Goal: Information Seeking & Learning: Learn about a topic

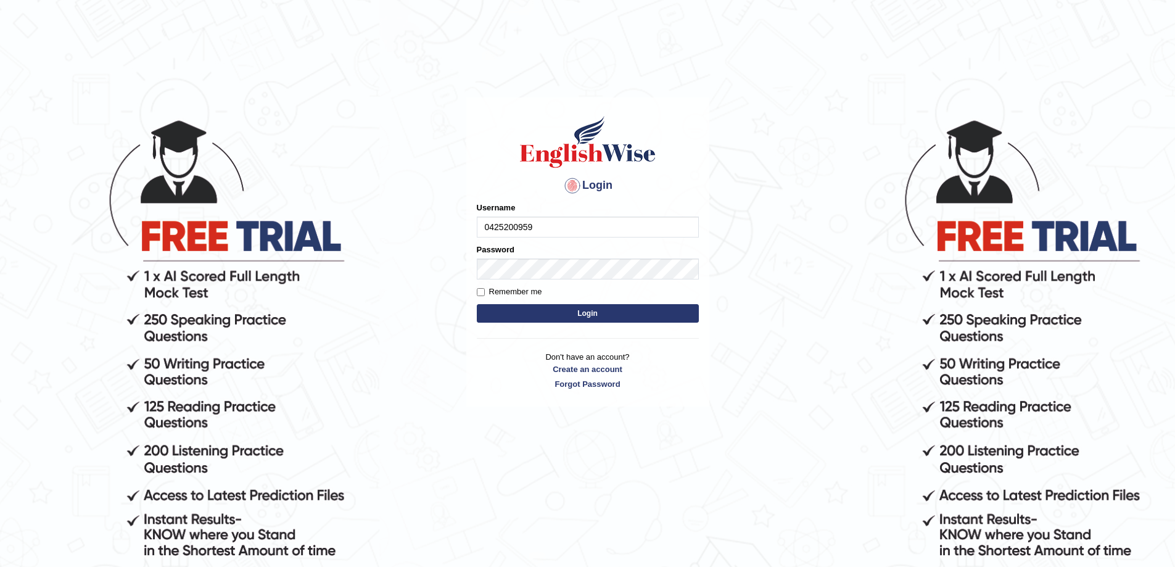
type input "0425200959"
click at [477, 304] on button "Login" at bounding box center [588, 313] width 222 height 18
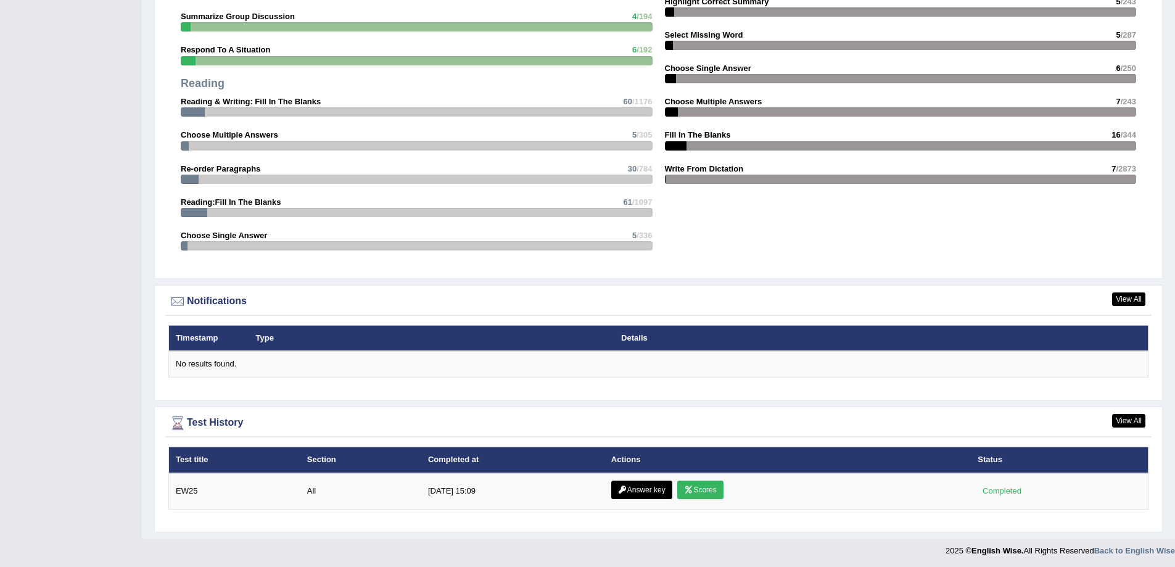
scroll to position [1306, 0]
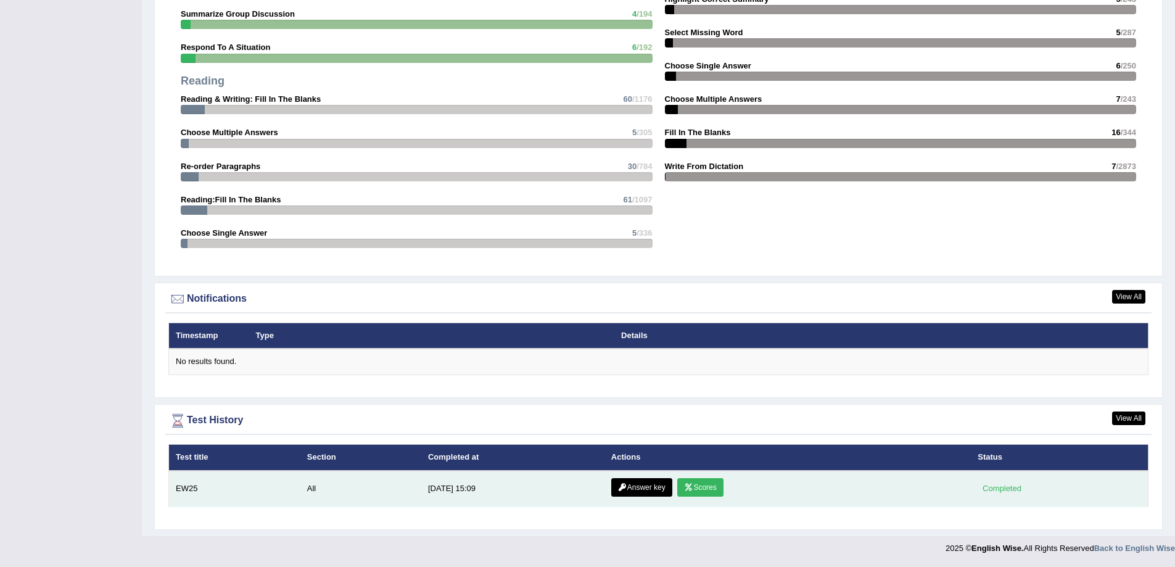
click at [646, 491] on link "Answer key" at bounding box center [641, 487] width 61 height 18
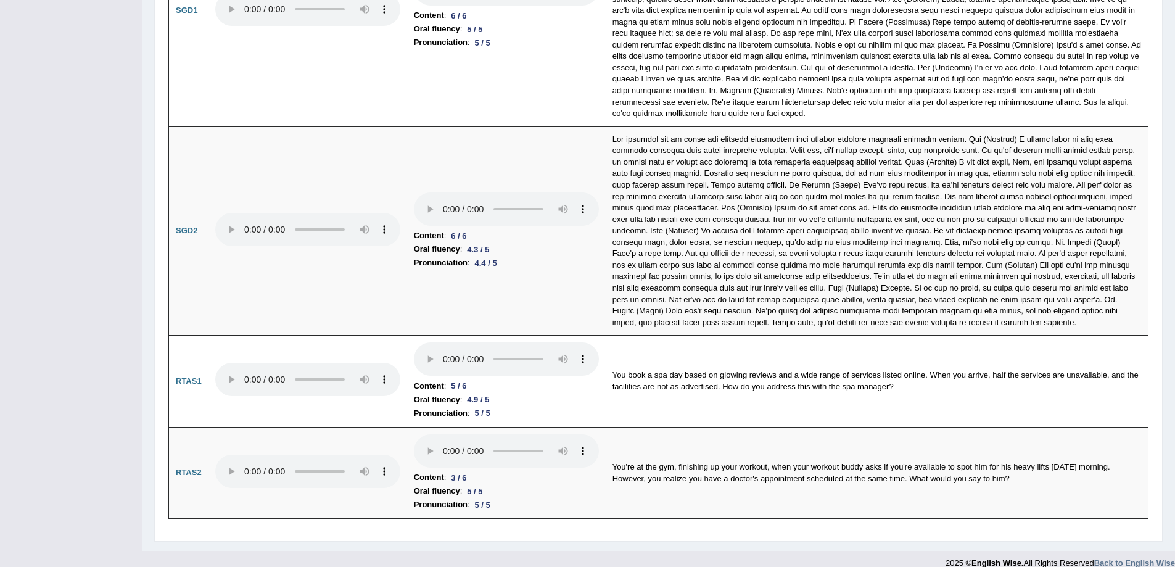
scroll to position [3778, 0]
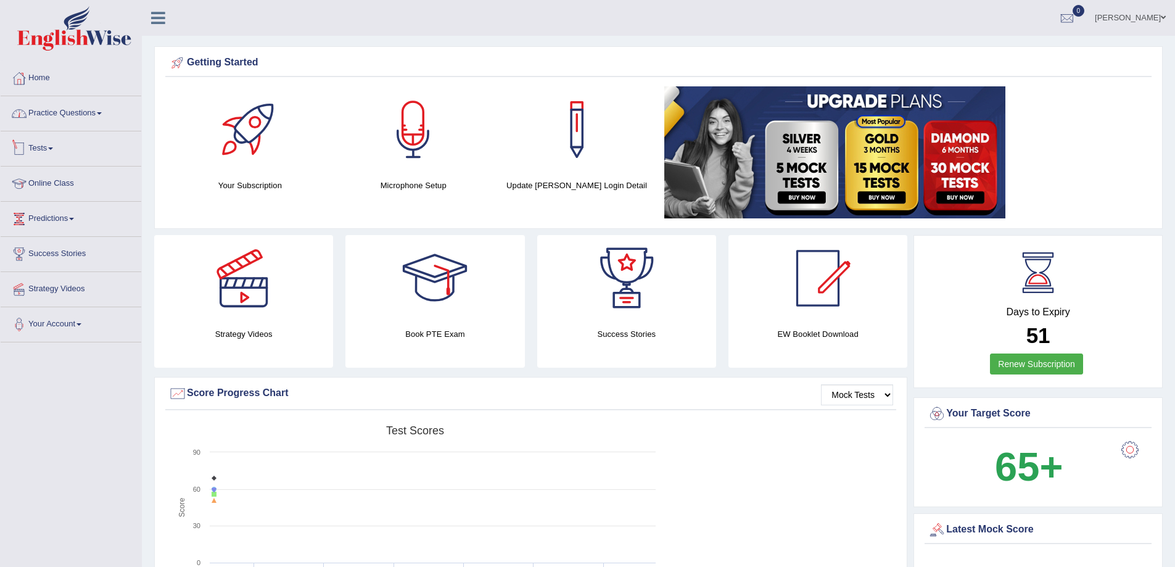
click at [79, 117] on link "Practice Questions" at bounding box center [71, 111] width 141 height 31
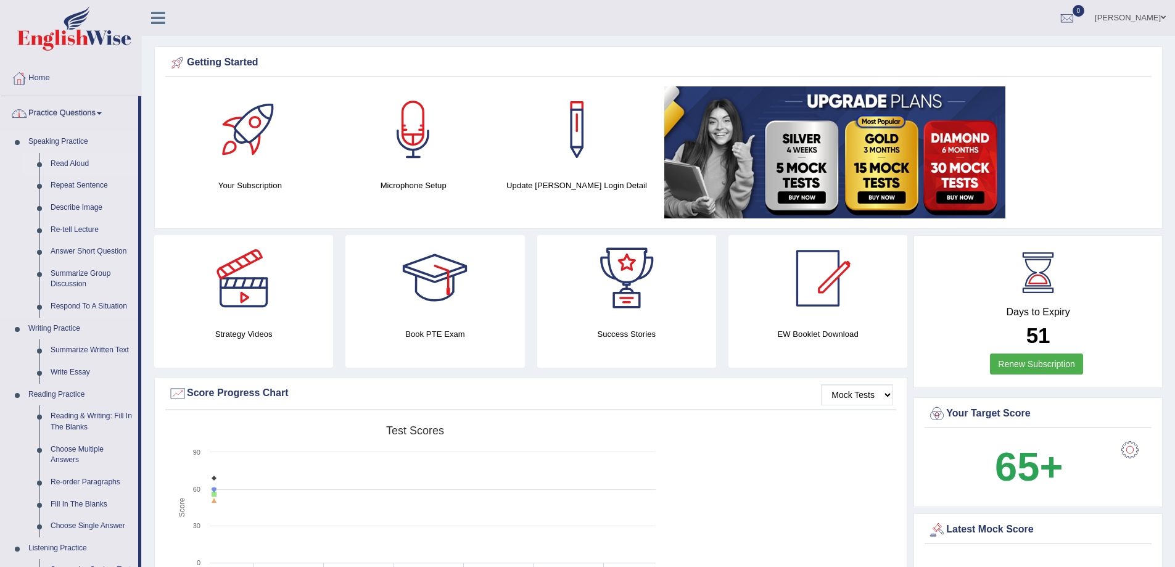
click at [69, 164] on link "Read Aloud" at bounding box center [91, 164] width 93 height 22
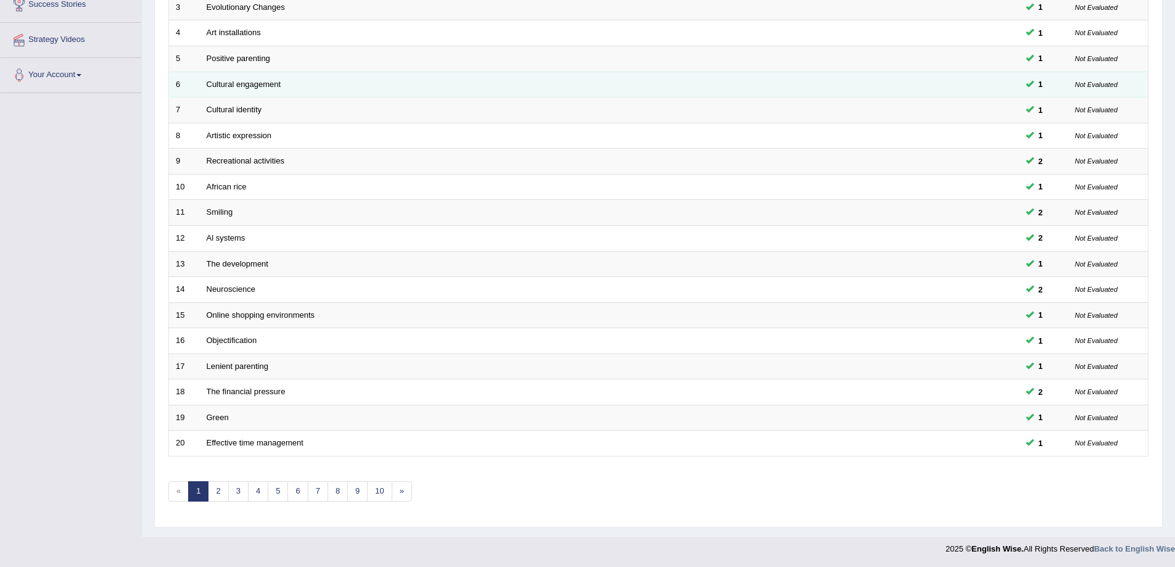
scroll to position [250, 0]
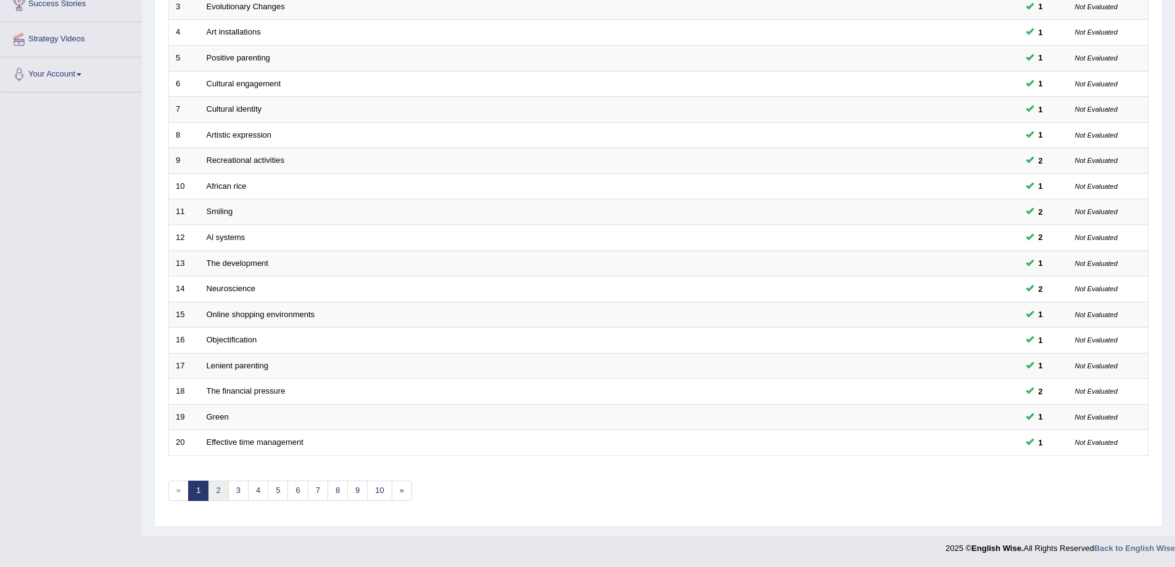
click at [223, 493] on link "2" at bounding box center [218, 490] width 20 height 20
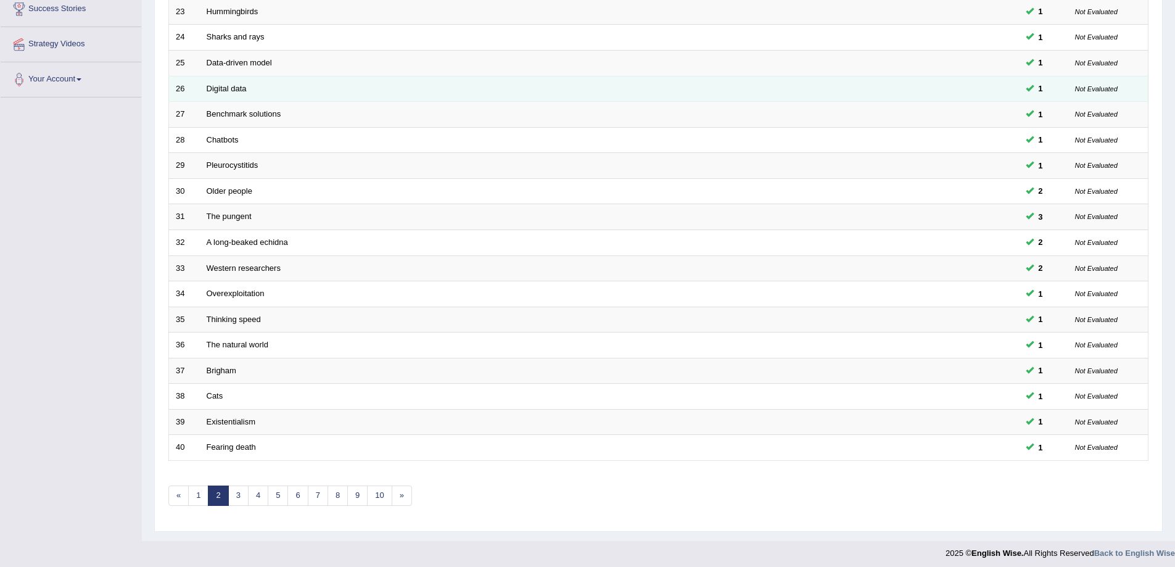
scroll to position [250, 0]
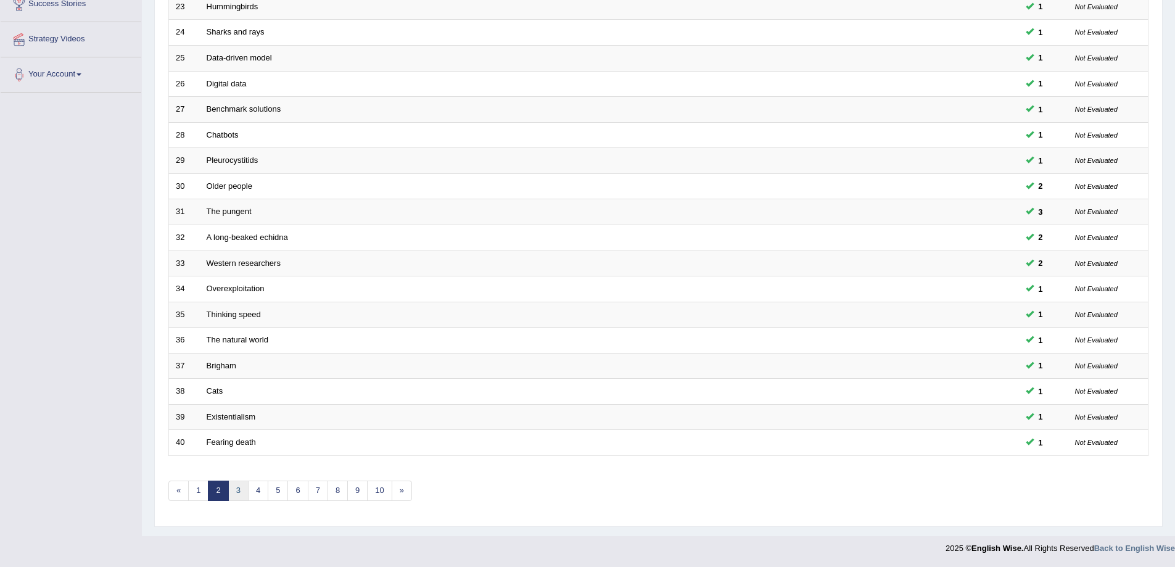
click at [238, 483] on link "3" at bounding box center [238, 490] width 20 height 20
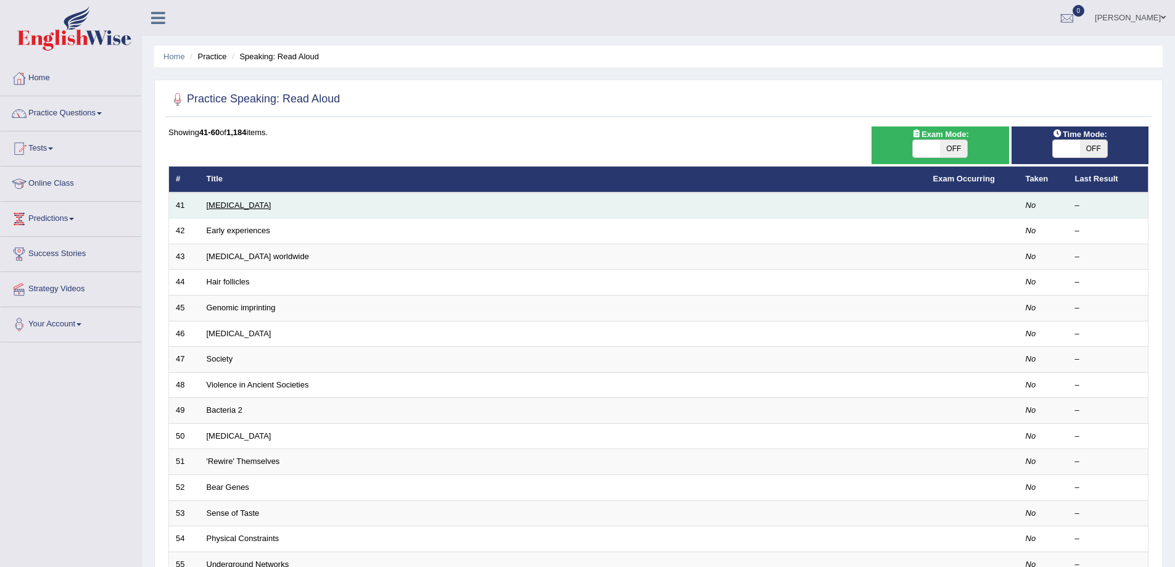
click at [247, 205] on link "[MEDICAL_DATA]" at bounding box center [239, 204] width 65 height 9
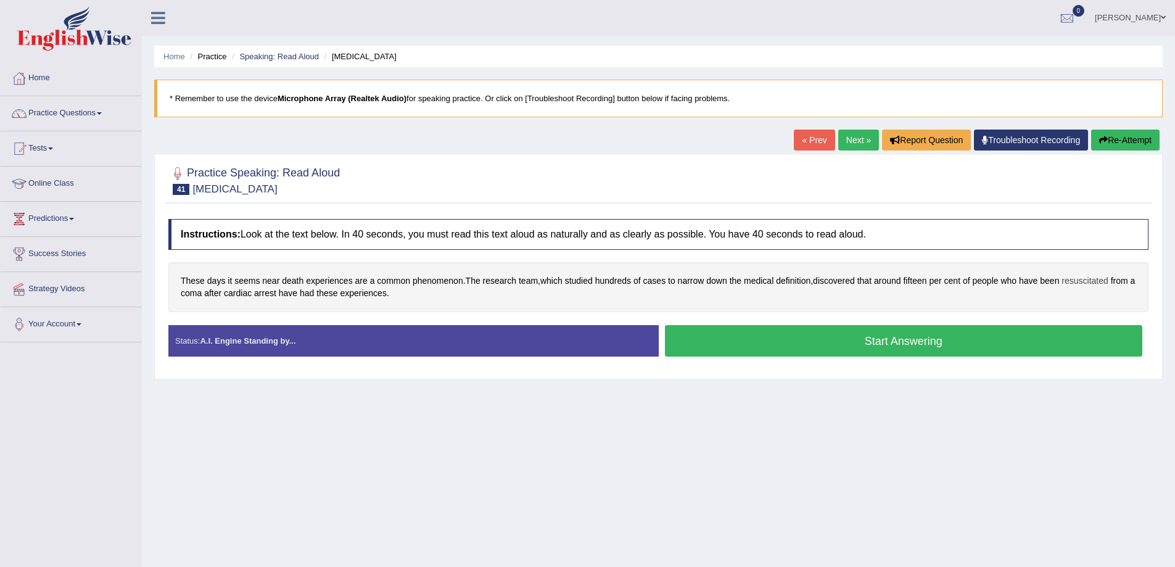
click at [1091, 281] on span "resuscitated" at bounding box center [1084, 280] width 46 height 13
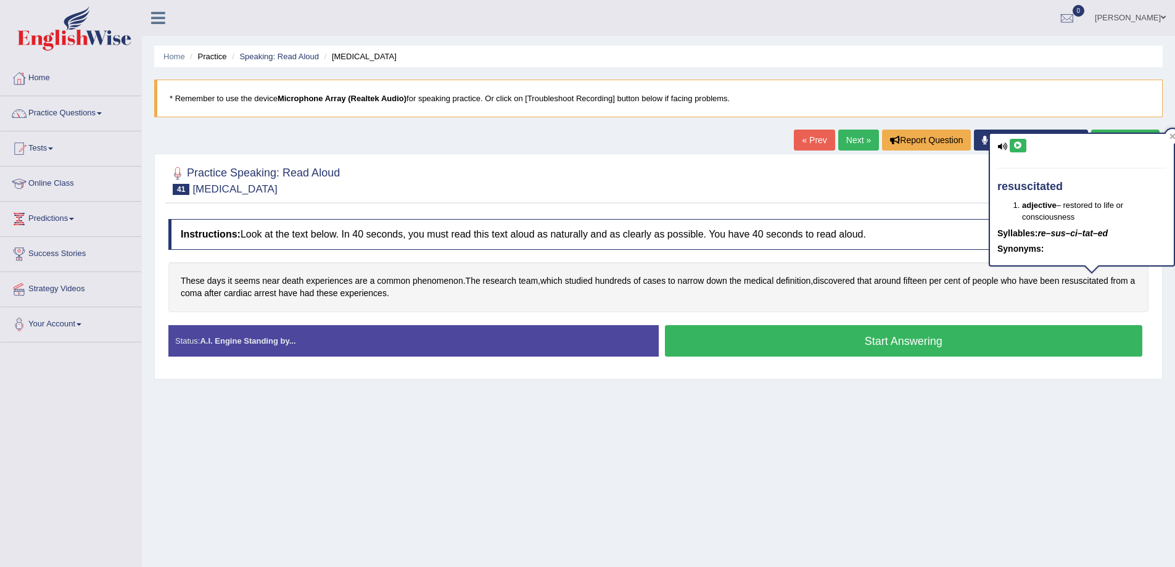
click at [1013, 145] on icon at bounding box center [1017, 145] width 9 height 7
click at [932, 177] on div at bounding box center [658, 180] width 980 height 38
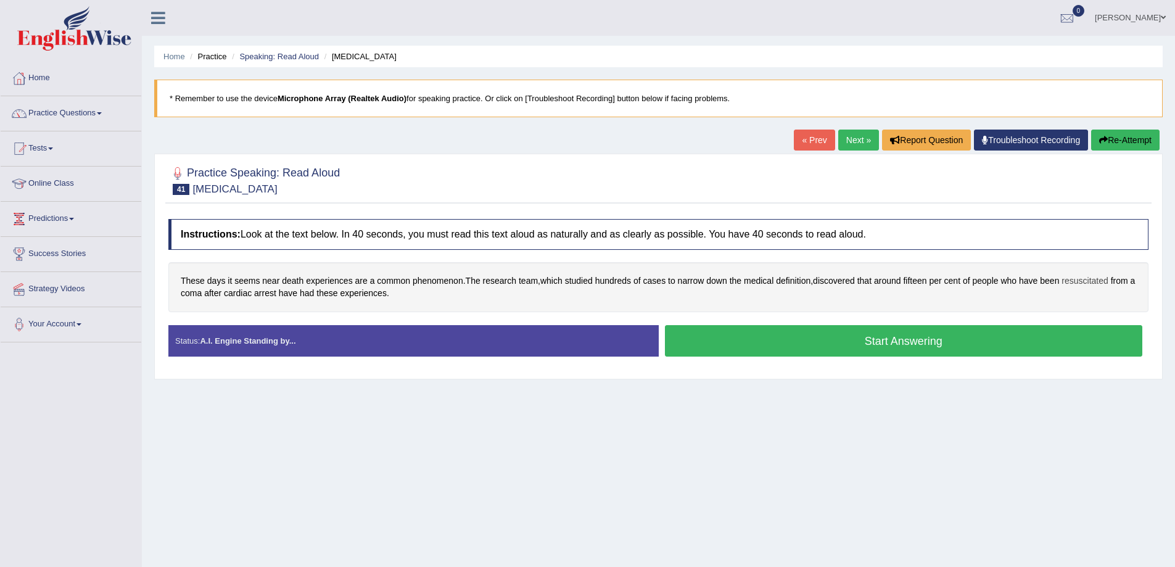
click at [1090, 277] on span "resuscitated" at bounding box center [1084, 280] width 46 height 13
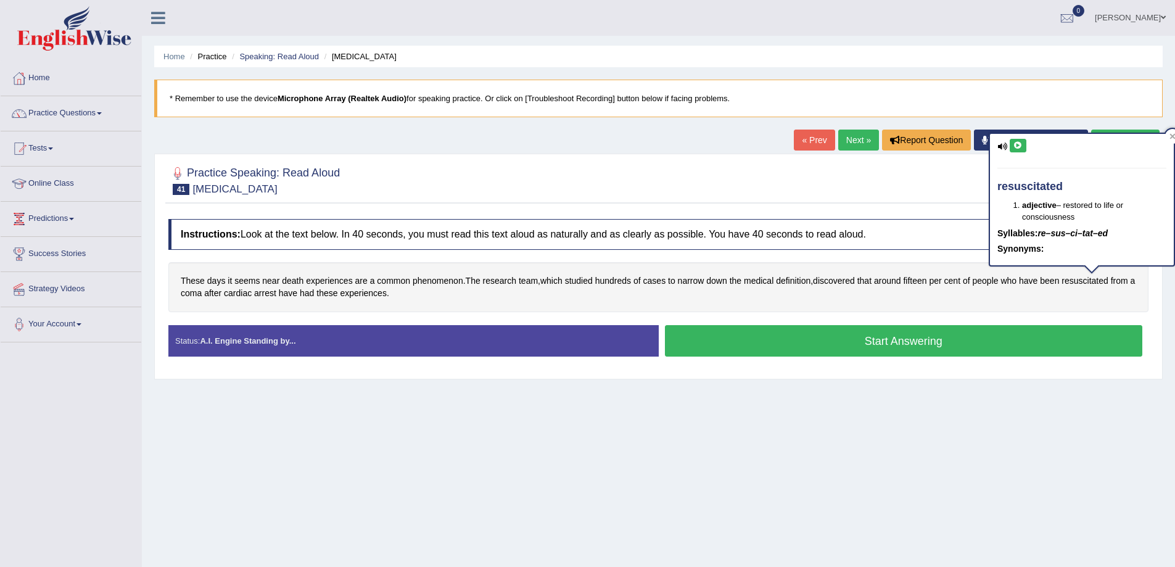
click at [657, 416] on div "Home Practice Speaking: Read Aloud Cardiac arrest * Remember to use the device …" at bounding box center [658, 308] width 1033 height 617
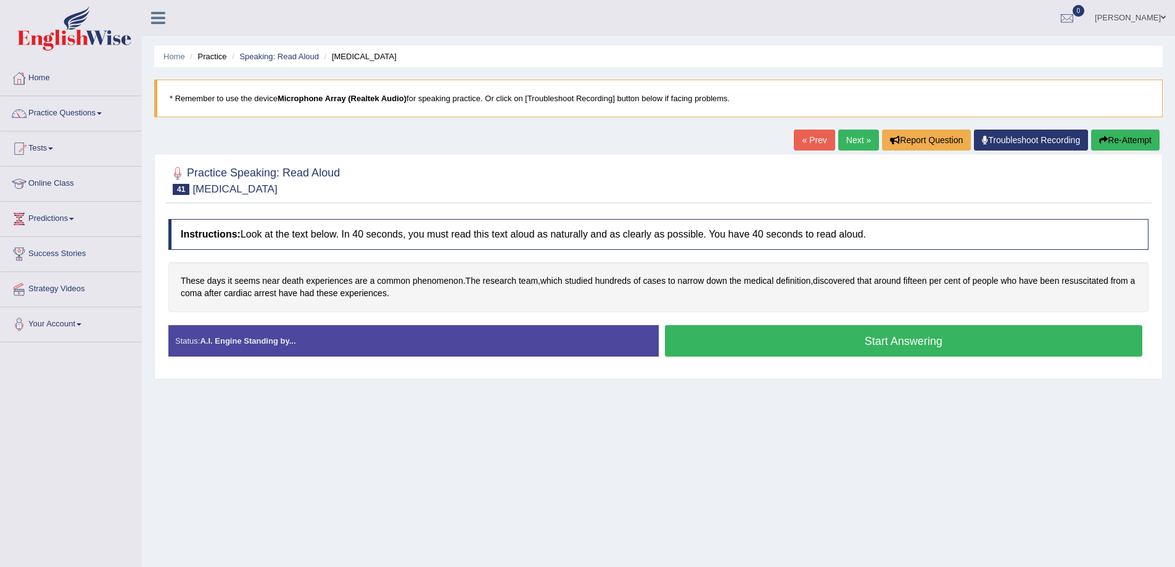
click at [936, 343] on button "Start Answering" at bounding box center [904, 340] width 478 height 31
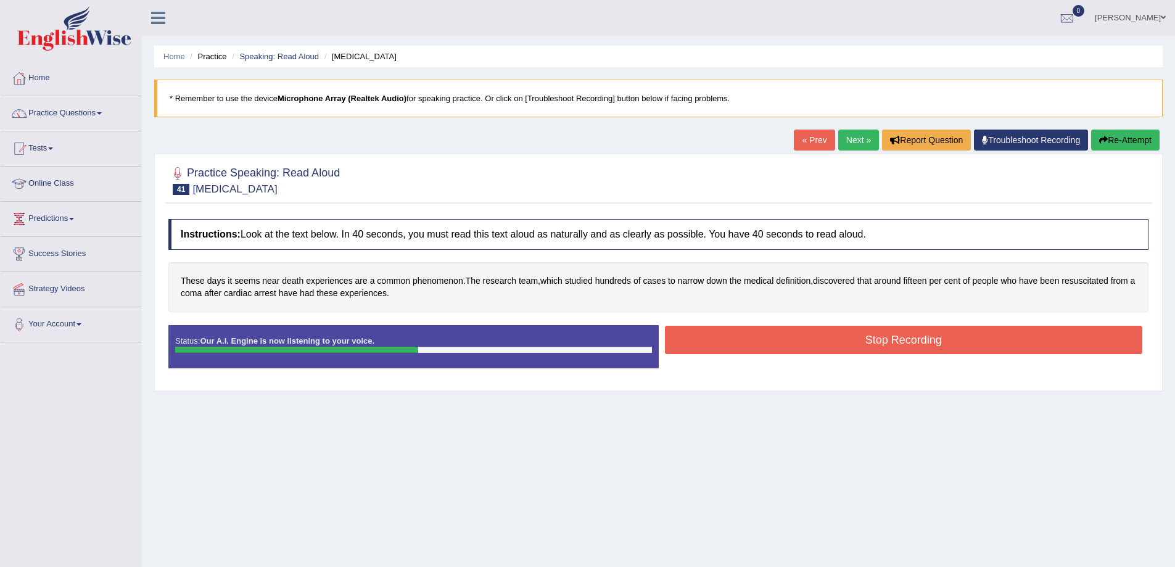
click at [918, 342] on button "Stop Recording" at bounding box center [904, 340] width 478 height 28
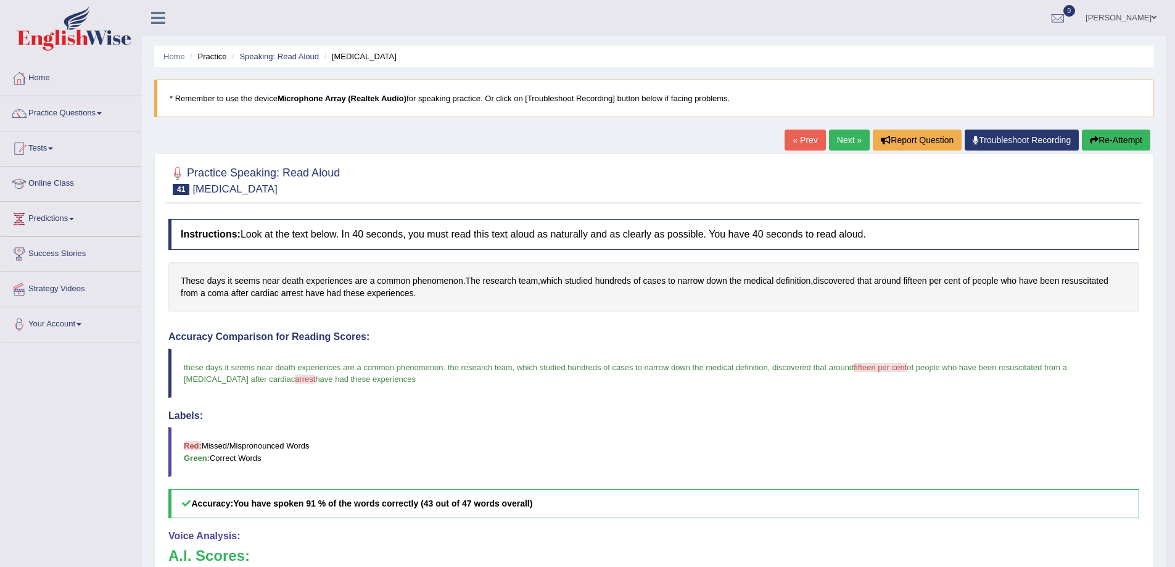
click at [845, 144] on link "Next »" at bounding box center [849, 139] width 41 height 21
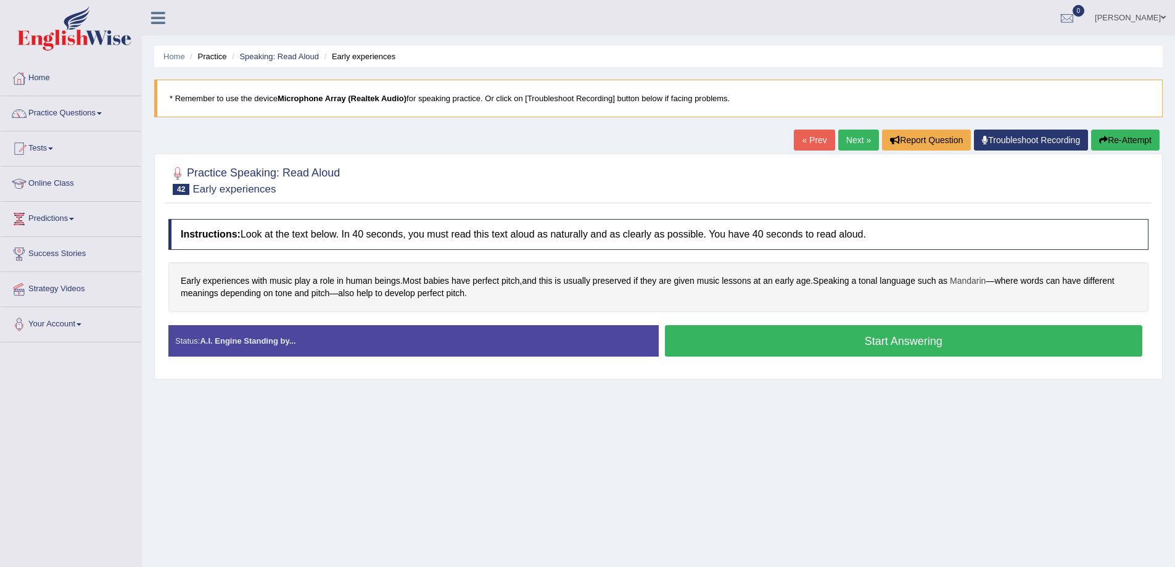
click at [967, 283] on span "Mandarin" at bounding box center [968, 280] width 36 height 13
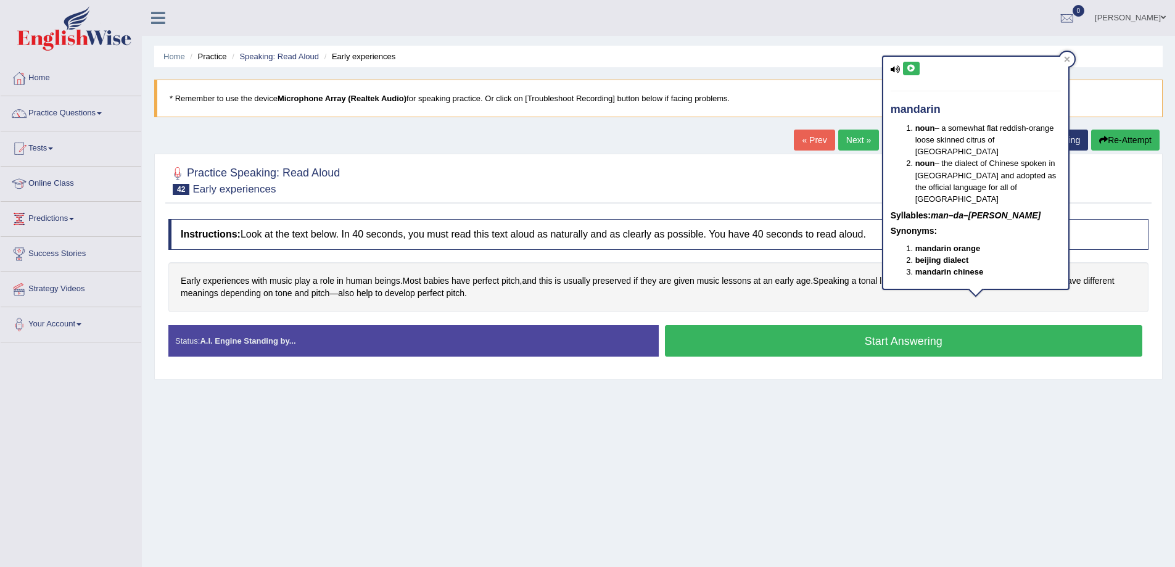
click at [911, 71] on icon at bounding box center [910, 68] width 9 height 7
click at [658, 192] on div at bounding box center [658, 180] width 980 height 38
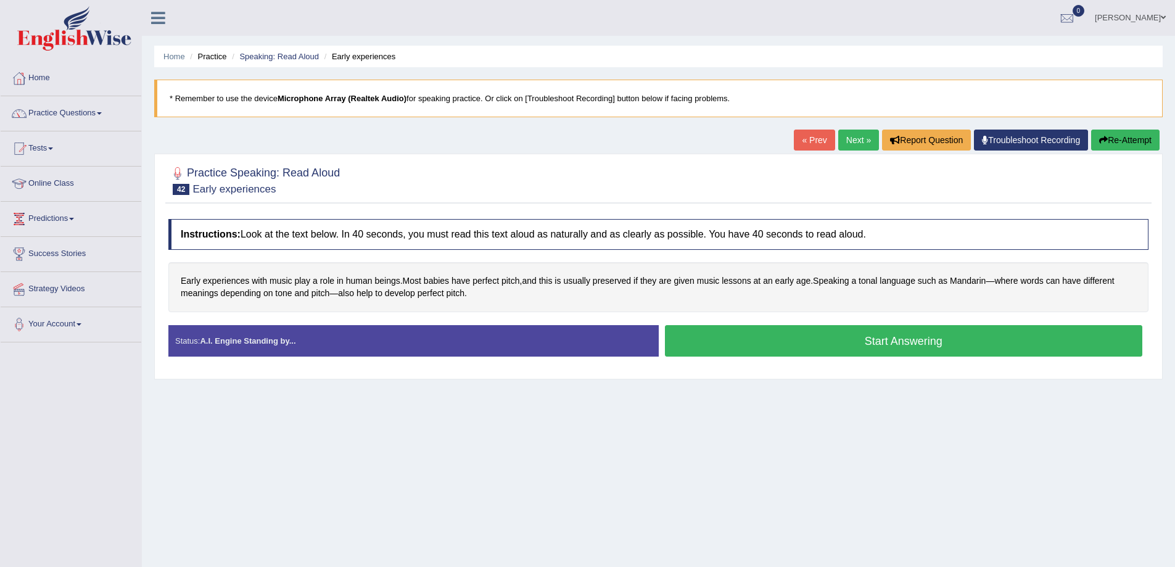
click at [870, 336] on button "Start Answering" at bounding box center [904, 340] width 478 height 31
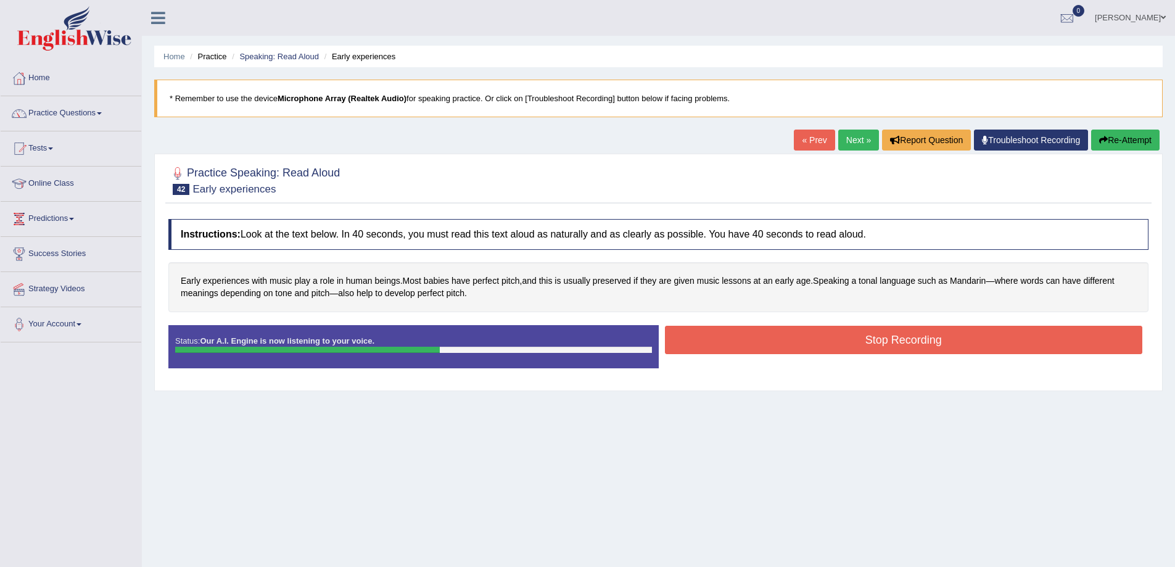
click at [916, 338] on button "Stop Recording" at bounding box center [904, 340] width 478 height 28
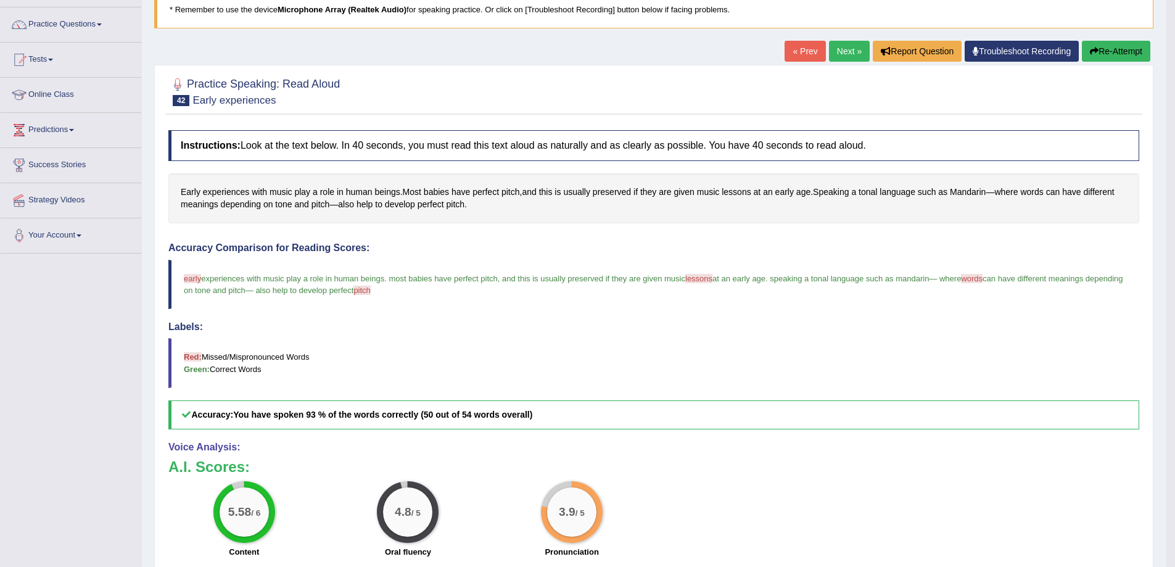
scroll to position [41, 0]
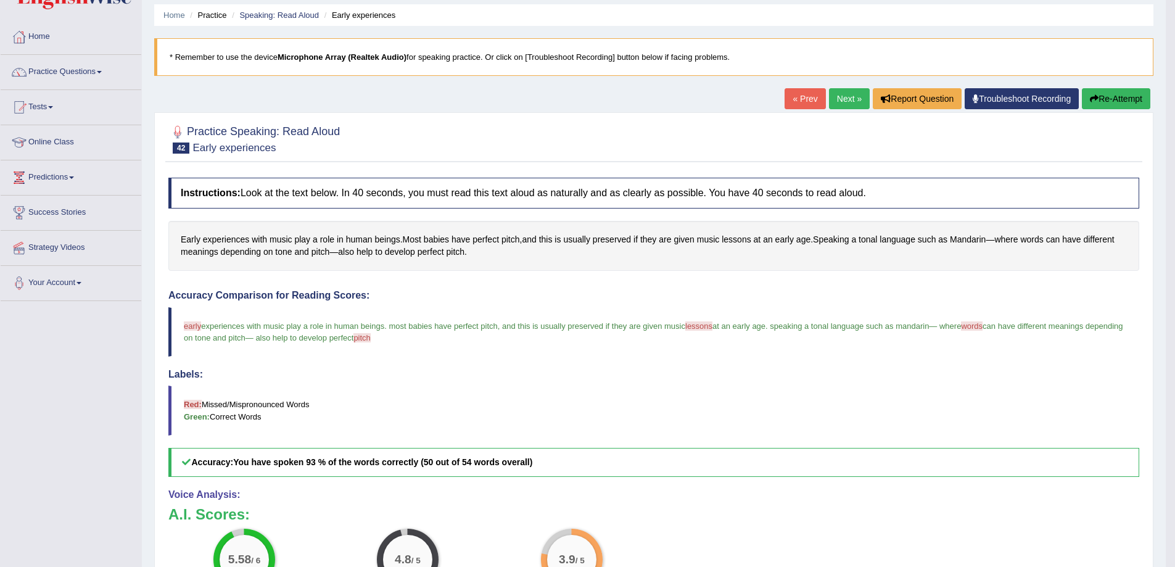
click at [845, 99] on link "Next »" at bounding box center [849, 98] width 41 height 21
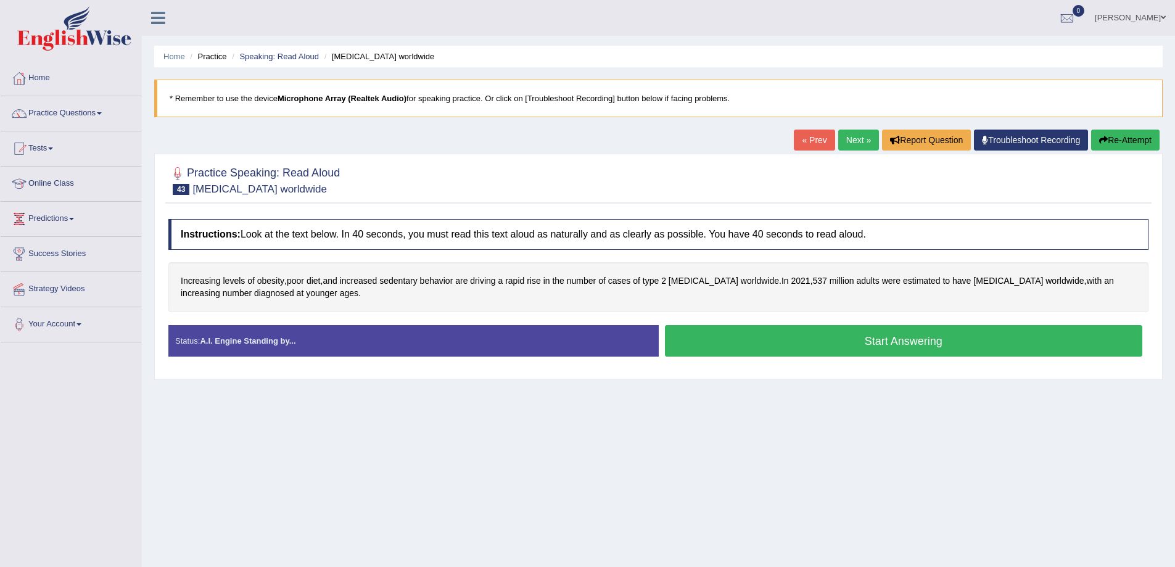
click at [939, 336] on button "Start Answering" at bounding box center [904, 340] width 478 height 31
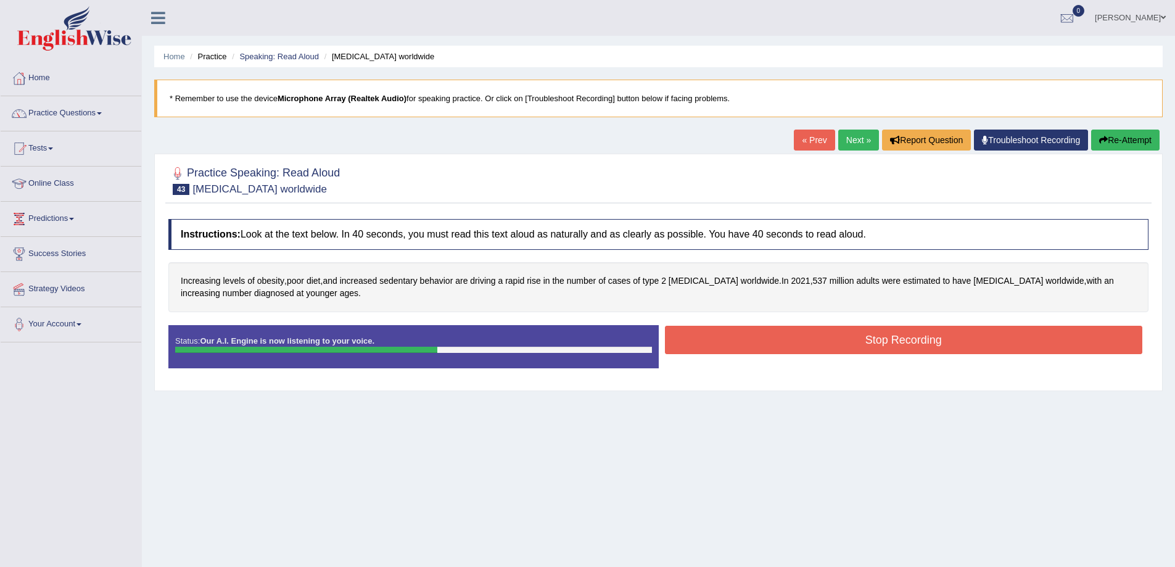
click at [886, 345] on button "Stop Recording" at bounding box center [904, 340] width 478 height 28
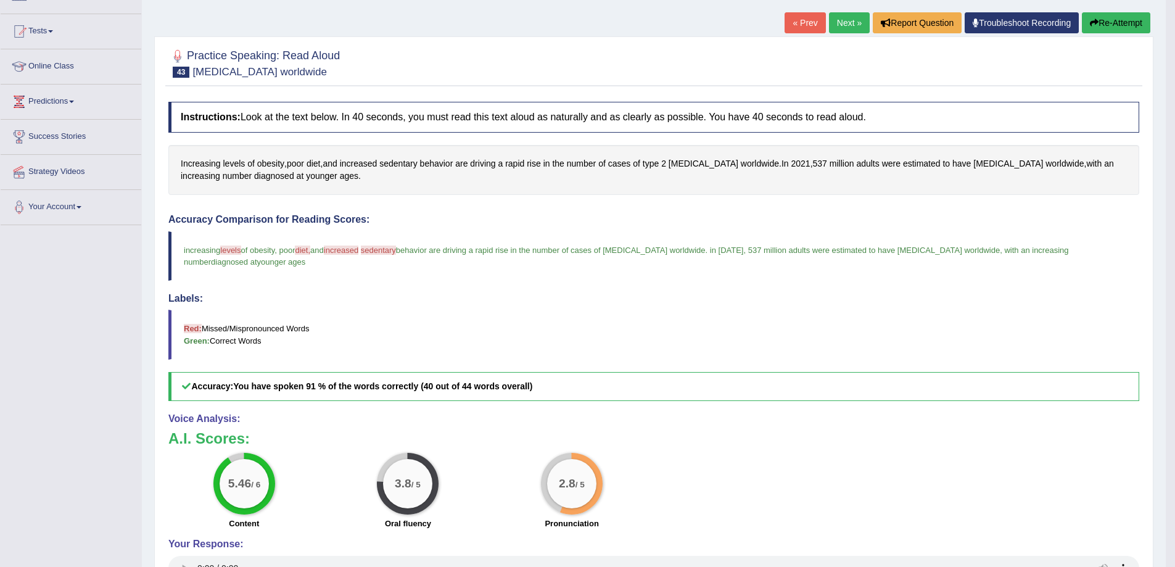
scroll to position [117, 0]
click at [829, 18] on link "Next »" at bounding box center [849, 23] width 41 height 21
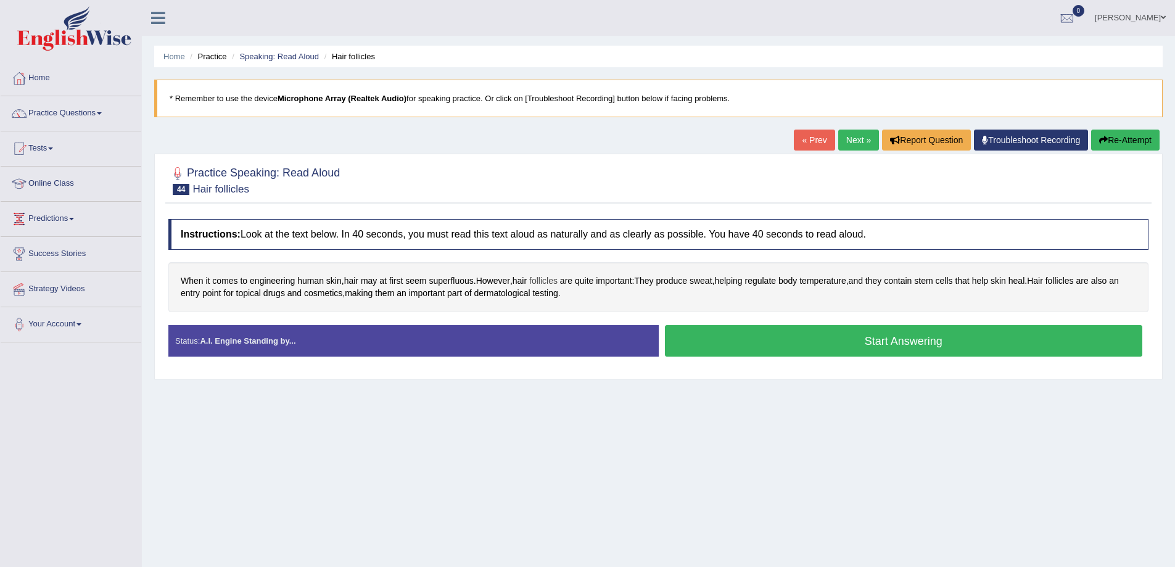
click at [543, 285] on span "follicles" at bounding box center [543, 280] width 28 height 13
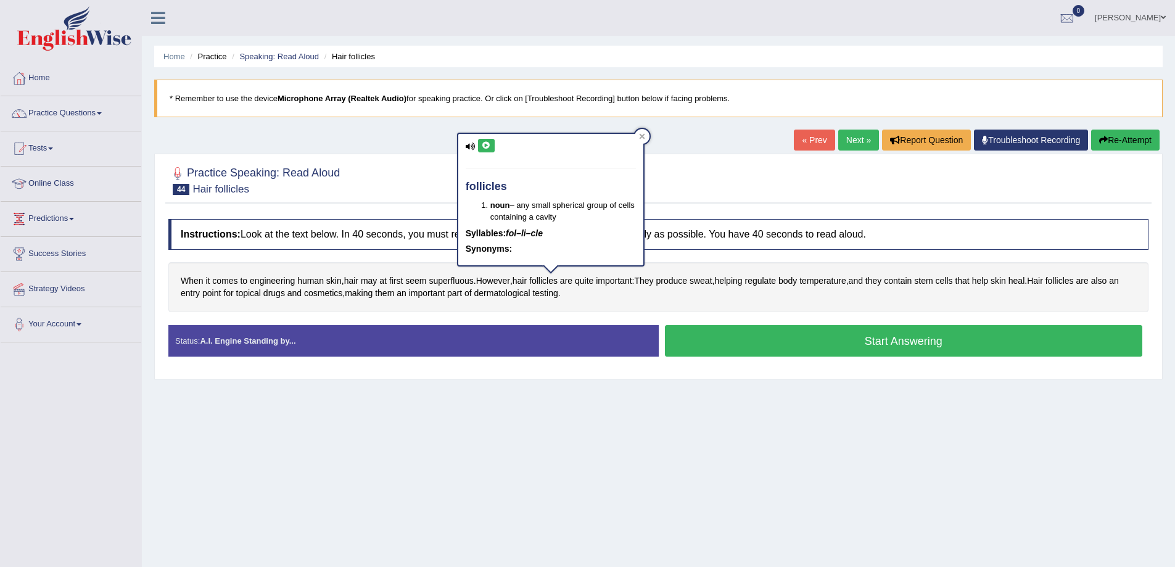
click at [482, 146] on icon at bounding box center [486, 145] width 9 height 7
click at [483, 146] on icon at bounding box center [486, 145] width 9 height 7
click at [475, 438] on div "Home Practice Speaking: Read Aloud Hair follicles * Remember to use the device …" at bounding box center [658, 308] width 1033 height 617
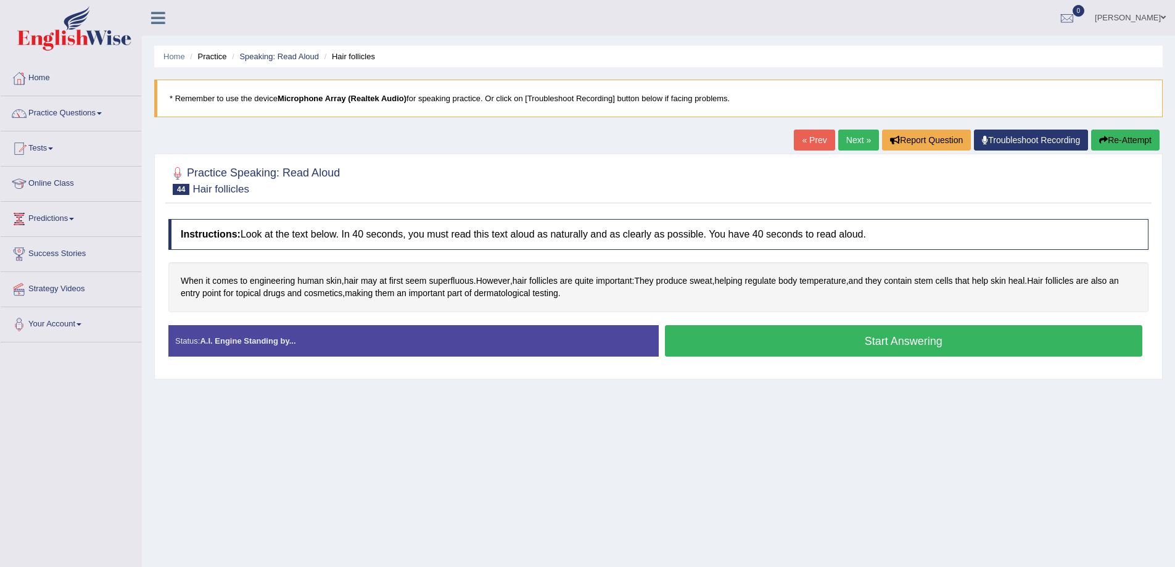
click at [822, 342] on button "Start Answering" at bounding box center [904, 340] width 478 height 31
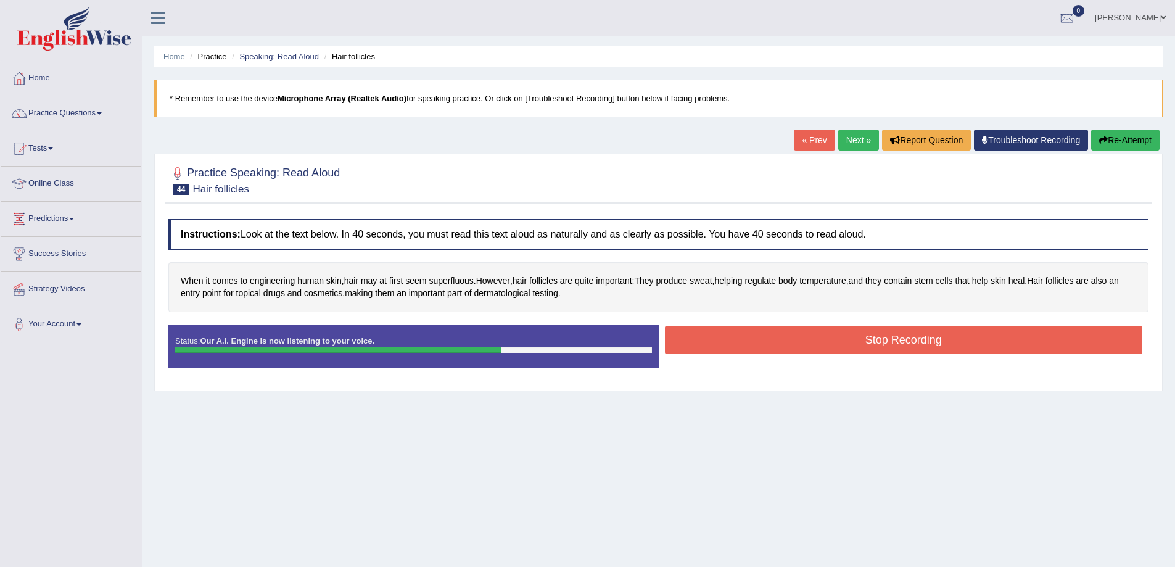
click at [839, 337] on button "Stop Recording" at bounding box center [904, 340] width 478 height 28
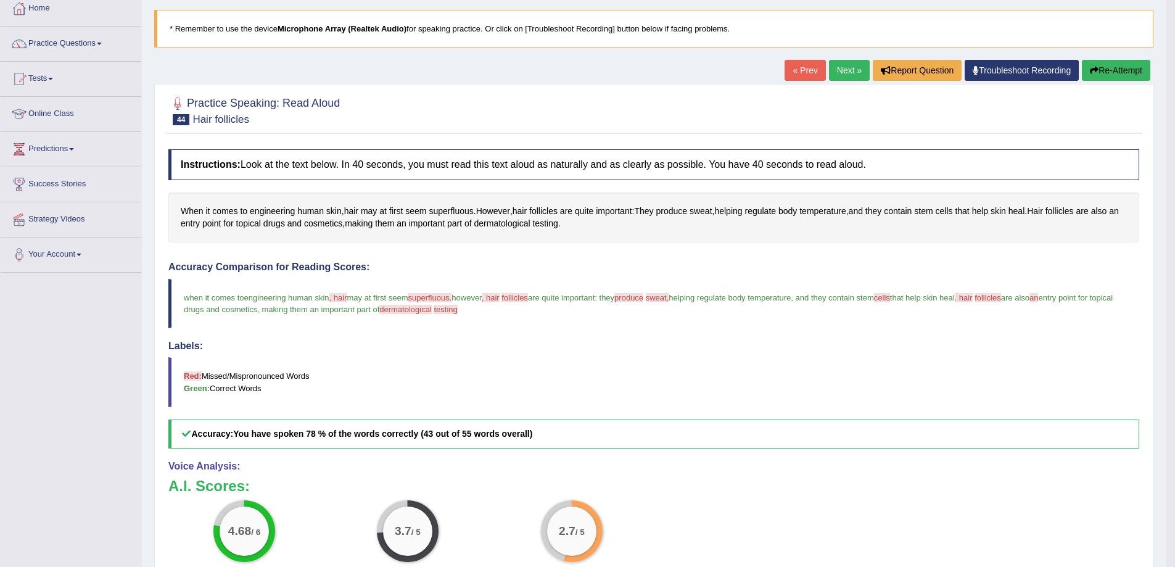
scroll to position [123, 0]
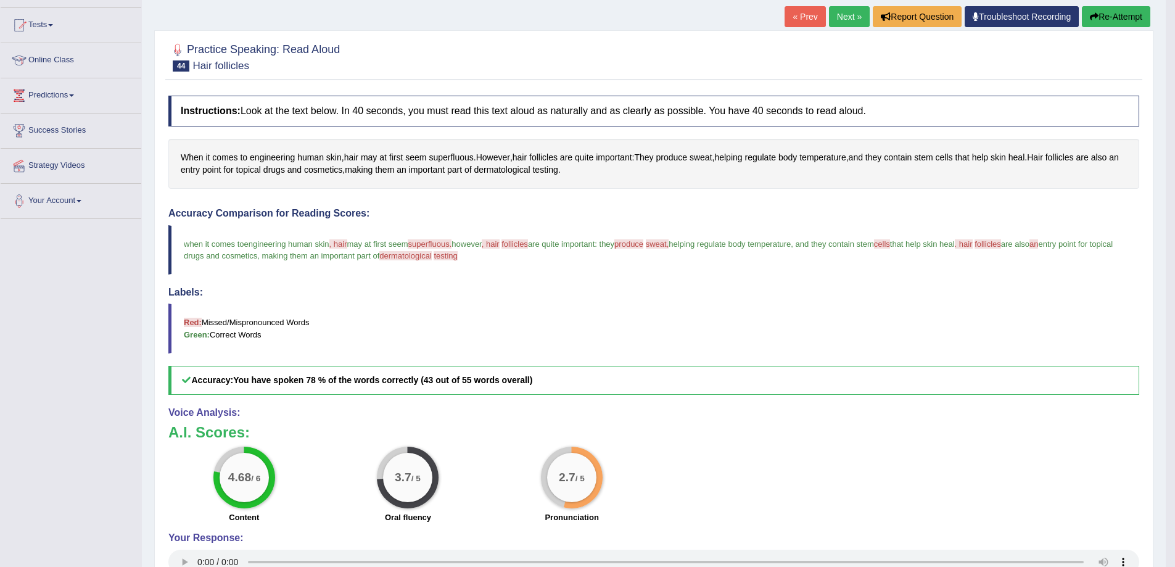
click at [849, 25] on link "Next »" at bounding box center [849, 16] width 41 height 21
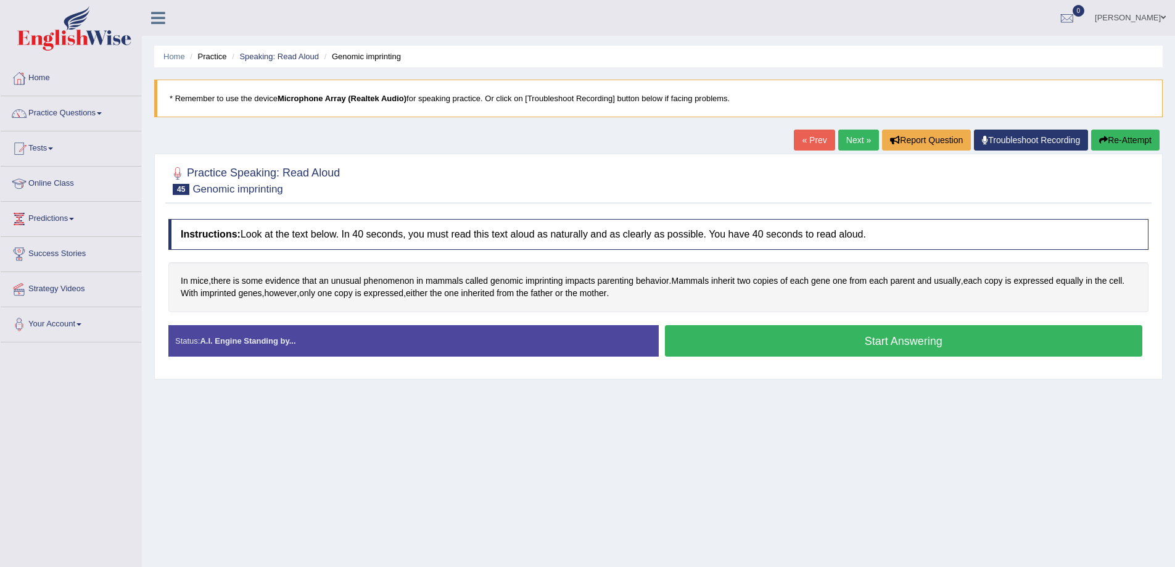
click at [809, 340] on button "Start Answering" at bounding box center [904, 340] width 478 height 31
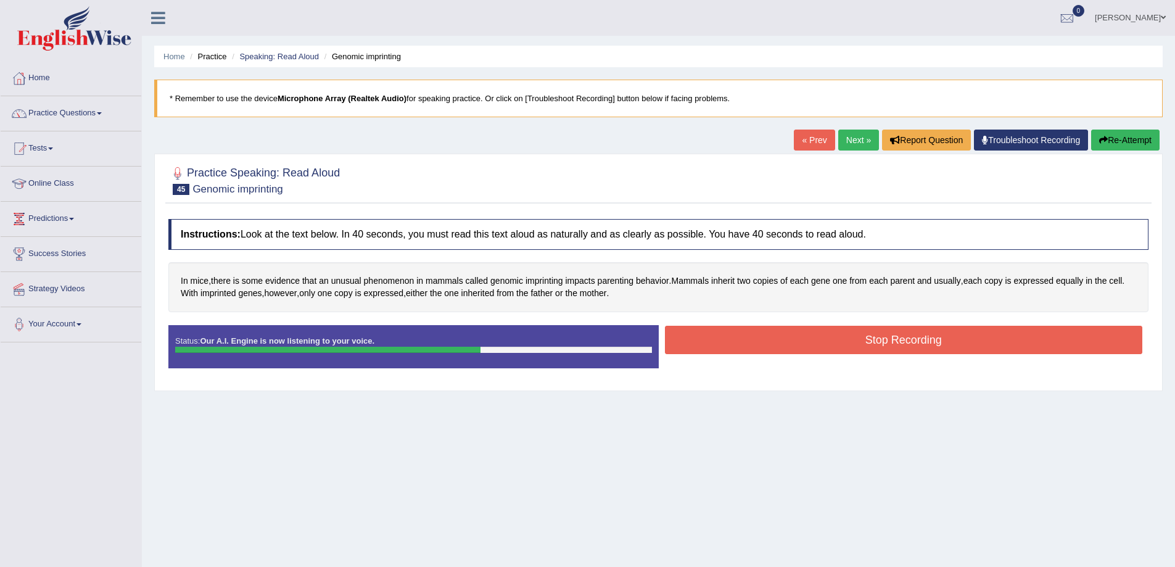
click at [942, 343] on button "Stop Recording" at bounding box center [904, 340] width 478 height 28
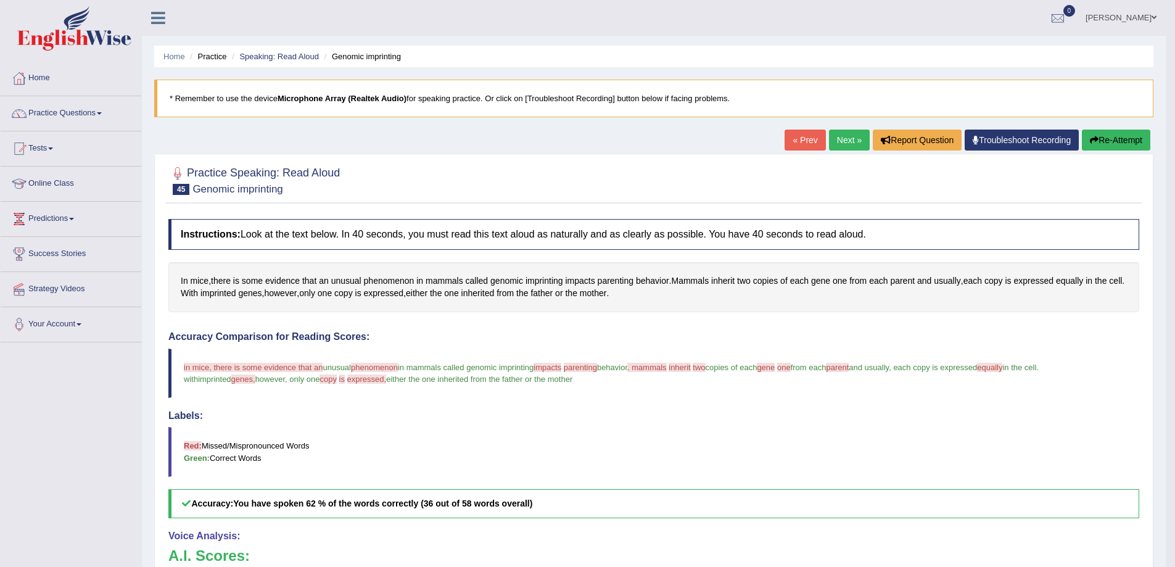
click at [852, 138] on link "Next »" at bounding box center [849, 139] width 41 height 21
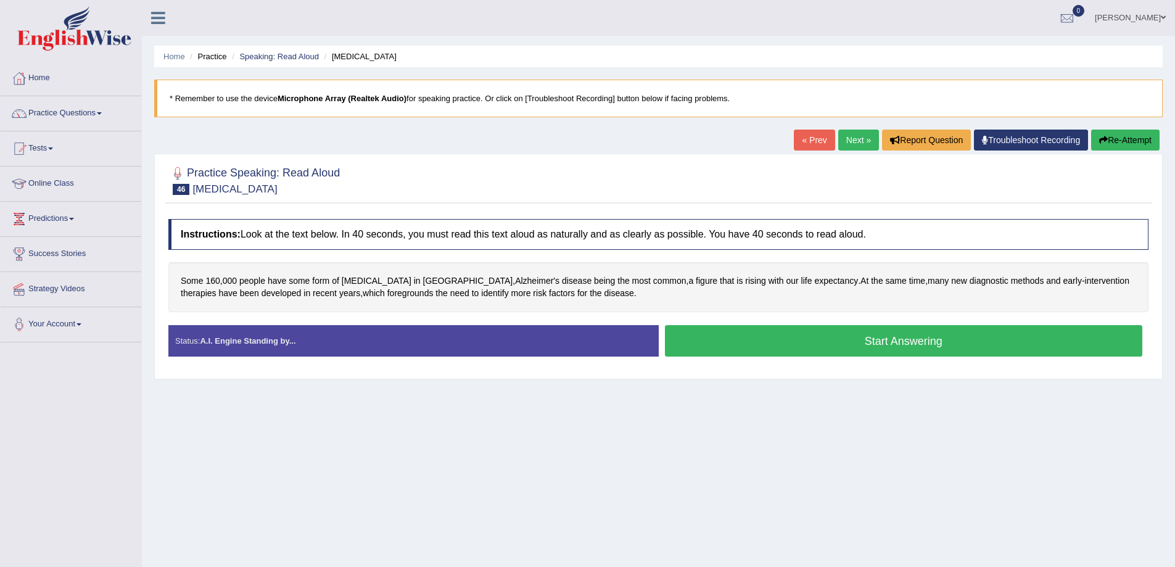
click at [927, 341] on button "Start Answering" at bounding box center [904, 340] width 478 height 31
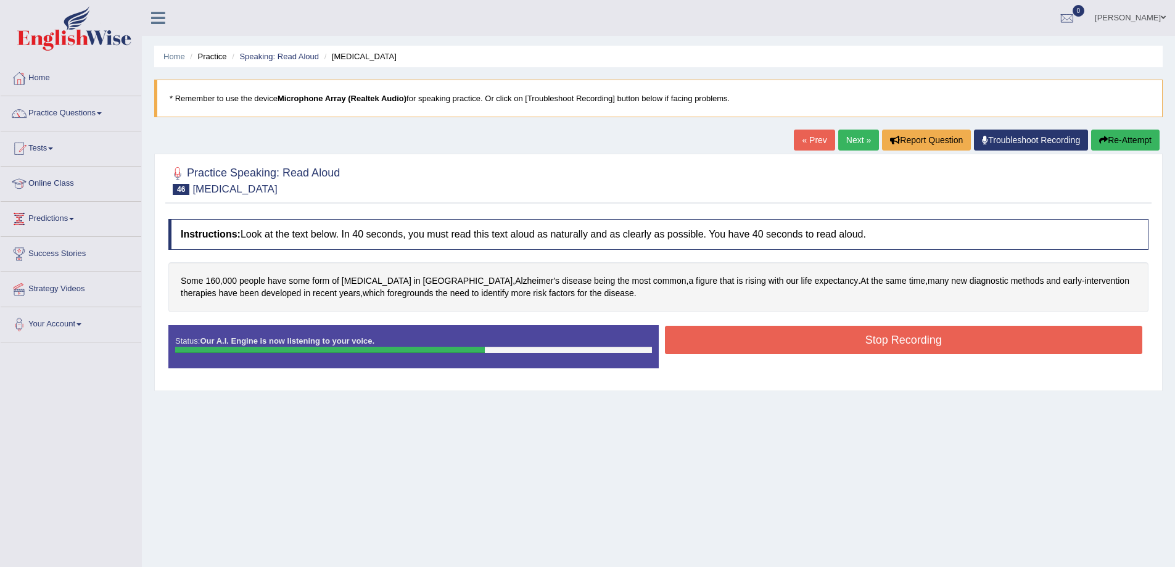
click at [694, 351] on button "Stop Recording" at bounding box center [904, 340] width 478 height 28
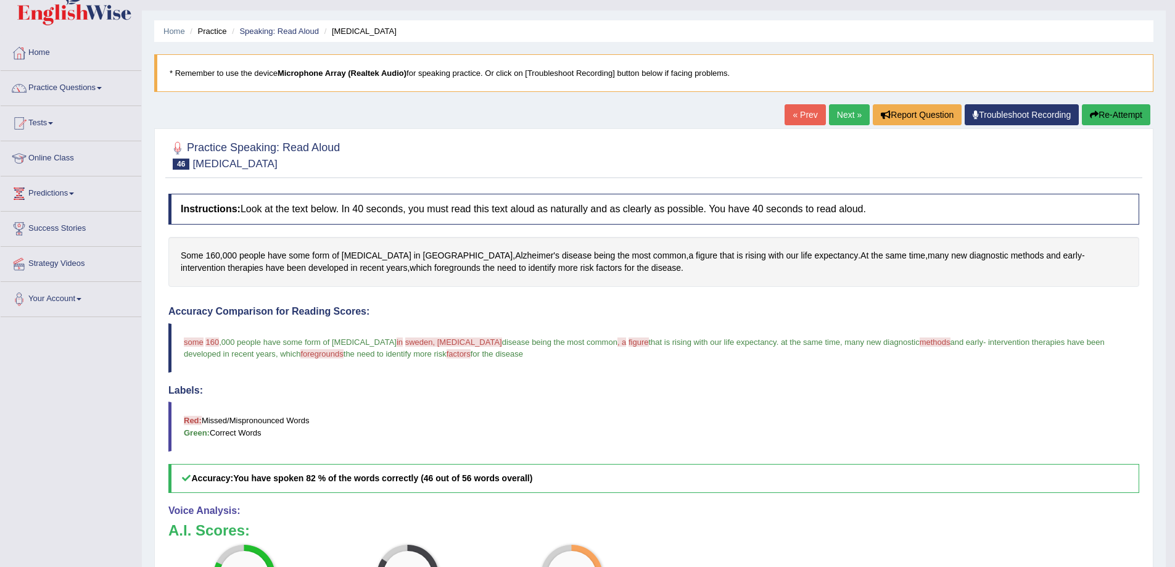
scroll to position [20, 0]
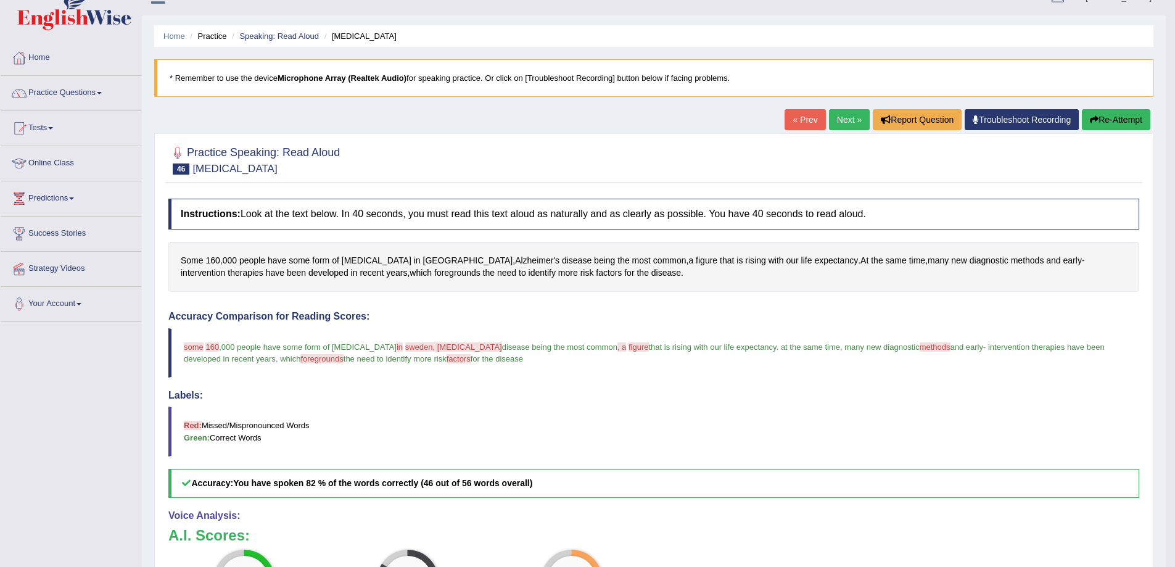
click at [853, 128] on link "Next »" at bounding box center [849, 119] width 41 height 21
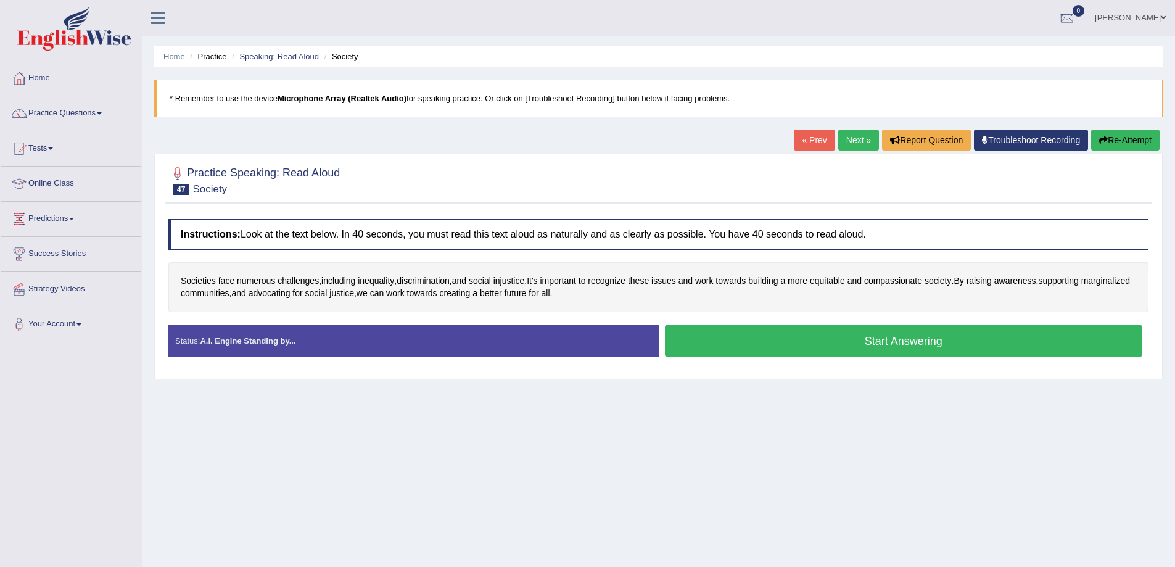
click at [725, 343] on button "Start Answering" at bounding box center [904, 340] width 478 height 31
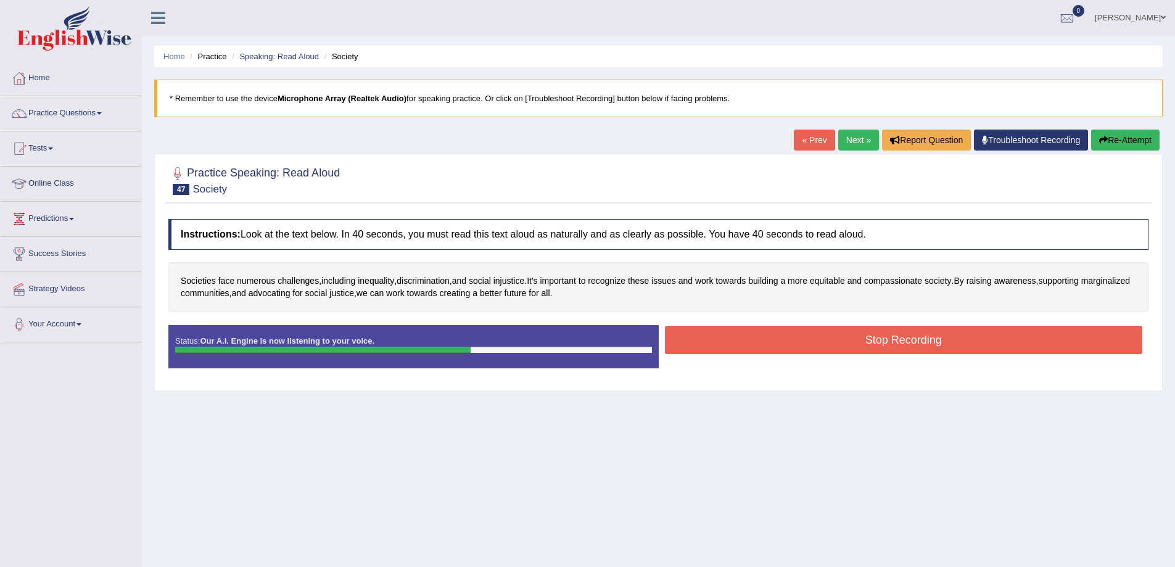
click at [895, 340] on button "Stop Recording" at bounding box center [904, 340] width 478 height 28
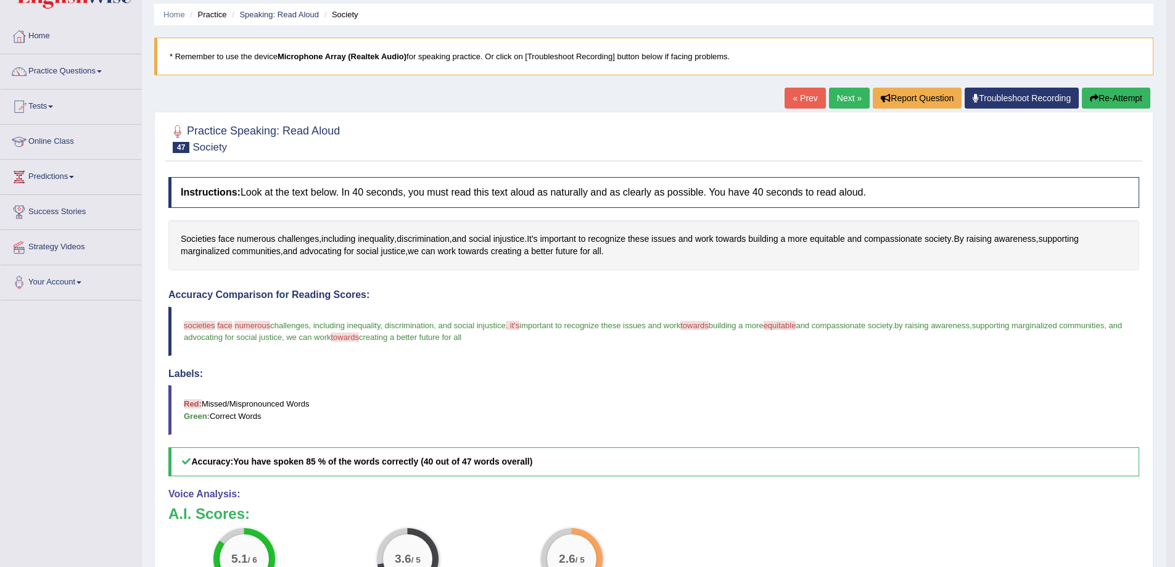
scroll to position [20, 0]
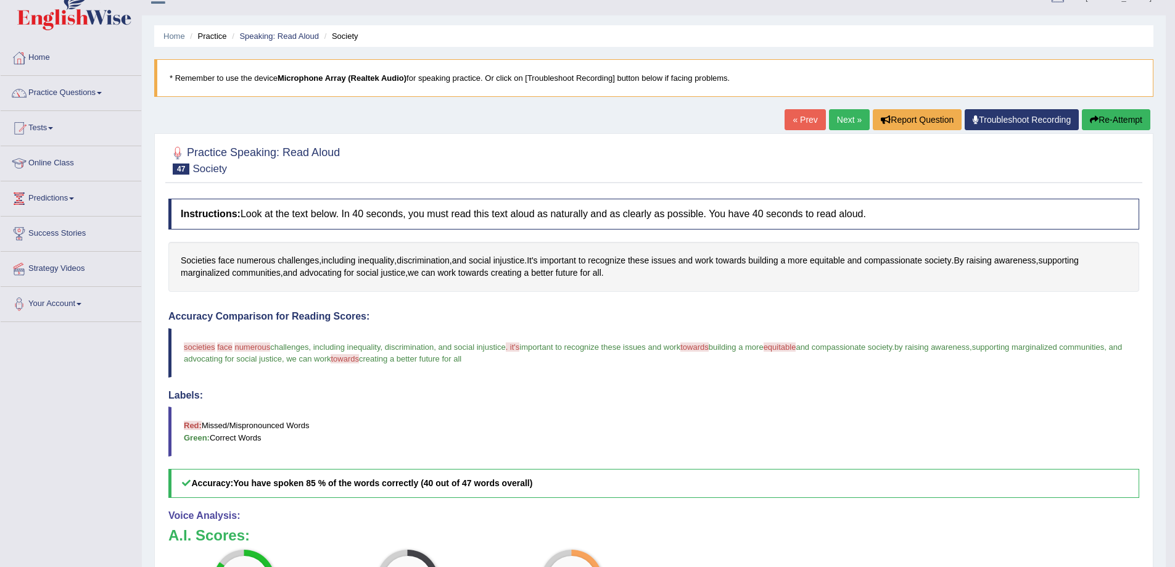
click at [850, 122] on link "Next »" at bounding box center [849, 119] width 41 height 21
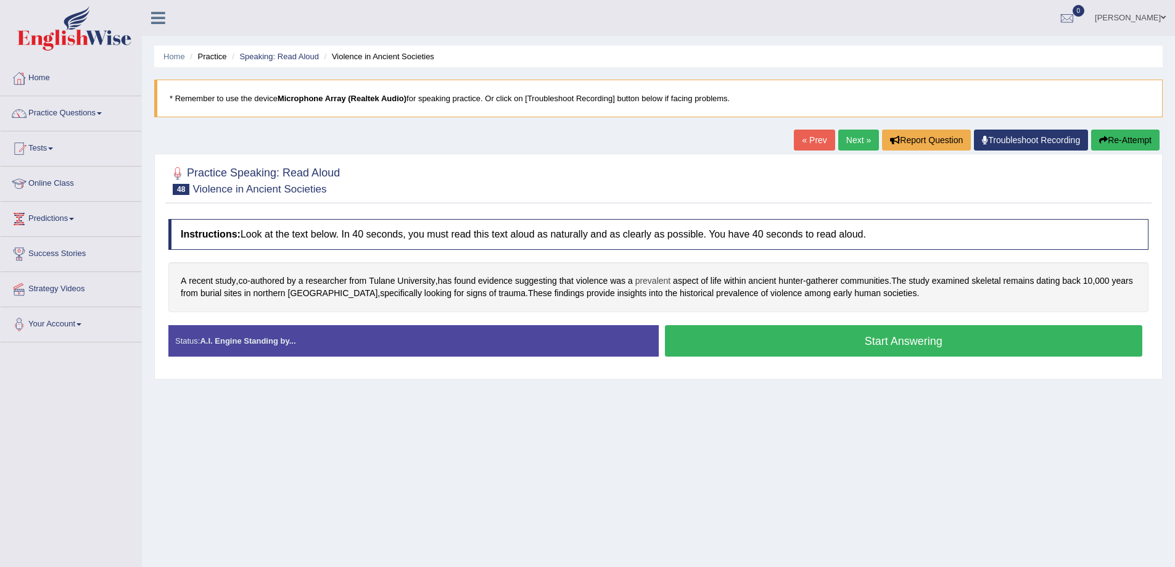
click at [663, 285] on span "prevalent" at bounding box center [653, 280] width 36 height 13
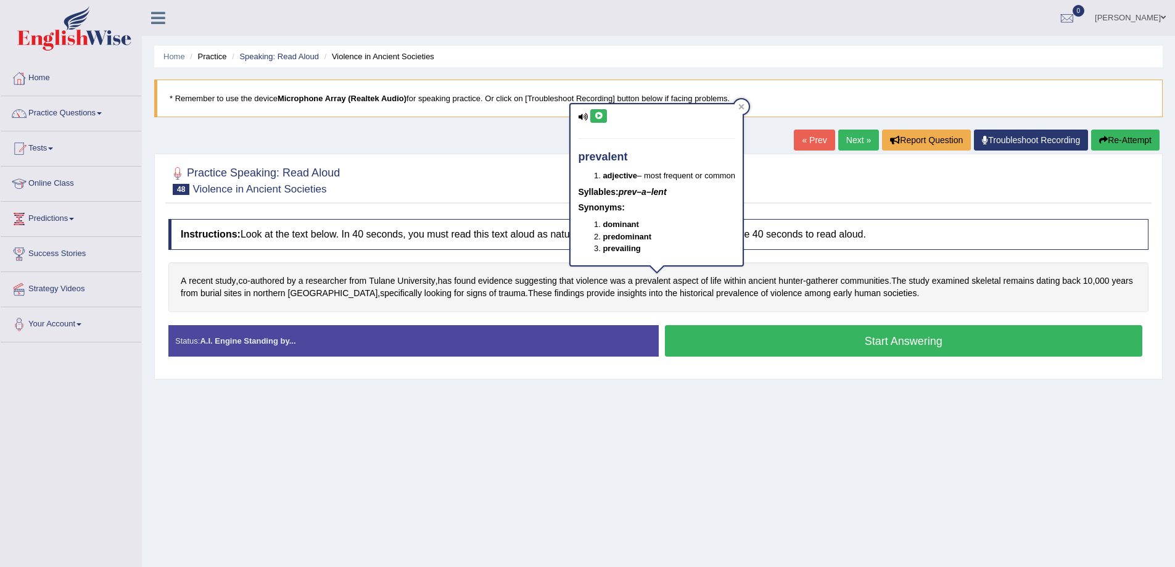
click at [604, 115] on button at bounding box center [598, 116] width 17 height 14
click at [596, 117] on icon at bounding box center [598, 115] width 9 height 7
click at [231, 490] on div "Home Practice Speaking: Read Aloud Violence in Ancient Societies * Remember to …" at bounding box center [658, 308] width 1033 height 617
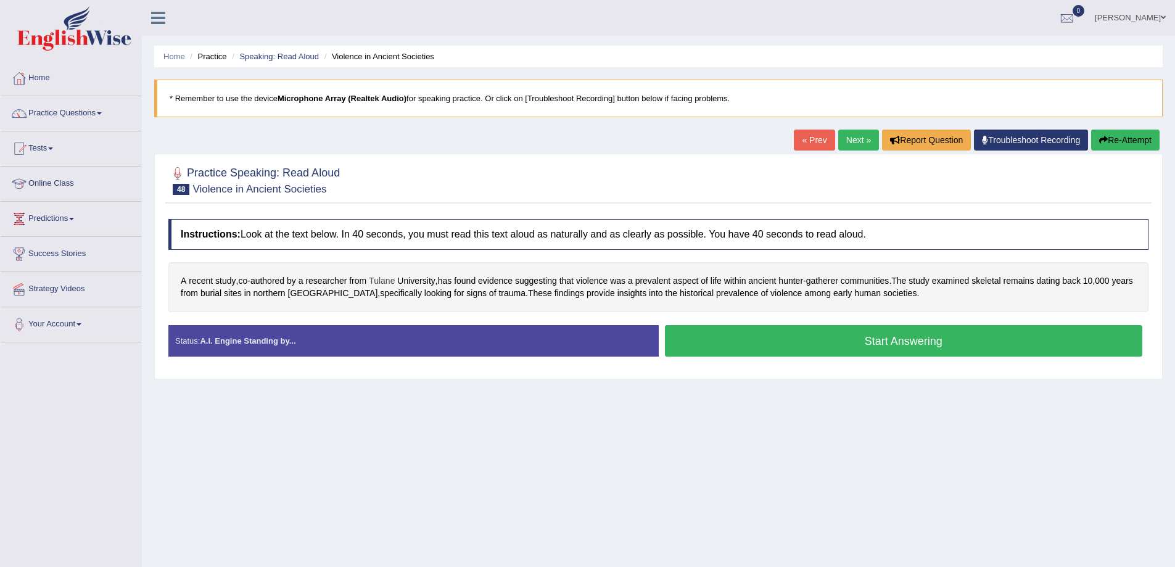
click at [372, 281] on span "Tulane" at bounding box center [382, 280] width 26 height 13
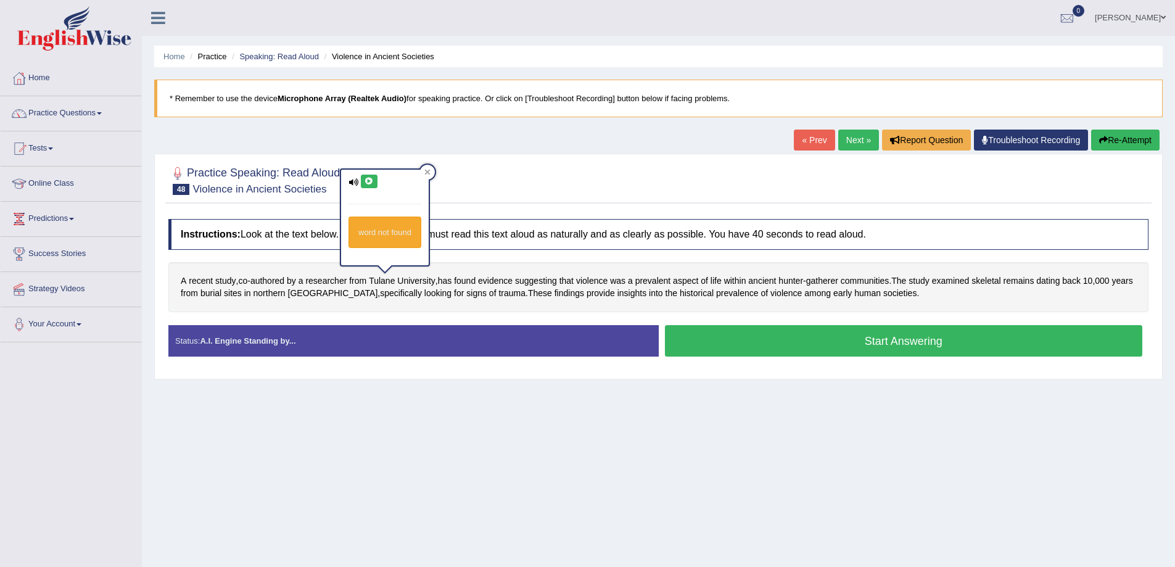
click at [369, 180] on icon at bounding box center [368, 181] width 9 height 7
click at [382, 276] on span "Tulane" at bounding box center [382, 280] width 26 height 13
click at [370, 176] on button at bounding box center [369, 182] width 17 height 14
click at [375, 461] on div "Home Practice Speaking: Read Aloud Violence in Ancient Societies * Remember to …" at bounding box center [658, 308] width 1033 height 617
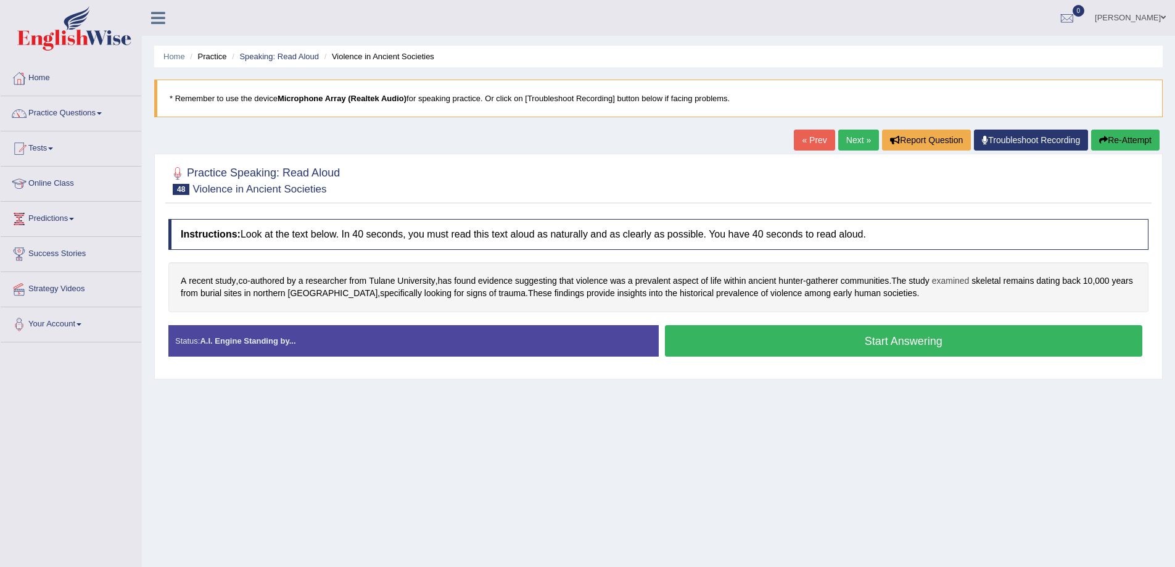
click at [955, 279] on span "examined" at bounding box center [951, 280] width 38 height 13
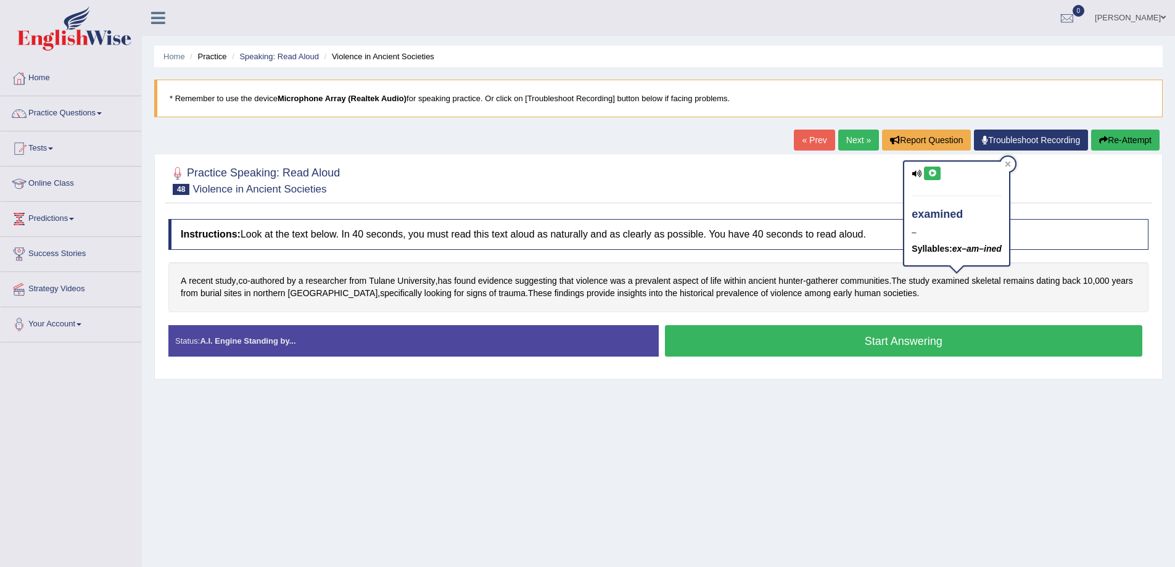
click at [932, 173] on icon at bounding box center [931, 173] width 9 height 7
click at [935, 171] on icon at bounding box center [931, 173] width 9 height 7
click at [845, 459] on div "Home Practice Speaking: Read Aloud Violence in Ancient Societies * Remember to …" at bounding box center [658, 308] width 1033 height 617
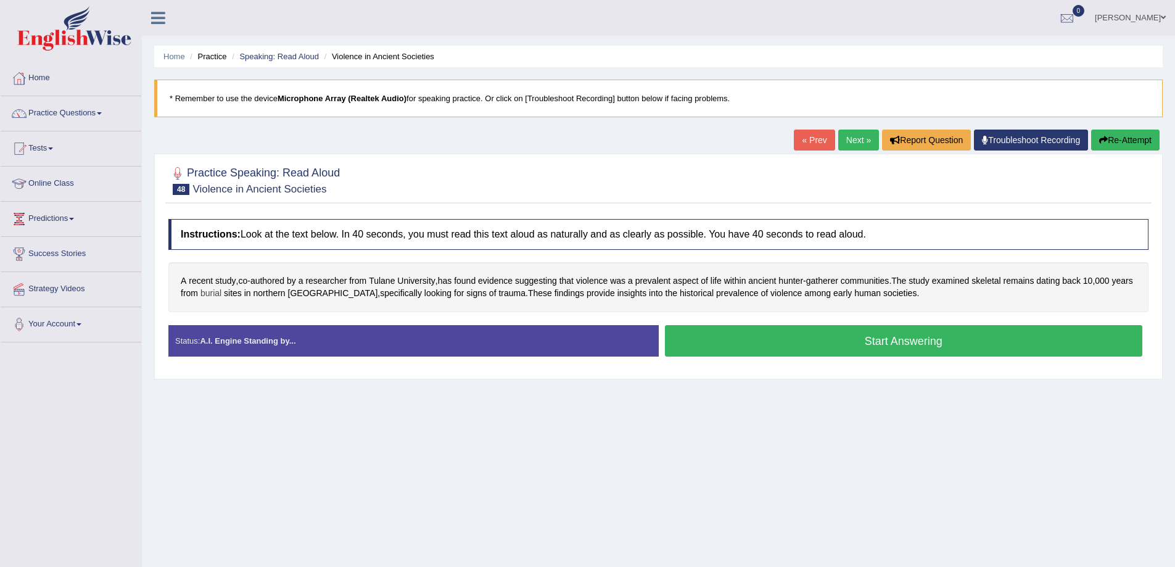
click at [221, 297] on span "burial" at bounding box center [210, 293] width 21 height 13
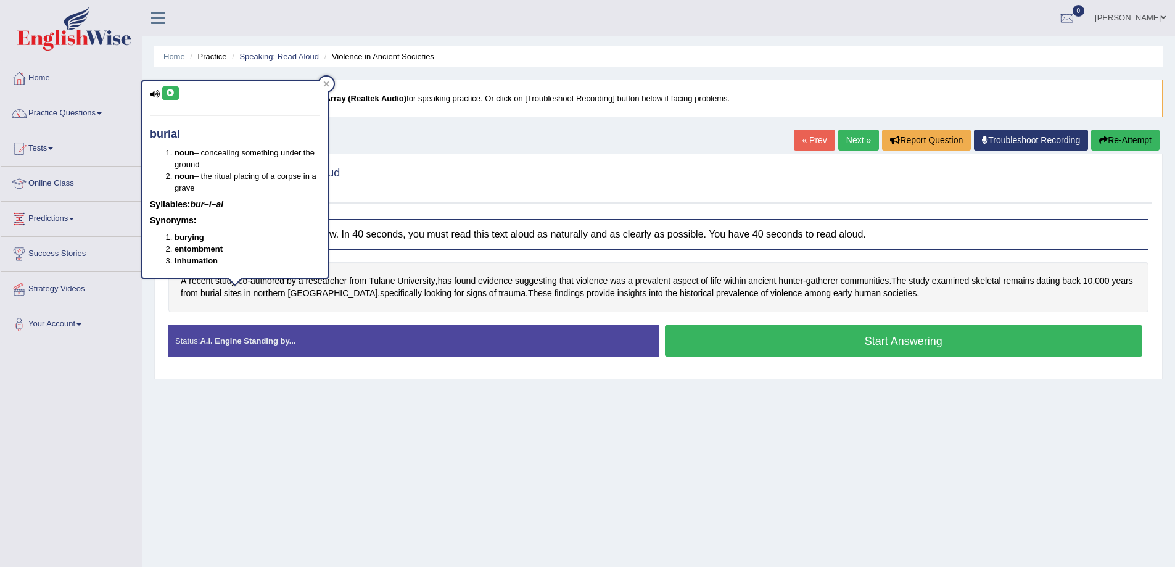
click at [171, 94] on icon at bounding box center [170, 92] width 9 height 7
click at [275, 463] on div "Home Practice Speaking: Read Aloud Violence in Ancient Societies * Remember to …" at bounding box center [658, 308] width 1033 height 617
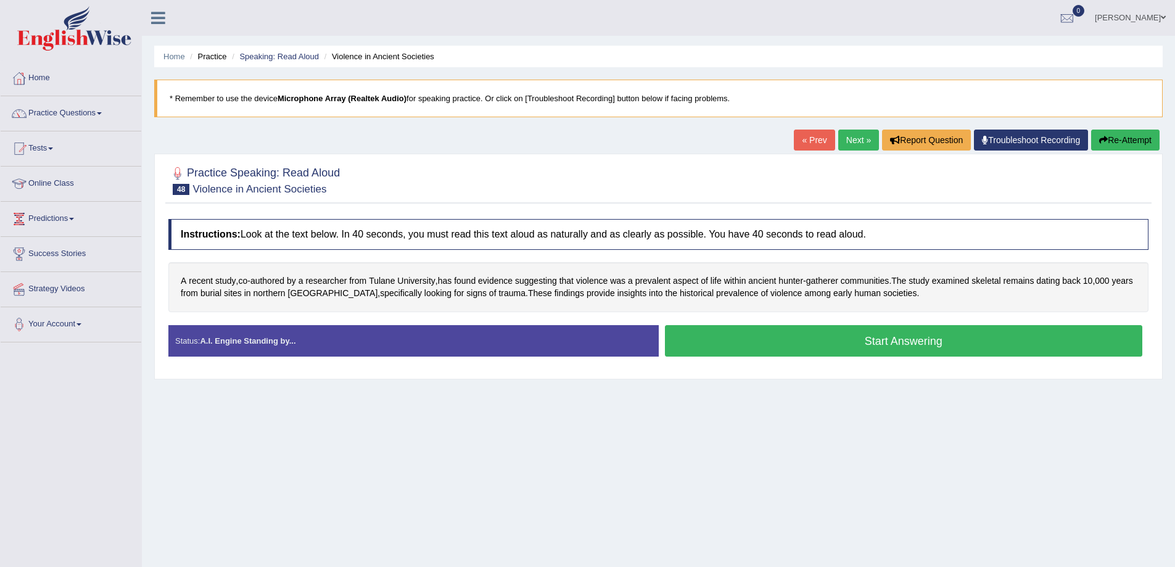
click at [728, 348] on button "Start Answering" at bounding box center [904, 340] width 478 height 31
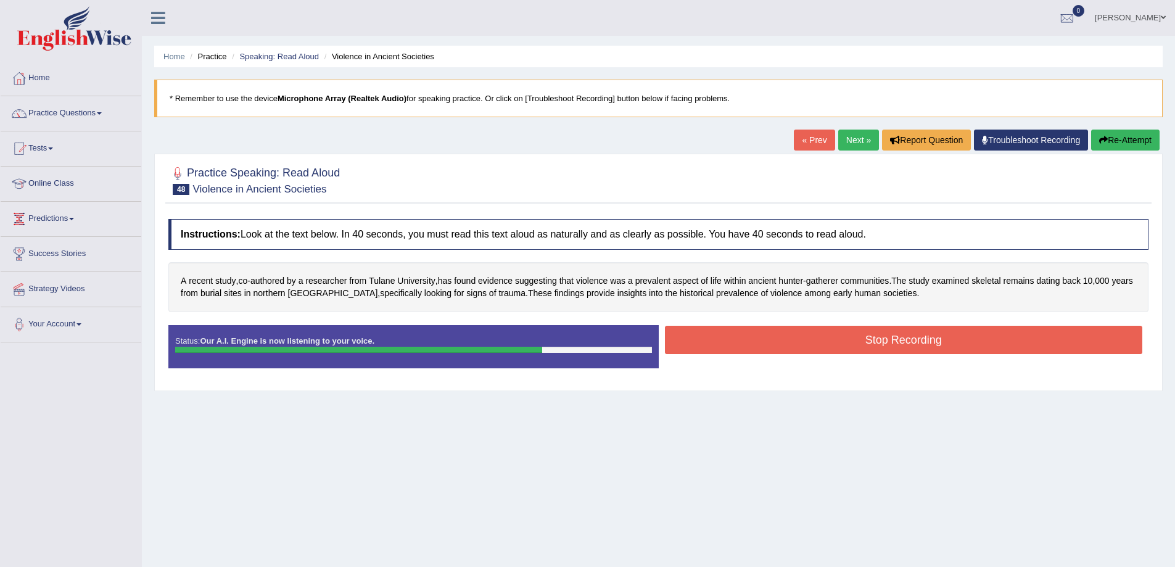
click at [893, 342] on button "Stop Recording" at bounding box center [904, 340] width 478 height 28
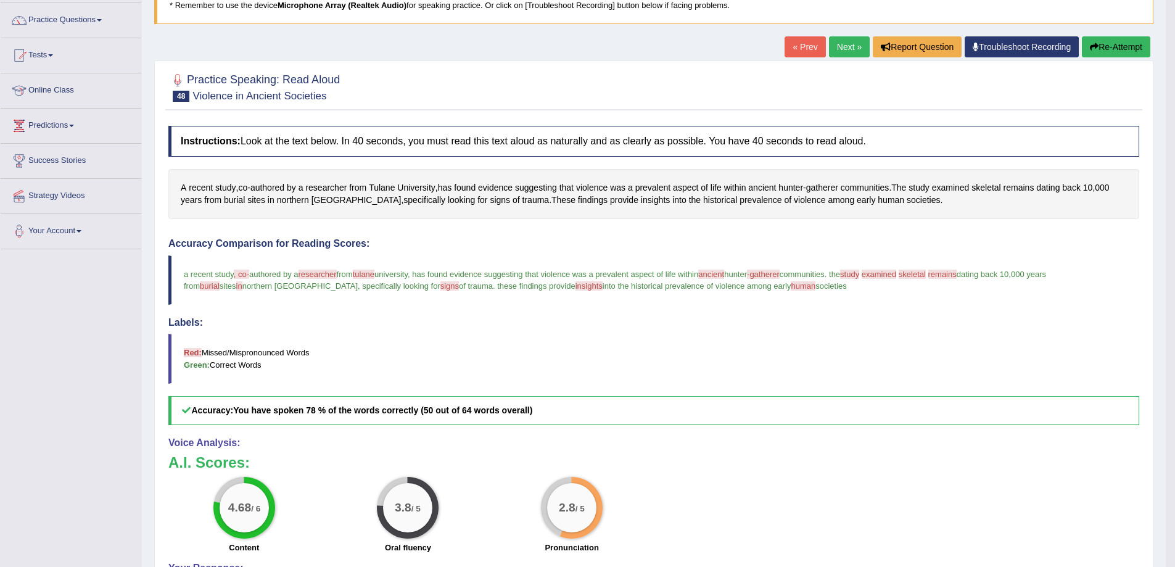
scroll to position [103, 0]
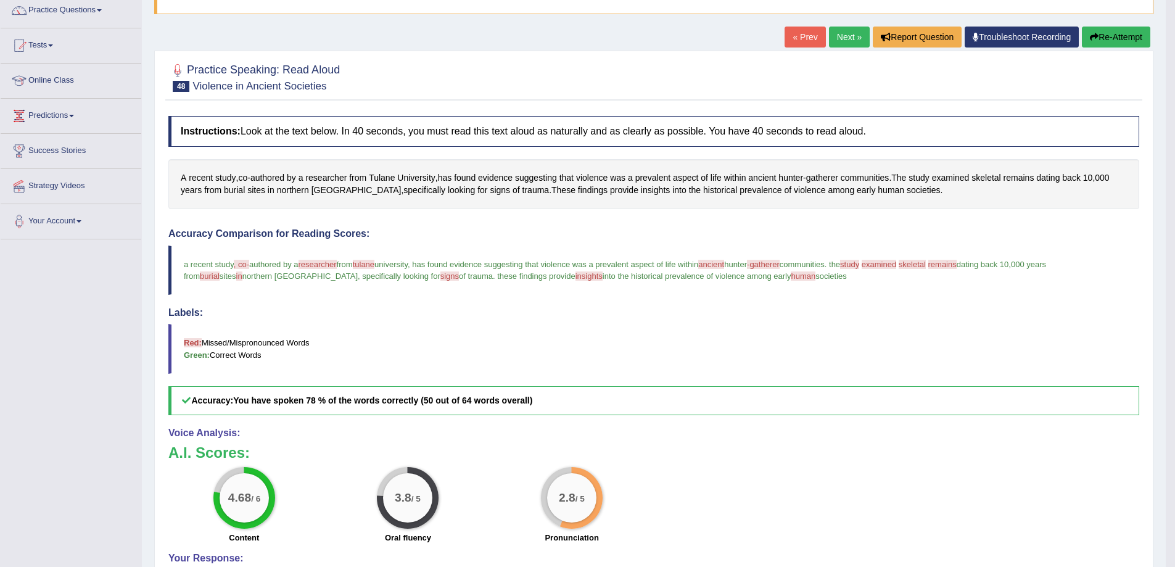
click at [847, 37] on link "Next »" at bounding box center [849, 37] width 41 height 21
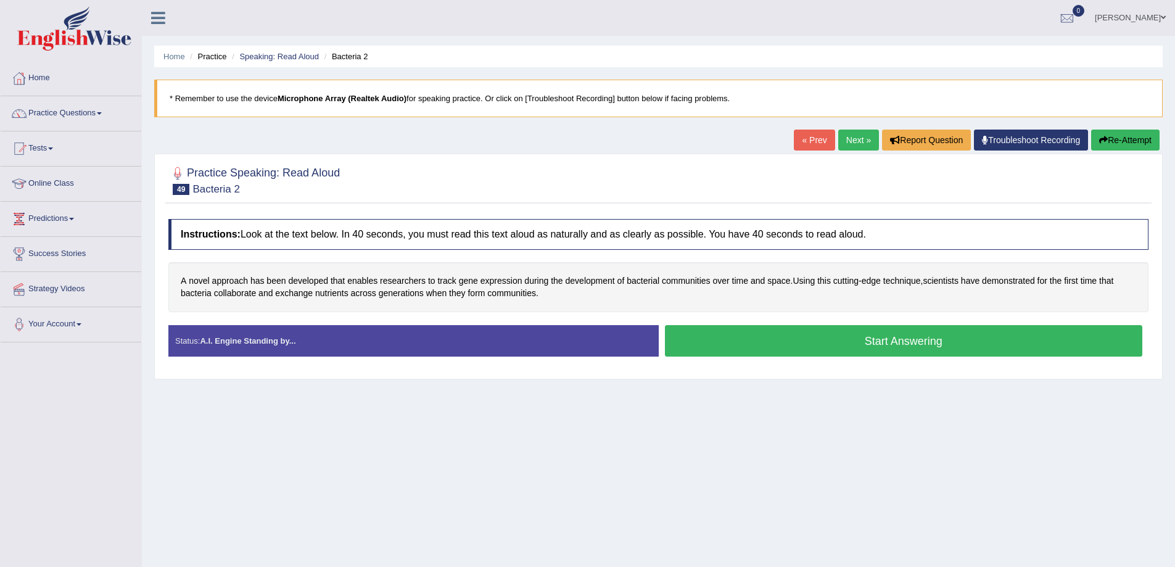
click at [895, 340] on button "Start Answering" at bounding box center [904, 340] width 478 height 31
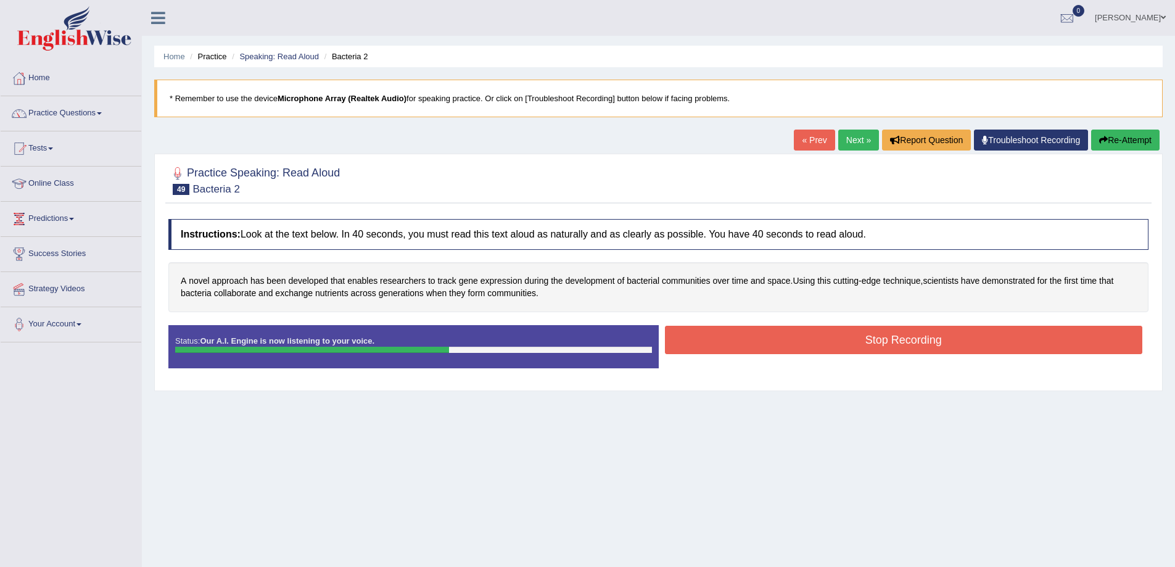
click at [937, 353] on button "Stop Recording" at bounding box center [904, 340] width 478 height 28
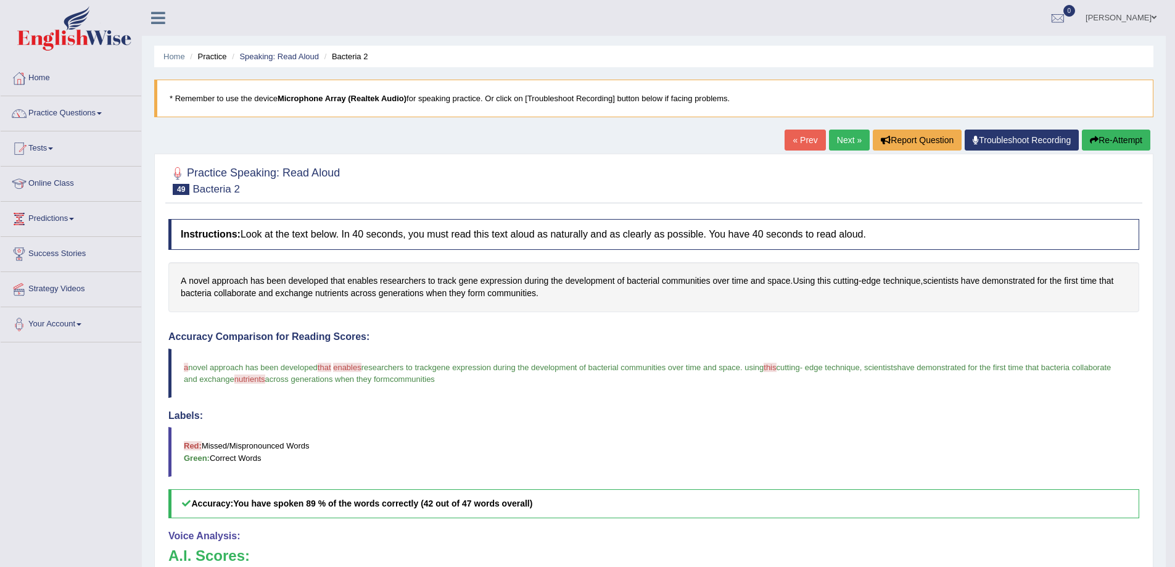
click at [829, 134] on link "Next »" at bounding box center [849, 139] width 41 height 21
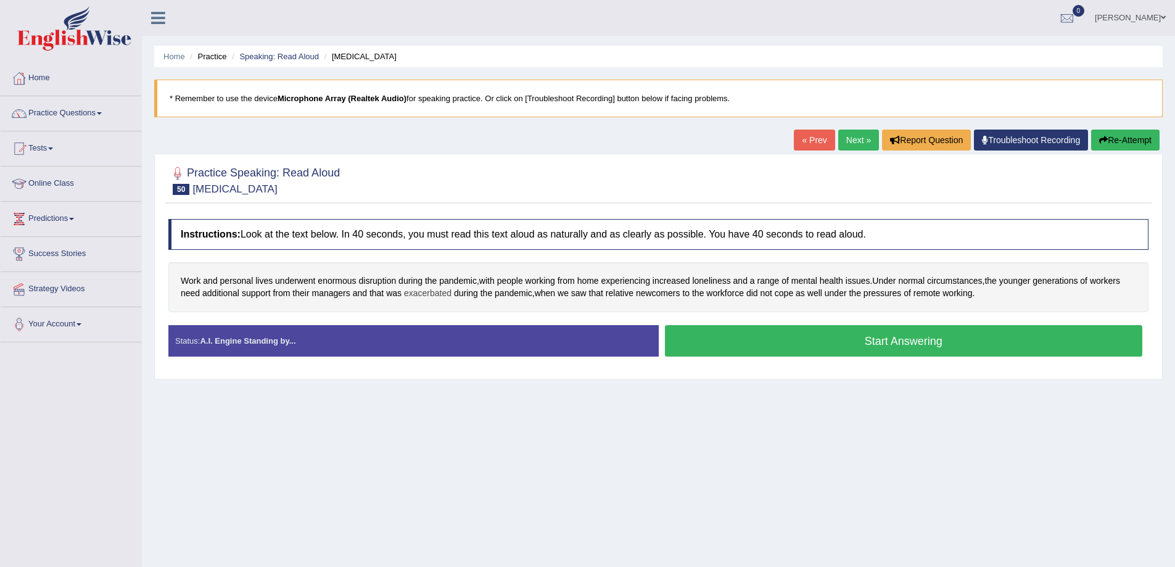
click at [432, 295] on span "exacerbated" at bounding box center [427, 293] width 47 height 13
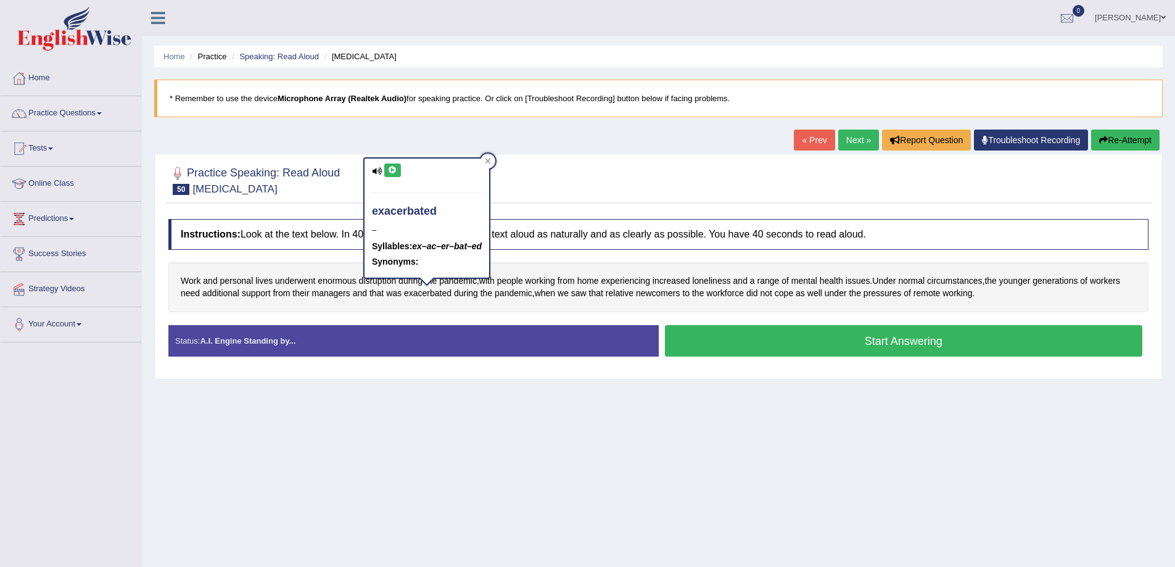
click at [395, 170] on icon at bounding box center [392, 169] width 9 height 7
click at [392, 170] on icon at bounding box center [392, 169] width 9 height 7
click at [504, 443] on div "Home Practice Speaking: Read Aloud Workplace Stress * Remember to use the devic…" at bounding box center [658, 308] width 1033 height 617
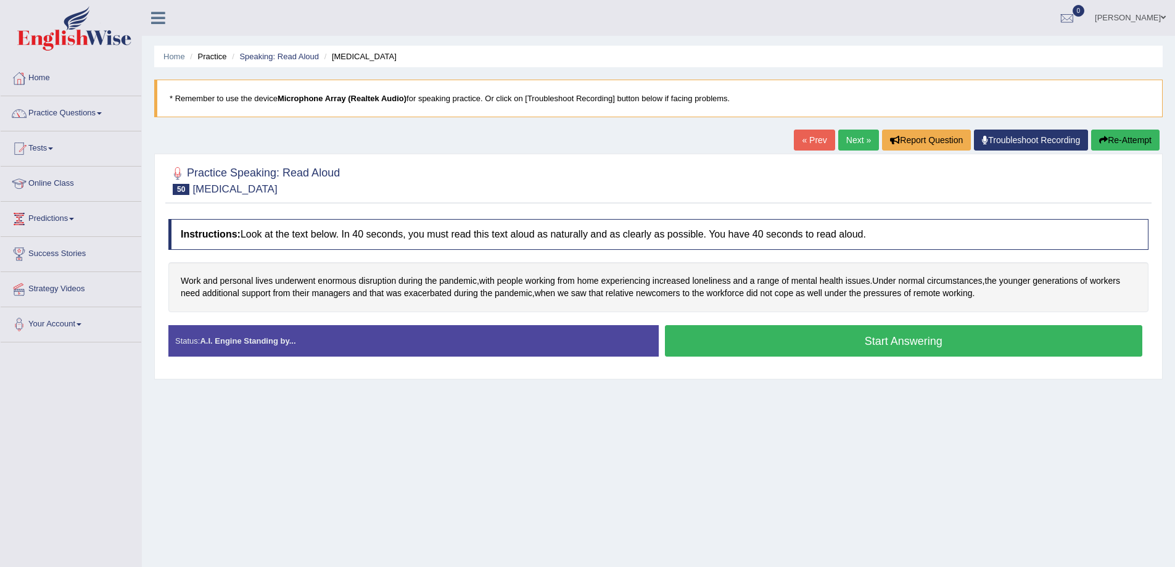
click at [844, 338] on button "Start Answering" at bounding box center [904, 340] width 478 height 31
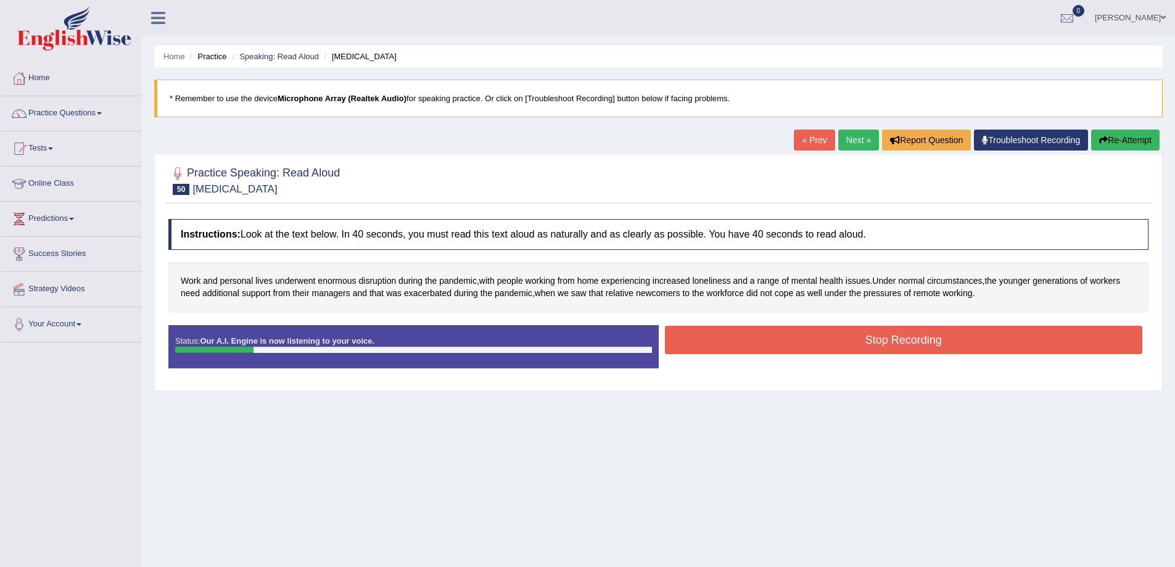
click at [1119, 135] on button "Re-Attempt" at bounding box center [1125, 139] width 68 height 21
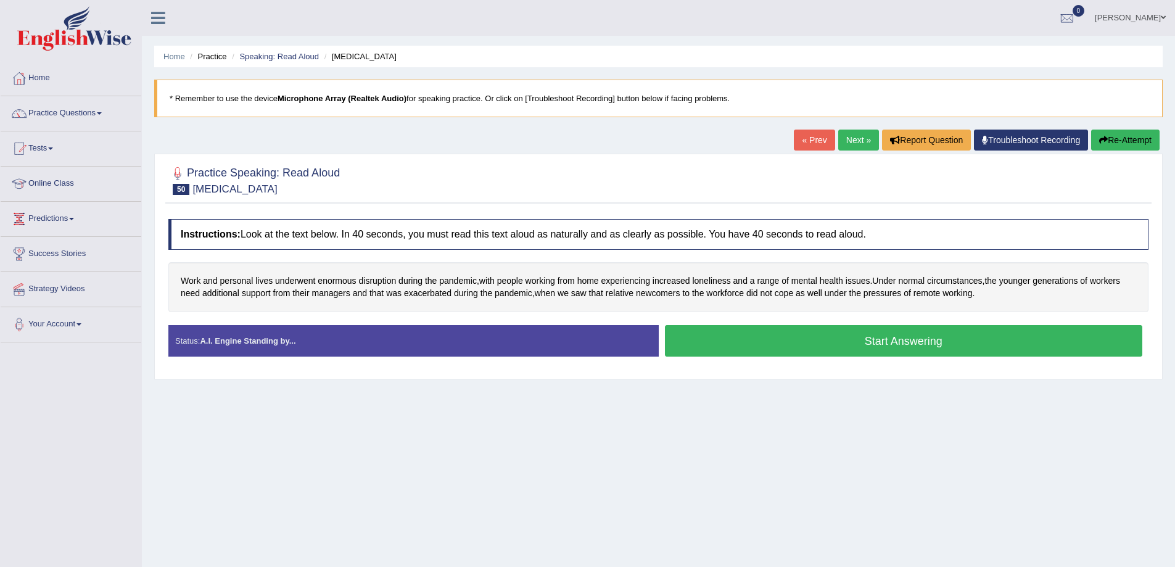
click at [793, 341] on button "Start Answering" at bounding box center [904, 340] width 478 height 31
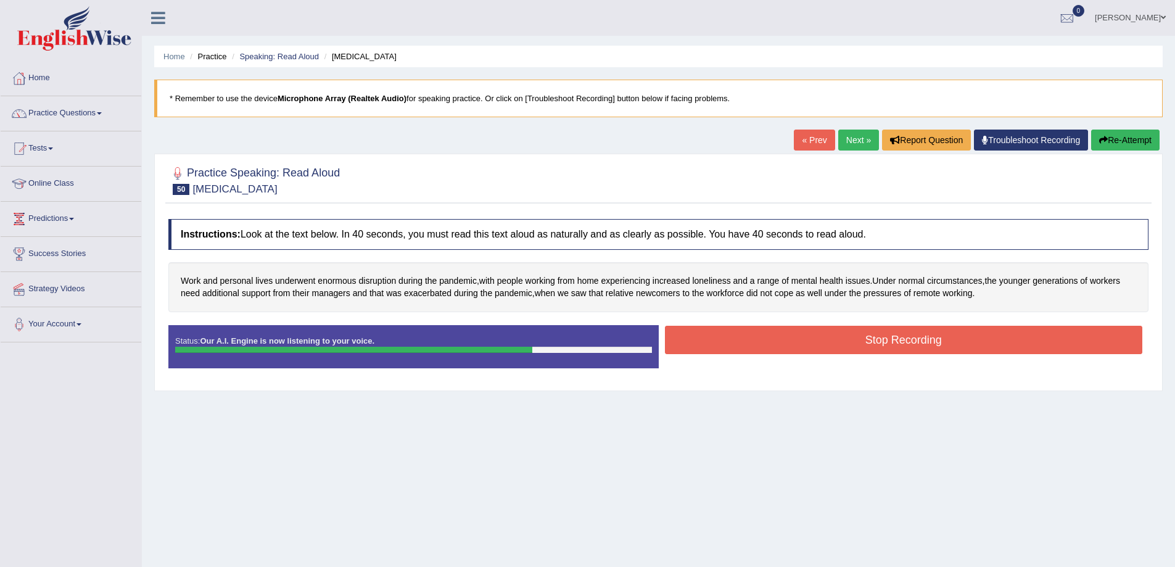
click at [908, 339] on button "Stop Recording" at bounding box center [904, 340] width 478 height 28
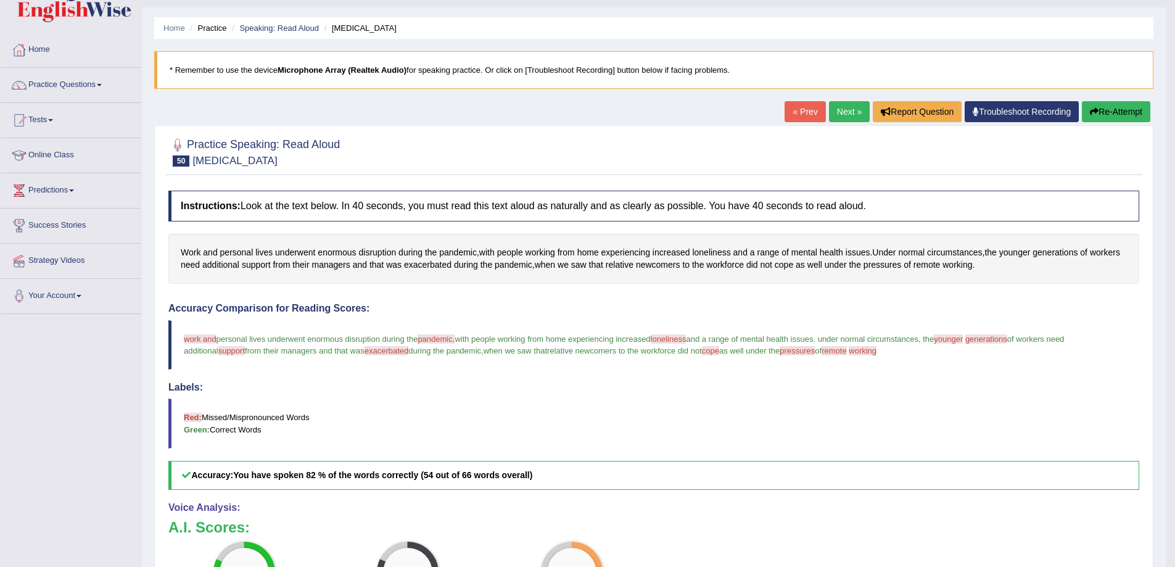
scroll to position [20, 0]
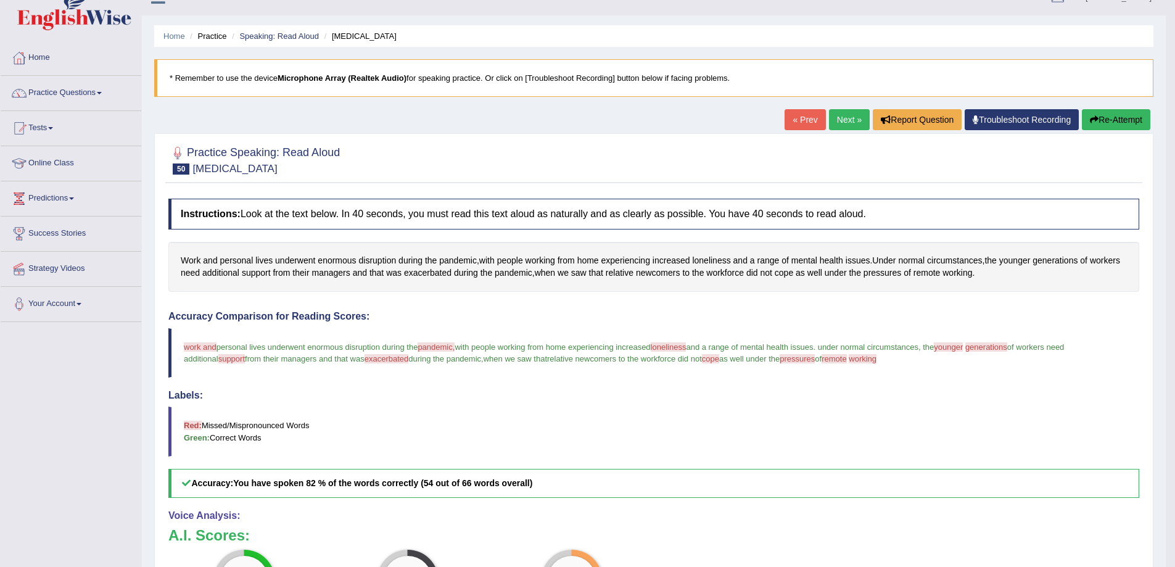
click at [858, 126] on link "Next »" at bounding box center [849, 119] width 41 height 21
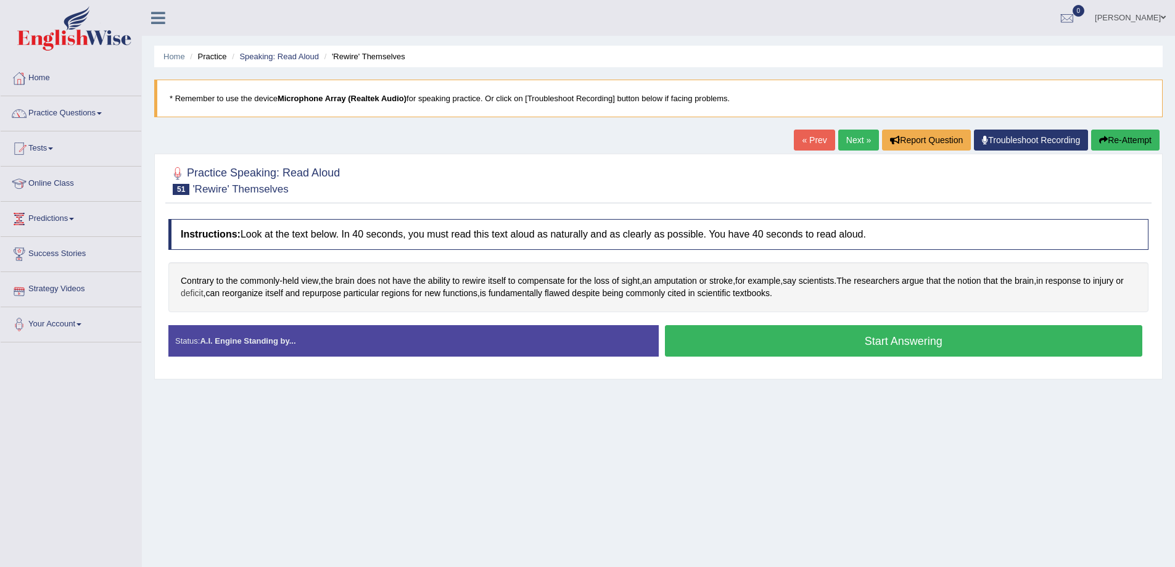
click at [199, 294] on span "deficit" at bounding box center [192, 293] width 23 height 13
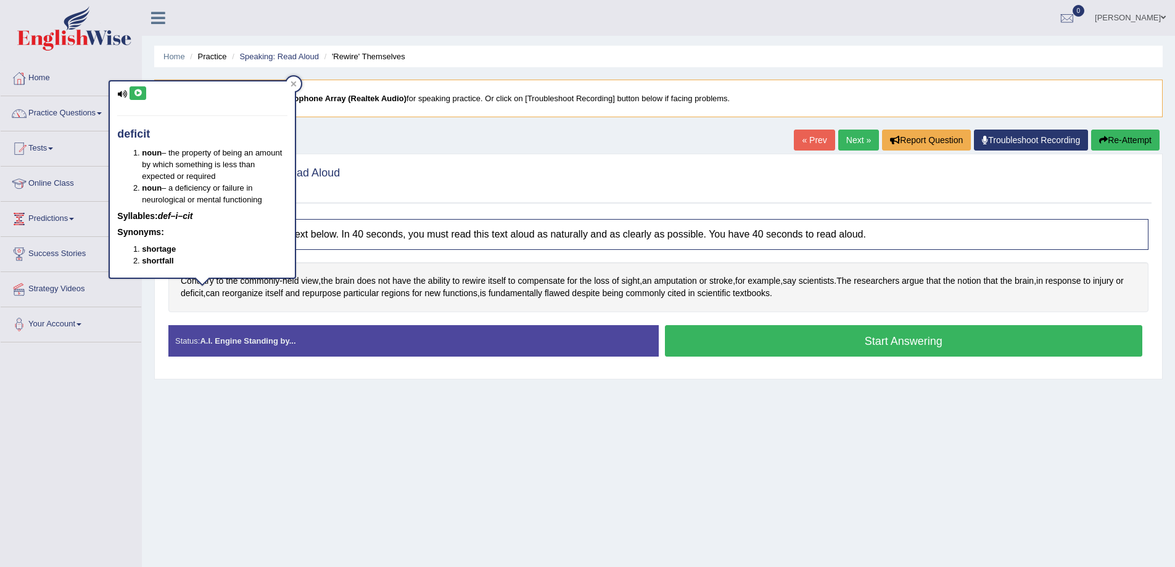
click at [138, 96] on icon at bounding box center [137, 92] width 9 height 7
click at [351, 501] on div "Home Practice Speaking: Read [PERSON_NAME] 'Rewire' Themselves * Remember to us…" at bounding box center [658, 308] width 1033 height 617
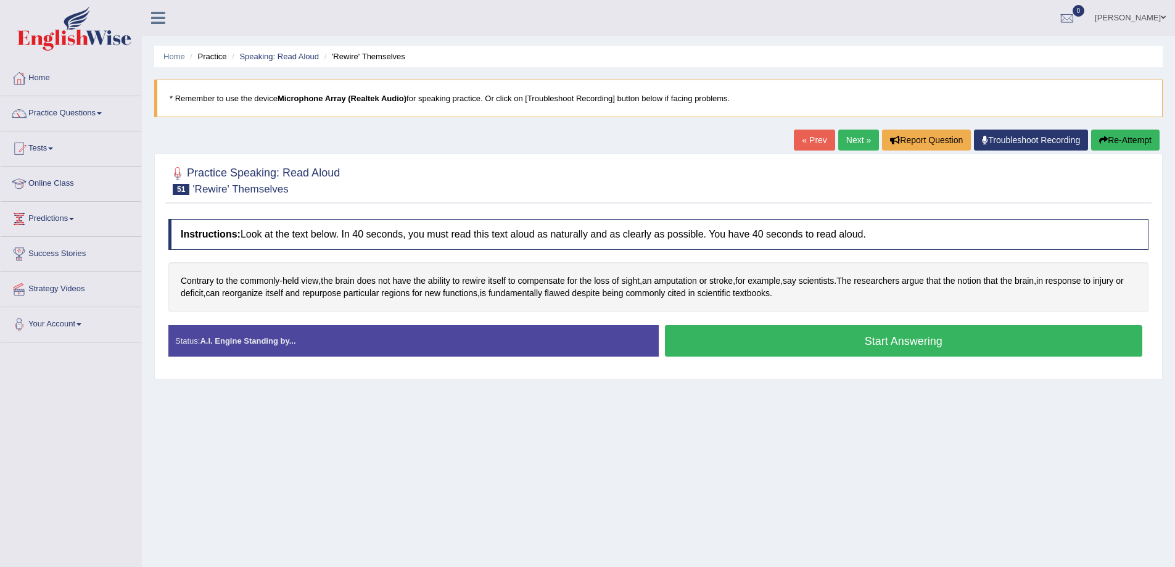
click at [739, 339] on button "Start Answering" at bounding box center [904, 340] width 478 height 31
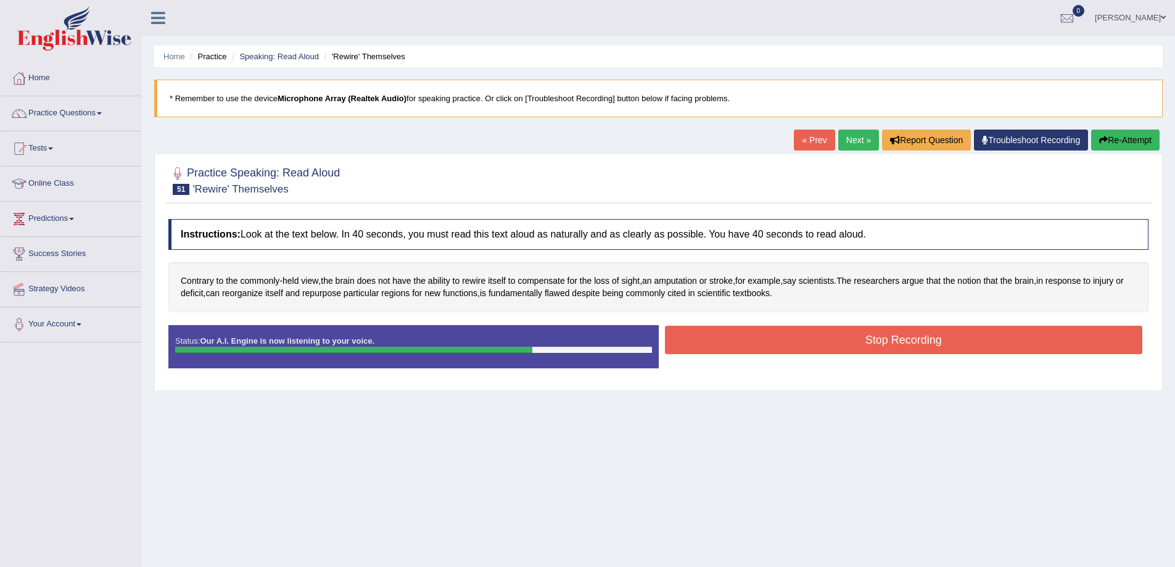
click at [930, 348] on button "Stop Recording" at bounding box center [904, 340] width 478 height 28
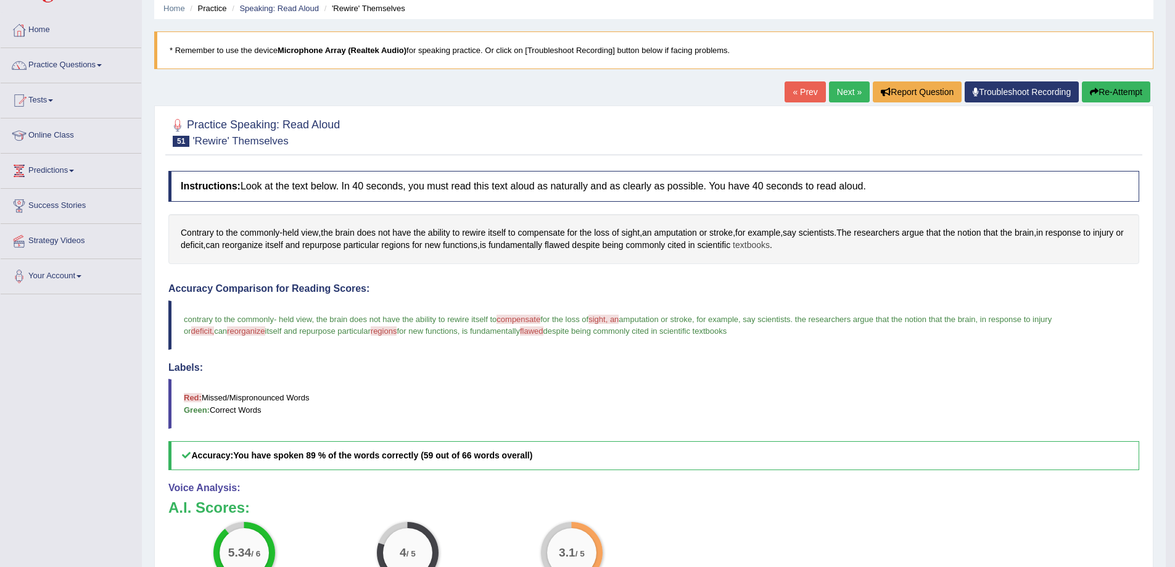
scroll to position [35, 0]
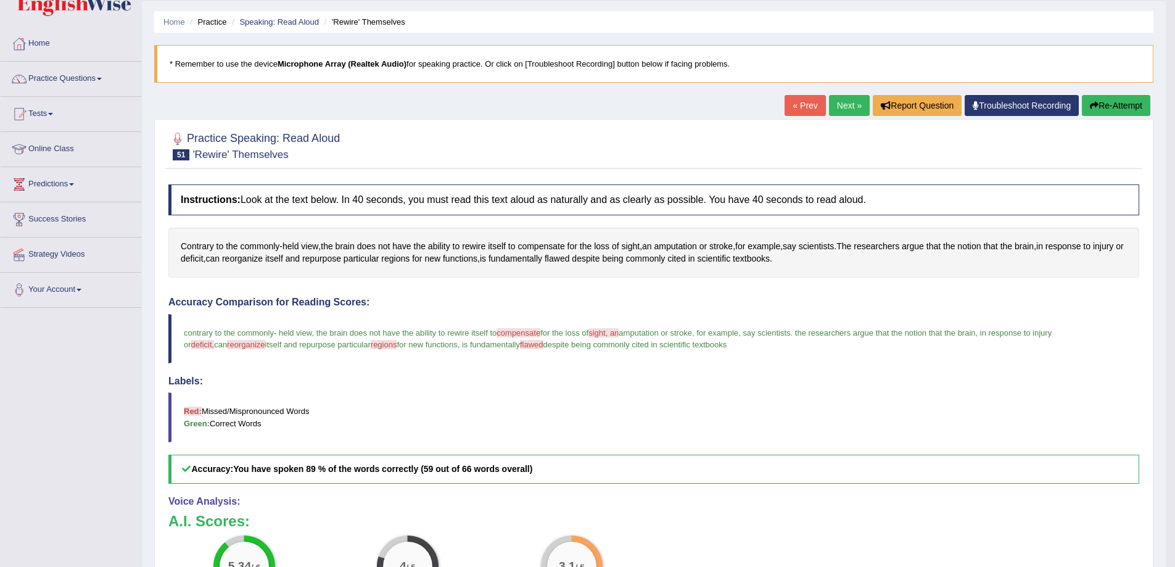
click at [832, 112] on link "Next »" at bounding box center [849, 105] width 41 height 21
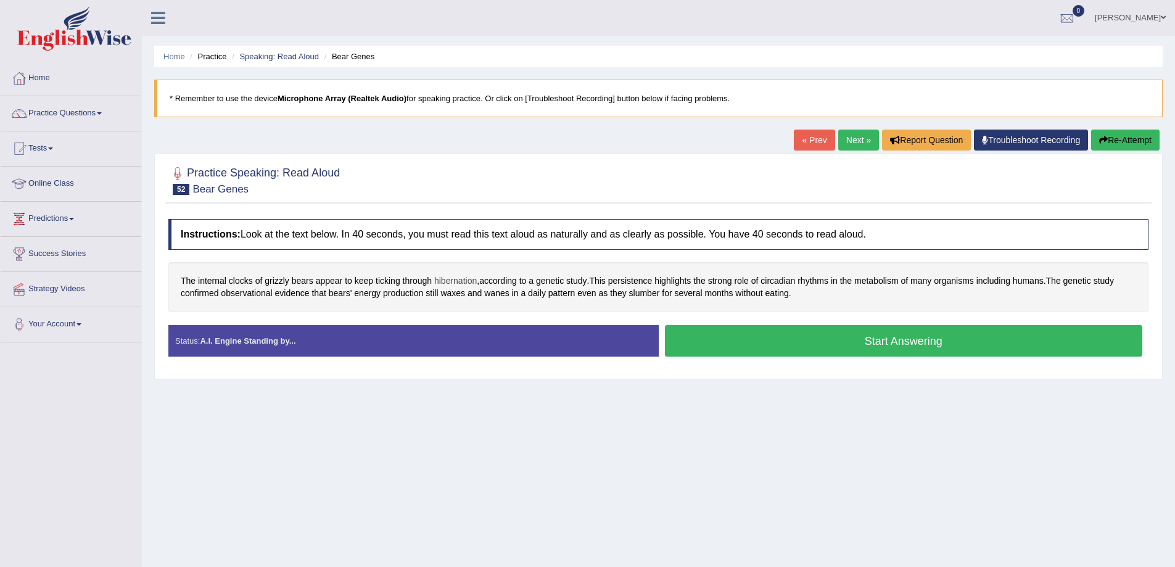
click at [462, 279] on span "hibernation" at bounding box center [455, 280] width 43 height 13
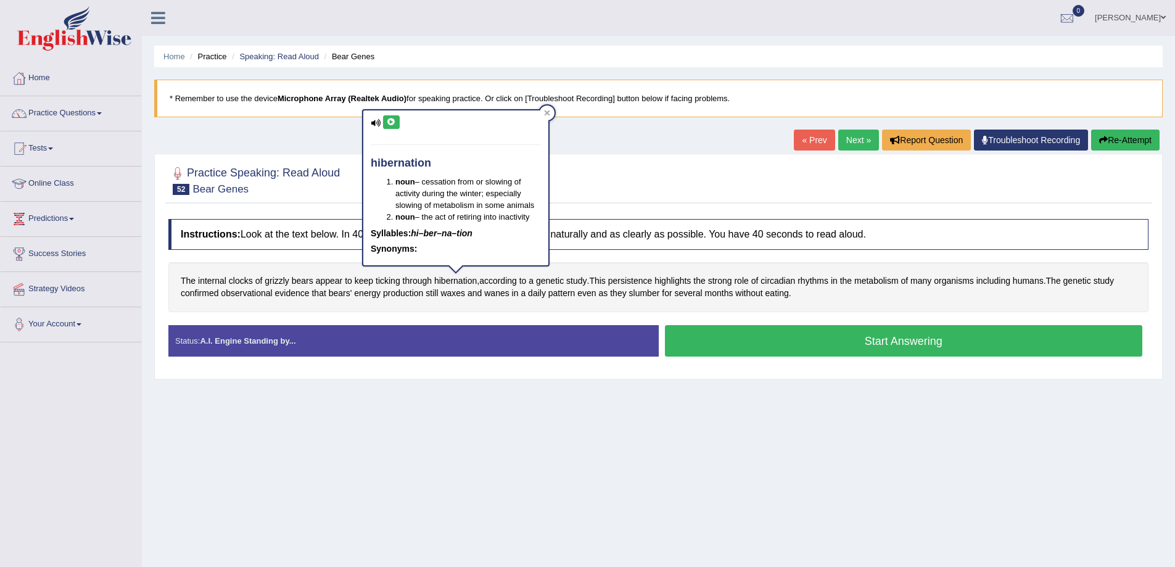
click at [390, 117] on button at bounding box center [391, 122] width 17 height 14
click at [451, 438] on div "Home Practice Speaking: Read Aloud Bear Genes * Remember to use the device Micr…" at bounding box center [658, 308] width 1033 height 617
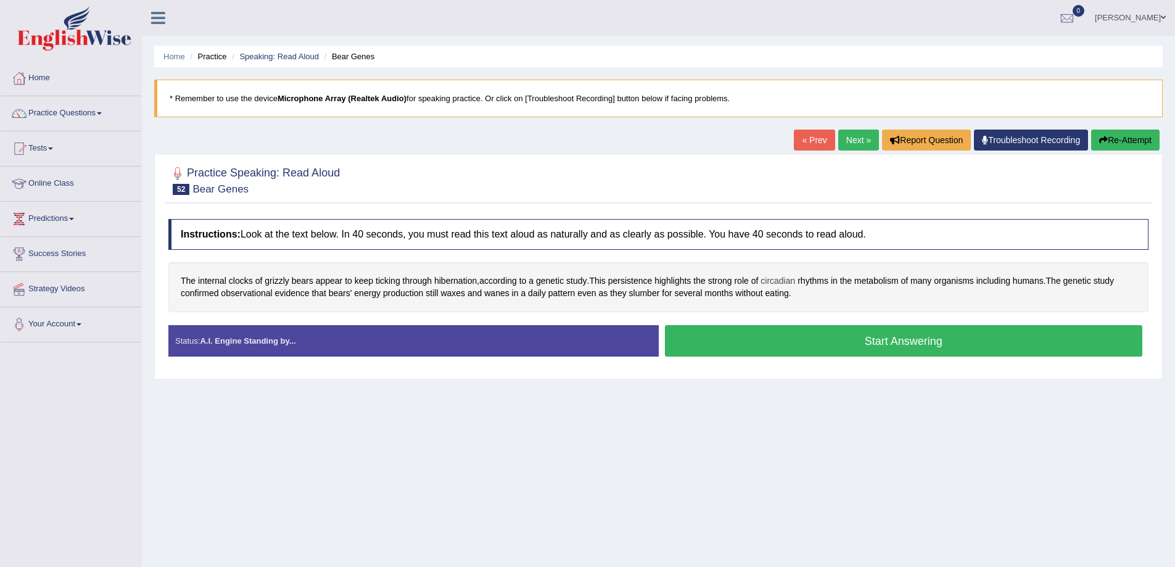
click at [787, 283] on span "circadian" at bounding box center [777, 280] width 35 height 13
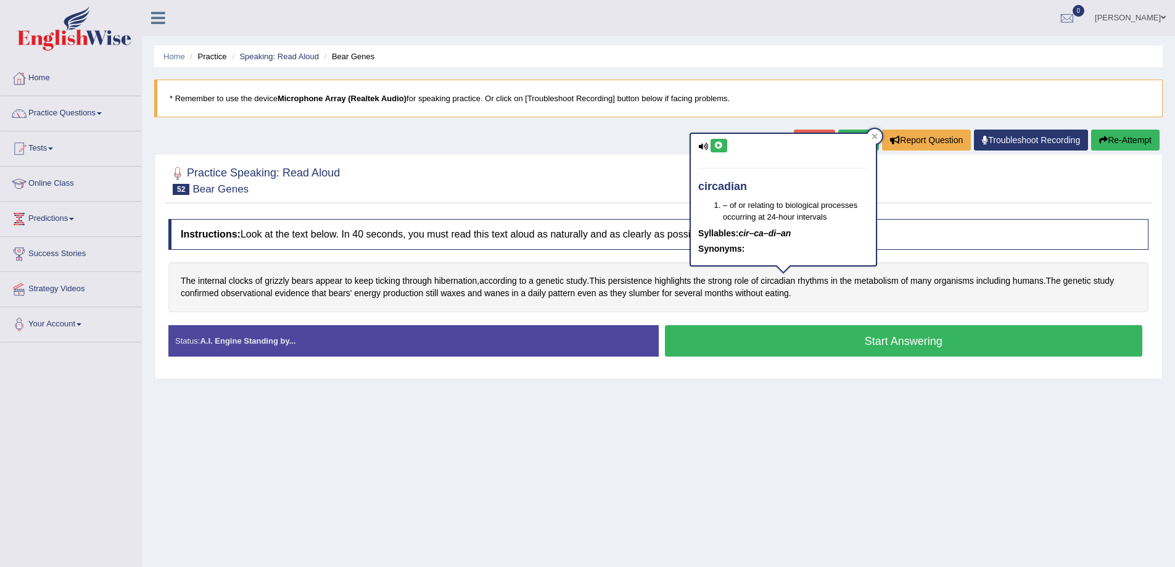
click at [720, 146] on icon at bounding box center [718, 145] width 9 height 7
click at [712, 413] on div "Home Practice Speaking: Read Aloud Bear Genes * Remember to use the device Micr…" at bounding box center [658, 308] width 1033 height 617
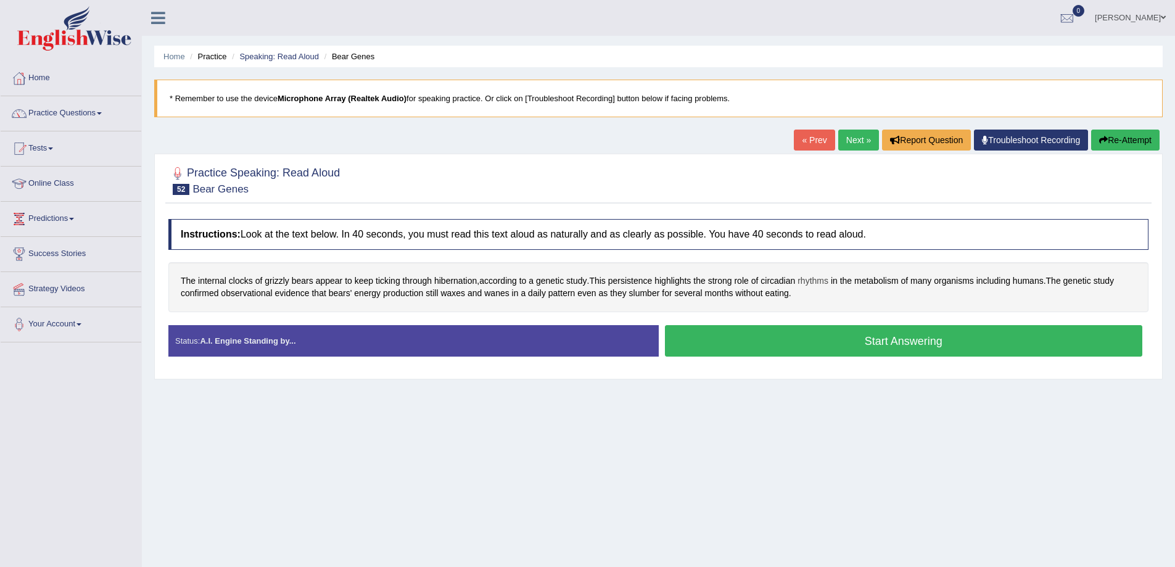
click at [810, 286] on span "rhythms" at bounding box center [812, 280] width 31 height 13
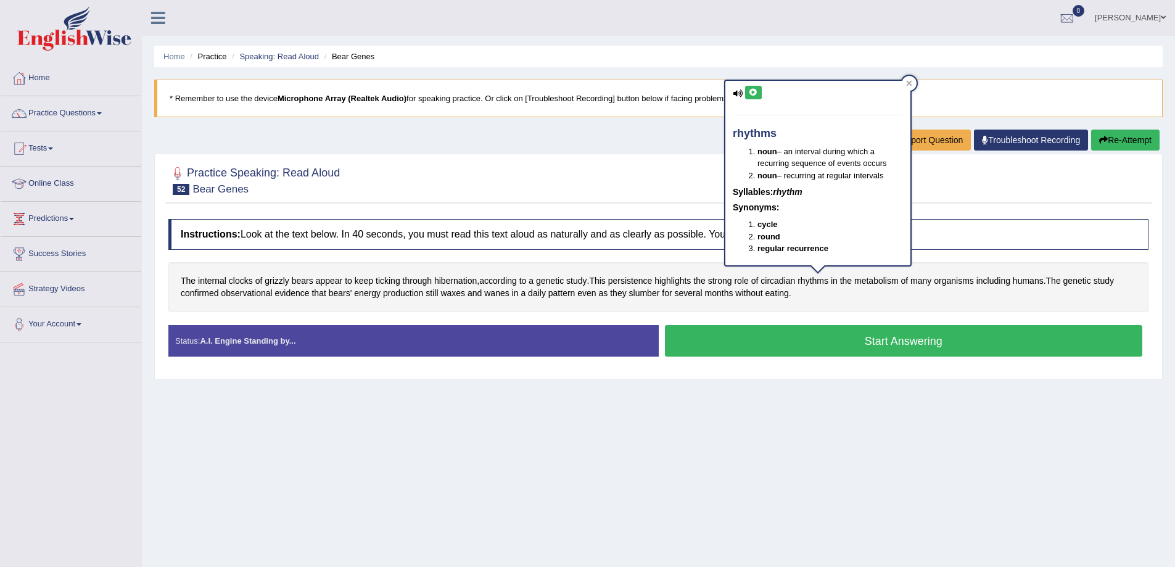
click at [750, 87] on button at bounding box center [753, 93] width 17 height 14
click at [713, 460] on div "Home Practice Speaking: Read Aloud Bear Genes * Remember to use the device Micr…" at bounding box center [658, 308] width 1033 height 617
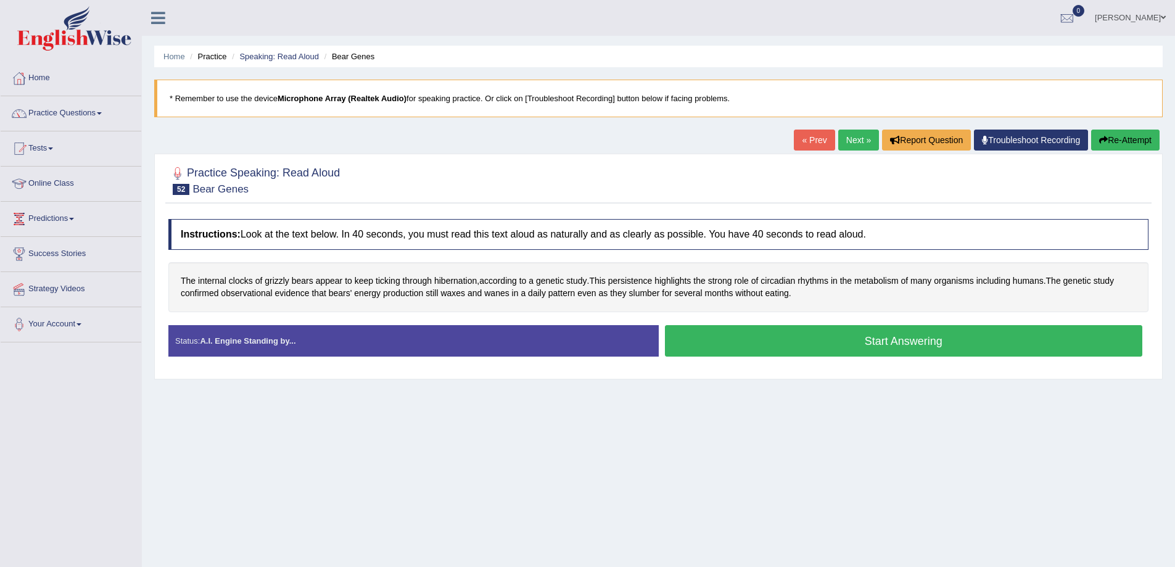
click at [765, 347] on button "Start Answering" at bounding box center [904, 340] width 478 height 31
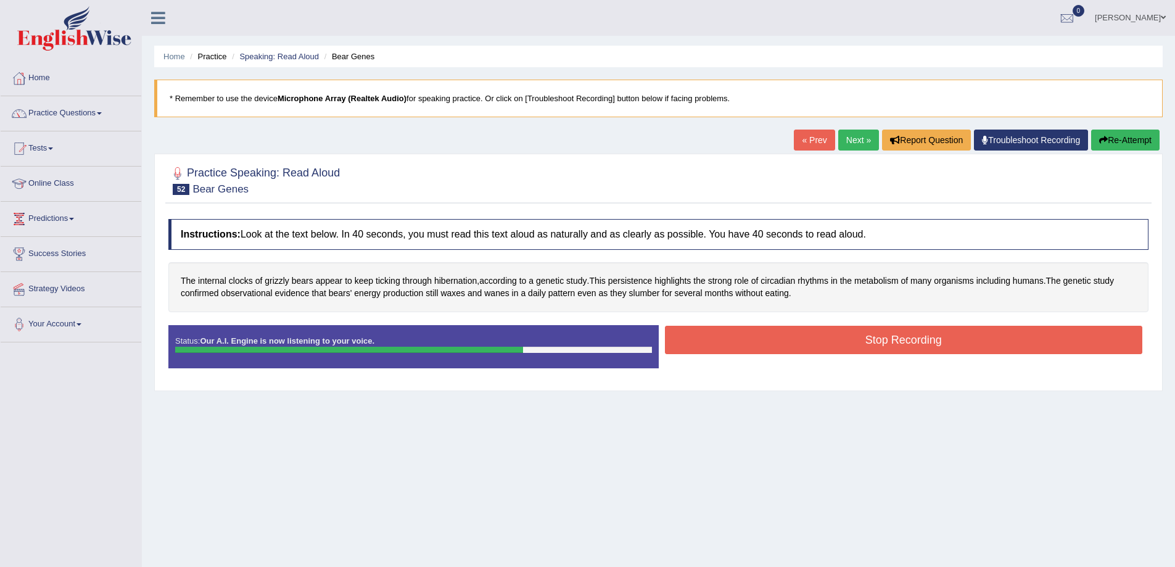
click at [986, 350] on button "Stop Recording" at bounding box center [904, 340] width 478 height 28
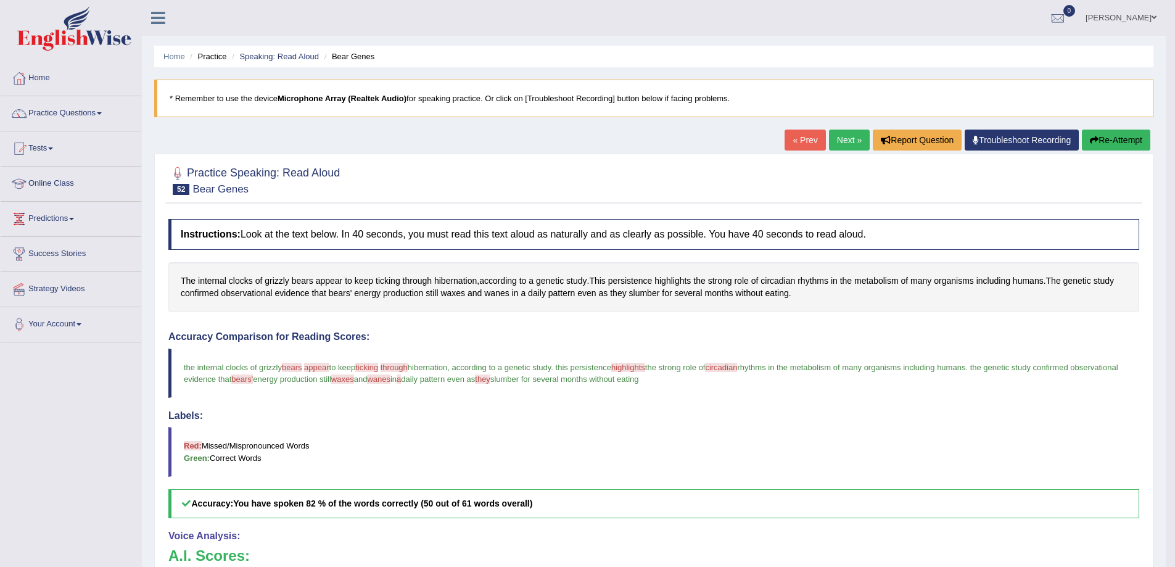
click at [847, 134] on link "Next »" at bounding box center [849, 139] width 41 height 21
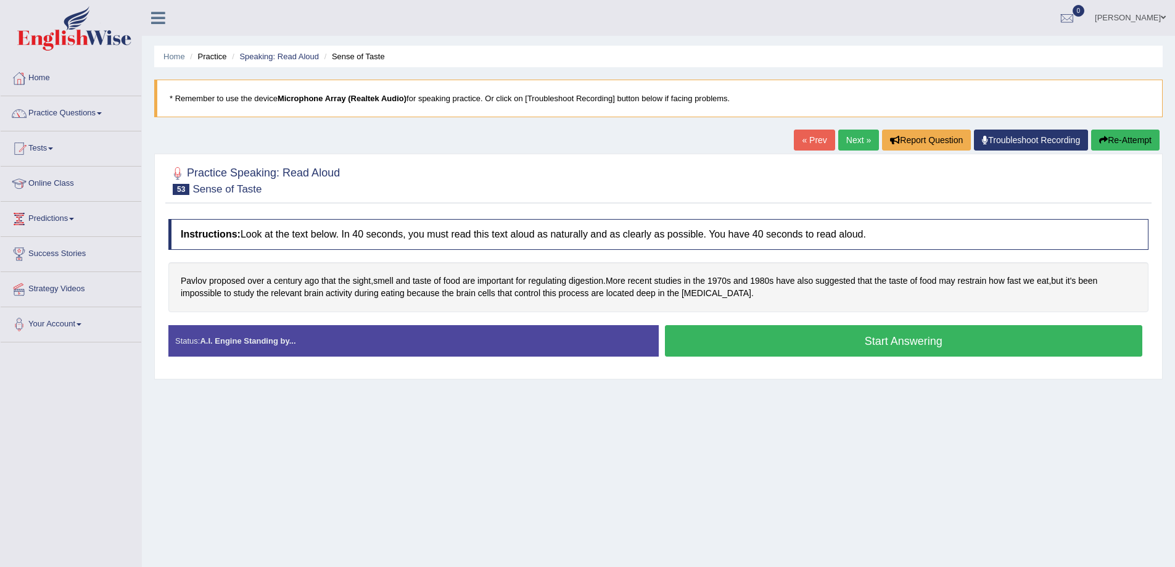
click at [931, 345] on button "Start Answering" at bounding box center [904, 340] width 478 height 31
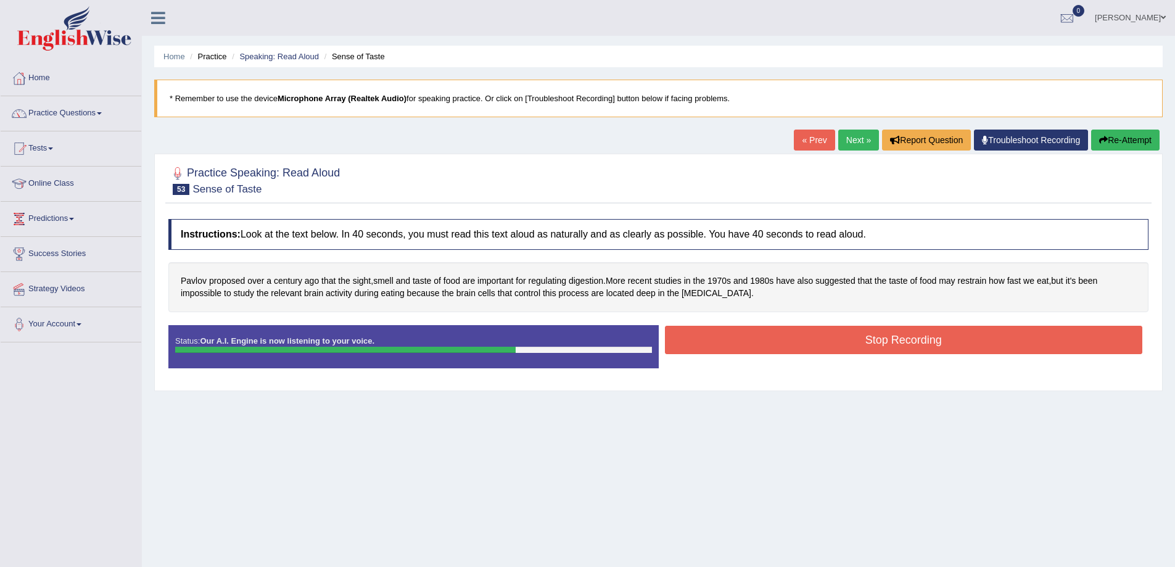
click at [954, 348] on button "Stop Recording" at bounding box center [904, 340] width 478 height 28
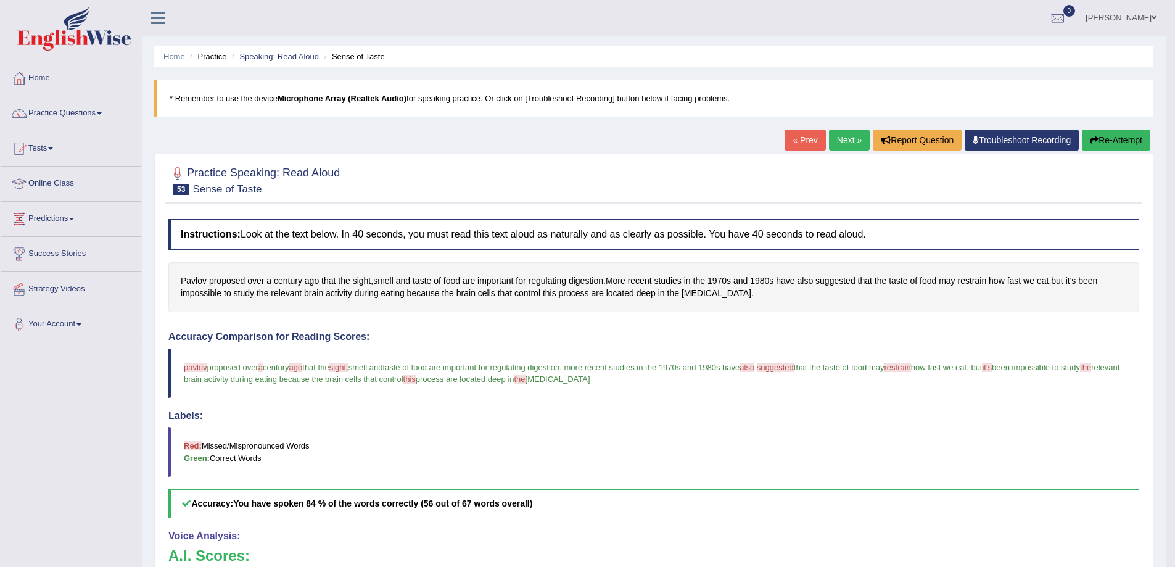
click at [855, 141] on link "Next »" at bounding box center [849, 139] width 41 height 21
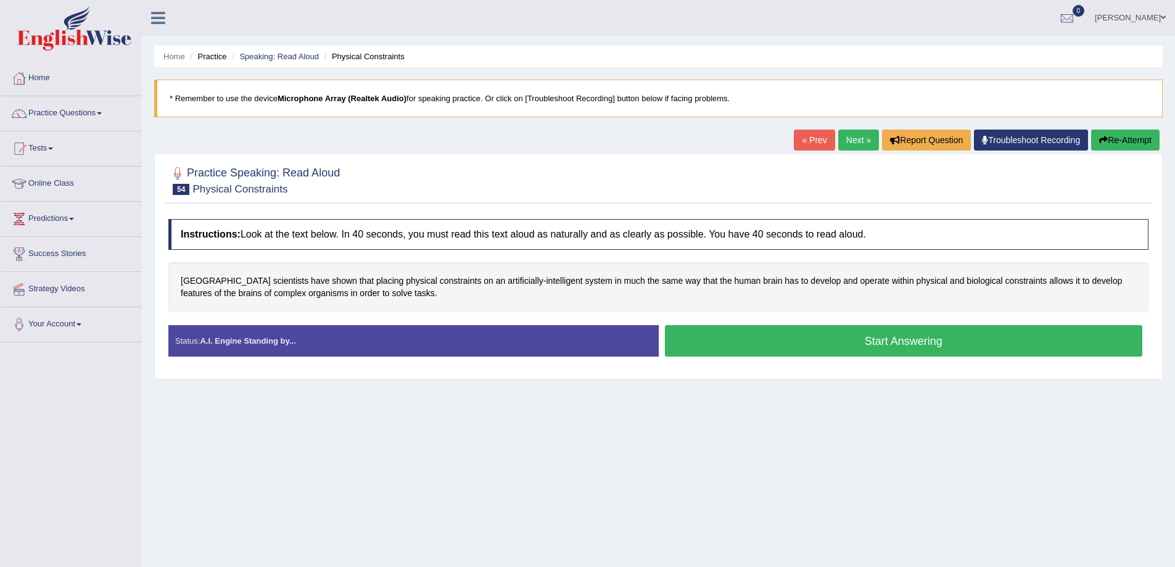
click at [870, 350] on button "Start Answering" at bounding box center [904, 340] width 478 height 31
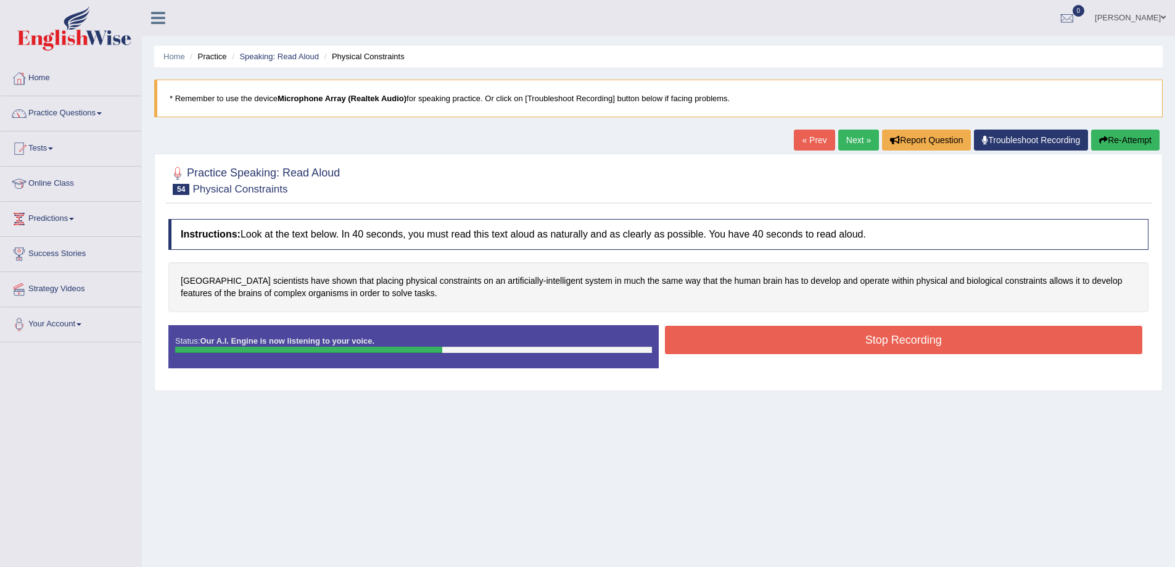
click at [883, 340] on button "Stop Recording" at bounding box center [904, 340] width 478 height 28
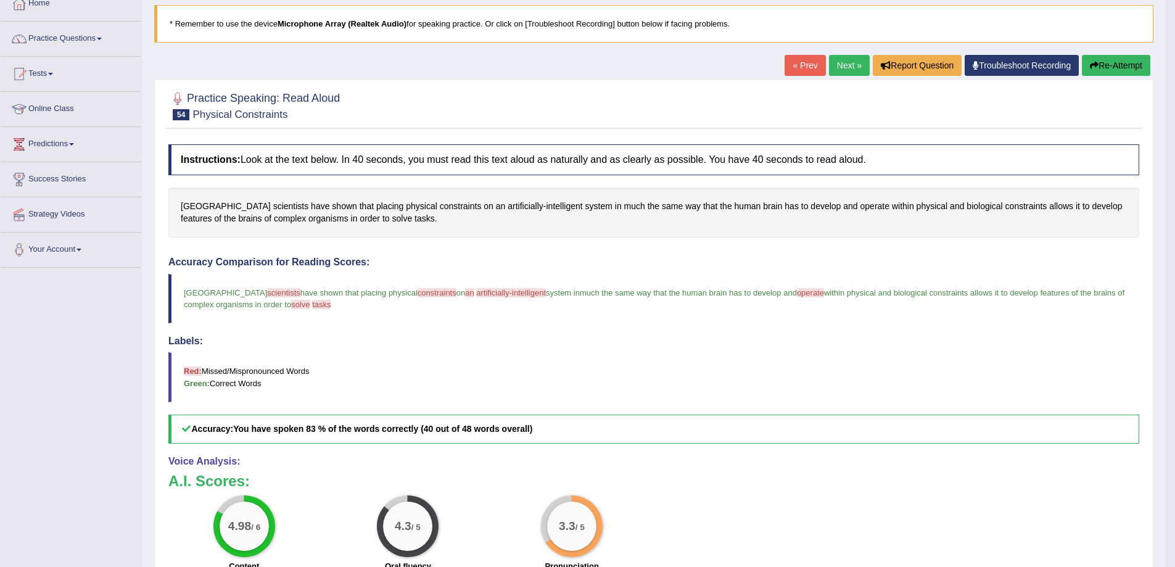
scroll to position [62, 0]
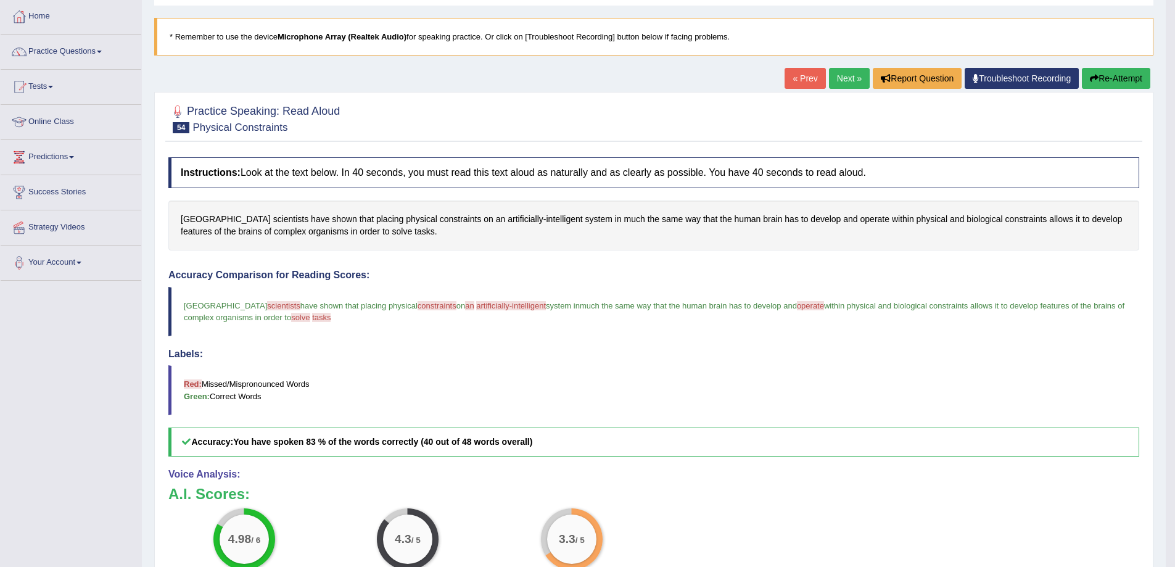
click at [860, 86] on link "Next »" at bounding box center [849, 78] width 41 height 21
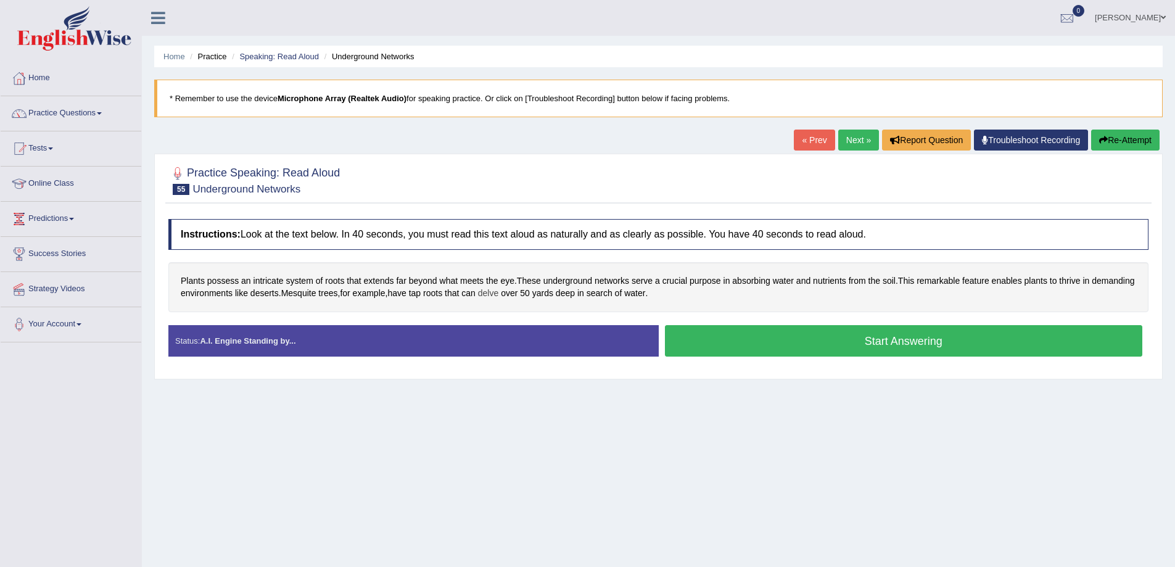
click at [498, 298] on span "delve" at bounding box center [488, 293] width 20 height 13
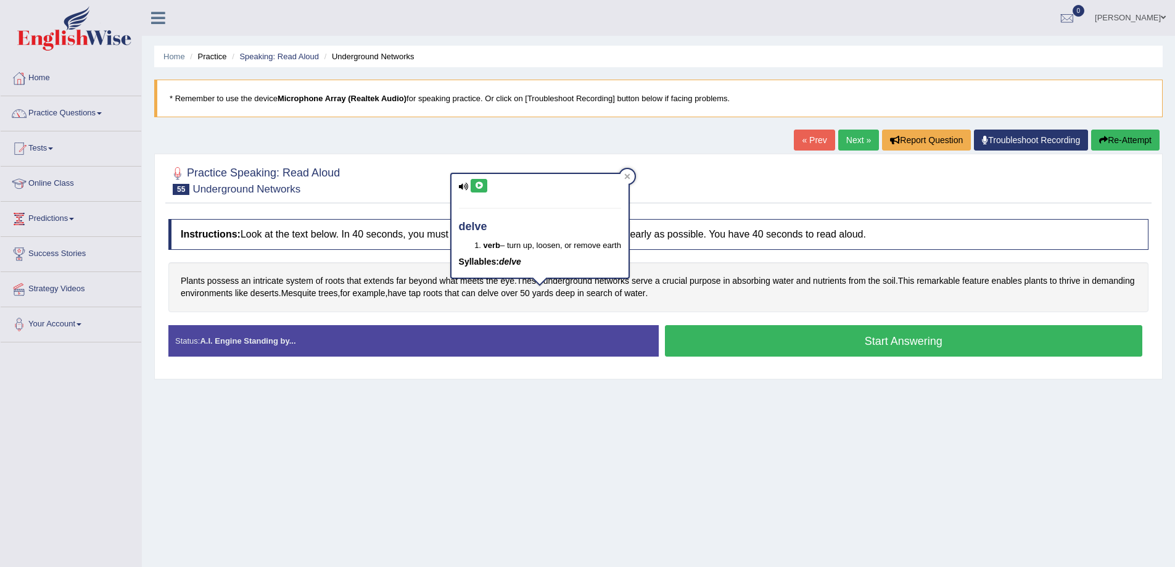
click at [472, 187] on button at bounding box center [479, 186] width 17 height 14
click at [481, 185] on icon at bounding box center [478, 185] width 9 height 7
click at [550, 485] on div "Home Practice Speaking: Read Aloud Underground Networks * Remember to use the d…" at bounding box center [658, 308] width 1033 height 617
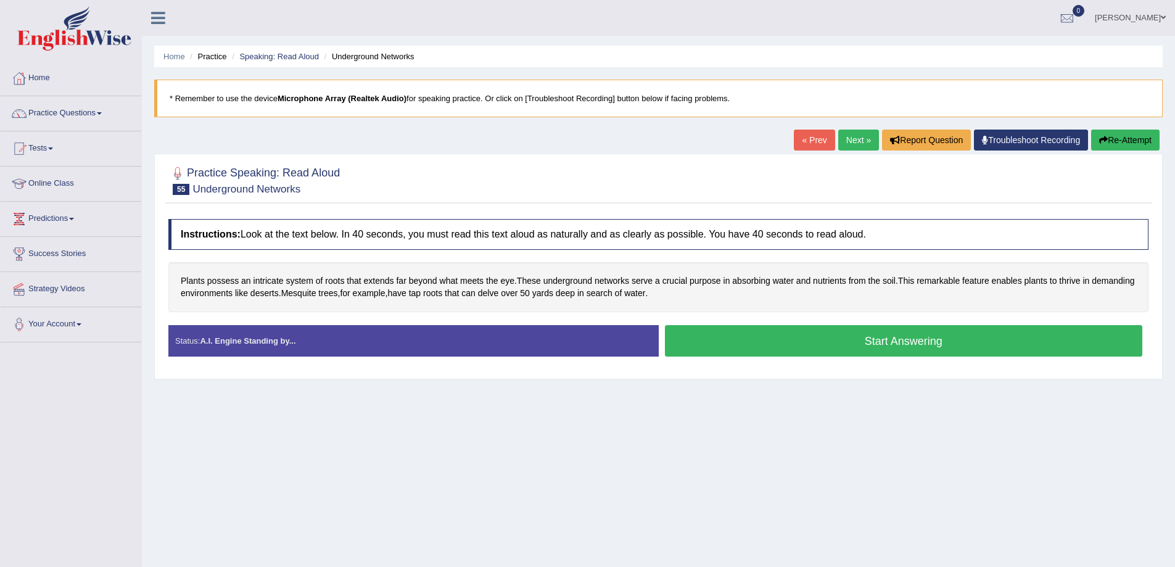
click at [878, 334] on button "Start Answering" at bounding box center [904, 340] width 478 height 31
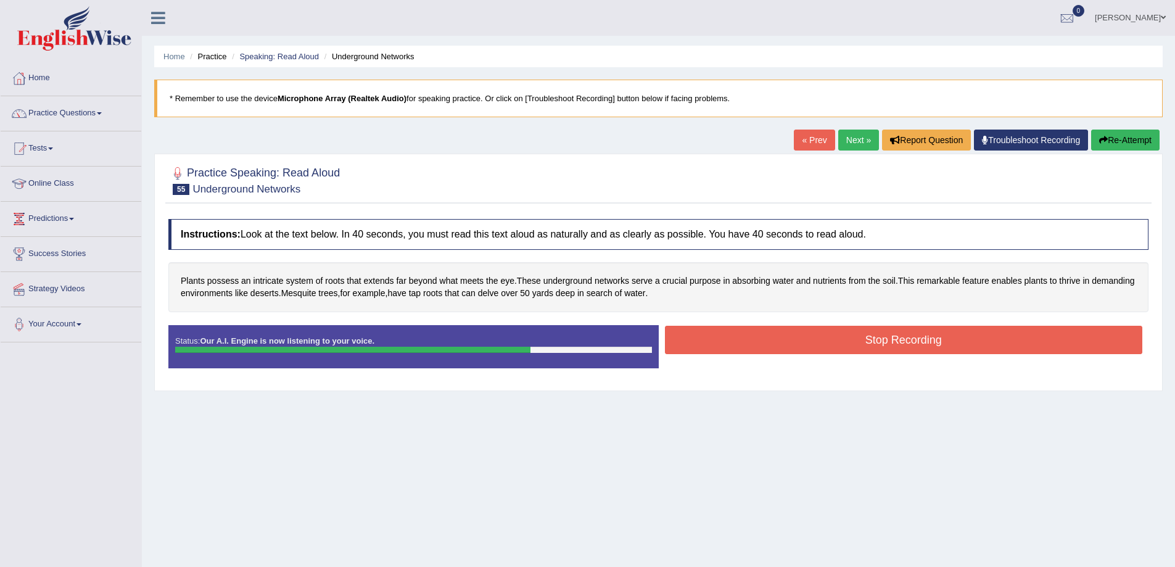
click at [824, 339] on button "Stop Recording" at bounding box center [904, 340] width 478 height 28
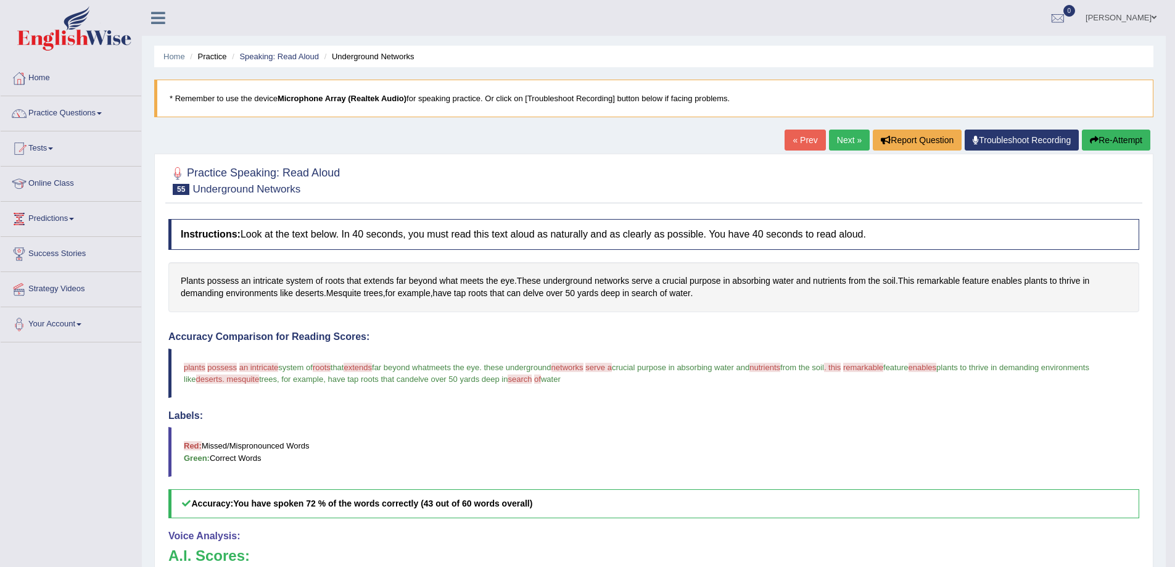
click at [844, 143] on link "Next »" at bounding box center [849, 139] width 41 height 21
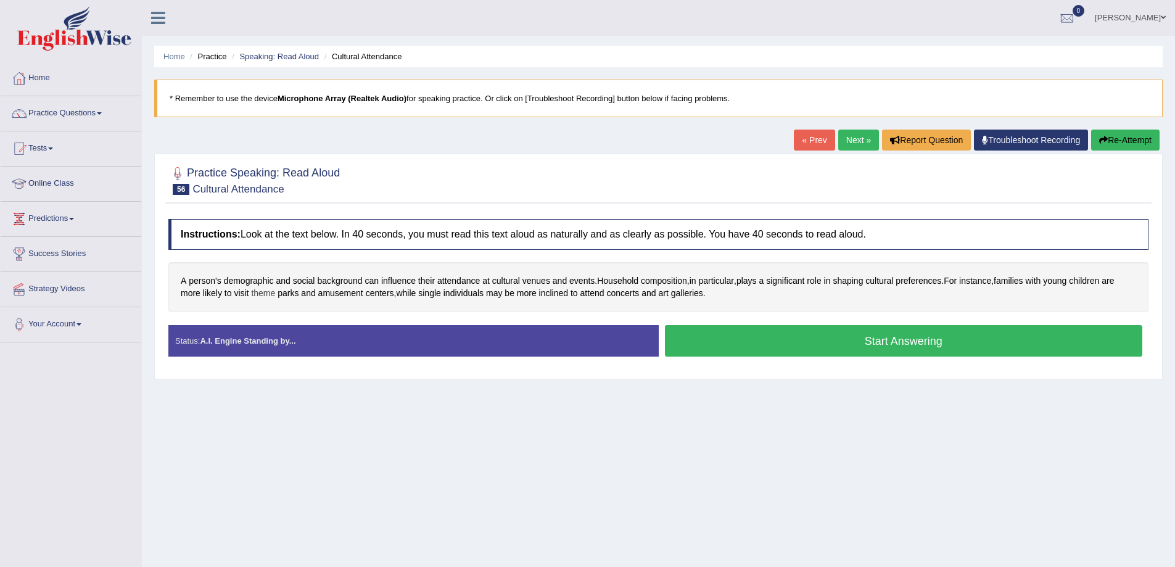
click at [263, 295] on span "theme" at bounding box center [263, 293] width 24 height 13
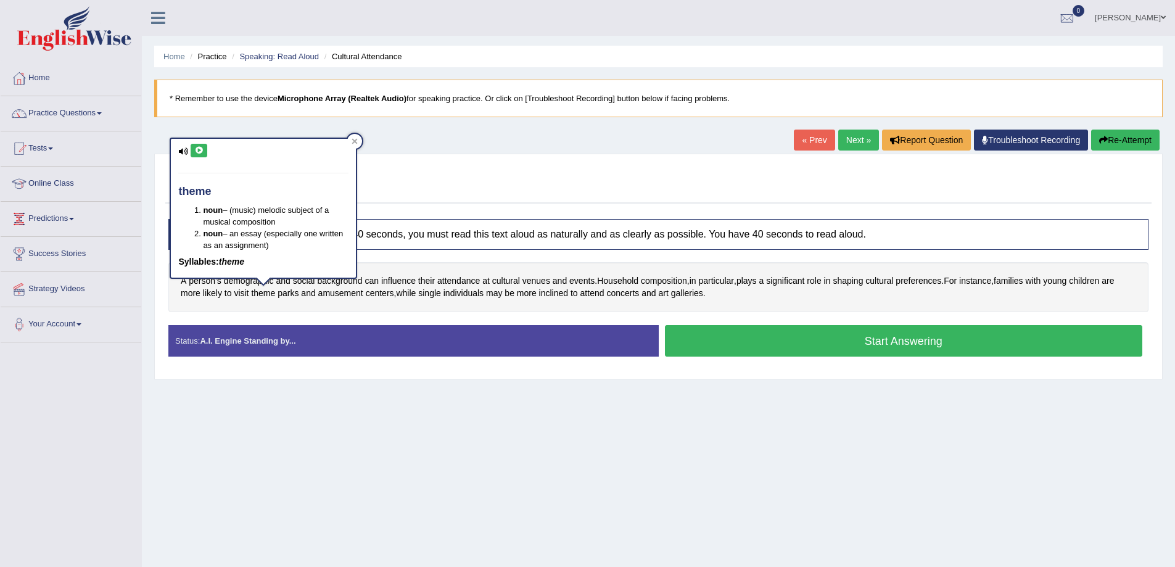
click at [199, 149] on icon at bounding box center [198, 150] width 9 height 7
click at [271, 406] on div "Home Practice Speaking: Read Aloud Cultural Attendance * Remember to use the de…" at bounding box center [658, 308] width 1033 height 617
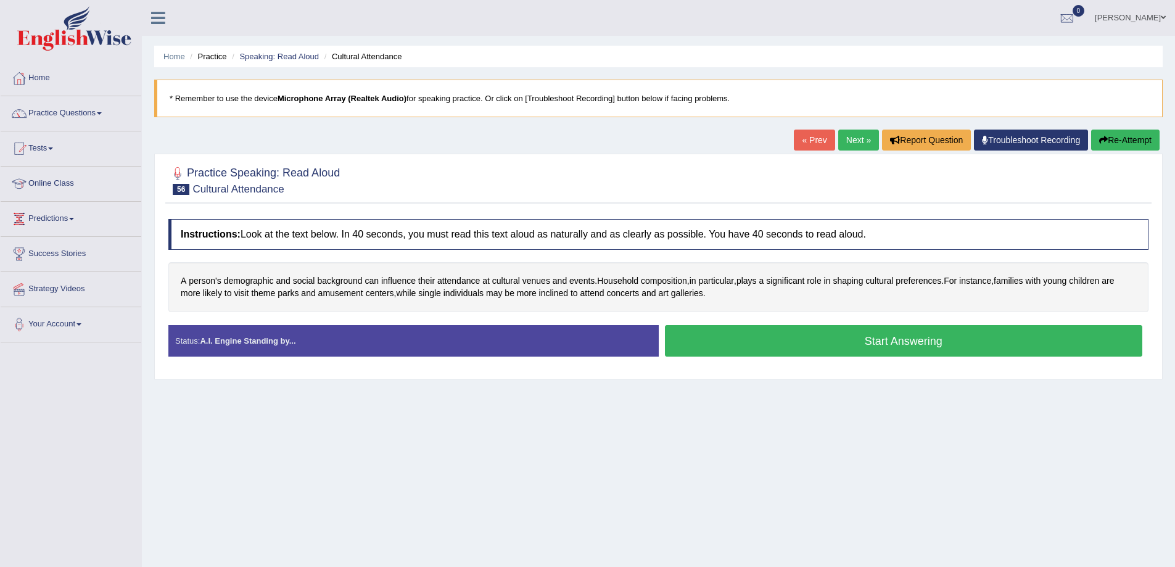
click at [812, 340] on button "Start Answering" at bounding box center [904, 340] width 478 height 31
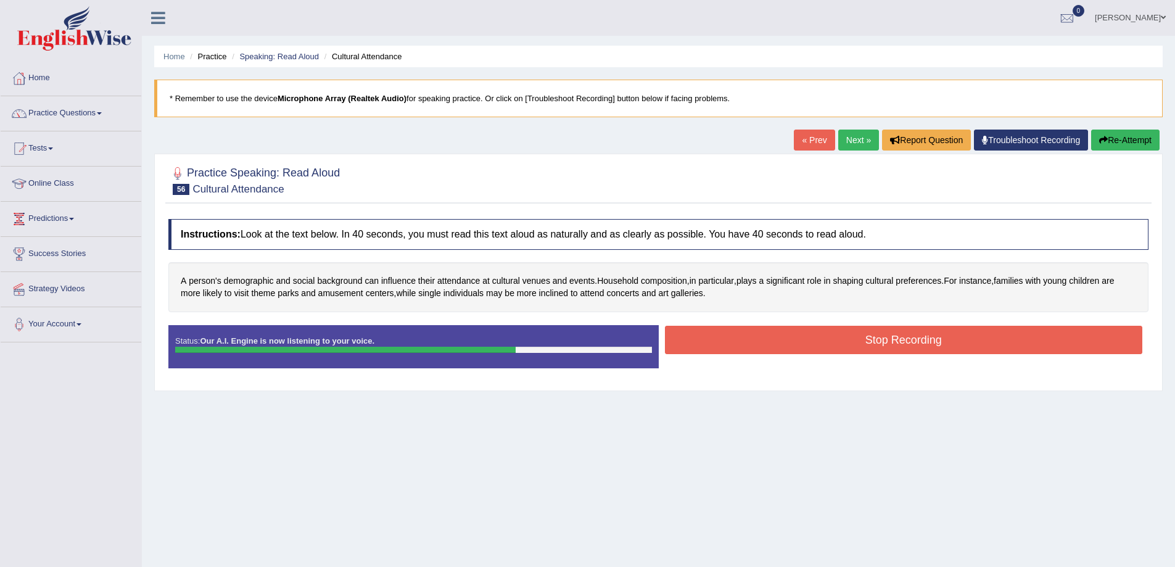
click at [892, 349] on button "Stop Recording" at bounding box center [904, 340] width 478 height 28
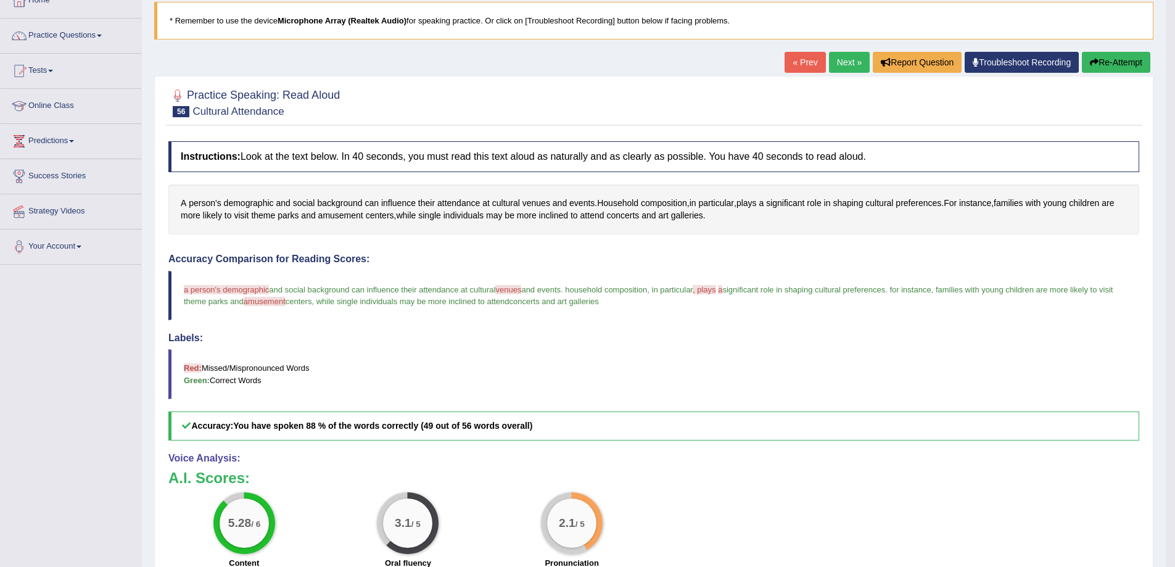
scroll to position [41, 0]
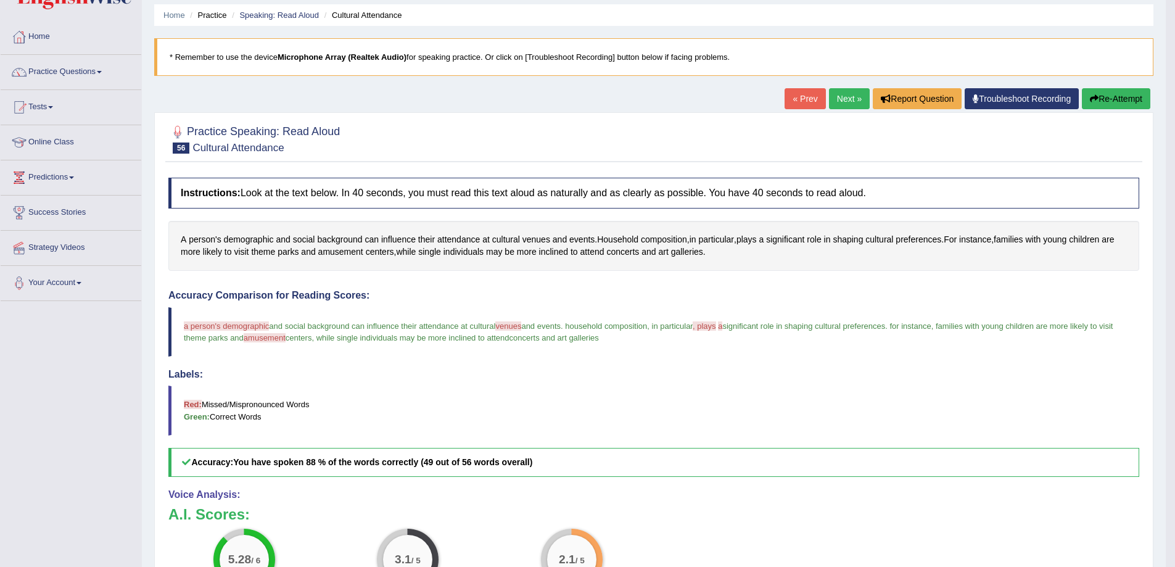
click at [844, 104] on link "Next »" at bounding box center [849, 98] width 41 height 21
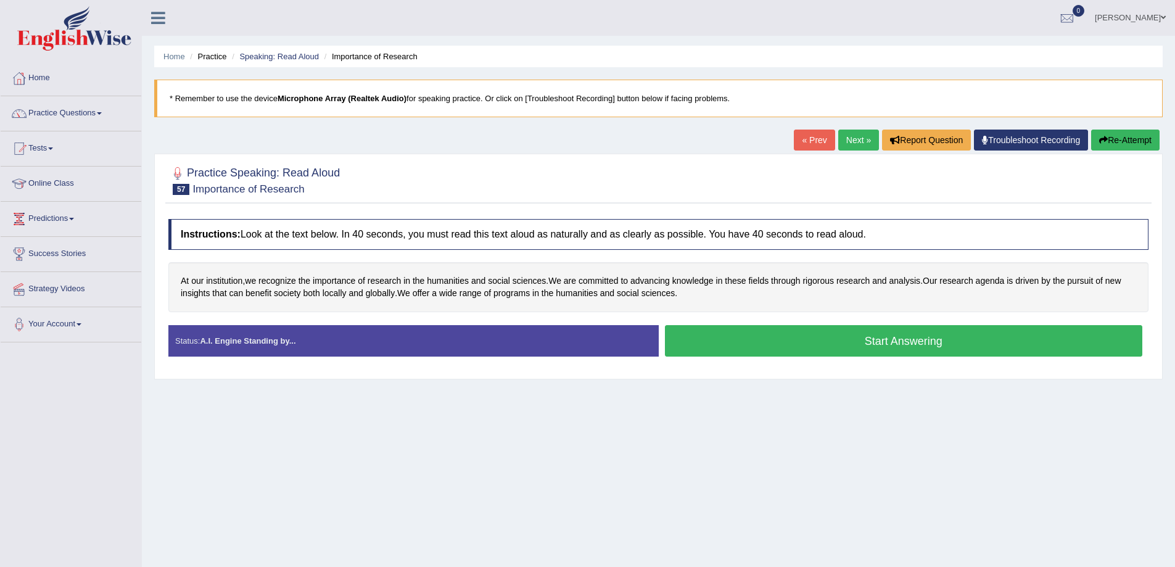
click at [780, 351] on button "Start Answering" at bounding box center [904, 340] width 478 height 31
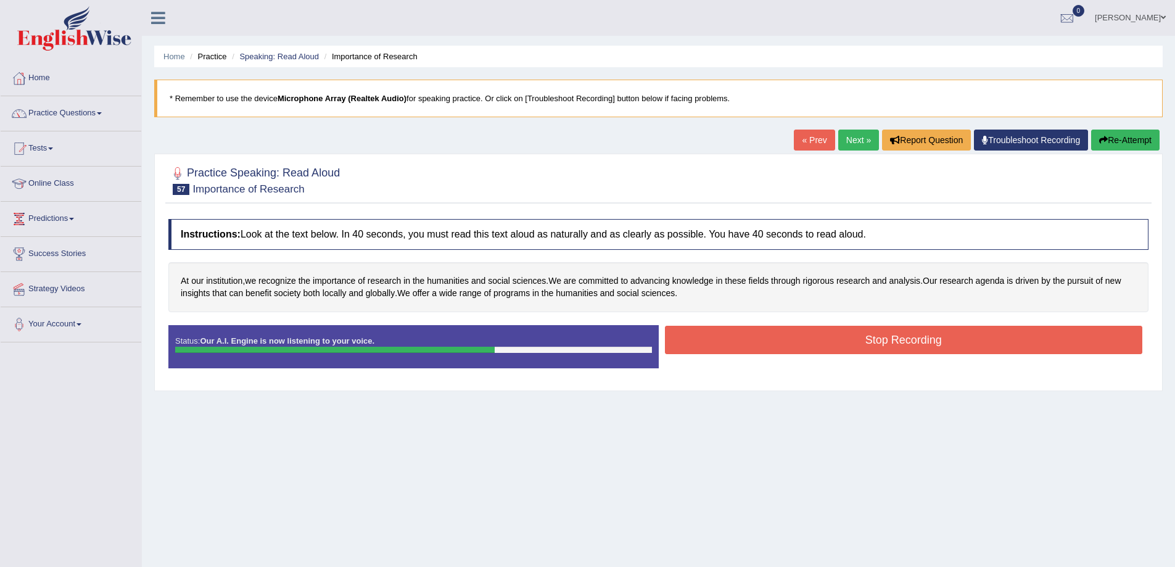
click at [861, 353] on button "Stop Recording" at bounding box center [904, 340] width 478 height 28
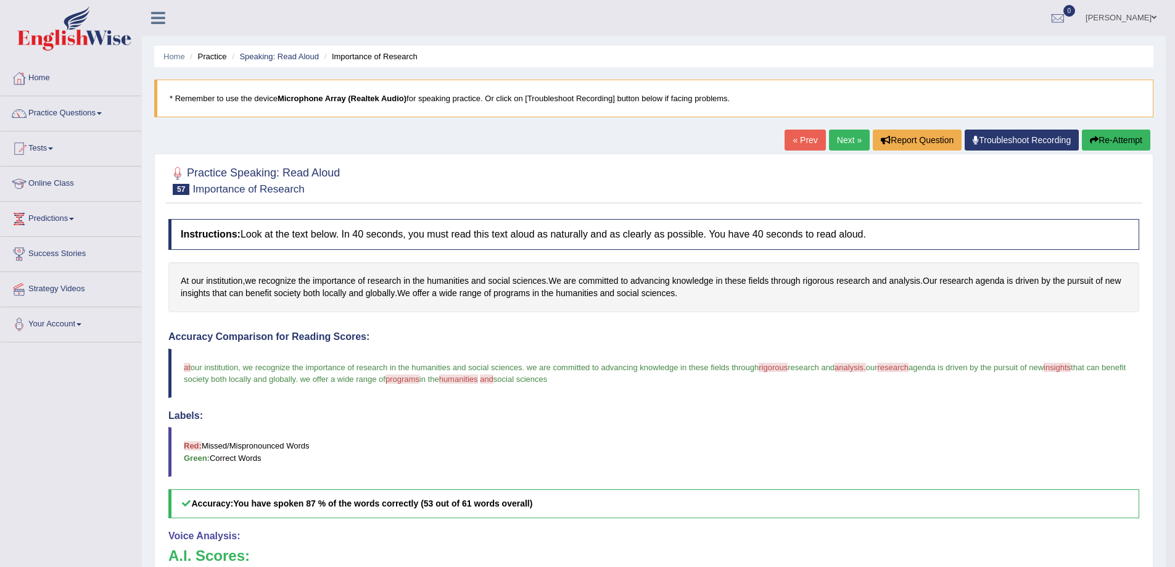
click at [834, 146] on link "Next »" at bounding box center [849, 139] width 41 height 21
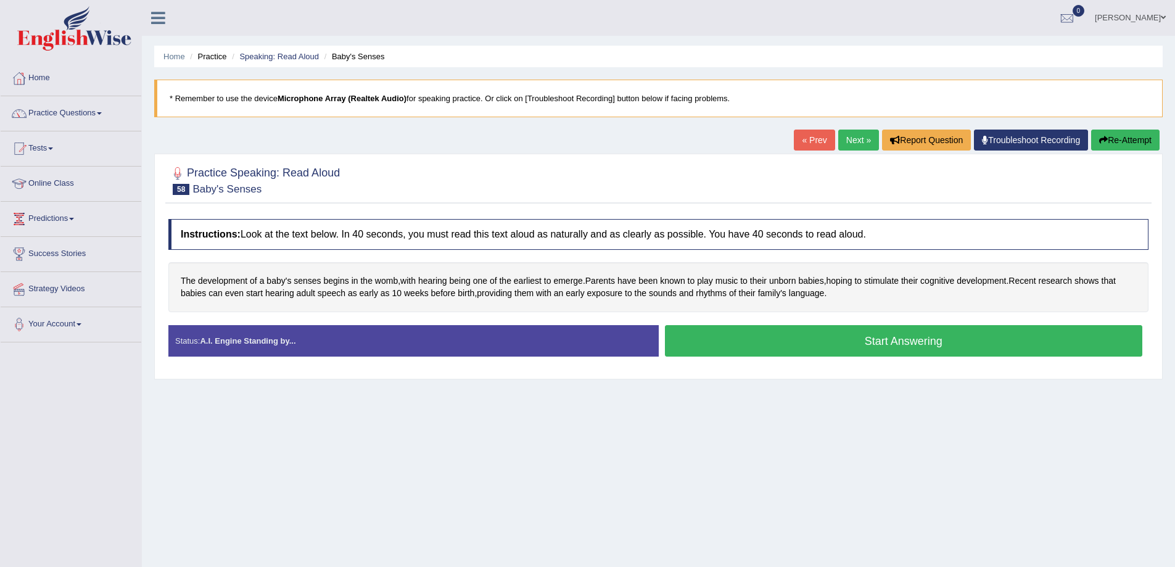
click at [806, 339] on button "Start Answering" at bounding box center [904, 340] width 478 height 31
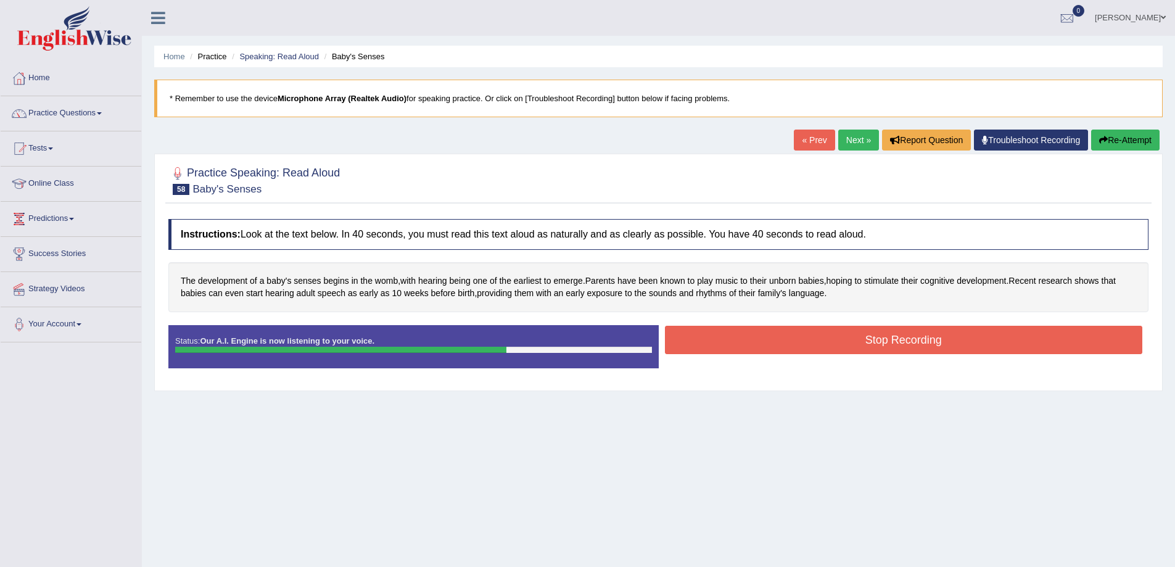
click at [864, 341] on button "Stop Recording" at bounding box center [904, 340] width 478 height 28
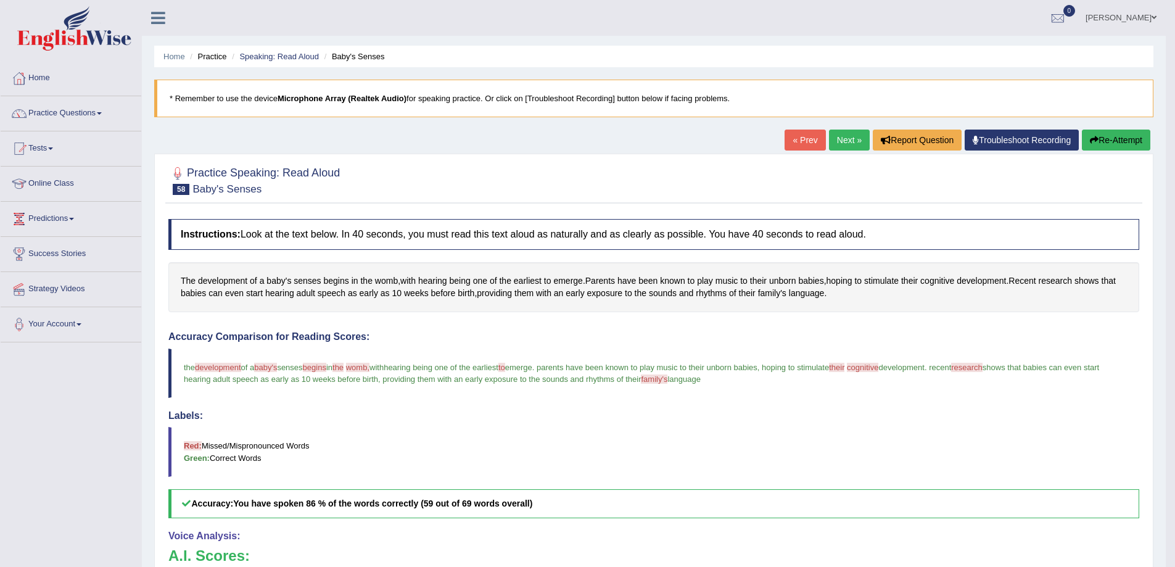
click at [837, 139] on link "Next »" at bounding box center [849, 139] width 41 height 21
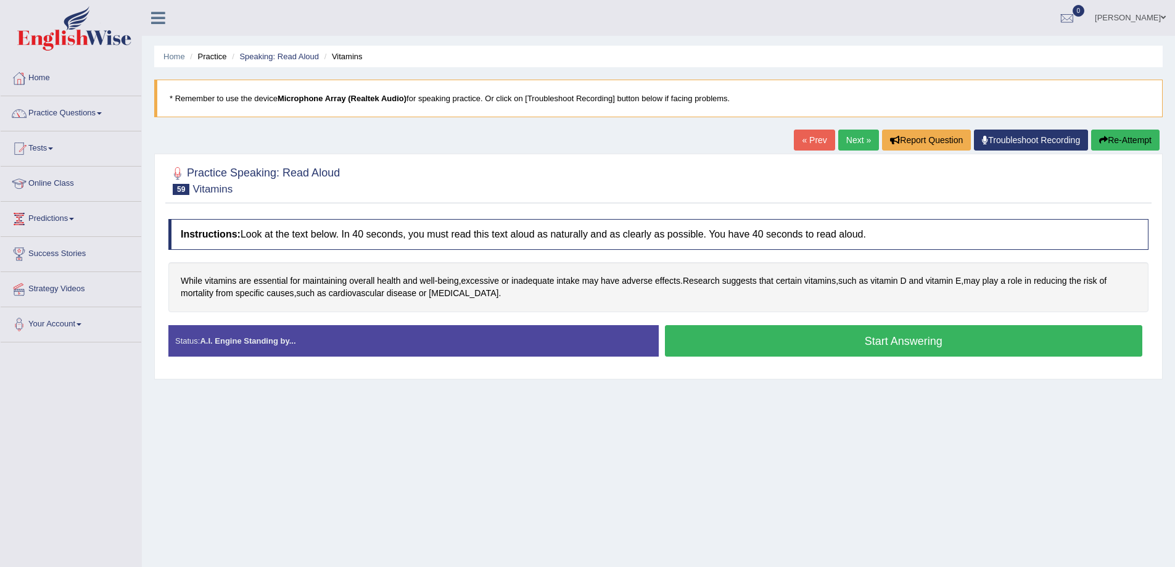
click at [819, 350] on button "Start Answering" at bounding box center [904, 340] width 478 height 31
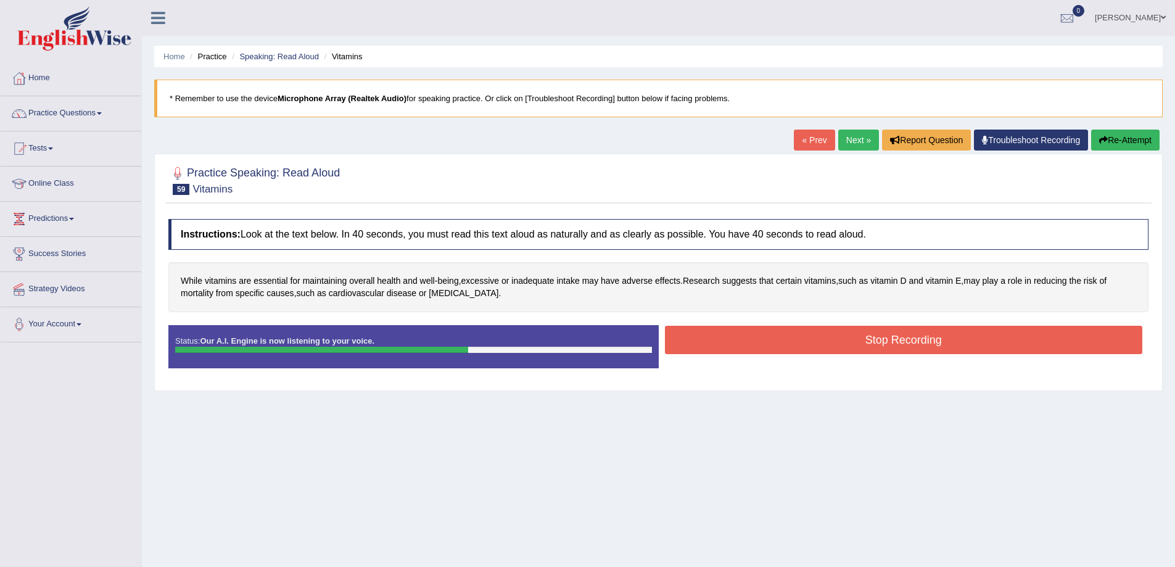
click at [878, 343] on button "Stop Recording" at bounding box center [904, 340] width 478 height 28
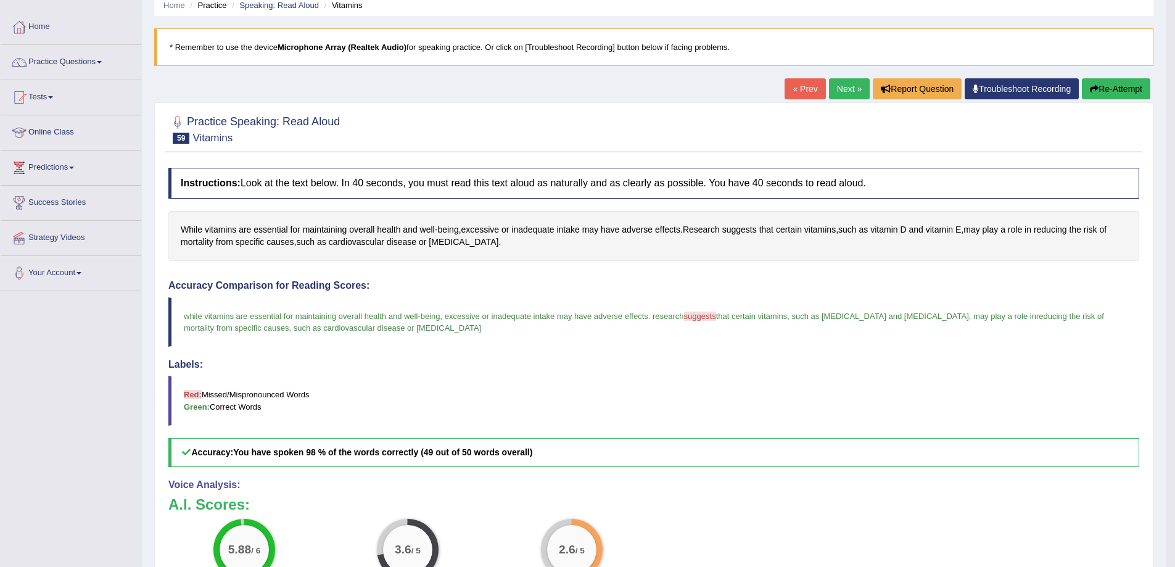
scroll to position [35, 0]
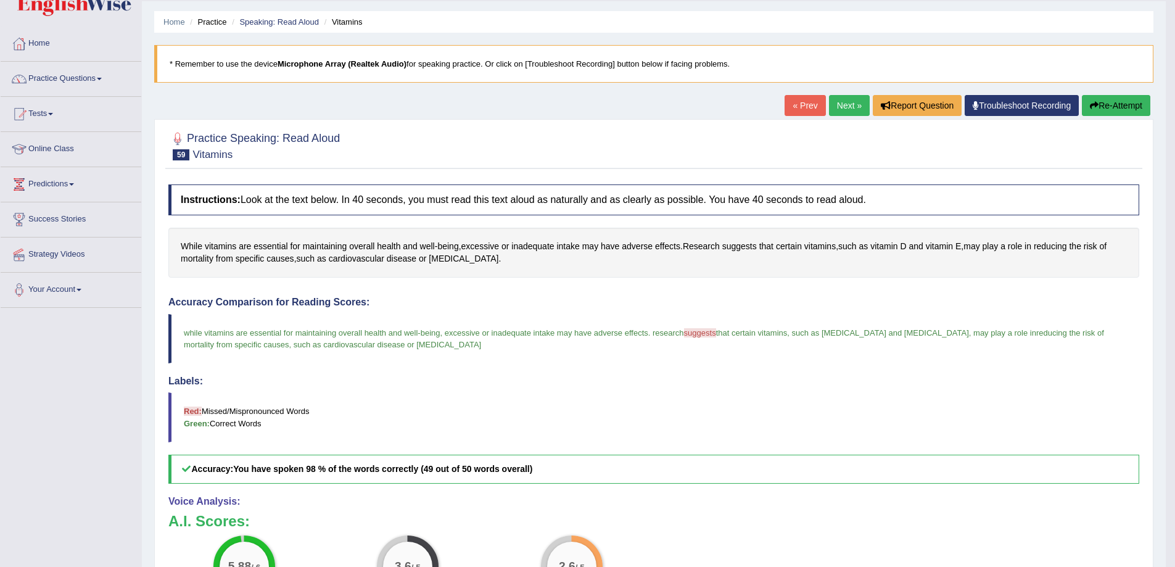
click at [833, 106] on link "Next »" at bounding box center [849, 105] width 41 height 21
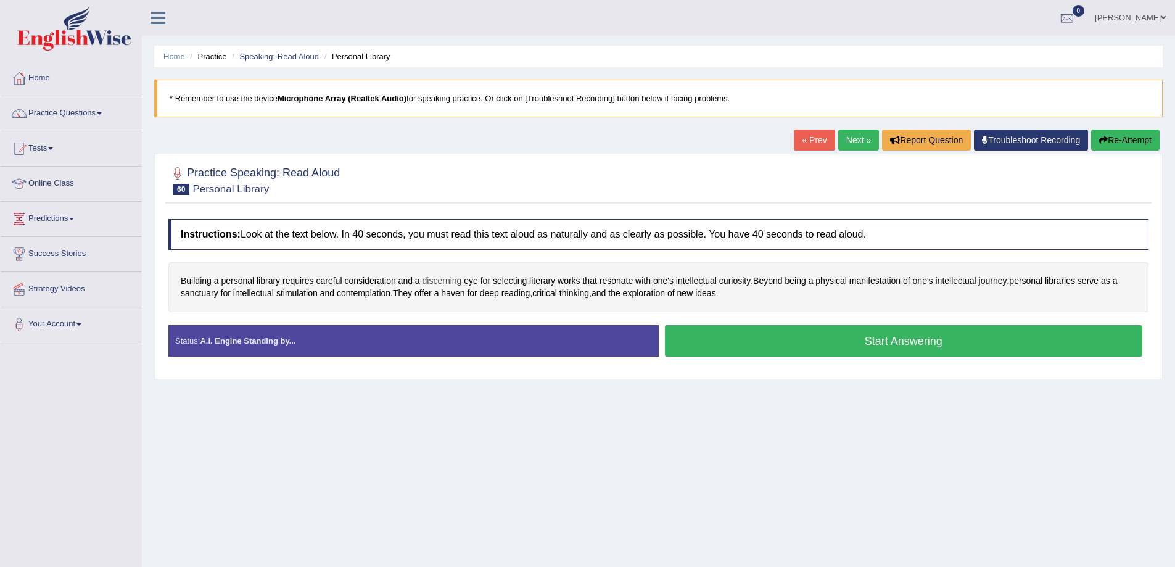
click at [446, 282] on span "discerning" at bounding box center [441, 280] width 39 height 13
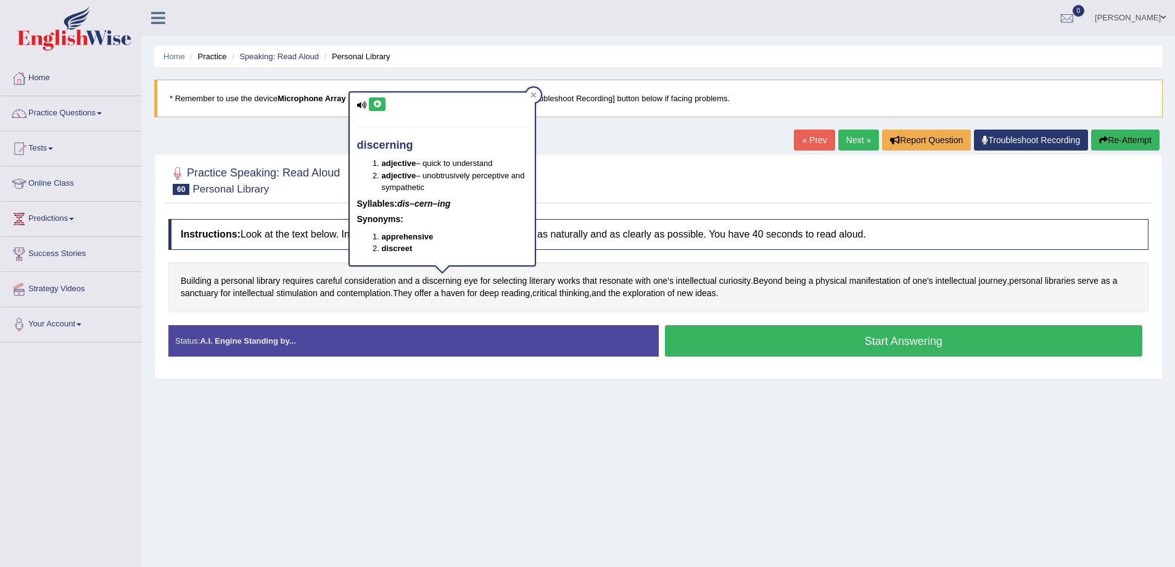
click at [379, 105] on icon at bounding box center [376, 104] width 9 height 7
click at [376, 454] on div "Home Practice Speaking: Read Aloud Personal Library * Remember to use the devic…" at bounding box center [658, 308] width 1033 height 617
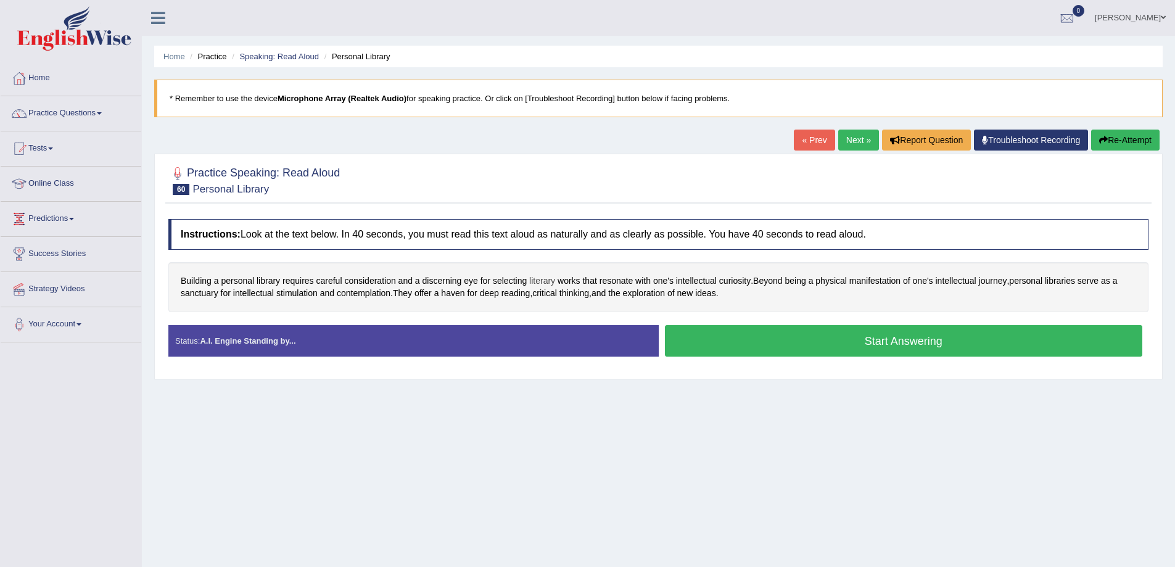
click at [538, 279] on span "literary" at bounding box center [542, 280] width 26 height 13
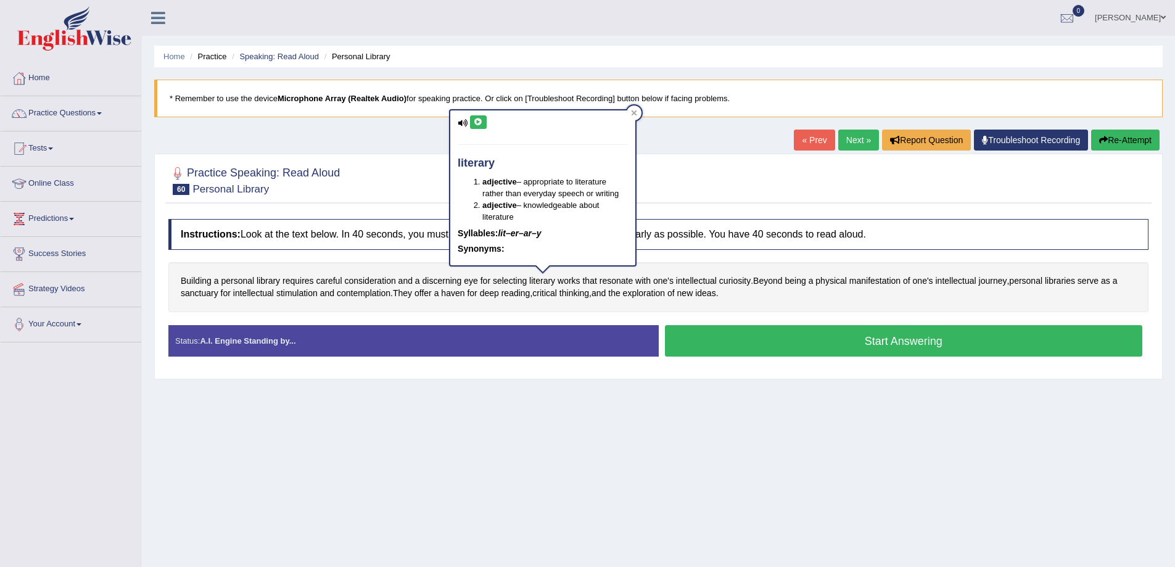
click at [475, 119] on icon at bounding box center [478, 121] width 9 height 7
click at [569, 432] on div "Home Practice Speaking: Read Aloud Personal Library * Remember to use the devic…" at bounding box center [658, 308] width 1033 height 617
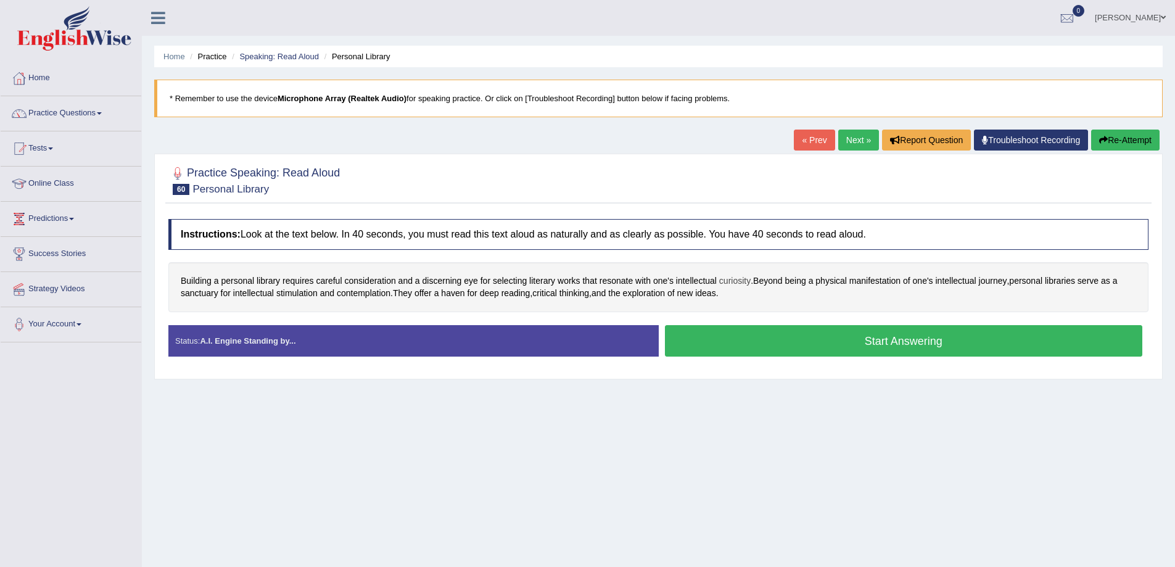
click at [746, 283] on span "curiosity" at bounding box center [734, 280] width 31 height 13
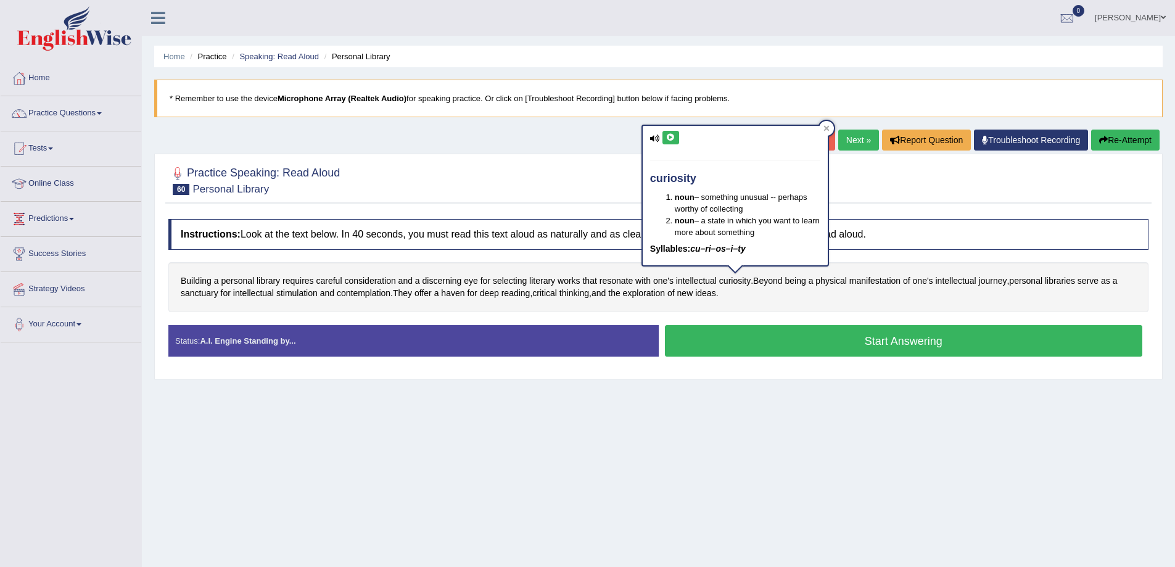
click at [670, 136] on icon at bounding box center [670, 137] width 9 height 7
click at [713, 463] on div "Home Practice Speaking: Read Aloud Personal Library * Remember to use the devic…" at bounding box center [658, 308] width 1033 height 617
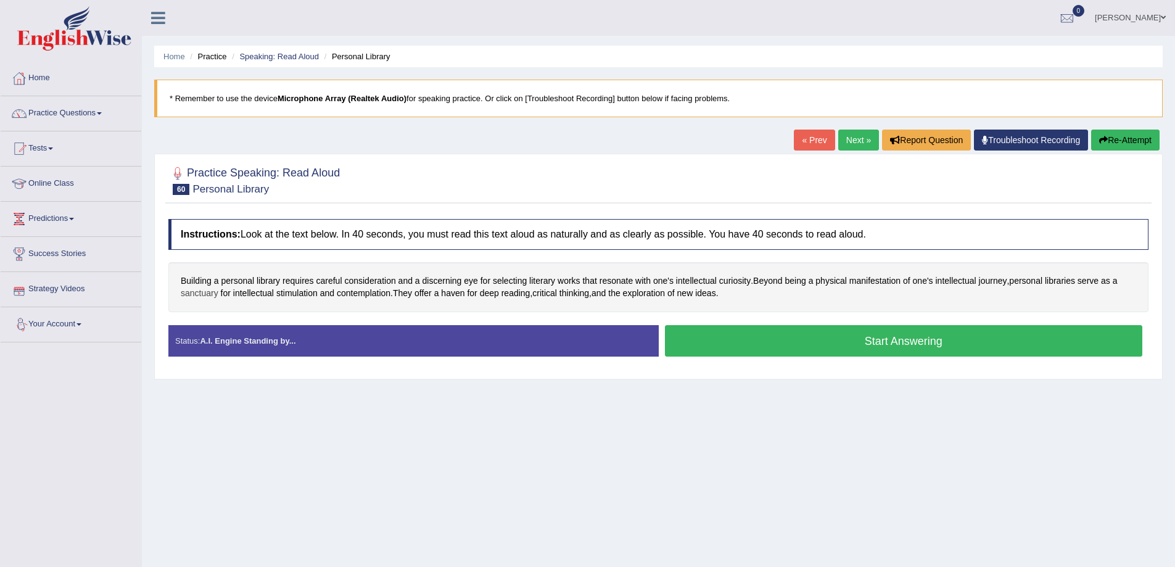
click at [195, 297] on span "sanctuary" at bounding box center [200, 293] width 38 height 13
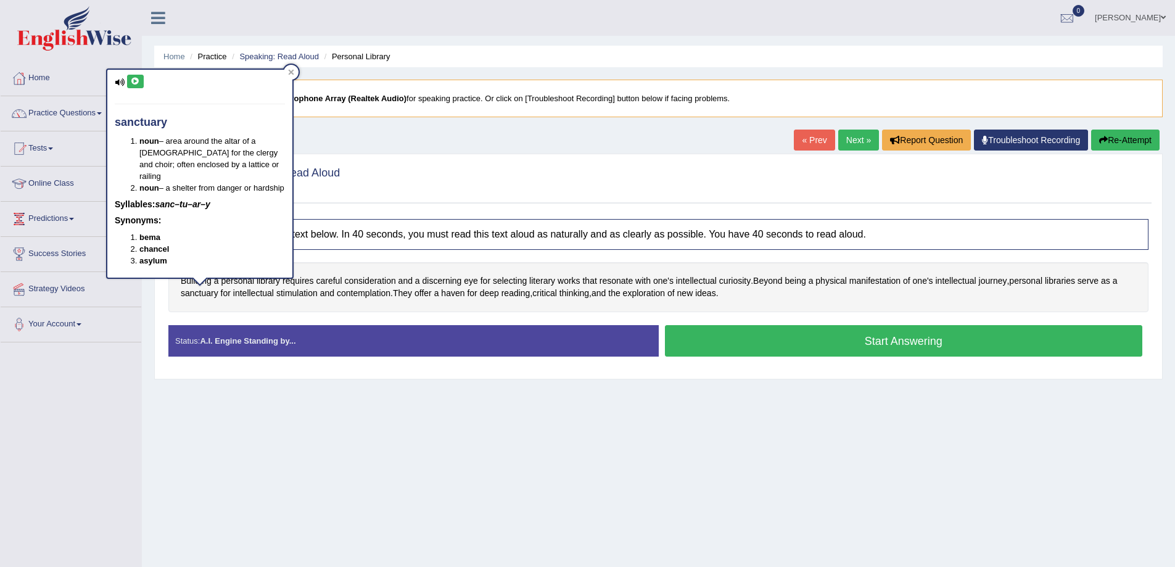
click at [137, 80] on icon at bounding box center [135, 81] width 9 height 7
click at [369, 446] on div "Home Practice Speaking: Read Aloud Personal Library * Remember to use the devic…" at bounding box center [658, 308] width 1033 height 617
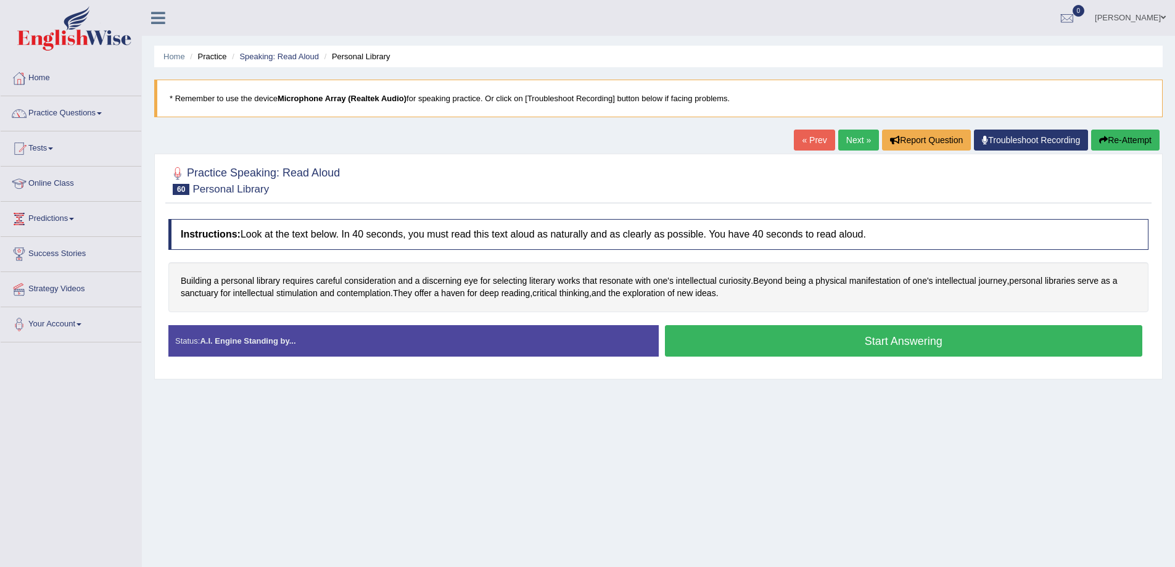
click at [919, 341] on button "Start Answering" at bounding box center [904, 340] width 478 height 31
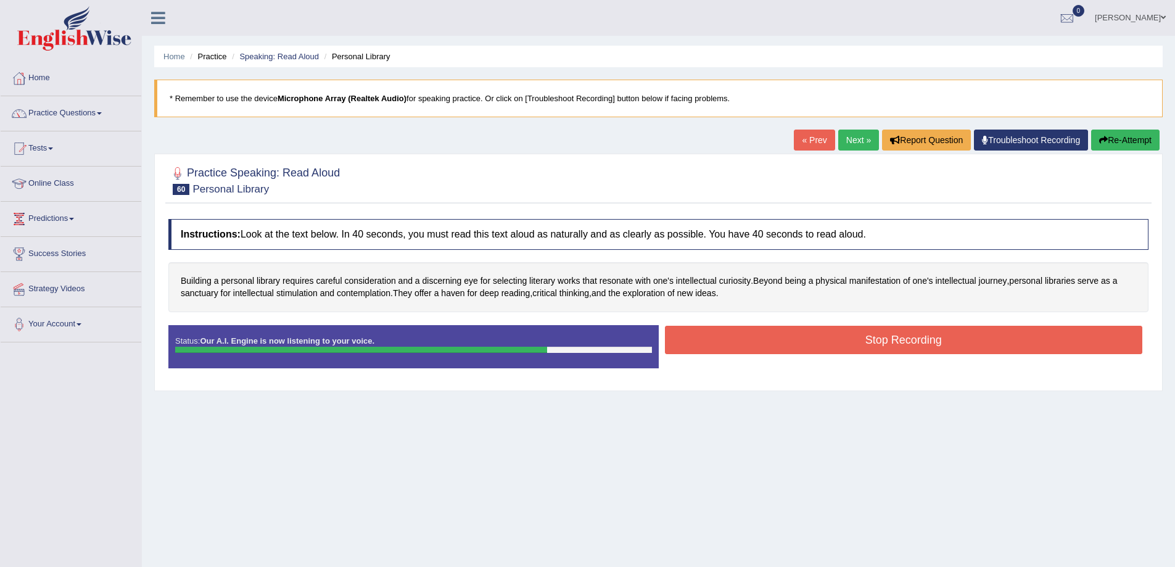
click at [940, 348] on button "Stop Recording" at bounding box center [904, 340] width 478 height 28
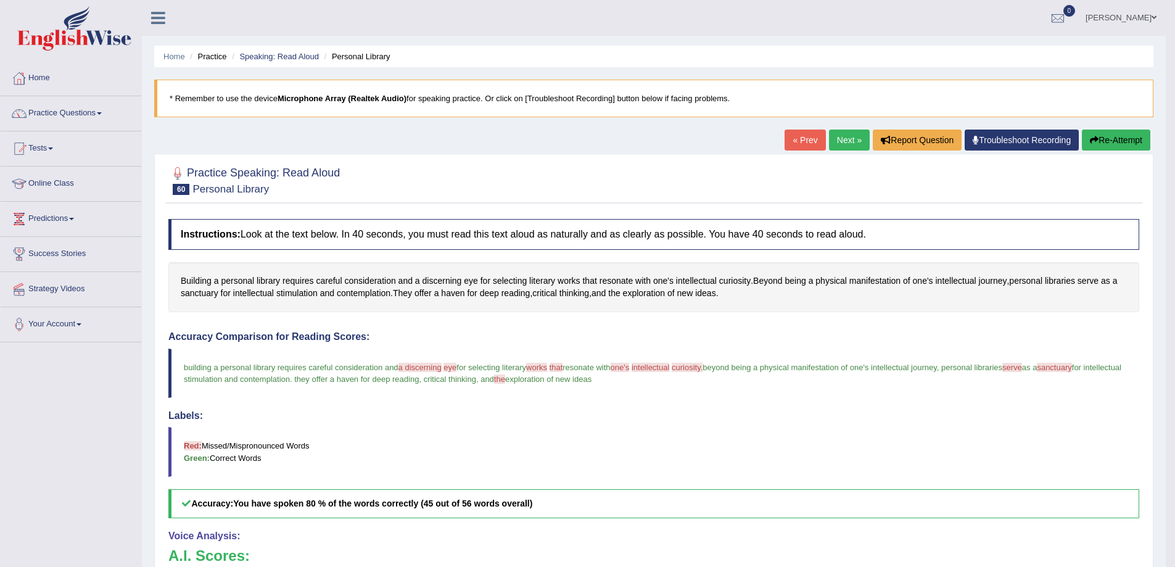
click at [856, 139] on link "Next »" at bounding box center [849, 139] width 41 height 21
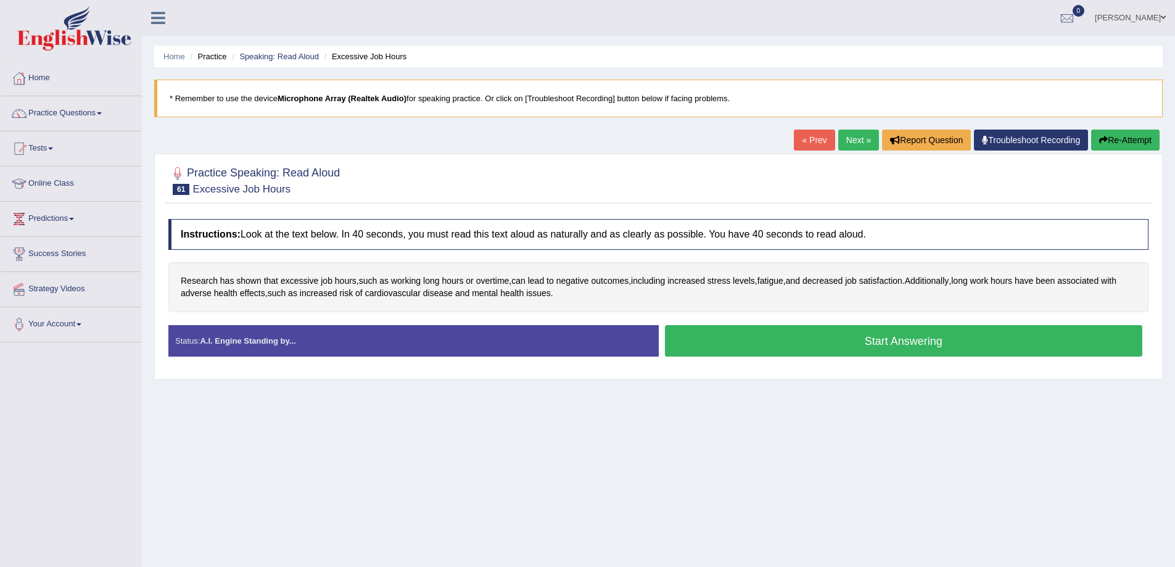
click at [886, 343] on button "Start Answering" at bounding box center [904, 340] width 478 height 31
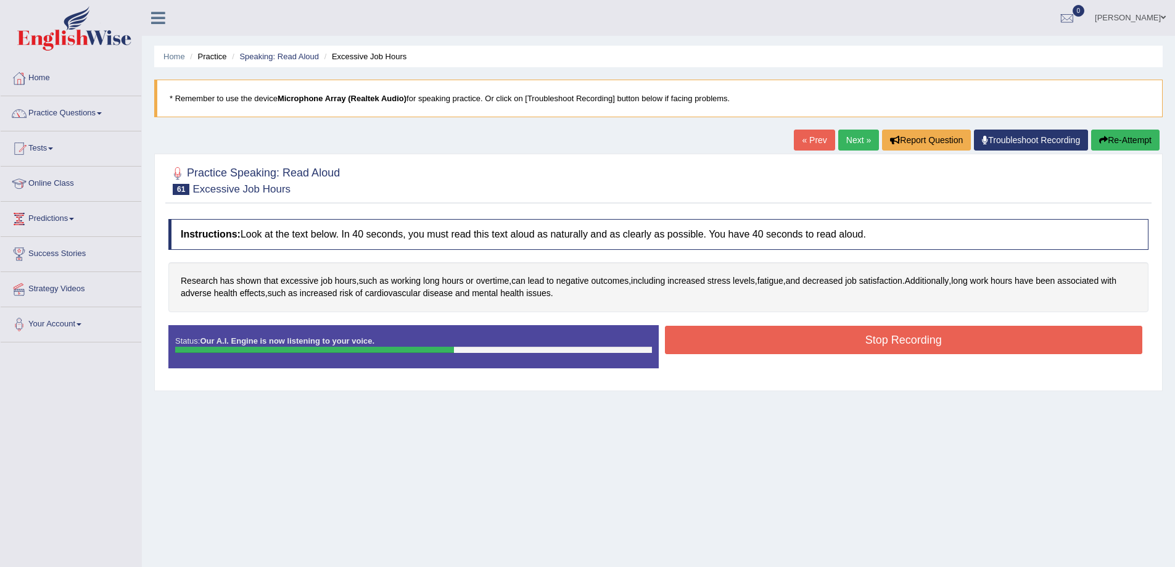
click at [789, 337] on button "Stop Recording" at bounding box center [904, 340] width 478 height 28
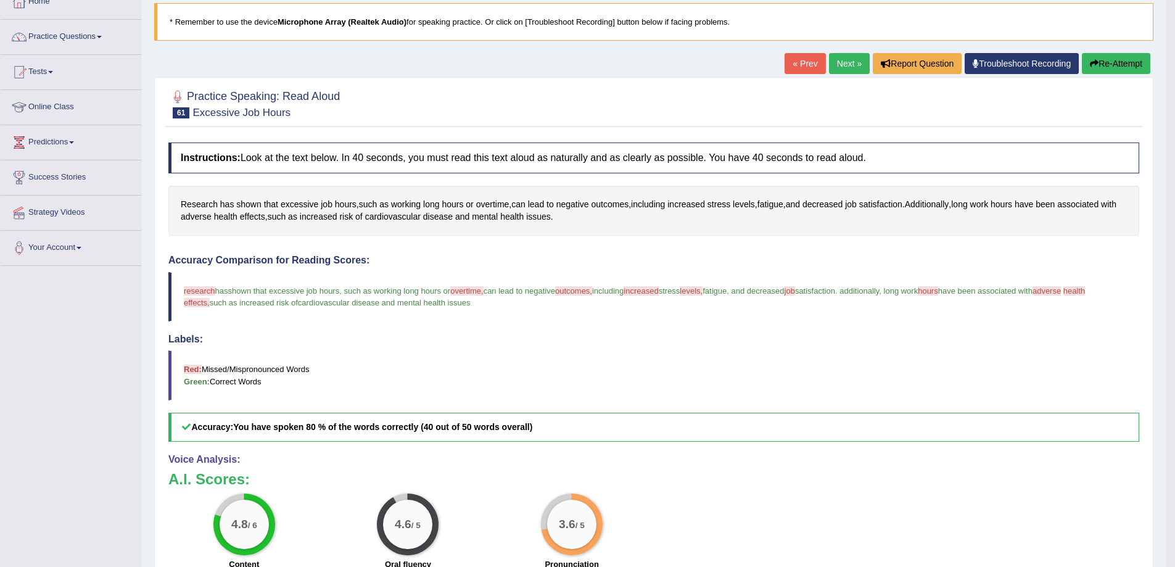
scroll to position [75, 0]
click at [102, 35] on link "Practice Questions" at bounding box center [71, 36] width 141 height 31
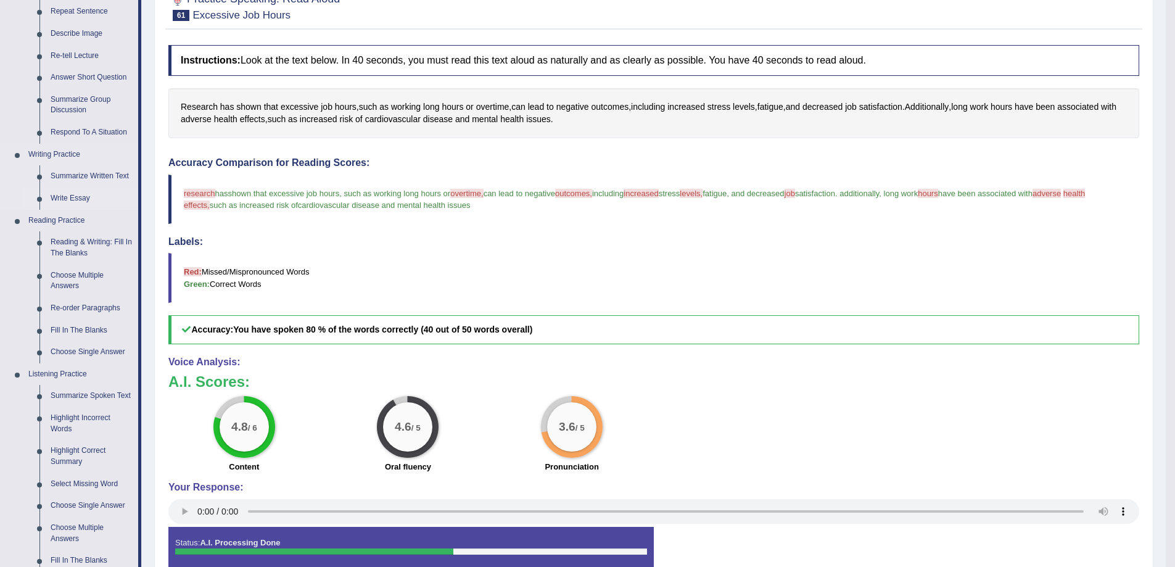
scroll to position [178, 0]
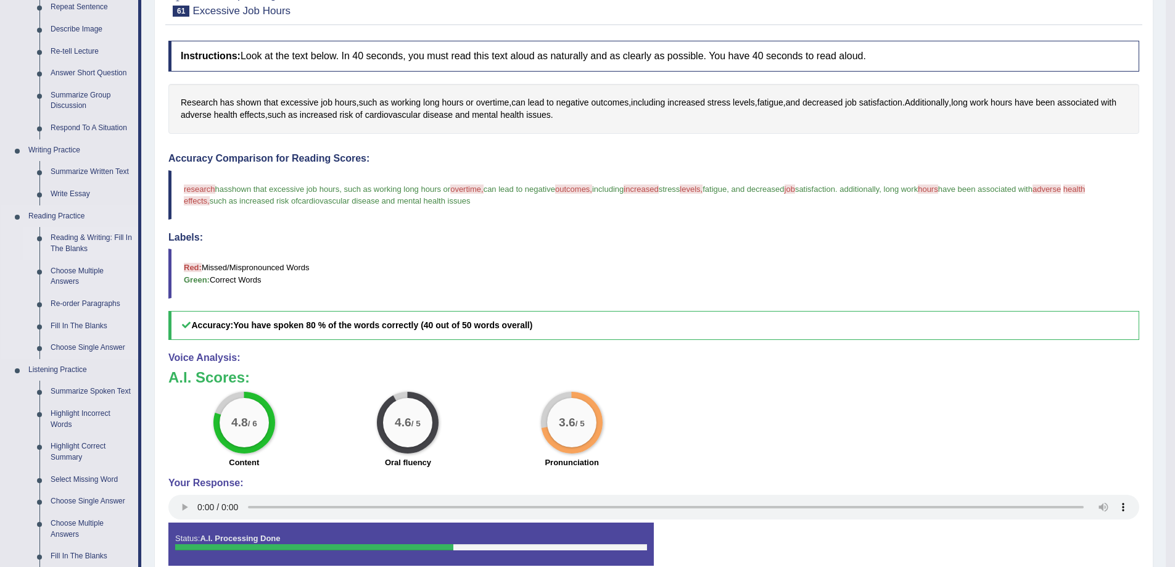
click at [68, 242] on link "Reading & Writing: Fill In The Blanks" at bounding box center [91, 243] width 93 height 33
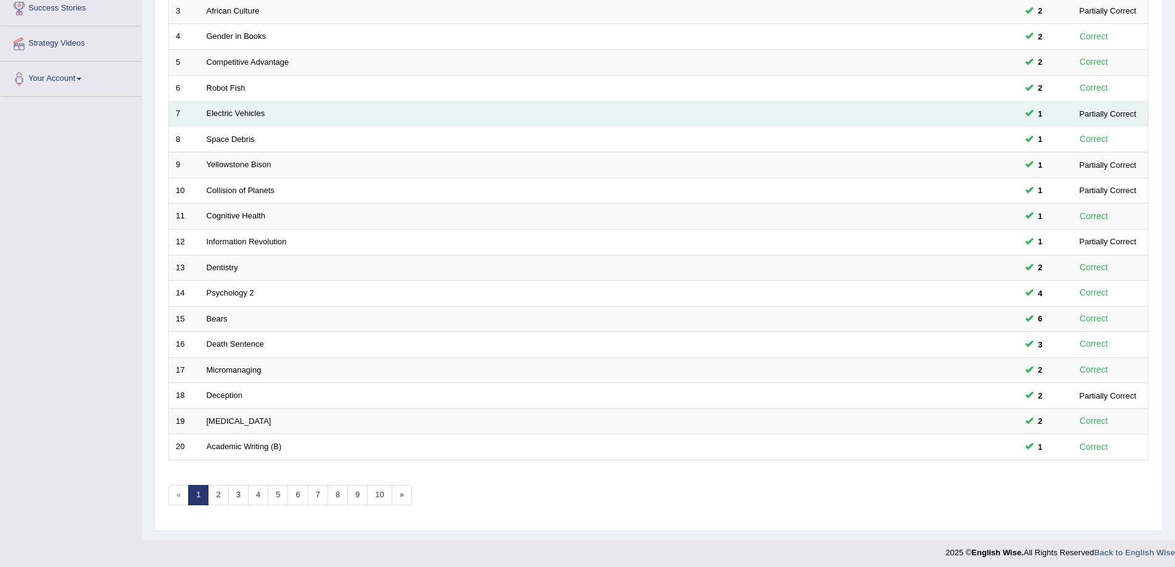
scroll to position [250, 0]
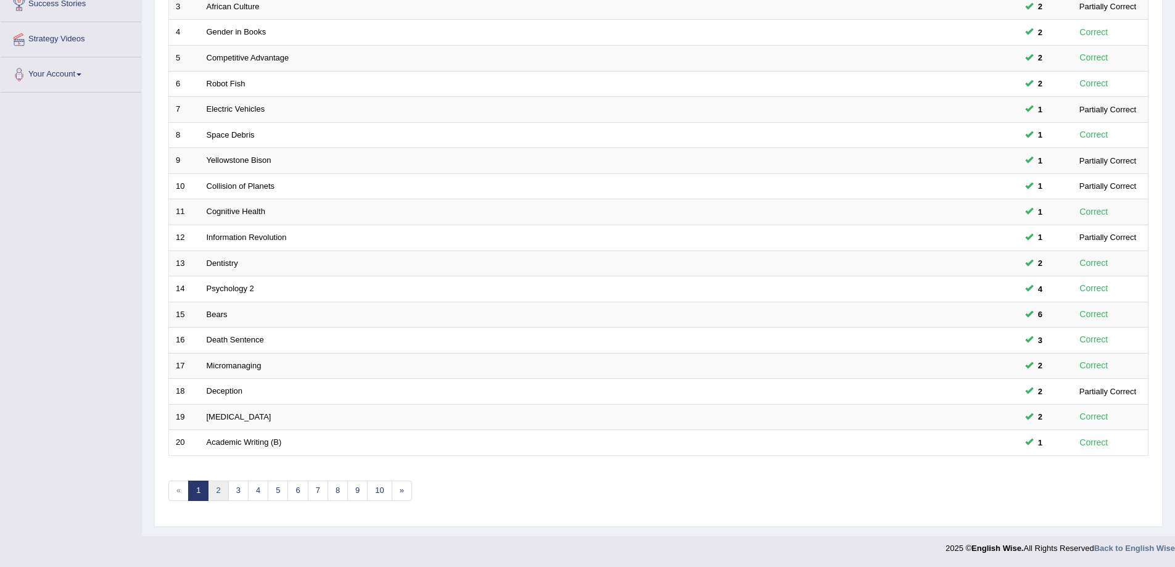
click at [218, 494] on link "2" at bounding box center [218, 490] width 20 height 20
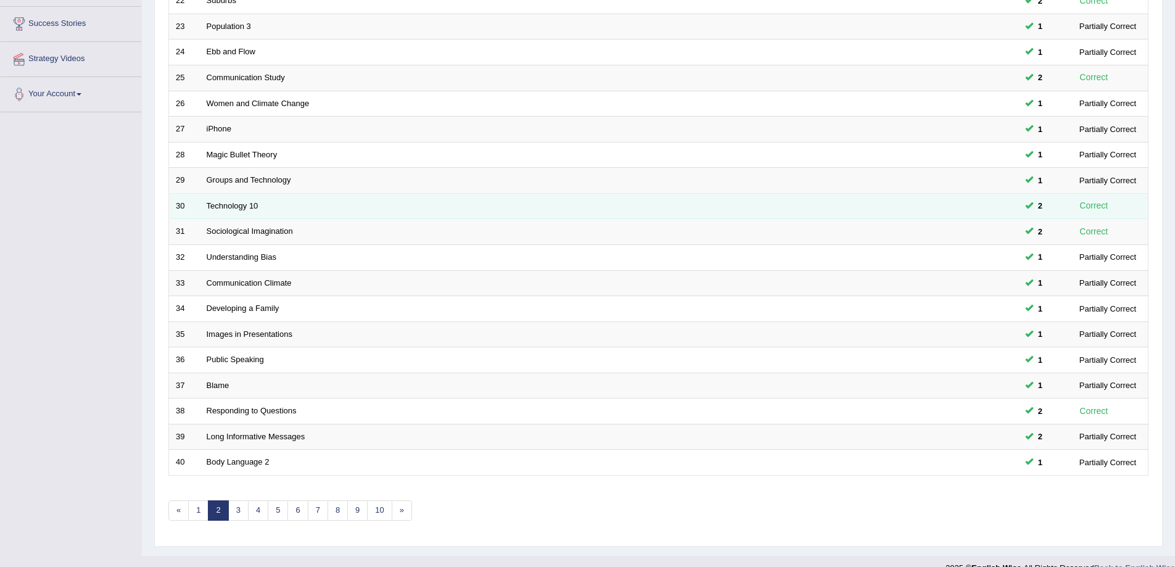
scroll to position [250, 0]
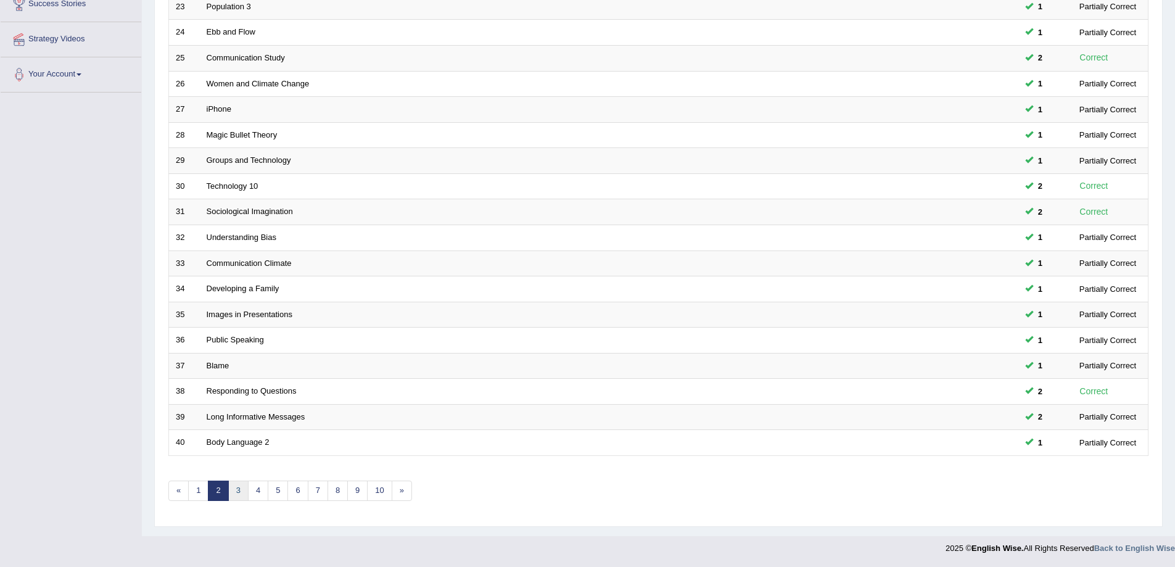
click at [234, 498] on link "3" at bounding box center [238, 490] width 20 height 20
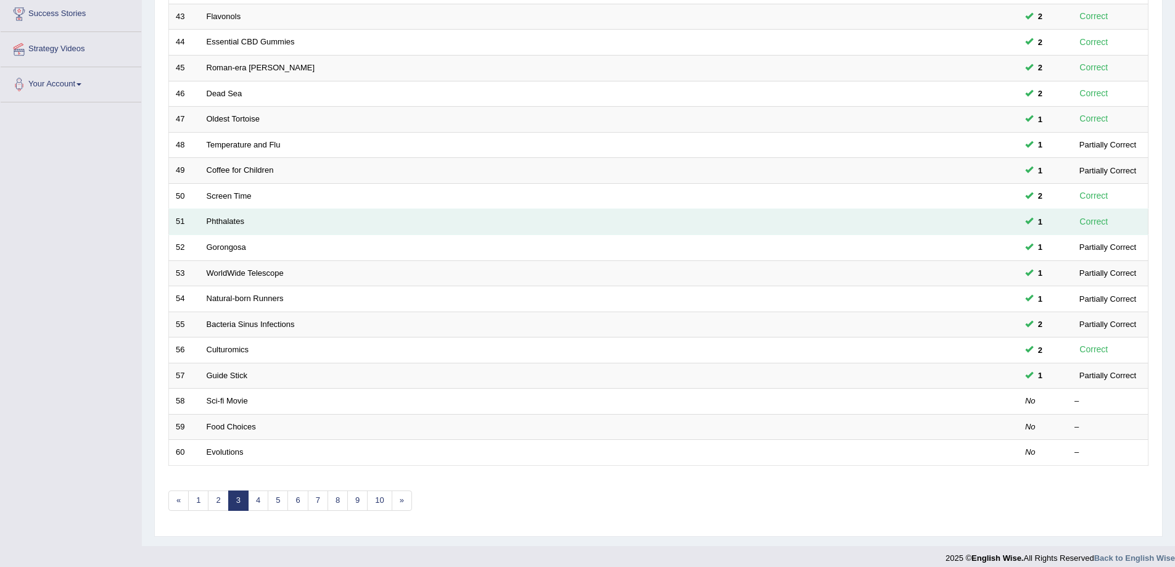
scroll to position [247, 0]
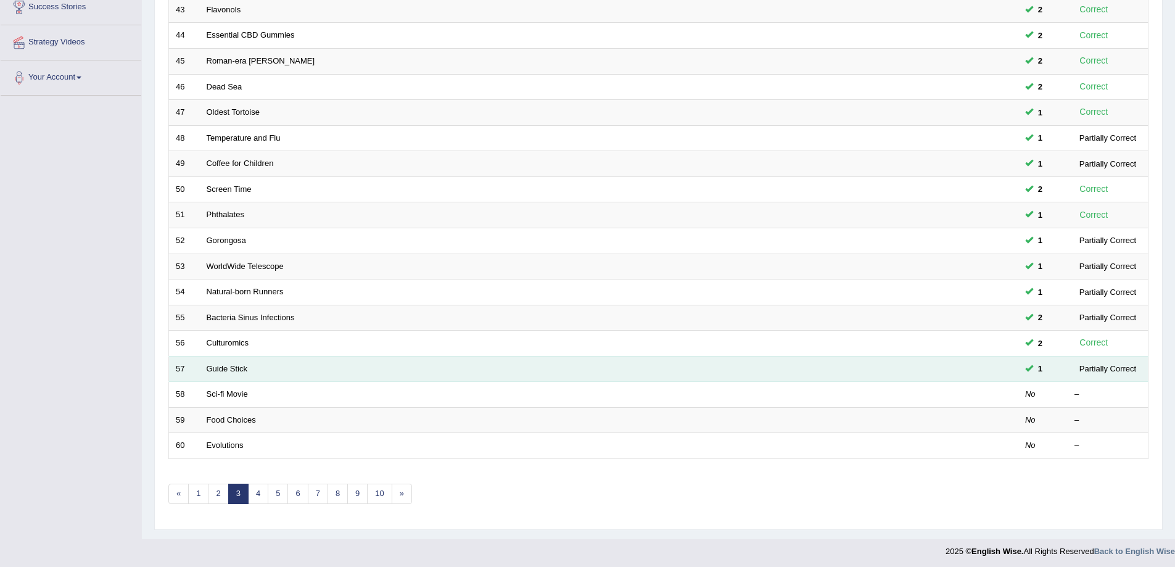
click at [205, 365] on td "Guide Stick" at bounding box center [563, 369] width 726 height 26
click at [220, 370] on link "Guide Stick" at bounding box center [227, 368] width 41 height 9
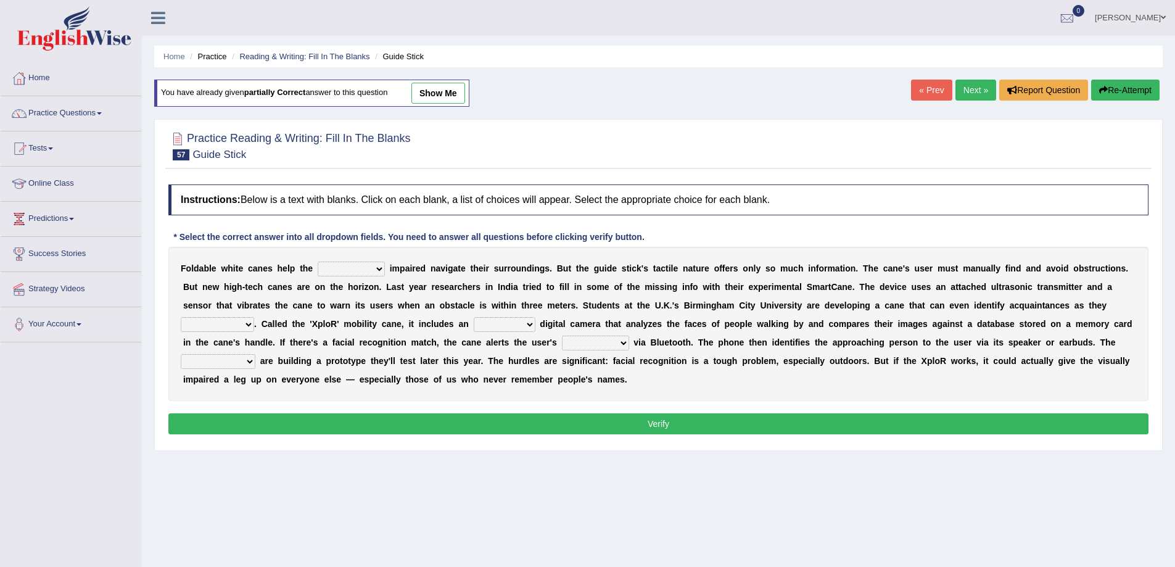
click at [372, 261] on select "felicity insensitivity visually malleability" at bounding box center [351, 268] width 67 height 15
select select "insensitivity"
click at [318, 261] on select "felicity insensitivity visually malleability" at bounding box center [351, 268] width 67 height 15
click at [245, 321] on select "likelihood throat northernmost approach" at bounding box center [217, 324] width 73 height 15
select select "likelihood"
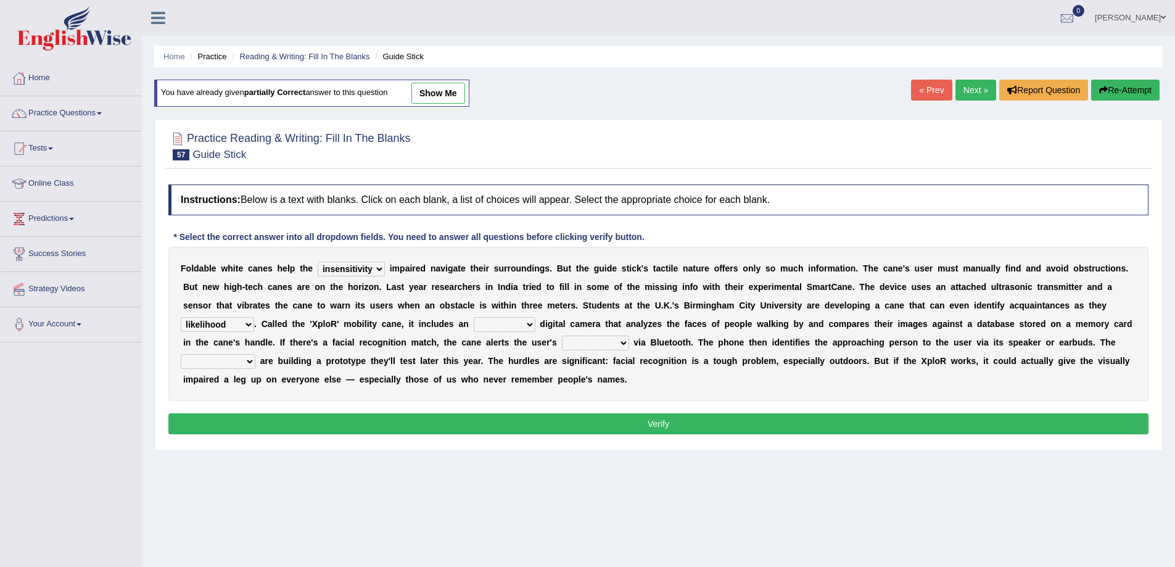
click at [181, 317] on select "likelihood throat northernmost approach" at bounding box center [217, 324] width 73 height 15
click at [516, 324] on select "untested embedded deadest skinhead" at bounding box center [505, 324] width 62 height 15
select select "embedded"
click at [474, 317] on select "untested embedded deadest skinhead" at bounding box center [505, 324] width 62 height 15
click at [614, 343] on select "waterborne alone smartphone postpone" at bounding box center [595, 342] width 67 height 15
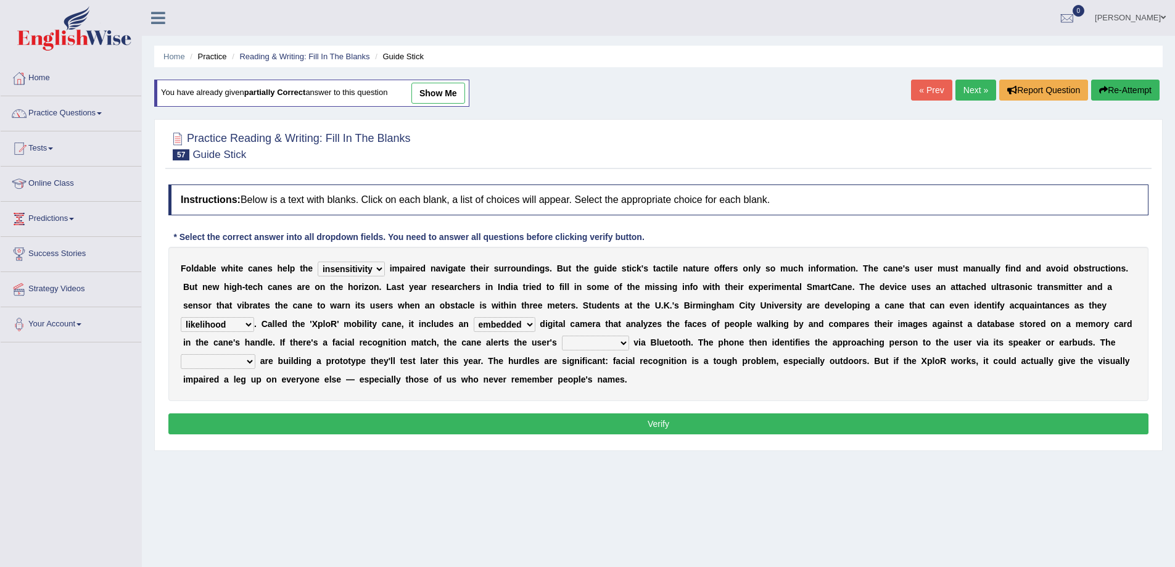
select select "smartphone"
click at [562, 335] on select "waterborne alone smartphone postpone" at bounding box center [595, 342] width 67 height 15
click at [247, 361] on select "jurisprudence bootless students jukebox" at bounding box center [218, 361] width 75 height 15
select select "jurisprudence"
click at [181, 354] on select "jurisprudence bootless students jukebox" at bounding box center [218, 361] width 75 height 15
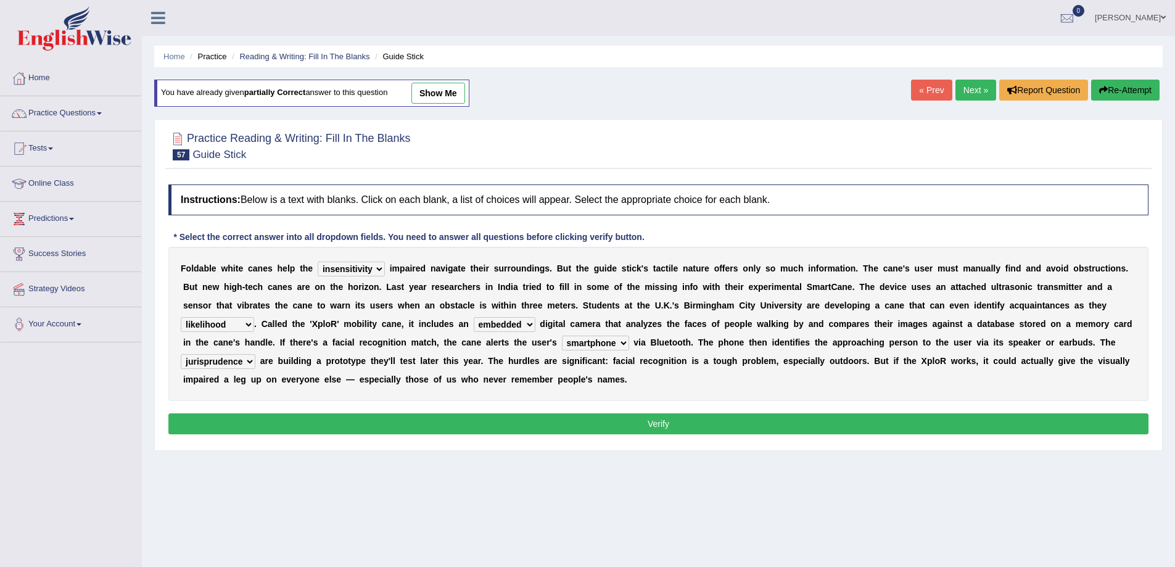
click at [571, 424] on button "Verify" at bounding box center [658, 423] width 980 height 21
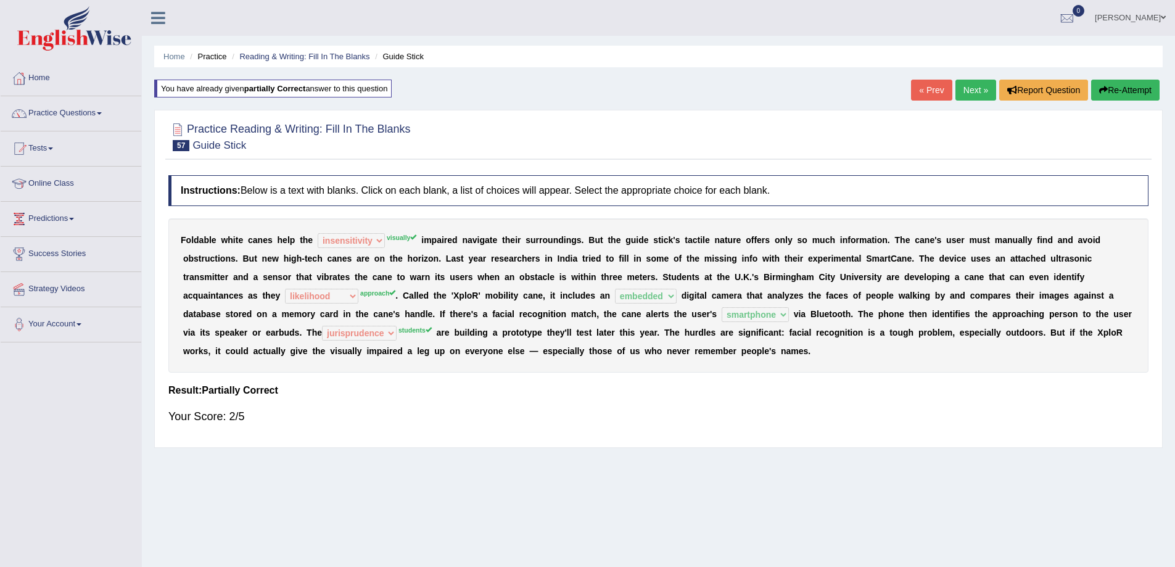
click at [1148, 97] on button "Re-Attempt" at bounding box center [1125, 90] width 68 height 21
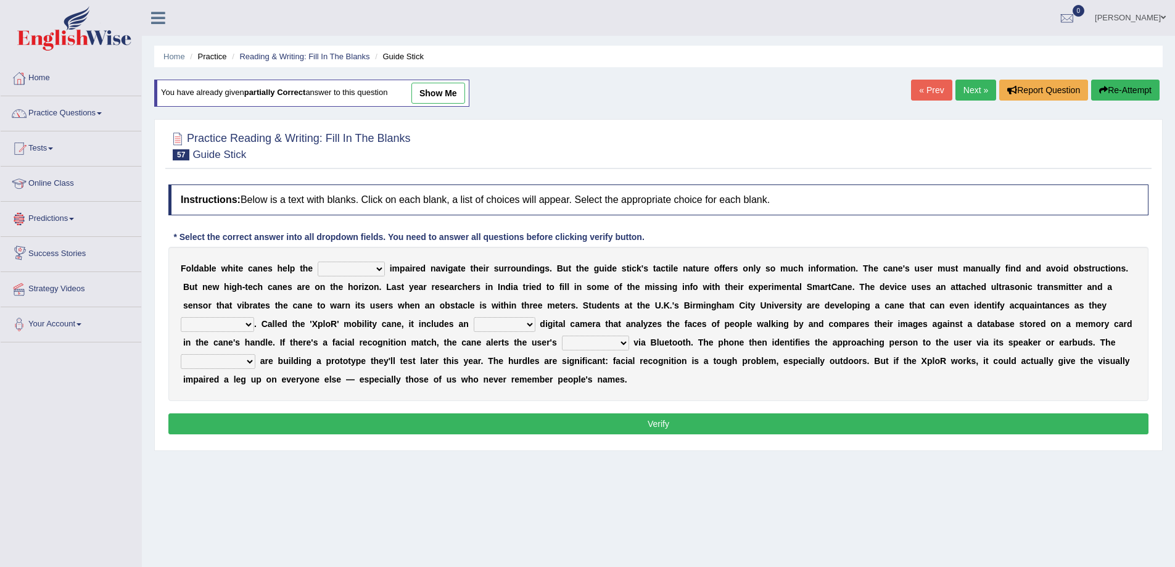
click at [347, 265] on select "felicity insensitivity visually malleability" at bounding box center [351, 268] width 67 height 15
select select "visually"
click at [318, 261] on select "felicity insensitivity visually malleability" at bounding box center [351, 268] width 67 height 15
click at [248, 321] on select "likelihood throat northernmost approach" at bounding box center [217, 324] width 73 height 15
select select "approach"
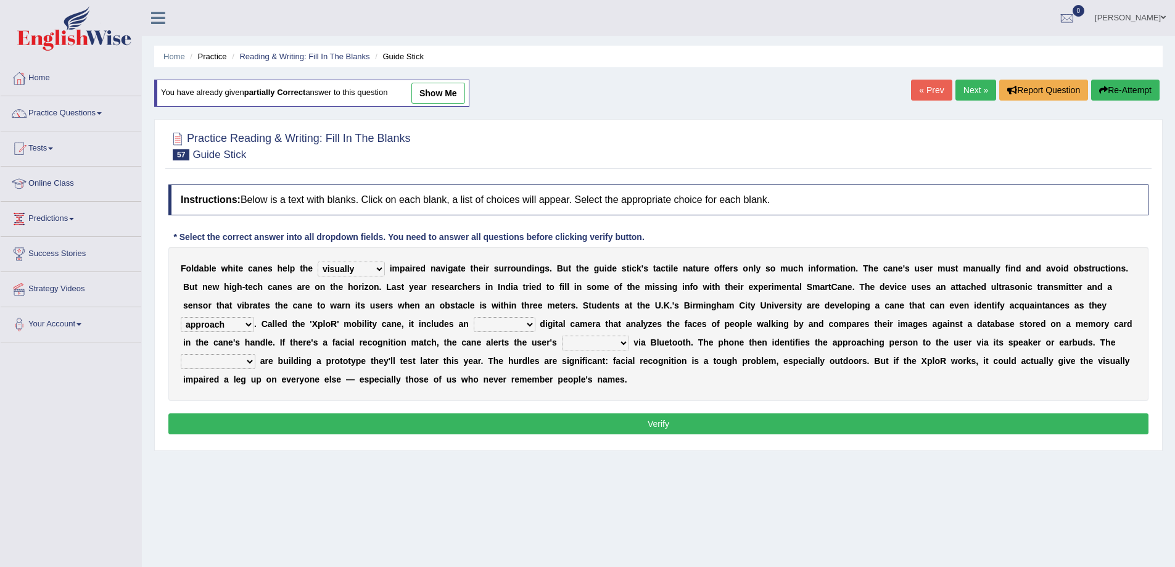
click at [181, 317] on select "likelihood throat northernmost approach" at bounding box center [217, 324] width 73 height 15
click at [493, 321] on select "untested embedded deadest skinhead" at bounding box center [505, 324] width 62 height 15
select select "embedded"
click at [474, 317] on select "untested embedded deadest skinhead" at bounding box center [505, 324] width 62 height 15
click at [591, 347] on select "waterborne alone smartphone postpone" at bounding box center [595, 342] width 67 height 15
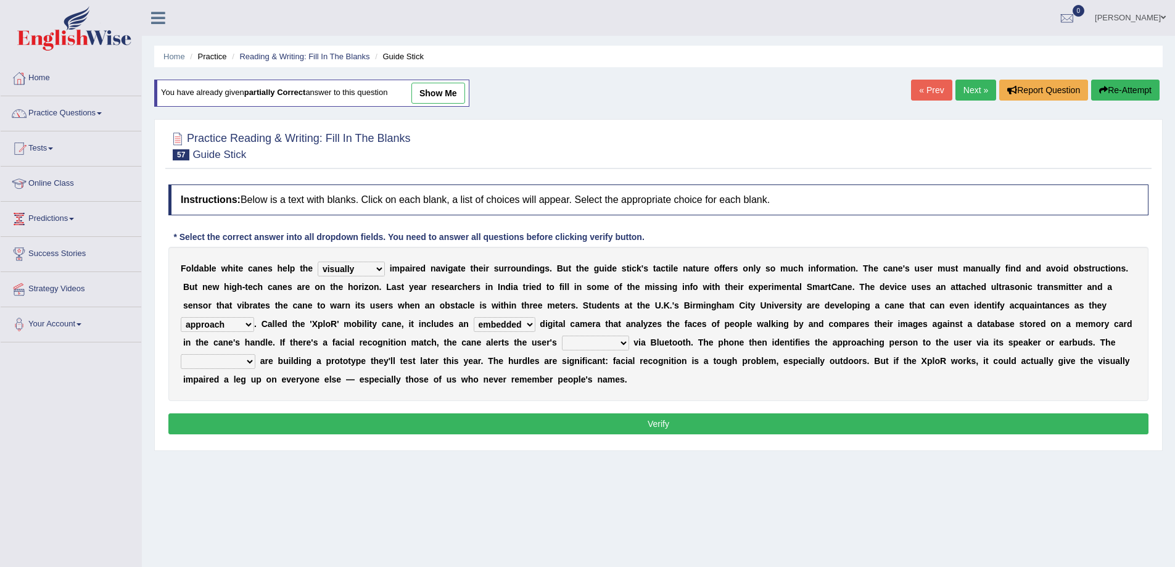
select select "smartphone"
click at [562, 335] on select "waterborne alone smartphone postpone" at bounding box center [595, 342] width 67 height 15
click at [242, 361] on select "jurisprudence bootless students jukebox" at bounding box center [218, 361] width 75 height 15
select select "students"
click at [181, 354] on select "jurisprudence bootless students jukebox" at bounding box center [218, 361] width 75 height 15
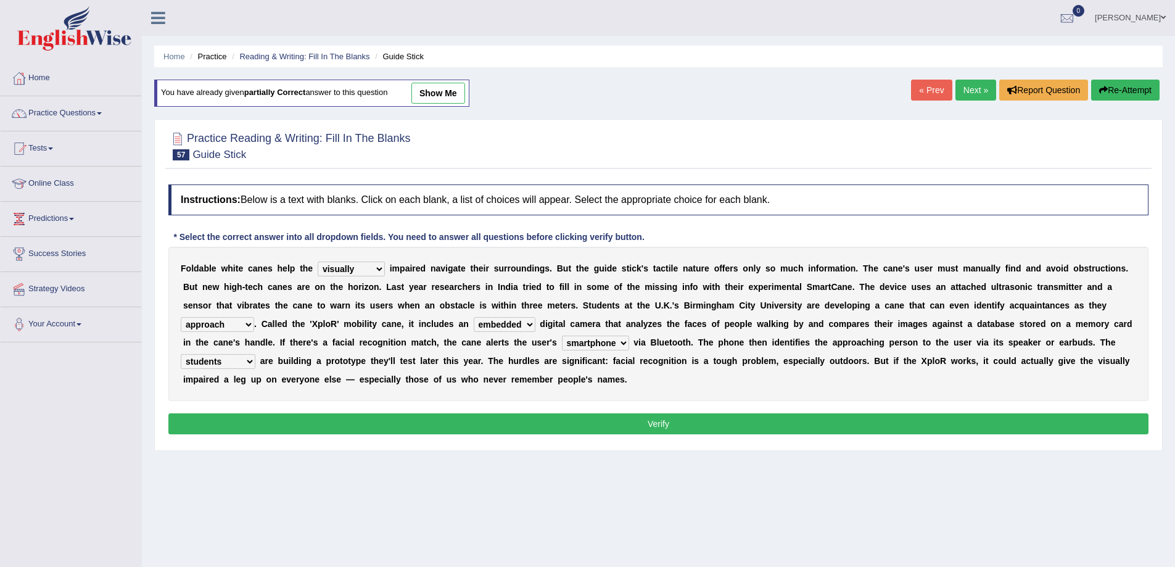
click at [299, 419] on button "Verify" at bounding box center [658, 423] width 980 height 21
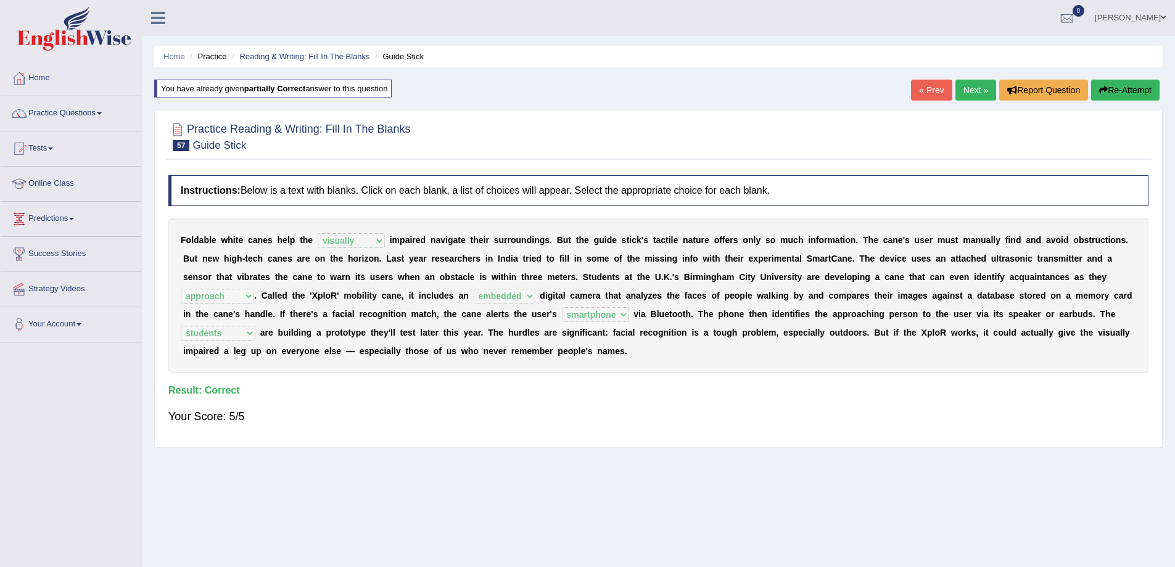
click at [980, 93] on link "Next »" at bounding box center [975, 90] width 41 height 21
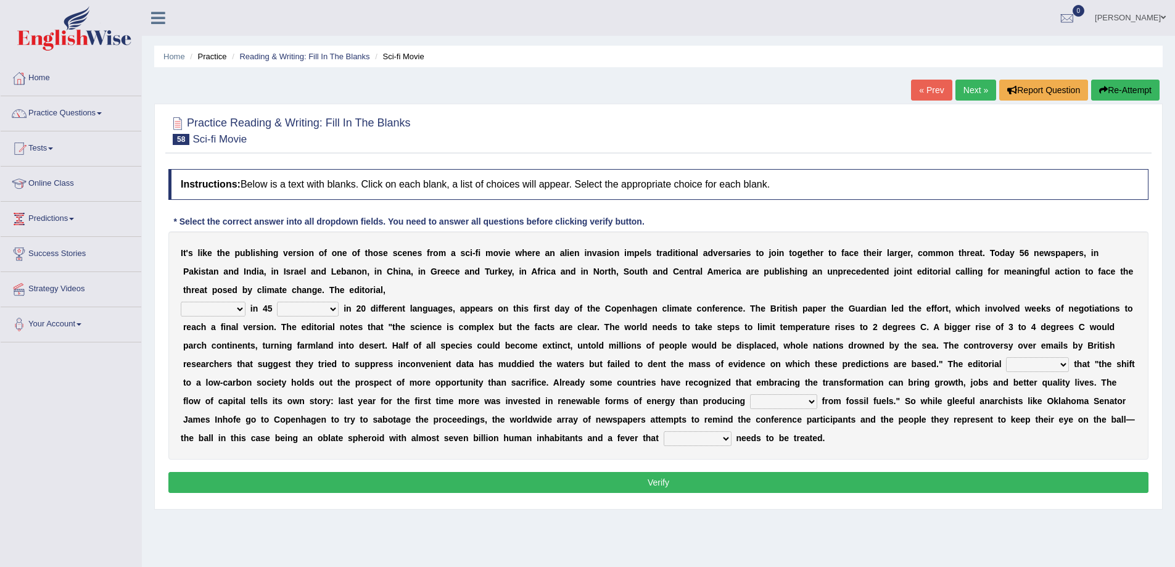
click at [236, 310] on select "published publicized burnished transmitted" at bounding box center [213, 309] width 65 height 15
select select "published"
click at [181, 302] on select "published publicized burnished transmitted" at bounding box center [213, 309] width 65 height 15
click at [295, 310] on select "clans countries continents terraces" at bounding box center [308, 309] width 62 height 15
select select "countries"
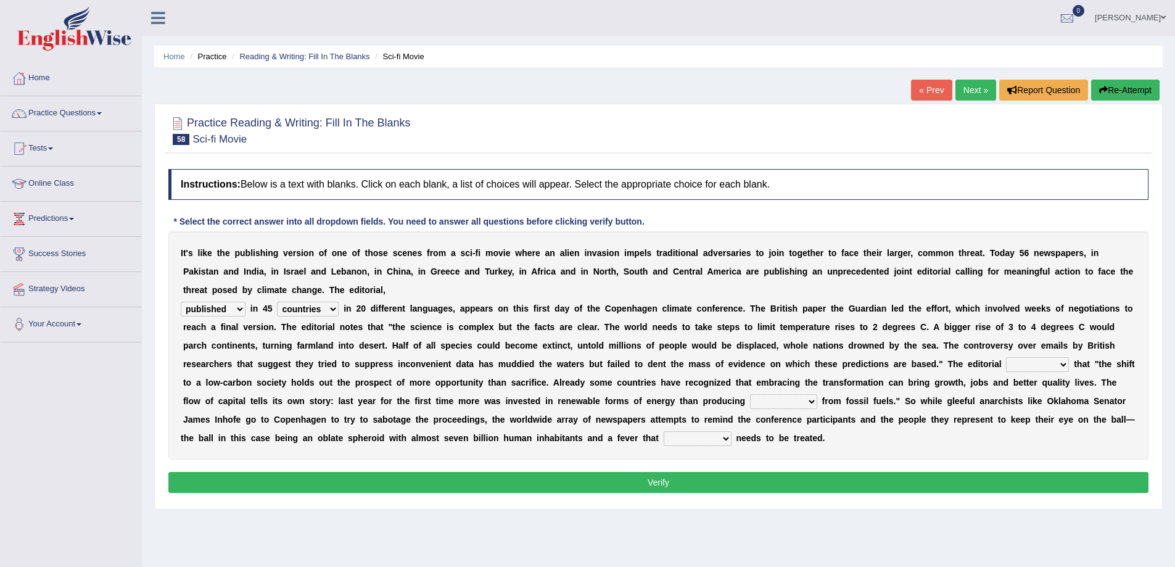
click at [277, 302] on select "clans countries continents terraces" at bounding box center [308, 309] width 62 height 15
click at [1014, 364] on select "modified protested recognized declined" at bounding box center [1037, 364] width 63 height 15
click at [1006, 357] on select "modified protested recognized declined" at bounding box center [1037, 364] width 63 height 15
click at [1038, 365] on select "modified protested recognized declined" at bounding box center [1037, 364] width 63 height 15
select select "recognized"
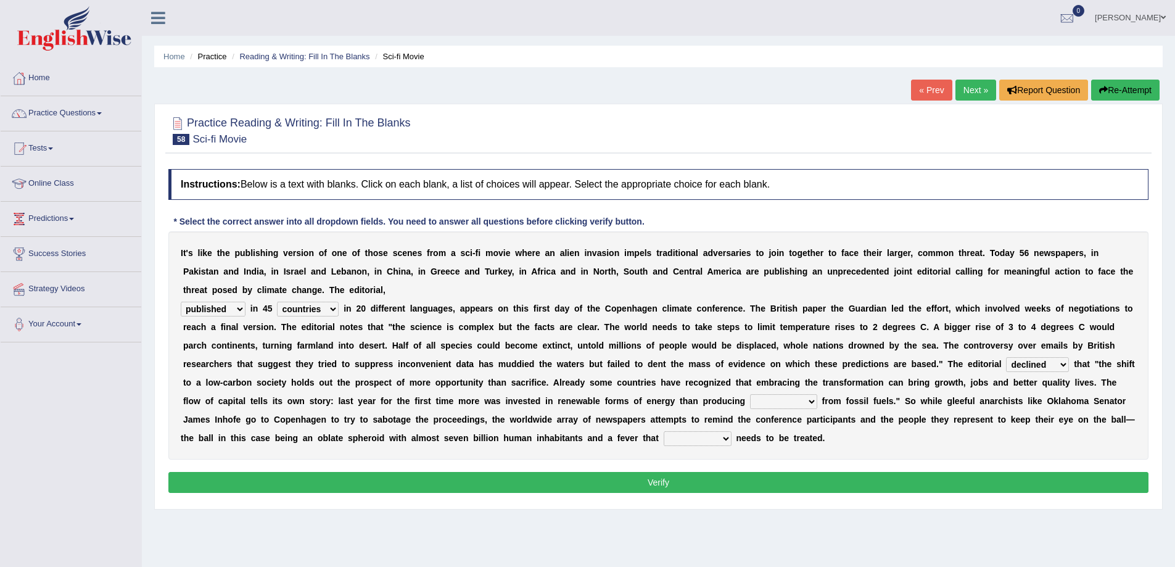
click at [1006, 357] on select "modified protested recognized declined" at bounding box center [1037, 364] width 63 height 15
click at [784, 399] on select "electricity indivisibility negativity significance" at bounding box center [783, 401] width 67 height 15
select select "significance"
click at [750, 394] on select "electricity indivisibility negativity significance" at bounding box center [783, 401] width 67 height 15
click at [701, 437] on select "solicitously desperately ephemerally peripherally" at bounding box center [698, 438] width 68 height 15
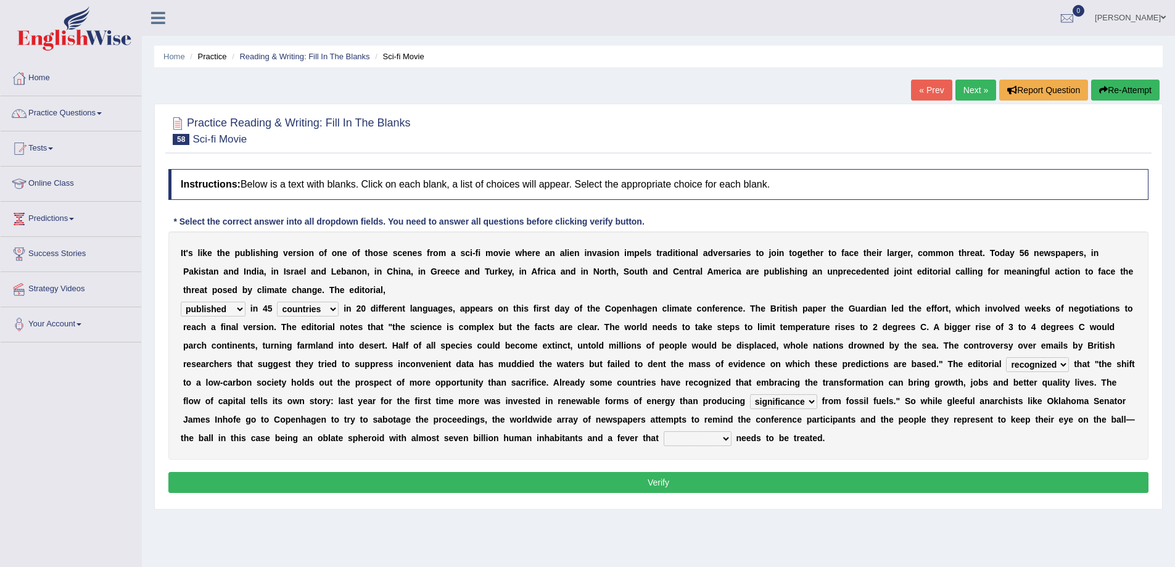
select select "desperately"
click at [664, 431] on select "solicitously desperately ephemerally peripherally" at bounding box center [698, 438] width 68 height 15
click at [704, 487] on button "Verify" at bounding box center [658, 482] width 980 height 21
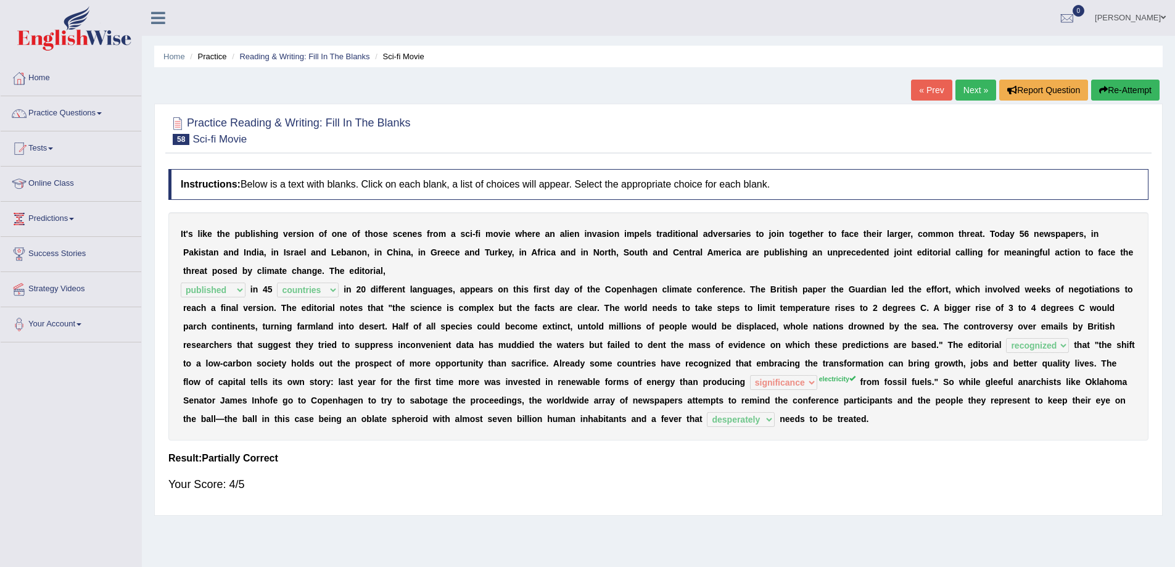
click at [977, 89] on link "Next »" at bounding box center [975, 90] width 41 height 21
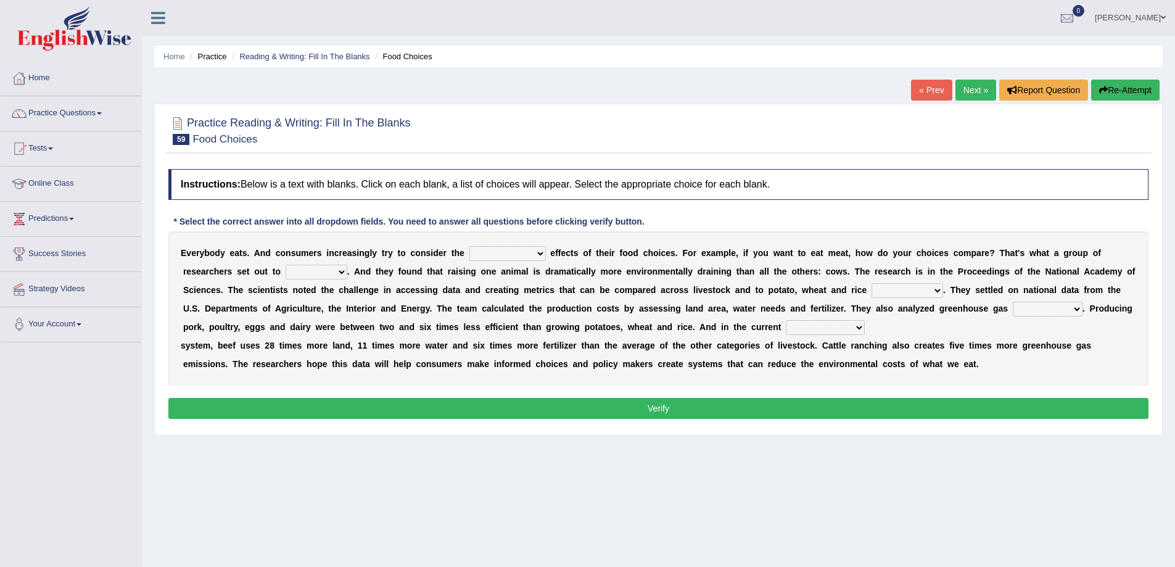
click at [524, 254] on select "spiritual economic environmental material" at bounding box center [507, 253] width 76 height 15
select select "environmental"
click at [469, 246] on select "spiritual economic environmental material" at bounding box center [507, 253] width 76 height 15
click at [313, 269] on select "exemplify squander discover purchase" at bounding box center [317, 272] width 62 height 15
select select "discover"
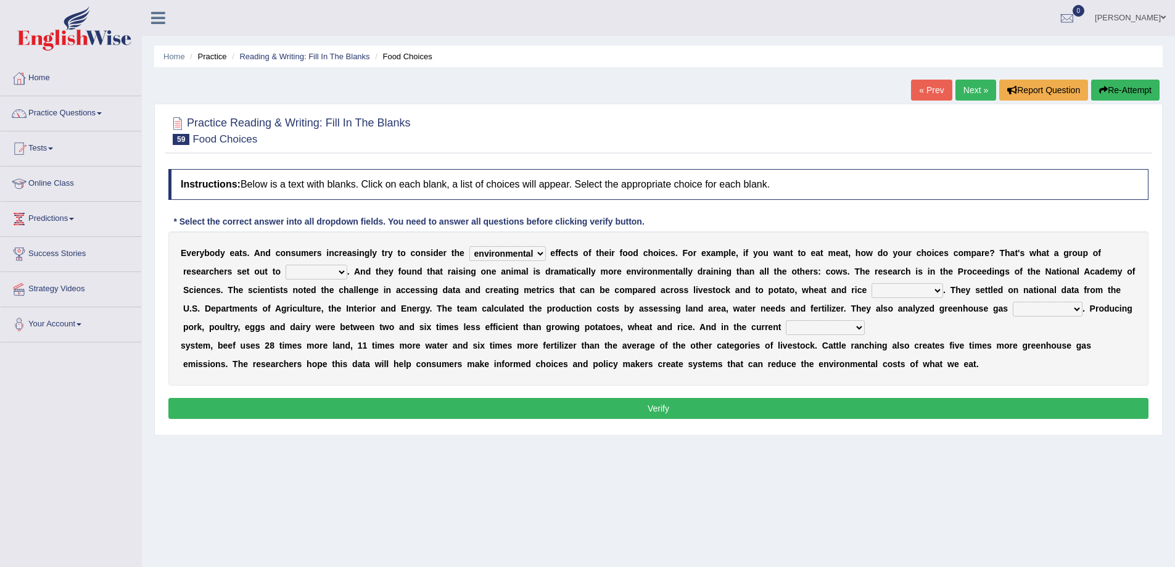
click at [286, 265] on select "exemplify squander discover purchase" at bounding box center [317, 272] width 62 height 15
click at [913, 291] on select "production corruption consumption inventory" at bounding box center [907, 290] width 72 height 15
click at [871, 283] on select "production corruption consumption inventory" at bounding box center [907, 290] width 72 height 15
click at [895, 289] on select "production corruption consumption inventory" at bounding box center [907, 290] width 72 height 15
select select "production"
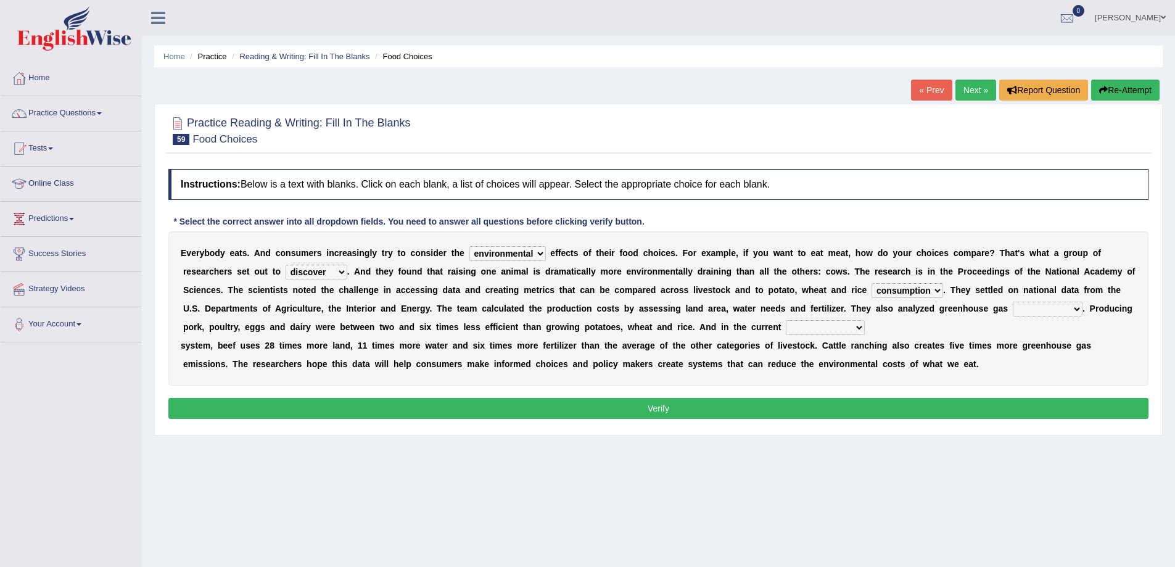
click at [871, 283] on select "production corruption consumption inventory" at bounding box center [907, 290] width 72 height 15
click at [1048, 308] on select "conjectures manufacture emissions purification" at bounding box center [1048, 309] width 70 height 15
select select "emissions"
click at [1013, 302] on select "conjectures manufacture emissions purification" at bounding box center [1048, 309] width 70 height 15
click at [829, 325] on select "agricultural impalpable ungrammatical terminal" at bounding box center [825, 327] width 79 height 15
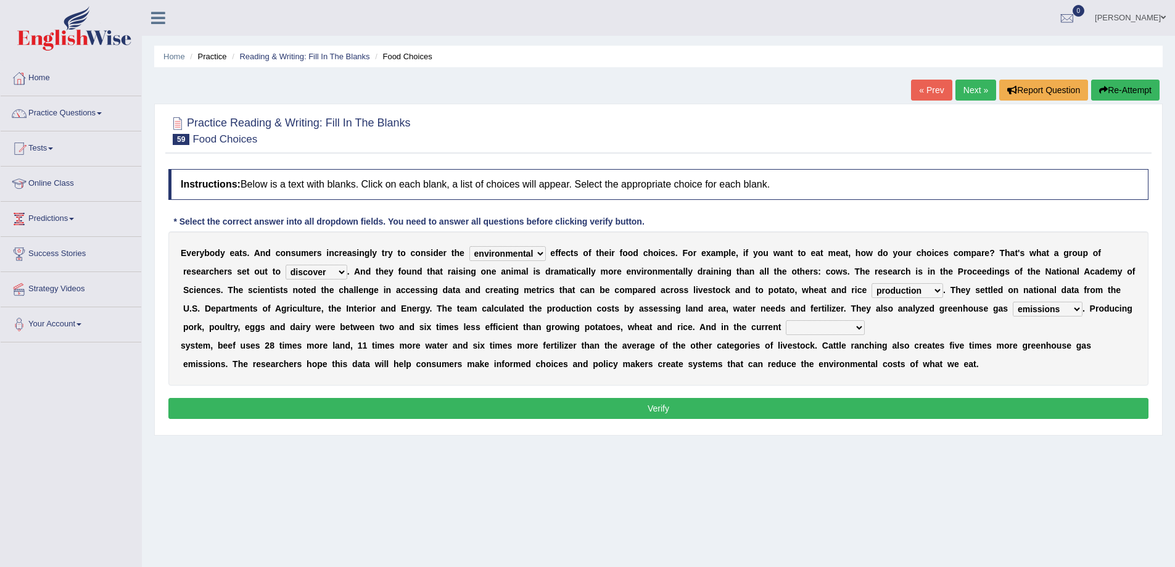
select select "agricultural"
click at [786, 320] on select "agricultural impalpable ungrammatical terminal" at bounding box center [825, 327] width 79 height 15
click at [423, 405] on button "Verify" at bounding box center [658, 408] width 980 height 21
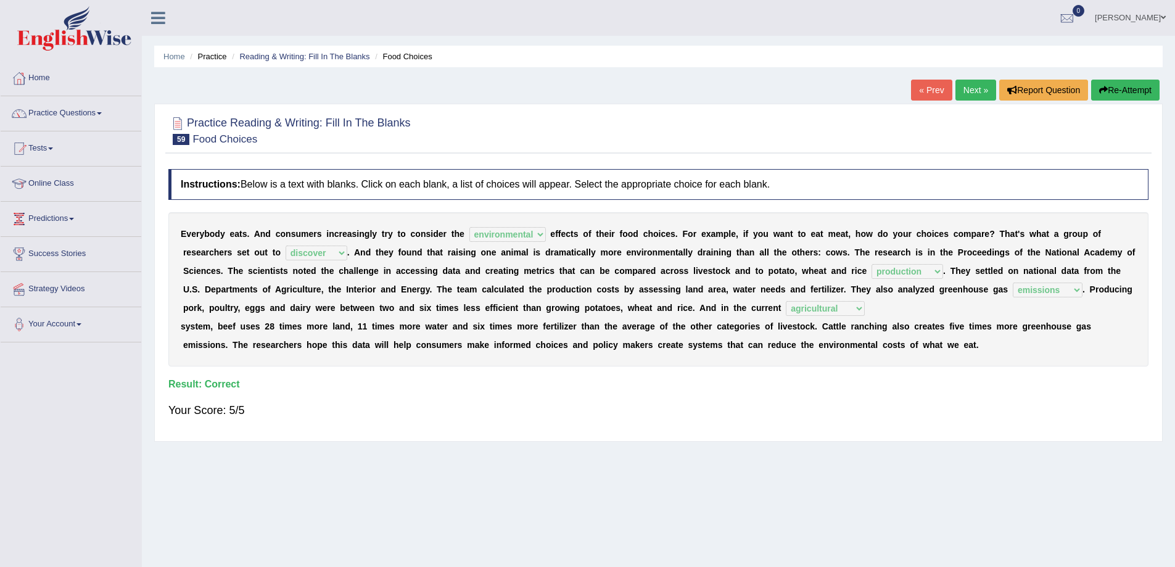
click at [965, 92] on link "Next »" at bounding box center [975, 90] width 41 height 21
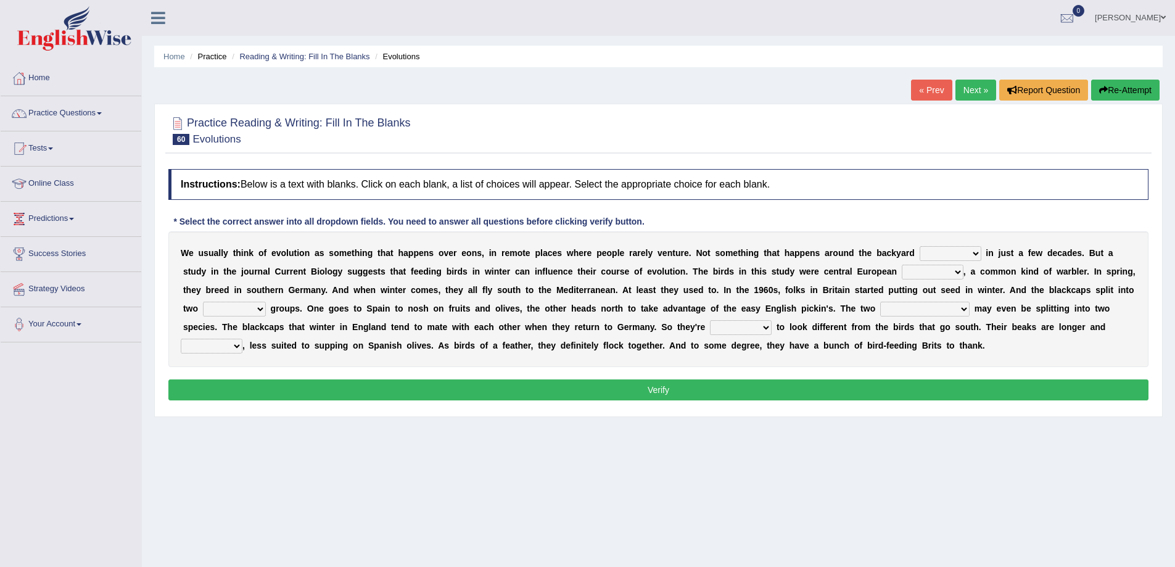
click at [968, 251] on select "beaver believer birdfeeder phonier" at bounding box center [950, 253] width 62 height 15
select select "birdfeeder"
click at [919, 246] on select "beaver believer birdfeeder phonier" at bounding box center [950, 253] width 62 height 15
click at [956, 268] on select "blackcaps pox flaps chats" at bounding box center [933, 272] width 62 height 15
select select "blackcaps"
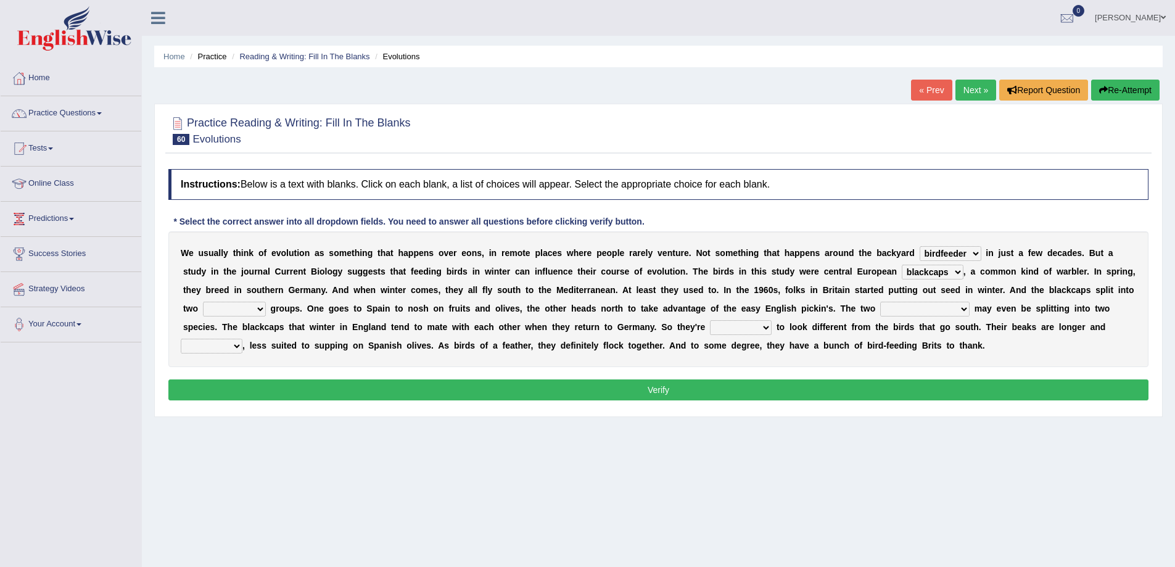
click at [902, 265] on select "blackcaps pox flaps chats" at bounding box center [933, 272] width 62 height 15
click at [957, 273] on select "blackcaps pox flaps chats" at bounding box center [933, 272] width 62 height 15
click at [913, 427] on div "Home Practice Reading & Writing: Fill In The Blanks Evolutions « Prev Next » Re…" at bounding box center [658, 308] width 1033 height 617
click at [245, 302] on select "distinct bit disconnect split" at bounding box center [234, 309] width 63 height 15
select select "split"
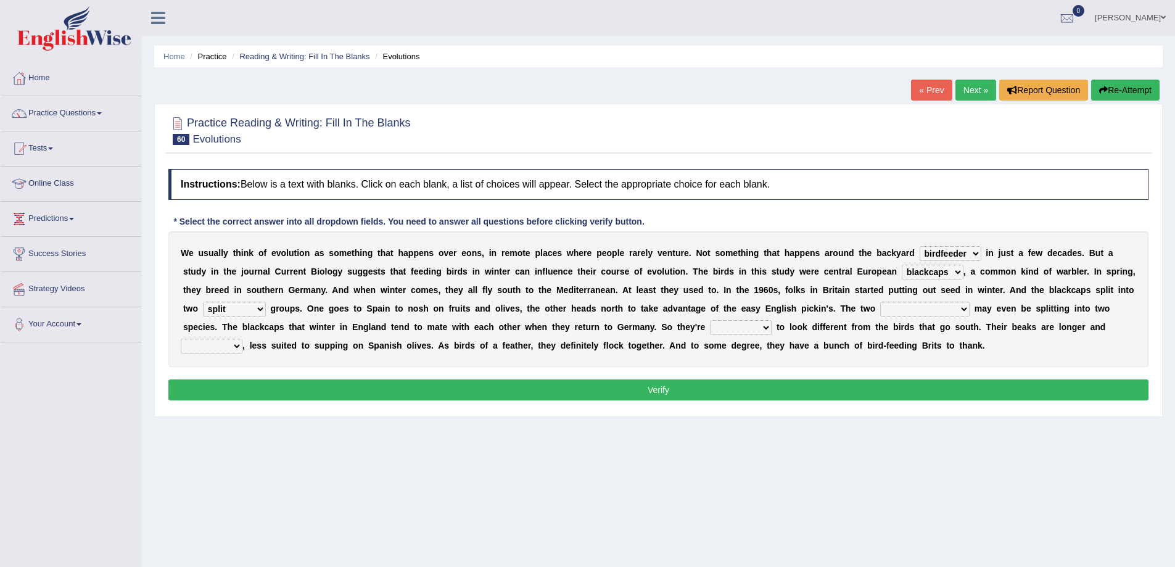
click at [203, 302] on select "distinct bit disconnect split" at bounding box center [234, 309] width 63 height 15
click at [899, 302] on select "elevators populations breakers contraindications" at bounding box center [924, 309] width 89 height 15
select select "populations"
click at [880, 302] on select "elevators populations breakers contraindications" at bounding box center [924, 309] width 89 height 15
click at [730, 326] on select "starting blotting wanting padding" at bounding box center [741, 327] width 62 height 15
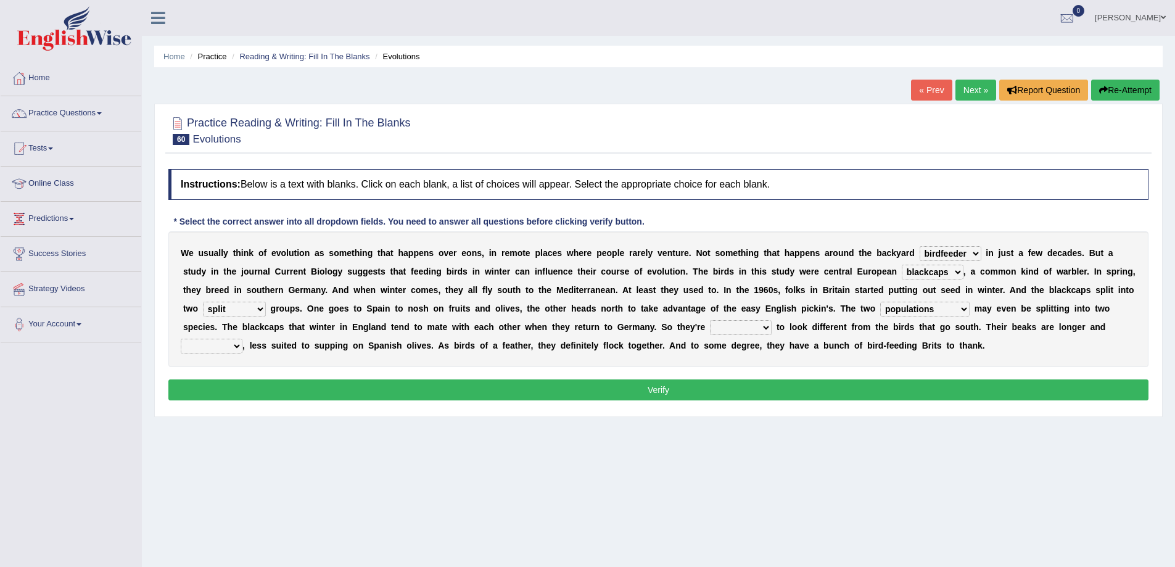
select select "starting"
click at [710, 320] on select "starting blotting wanting padding" at bounding box center [741, 327] width 62 height 15
click at [231, 343] on select "freshwater spillover scheduler narrower" at bounding box center [212, 346] width 62 height 15
select select "narrower"
click at [181, 339] on select "freshwater spillover scheduler narrower" at bounding box center [212, 346] width 62 height 15
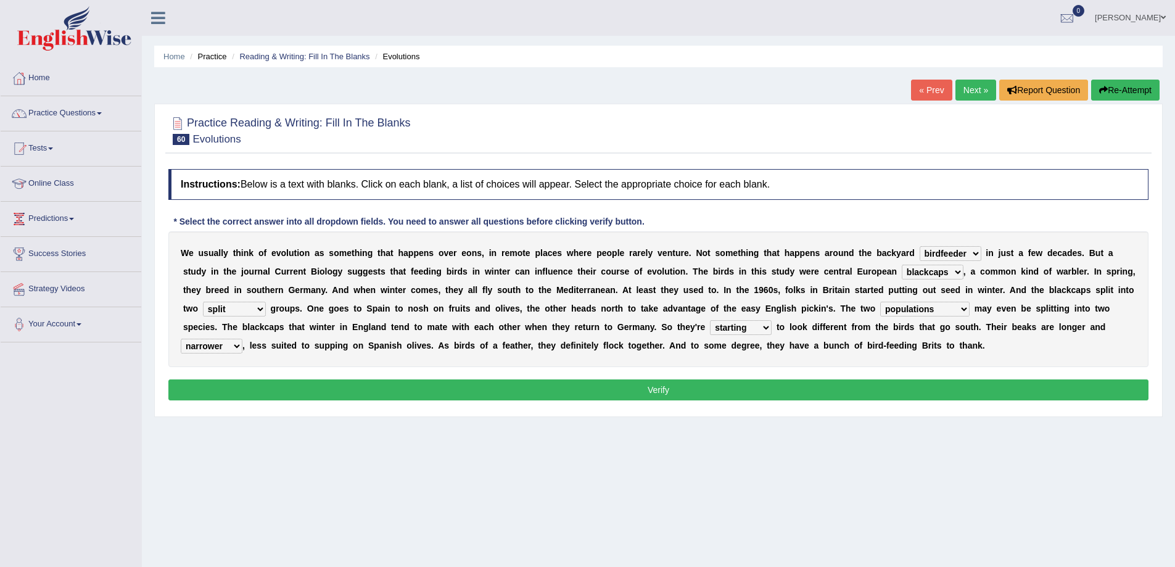
click at [701, 392] on button "Verify" at bounding box center [658, 389] width 980 height 21
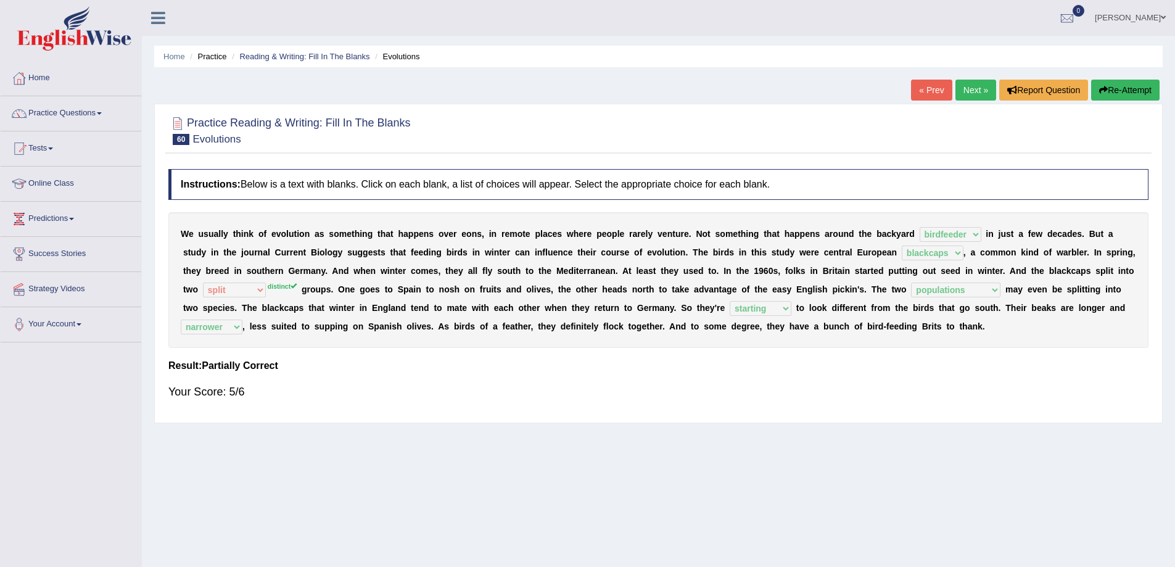
click at [974, 86] on link "Next »" at bounding box center [975, 90] width 41 height 21
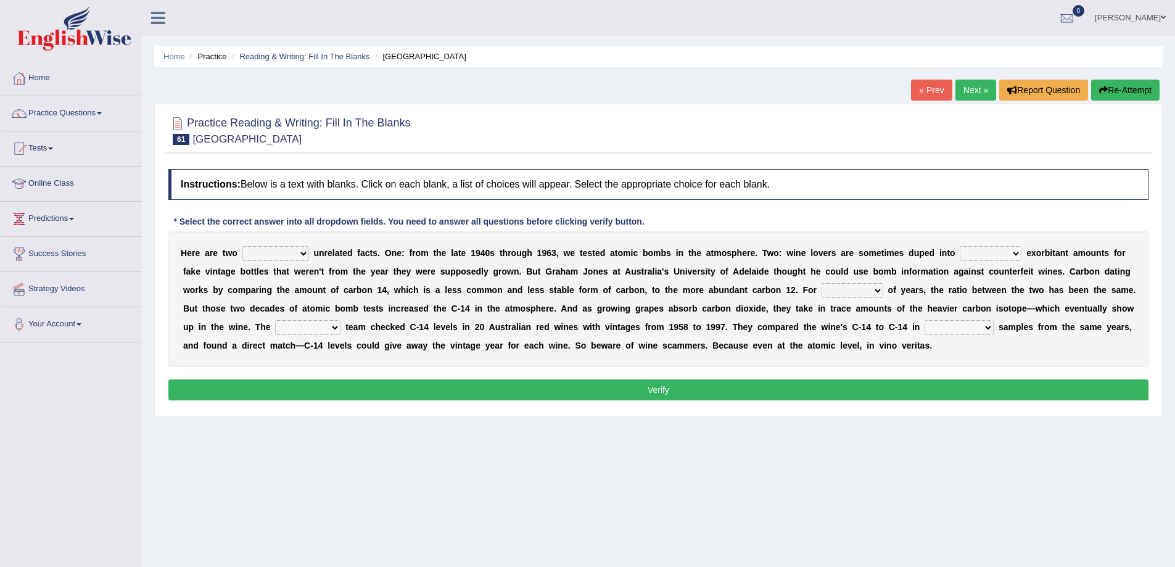
click at [271, 251] on select "seemingly feelingly endearingly entreatingly" at bounding box center [275, 253] width 67 height 15
select select "seemingly"
click at [242, 246] on select "seemingly feelingly endearingly entreatingly" at bounding box center [275, 253] width 67 height 15
click at [979, 249] on select "dipping trekking spending swinging" at bounding box center [991, 253] width 62 height 15
select select "dipping"
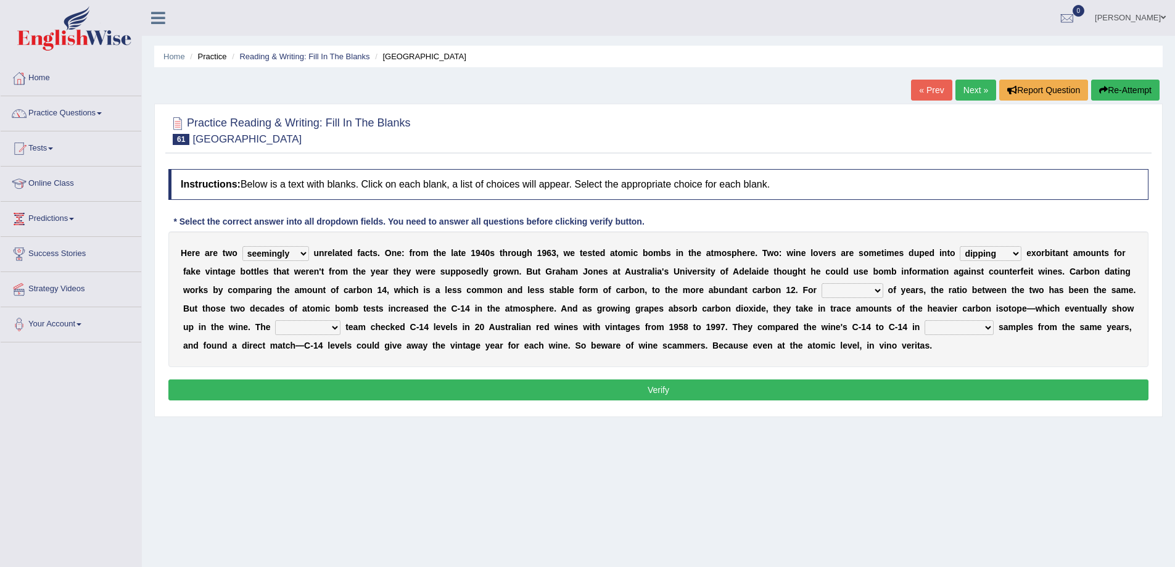
click at [960, 246] on select "dipping trekking spending swinging" at bounding box center [991, 253] width 62 height 15
click at [849, 287] on select "couples much thousands numerous" at bounding box center [852, 290] width 62 height 15
click at [821, 283] on select "couples much thousands numerous" at bounding box center [852, 290] width 62 height 15
click at [869, 289] on select "couples much thousands numerous" at bounding box center [852, 290] width 62 height 15
click at [821, 283] on select "couples much thousands numerous" at bounding box center [852, 290] width 62 height 15
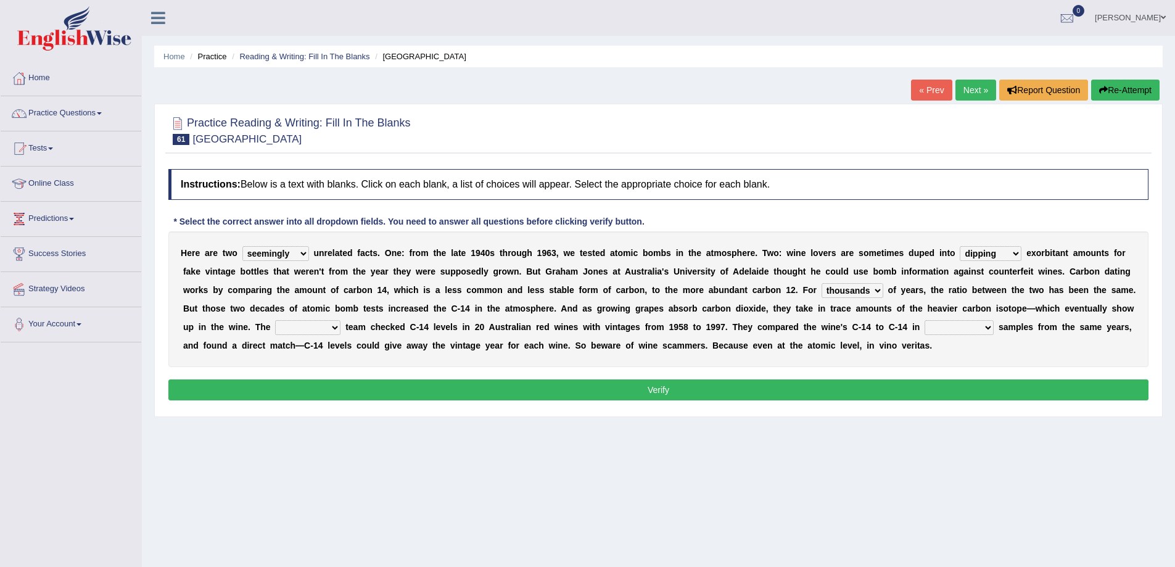
click at [878, 291] on select "couples much thousands numerous" at bounding box center [852, 290] width 62 height 15
select select "couples"
click at [821, 283] on select "couples much thousands numerous" at bounding box center [852, 290] width 62 height 15
click at [329, 329] on select "research individual preparation strange" at bounding box center [307, 327] width 65 height 15
select select "research"
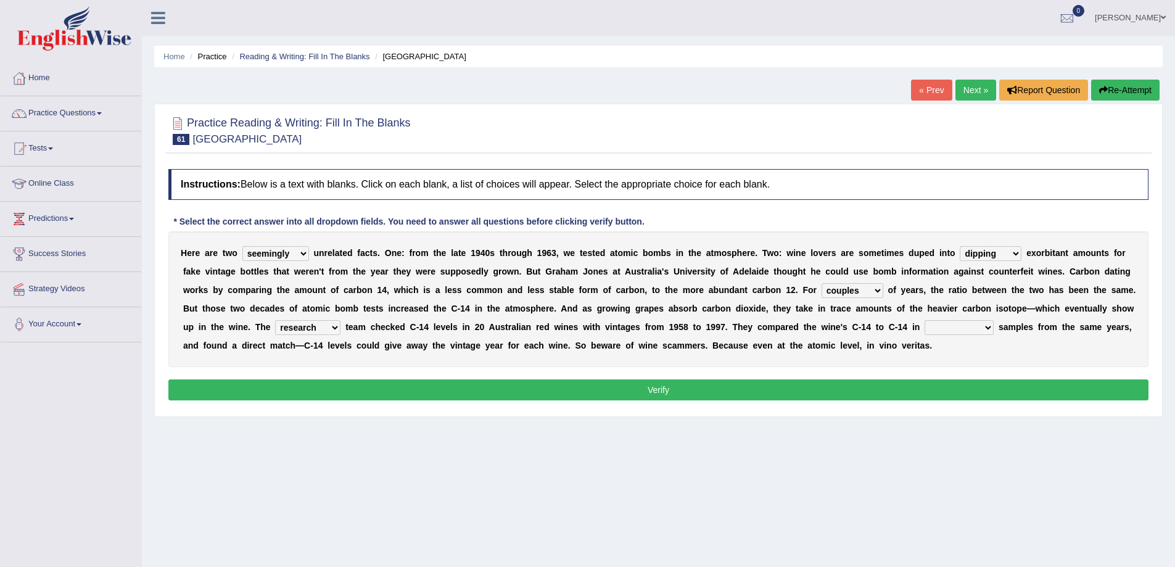
click at [275, 320] on select "research individual preparation strange" at bounding box center [307, 327] width 65 height 15
click at [977, 328] on select "physical atmospheric fluid solid" at bounding box center [958, 327] width 69 height 15
select select "fluid"
click at [924, 320] on select "physical atmospheric fluid solid" at bounding box center [958, 327] width 69 height 15
click at [943, 387] on button "Verify" at bounding box center [658, 389] width 980 height 21
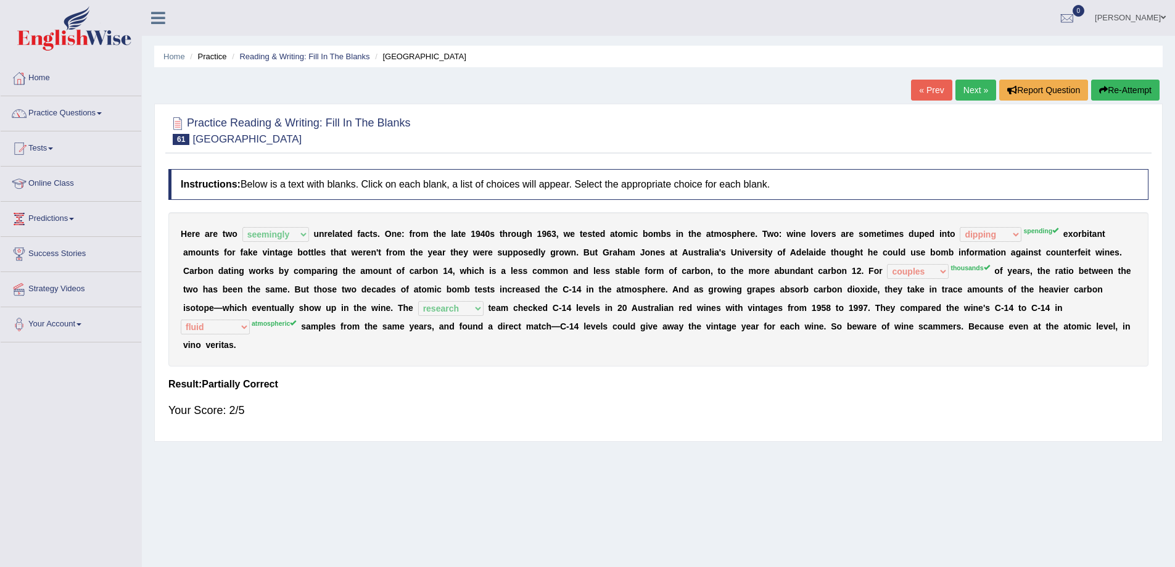
click at [1121, 89] on button "Re-Attempt" at bounding box center [1125, 90] width 68 height 21
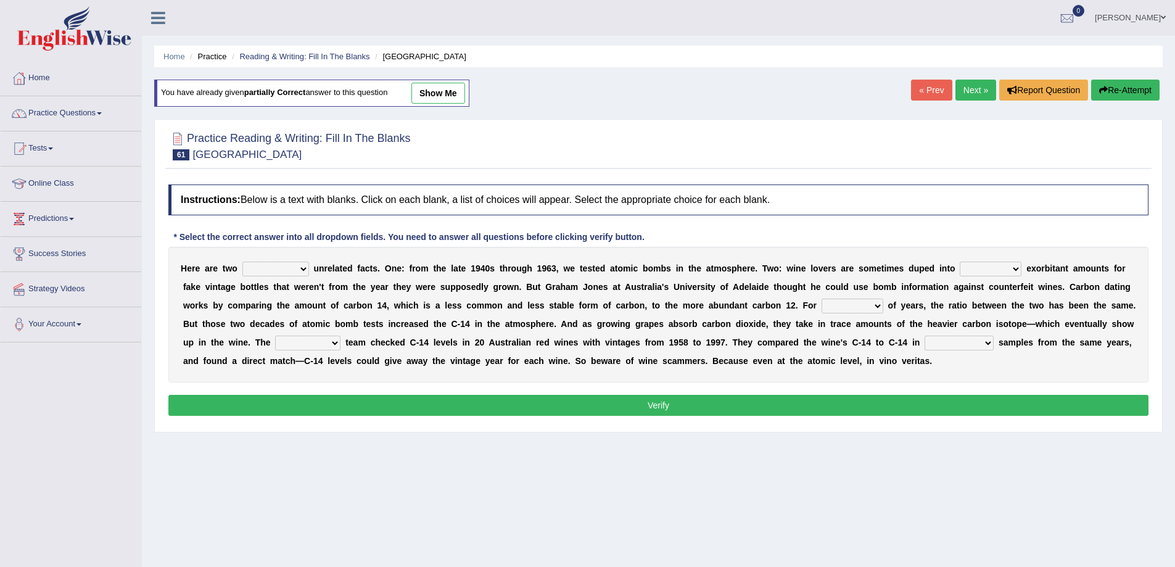
click at [246, 265] on select "seemingly feelingly endearingly entreatingly" at bounding box center [275, 268] width 67 height 15
select select "seemingly"
click at [242, 261] on select "seemingly feelingly endearingly entreatingly" at bounding box center [275, 268] width 67 height 15
click at [1013, 266] on select "dipping trekking spending swinging" at bounding box center [991, 268] width 62 height 15
select select "spending"
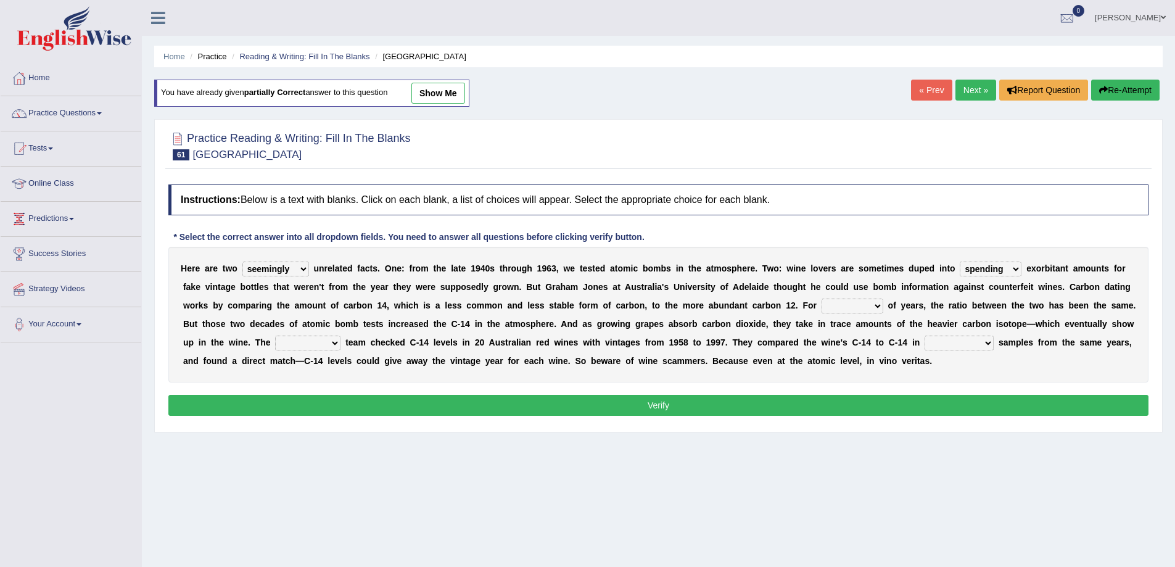
click at [960, 261] on select "dipping trekking spending swinging" at bounding box center [991, 268] width 62 height 15
click at [870, 302] on select "couples much thousands numerous" at bounding box center [852, 305] width 62 height 15
select select "thousands"
click at [821, 298] on select "couples much thousands numerous" at bounding box center [852, 305] width 62 height 15
click at [326, 337] on select "research individual preparation strange" at bounding box center [307, 342] width 65 height 15
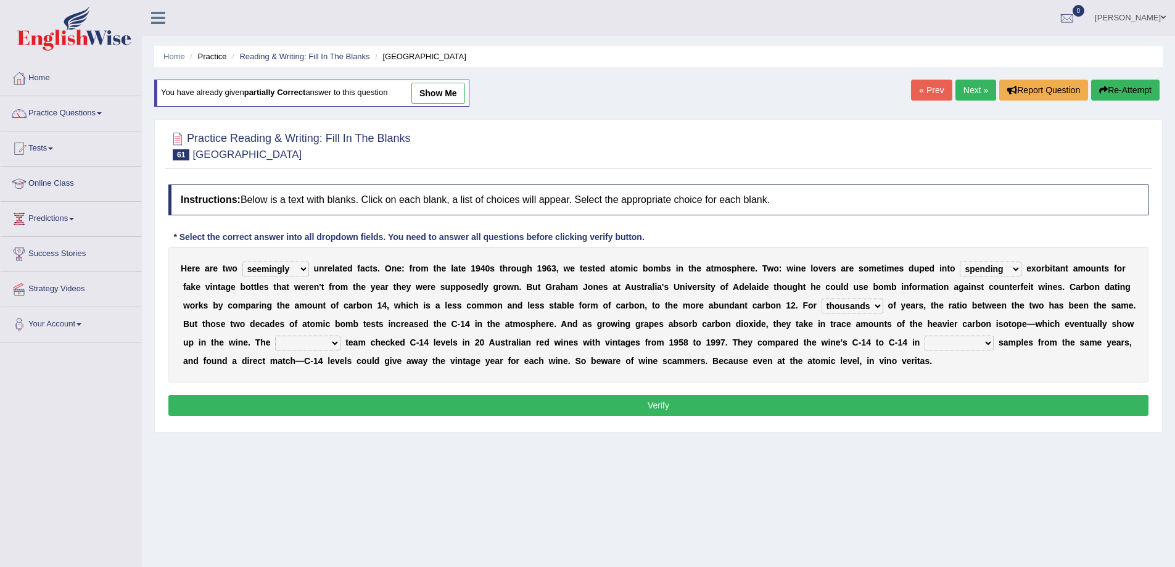
select select "research"
click at [275, 335] on select "research individual preparation strange" at bounding box center [307, 342] width 65 height 15
click at [946, 345] on select "physical atmospheric fluid solid" at bounding box center [958, 342] width 69 height 15
select select "atmospheric"
click at [924, 335] on select "physical atmospheric fluid solid" at bounding box center [958, 342] width 69 height 15
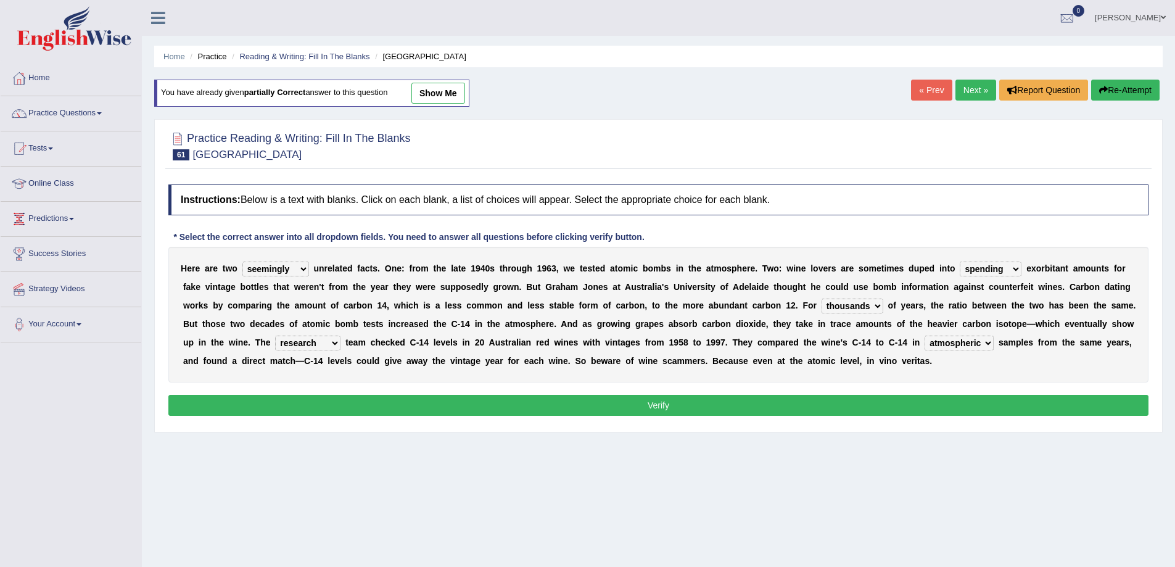
click at [898, 405] on button "Verify" at bounding box center [658, 405] width 980 height 21
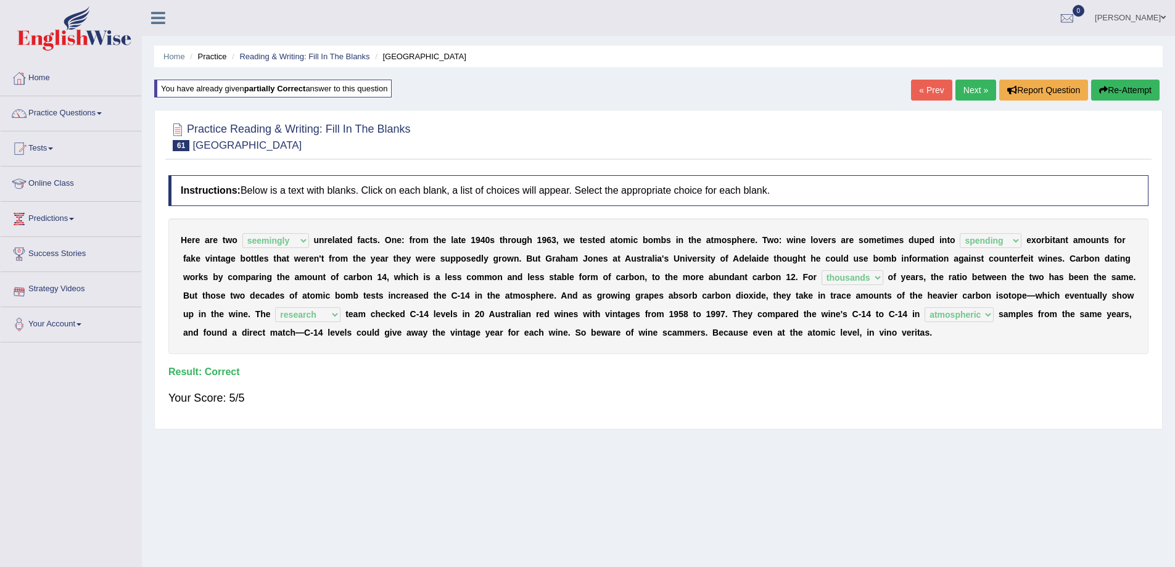
click at [980, 100] on link "Next »" at bounding box center [975, 90] width 41 height 21
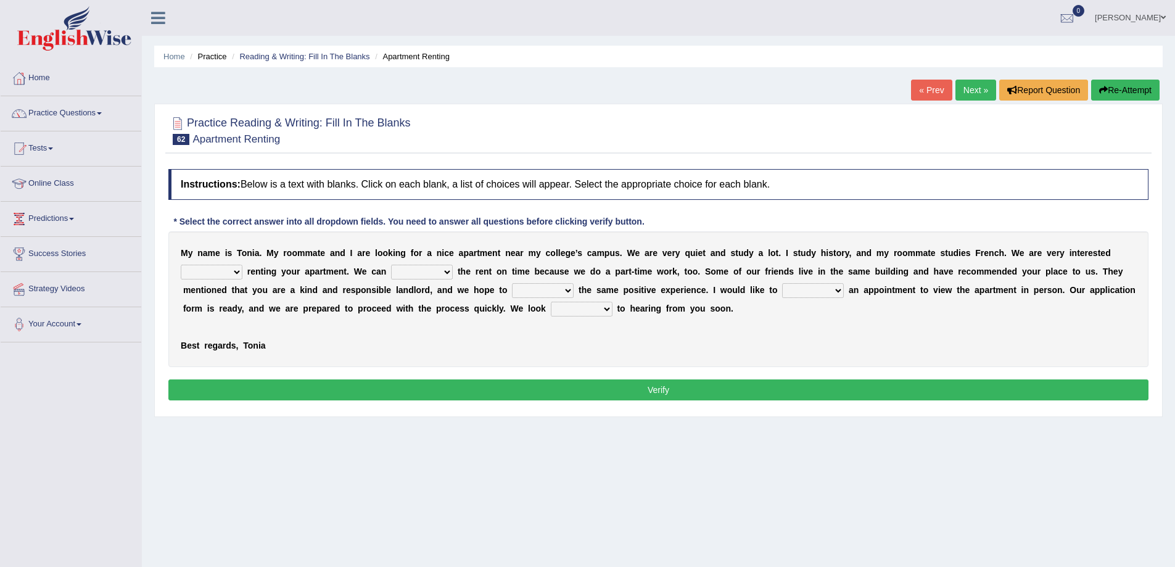
click at [226, 276] on select "for about at in" at bounding box center [212, 272] width 62 height 15
select select "in"
click at [181, 265] on select "for about at in" at bounding box center [212, 272] width 62 height 15
click at [448, 272] on select "afford get pay bring" at bounding box center [422, 272] width 62 height 15
select select "pay"
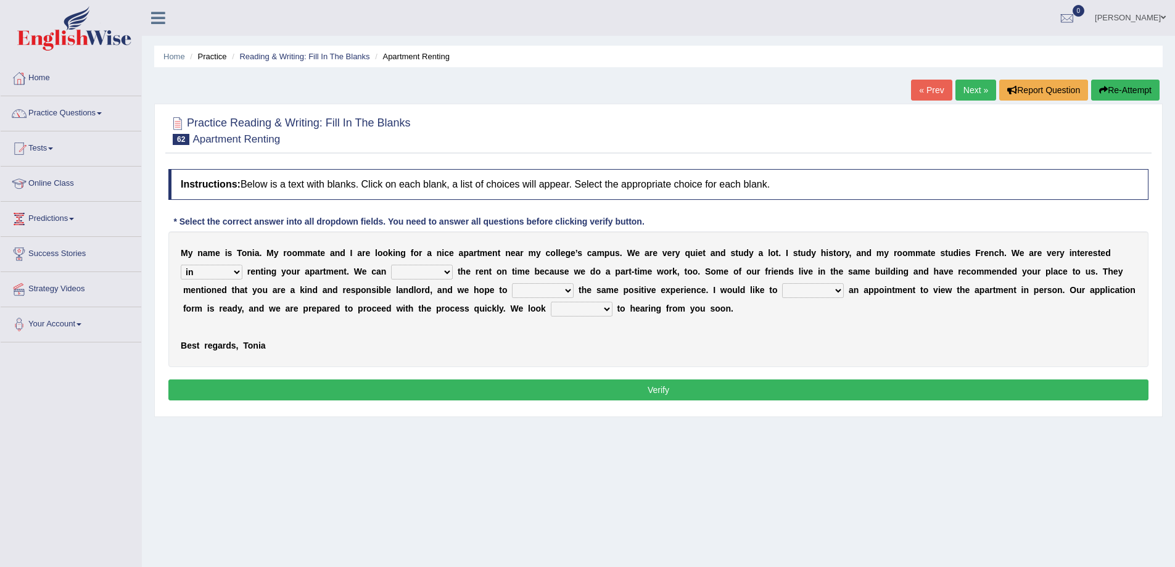
click at [391, 265] on select "afford get pay bring" at bounding box center [422, 272] width 62 height 15
click at [557, 289] on select "form meet have decide" at bounding box center [543, 290] width 62 height 15
select select "have"
click at [512, 283] on select "form meet have decide" at bounding box center [543, 290] width 62 height 15
click at [809, 288] on select "own recall revise make" at bounding box center [813, 290] width 62 height 15
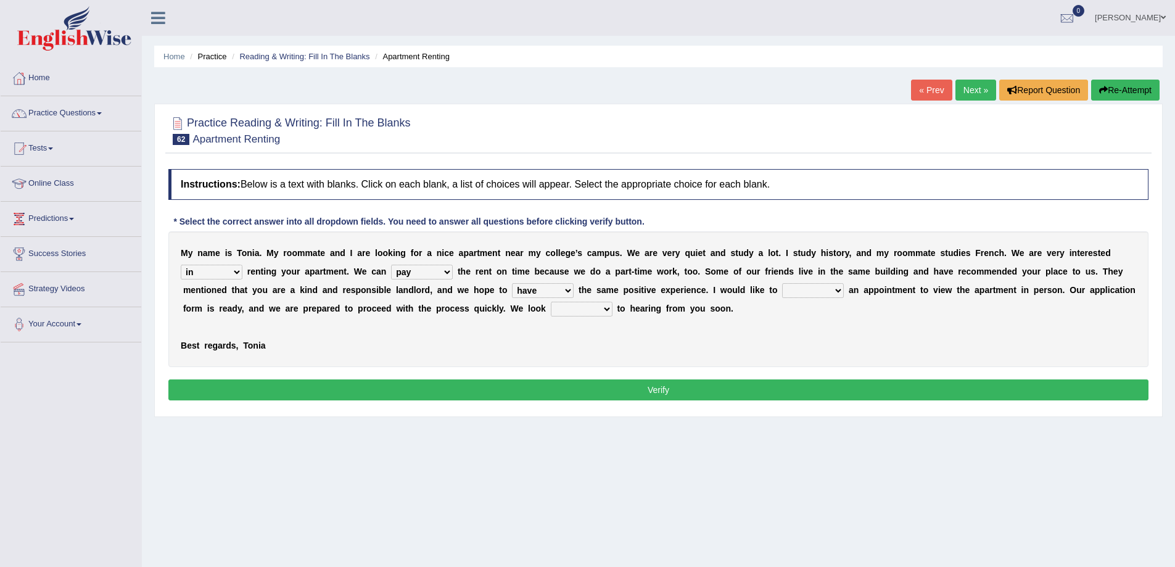
select select "make"
click at [782, 283] on select "own recall revise make" at bounding box center [813, 290] width 62 height 15
click at [589, 312] on select "around out in forward" at bounding box center [582, 309] width 62 height 15
select select "forward"
click at [551, 302] on select "around out in forward" at bounding box center [582, 309] width 62 height 15
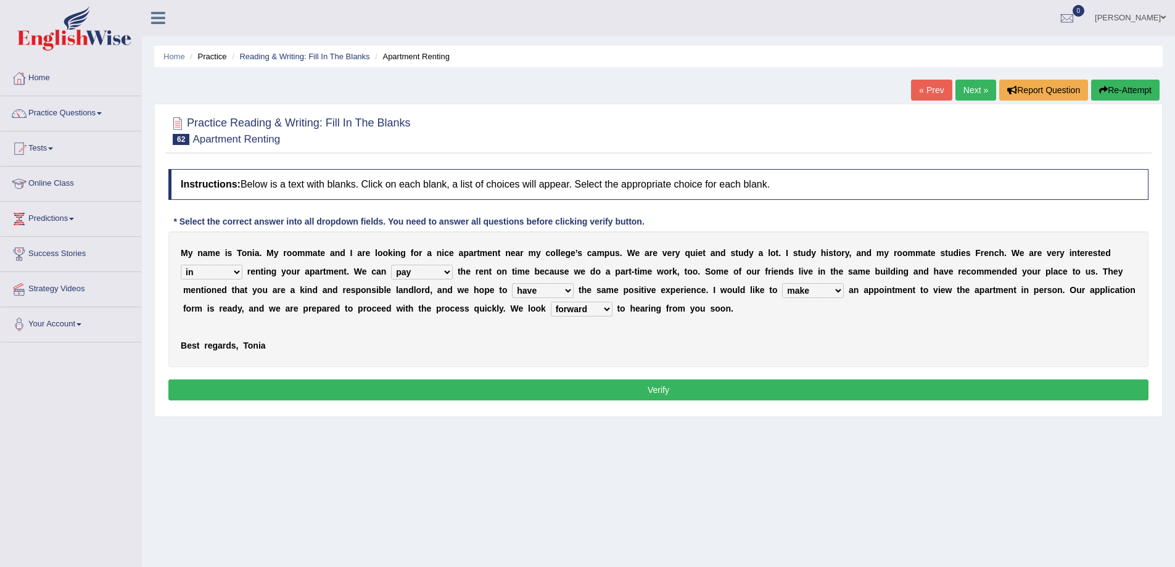
click at [622, 392] on button "Verify" at bounding box center [658, 389] width 980 height 21
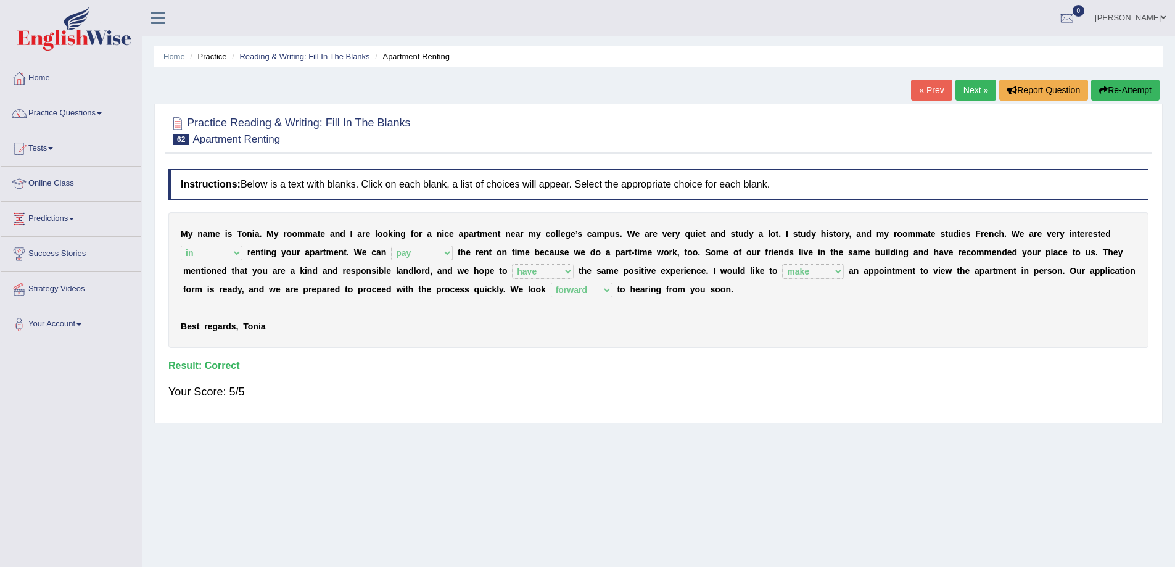
click at [959, 89] on link "Next »" at bounding box center [975, 90] width 41 height 21
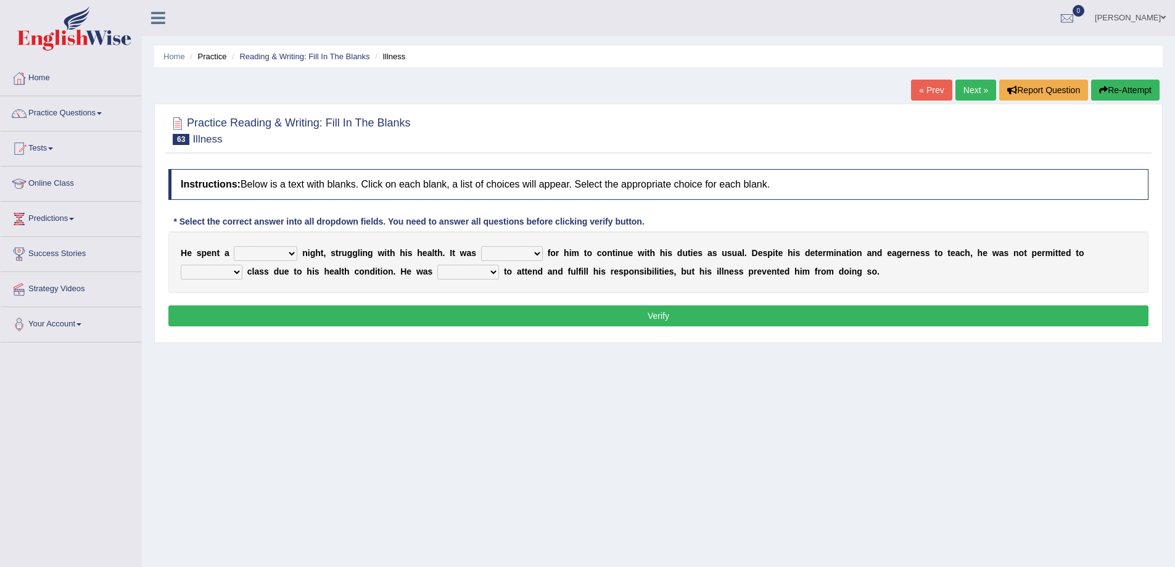
click at [276, 252] on select "cheerful restful meaningful painful" at bounding box center [266, 253] width 64 height 15
select select "painful"
click at [234, 246] on select "cheerful restful meaningful painful" at bounding box center [266, 253] width 64 height 15
click at [517, 251] on select "enjoyable simple difficult natural" at bounding box center [512, 253] width 62 height 15
select select "difficult"
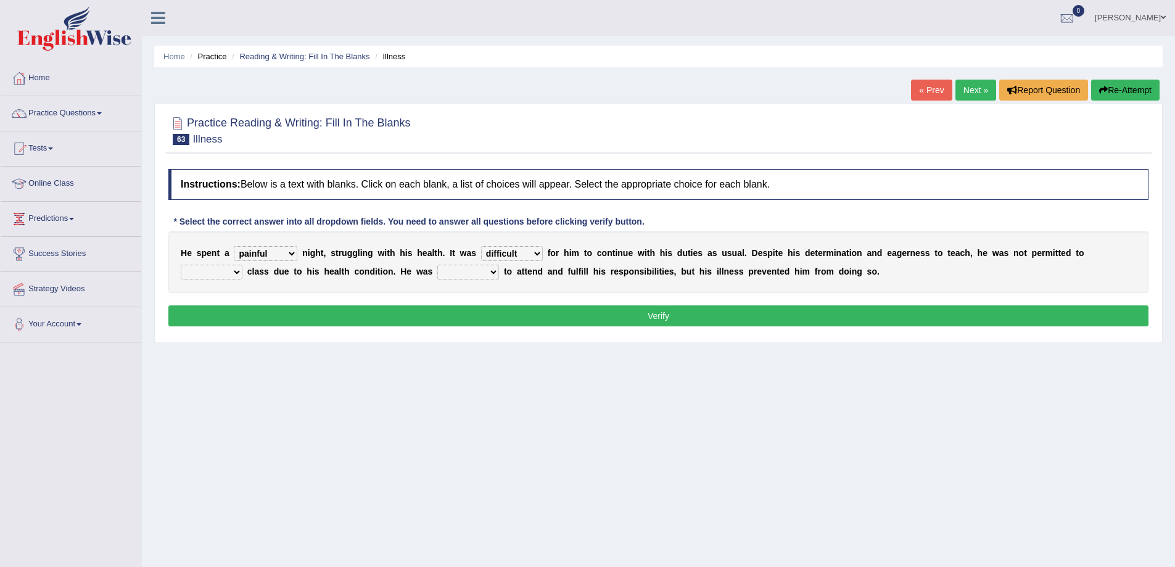
click at [481, 246] on select "enjoyable simple difficult natural" at bounding box center [512, 253] width 62 height 15
click at [238, 270] on select "teach leave cancel attend" at bounding box center [212, 272] width 62 height 15
select select "teach"
click at [181, 265] on select "teach leave cancel attend" at bounding box center [212, 272] width 62 height 15
click at [491, 270] on select "anxious forced lazy happy" at bounding box center [468, 272] width 62 height 15
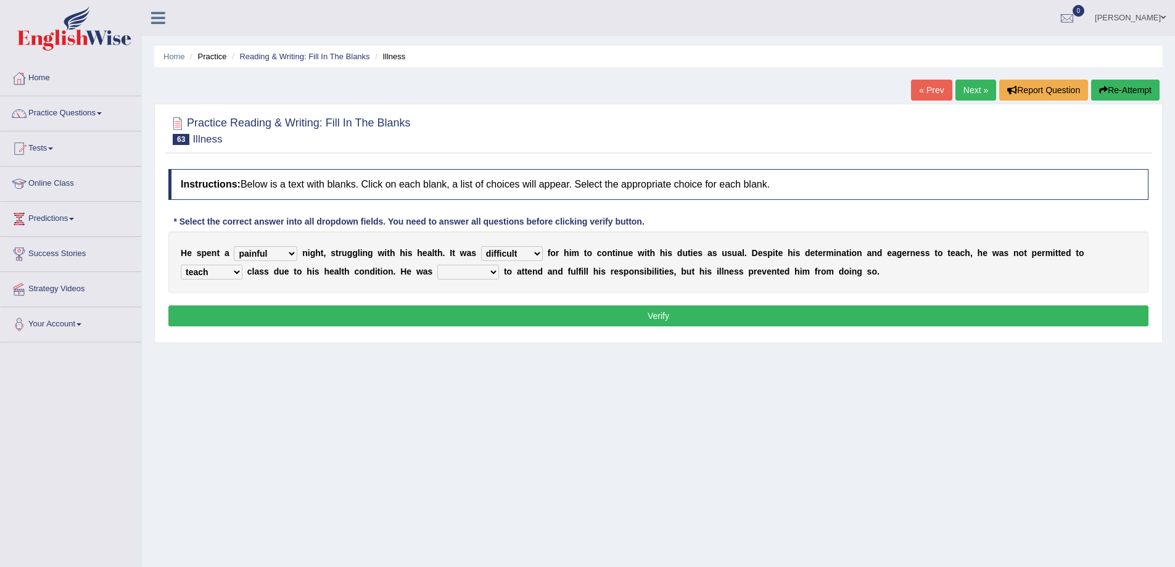
select select "happy"
click at [437, 265] on select "anxious forced lazy happy" at bounding box center [468, 272] width 62 height 15
click at [731, 319] on button "Verify" at bounding box center [658, 315] width 980 height 21
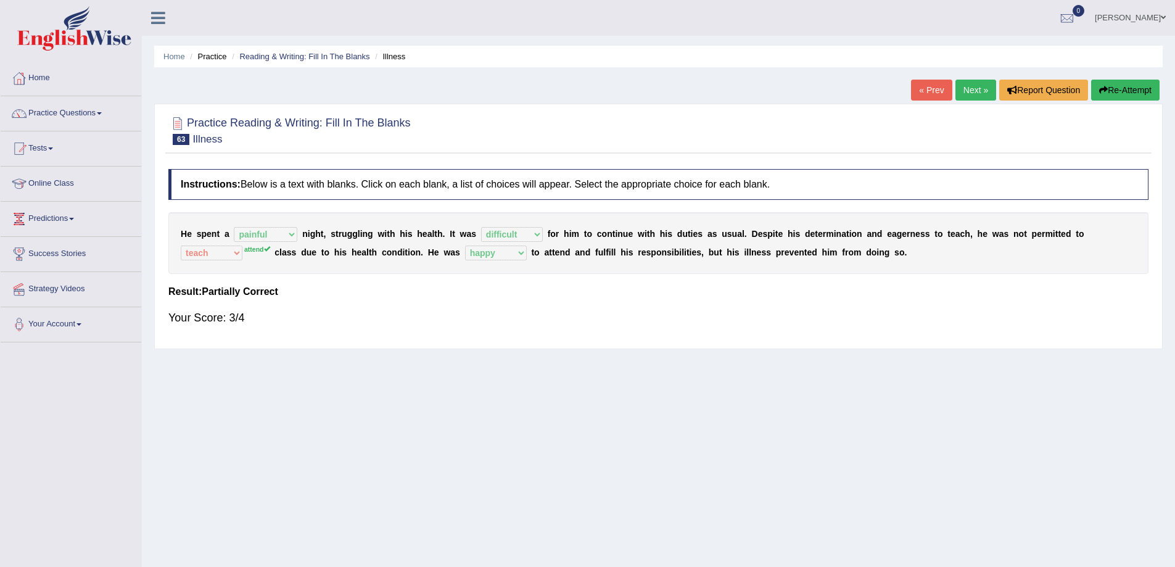
click at [979, 94] on link "Next »" at bounding box center [975, 90] width 41 height 21
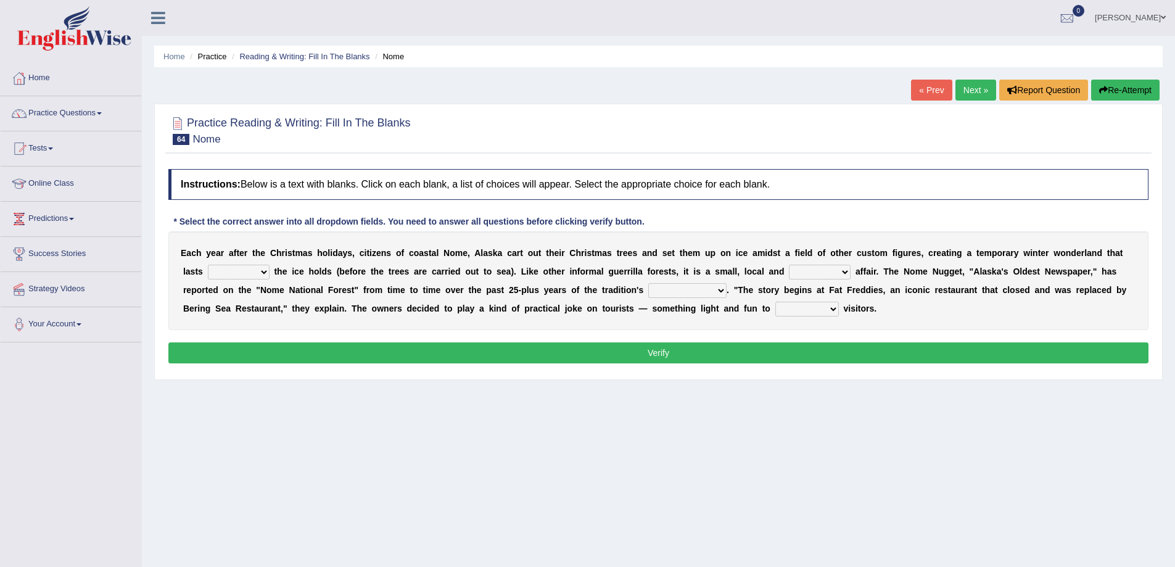
click at [253, 271] on select "as long as before after although" at bounding box center [239, 272] width 62 height 15
select select "before"
click at [208, 265] on select "as long as before after although" at bounding box center [239, 272] width 62 height 15
click at [834, 273] on select "nasty fuzzy cozy greasy" at bounding box center [820, 272] width 62 height 15
select select "cozy"
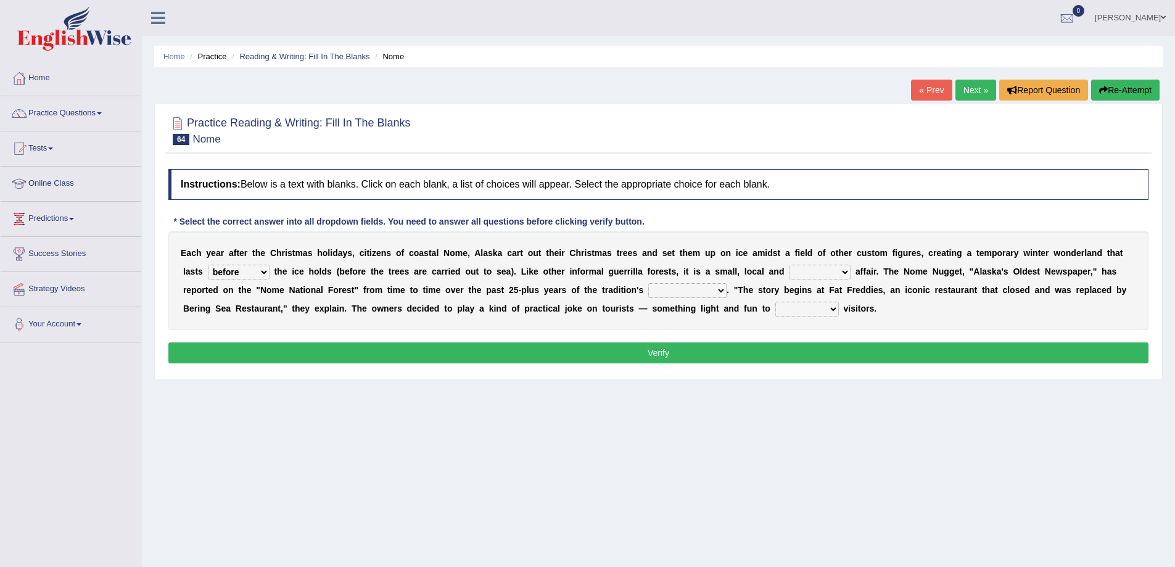
click at [789, 265] on select "nasty fuzzy cozy greasy" at bounding box center [820, 272] width 62 height 15
click at [693, 292] on select "life existence disappearance emotions" at bounding box center [687, 290] width 78 height 15
select select "existence"
click at [648, 283] on select "life existence disappearance emotions" at bounding box center [687, 290] width 78 height 15
click at [800, 308] on select "purchase confound distinguish repel" at bounding box center [807, 309] width 64 height 15
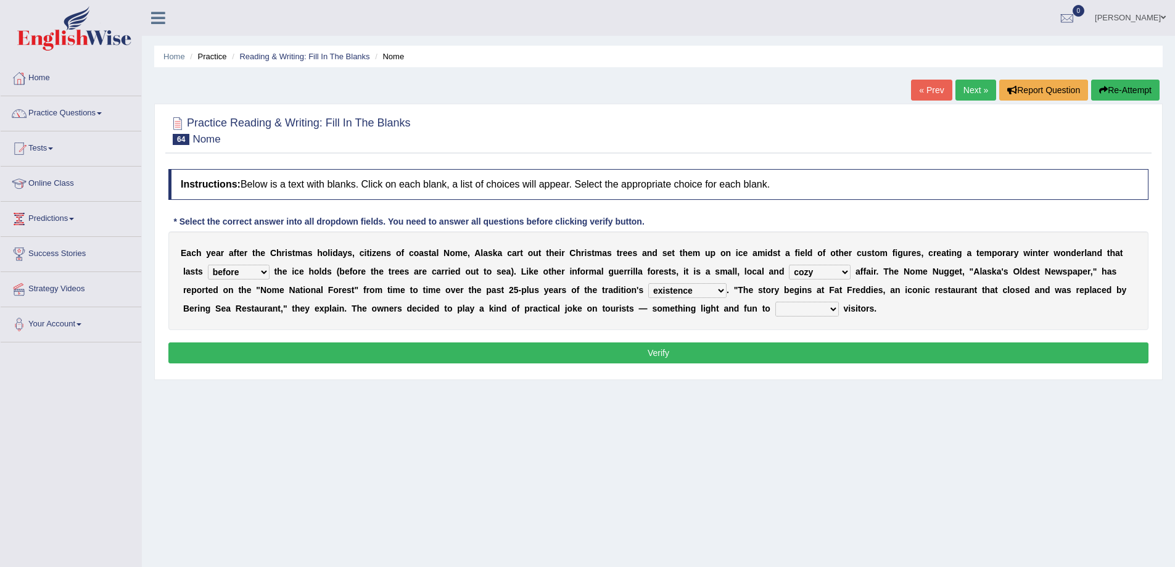
select select "repel"
click at [775, 302] on select "purchase confound distinguish repel" at bounding box center [807, 309] width 64 height 15
click at [813, 345] on button "Verify" at bounding box center [658, 352] width 980 height 21
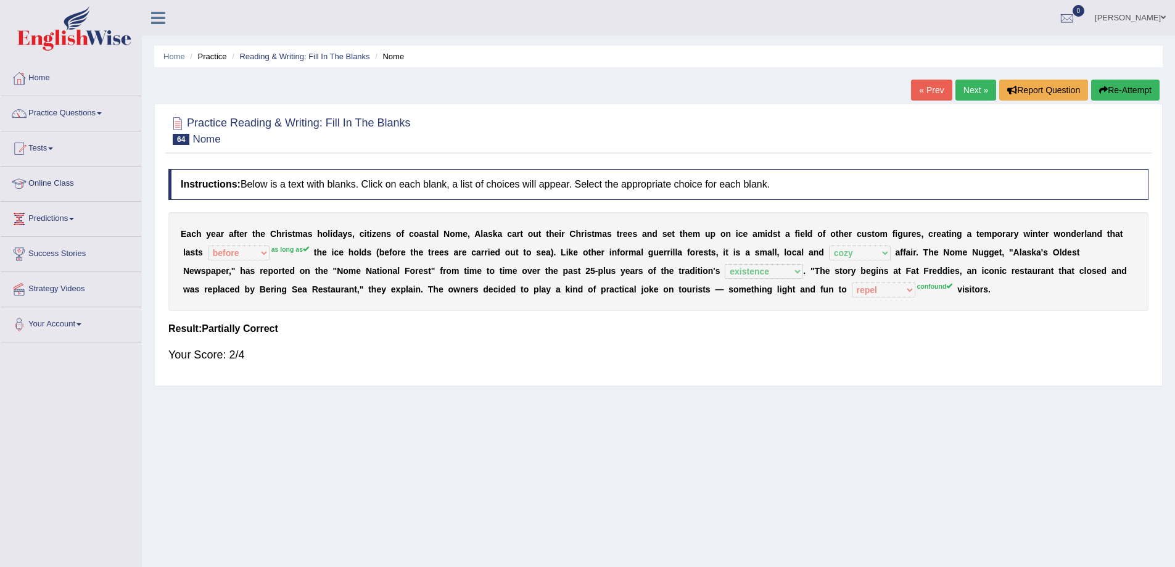
click at [1134, 87] on button "Re-Attempt" at bounding box center [1125, 90] width 68 height 21
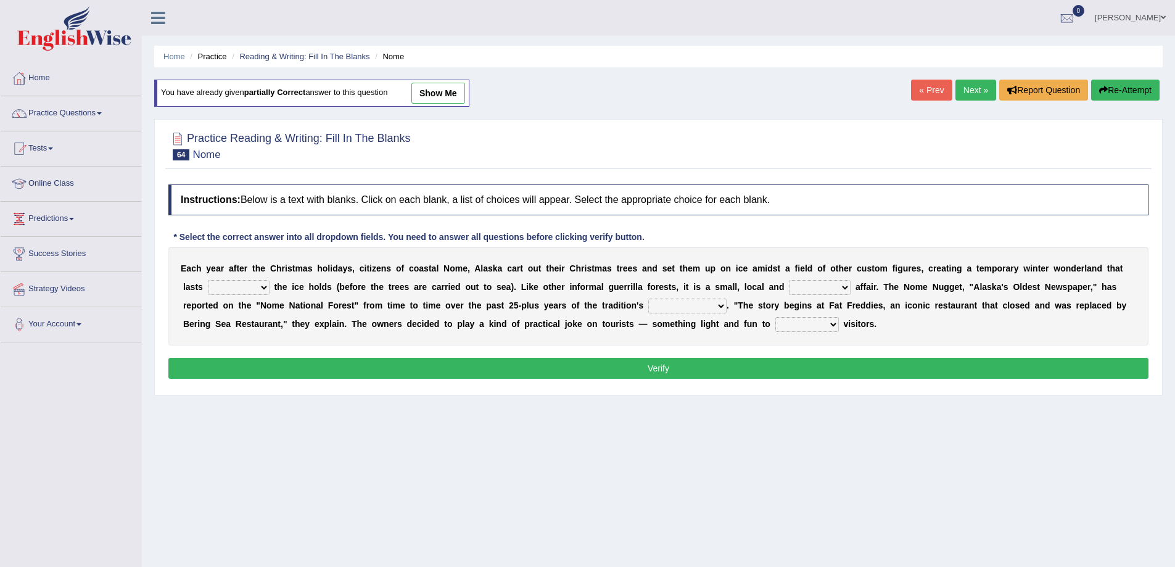
click at [255, 287] on select "as long as before after although" at bounding box center [239, 287] width 62 height 15
select select "as long as"
click at [208, 280] on select "as long as before after although" at bounding box center [239, 287] width 62 height 15
click at [802, 289] on select "nasty fuzzy cozy greasy" at bounding box center [820, 287] width 62 height 15
select select "cozy"
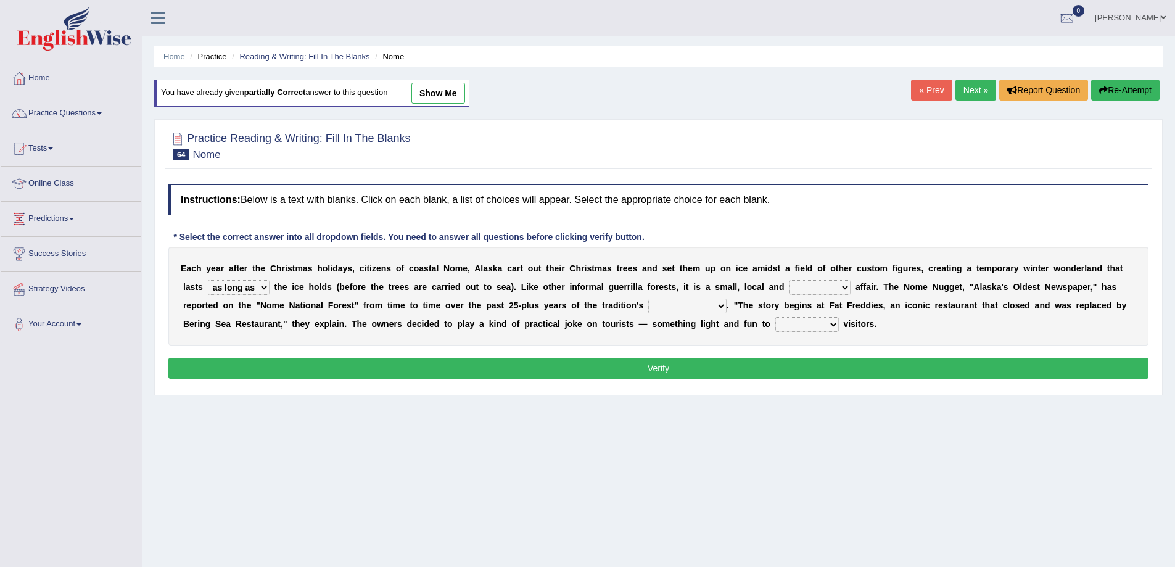
click at [789, 280] on select "nasty fuzzy cozy greasy" at bounding box center [820, 287] width 62 height 15
click at [715, 307] on select "life existence disappearance emotions" at bounding box center [687, 305] width 78 height 15
select select "existence"
click at [648, 298] on select "life existence disappearance emotions" at bounding box center [687, 305] width 78 height 15
click at [783, 326] on select "purchase confound distinguish repel" at bounding box center [807, 324] width 64 height 15
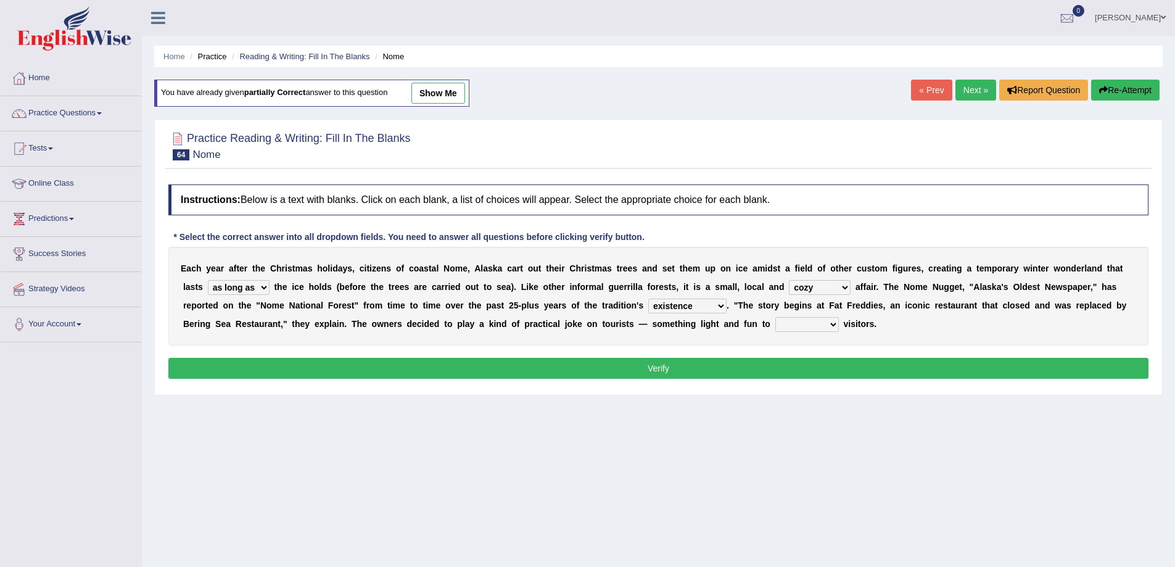
select select "confound"
click at [775, 317] on select "purchase confound distinguish repel" at bounding box center [807, 324] width 64 height 15
click at [776, 371] on button "Verify" at bounding box center [658, 368] width 980 height 21
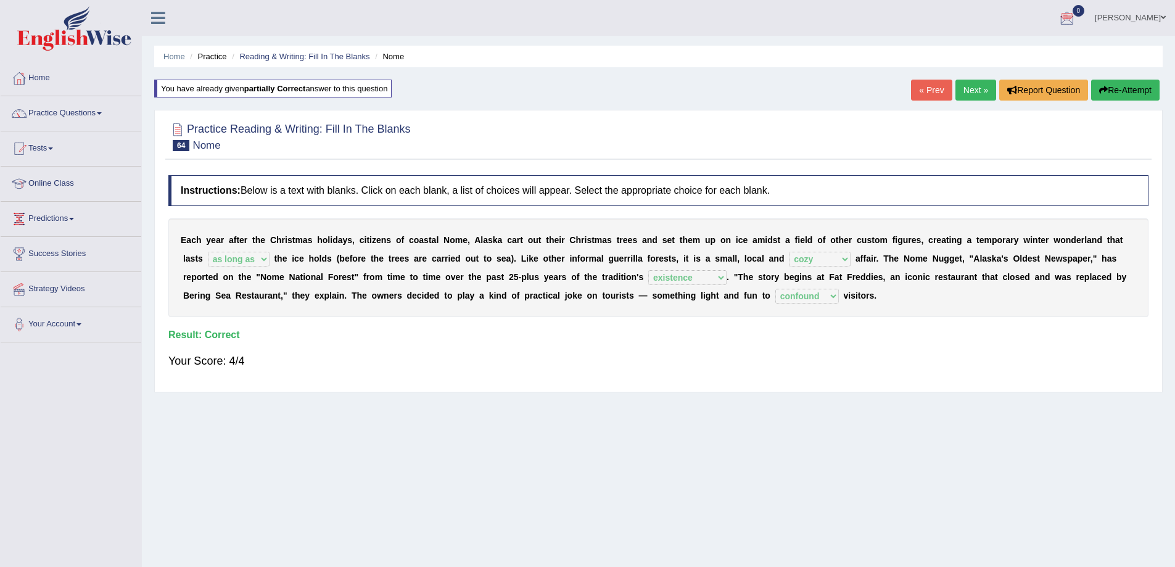
click at [977, 86] on link "Next »" at bounding box center [975, 90] width 41 height 21
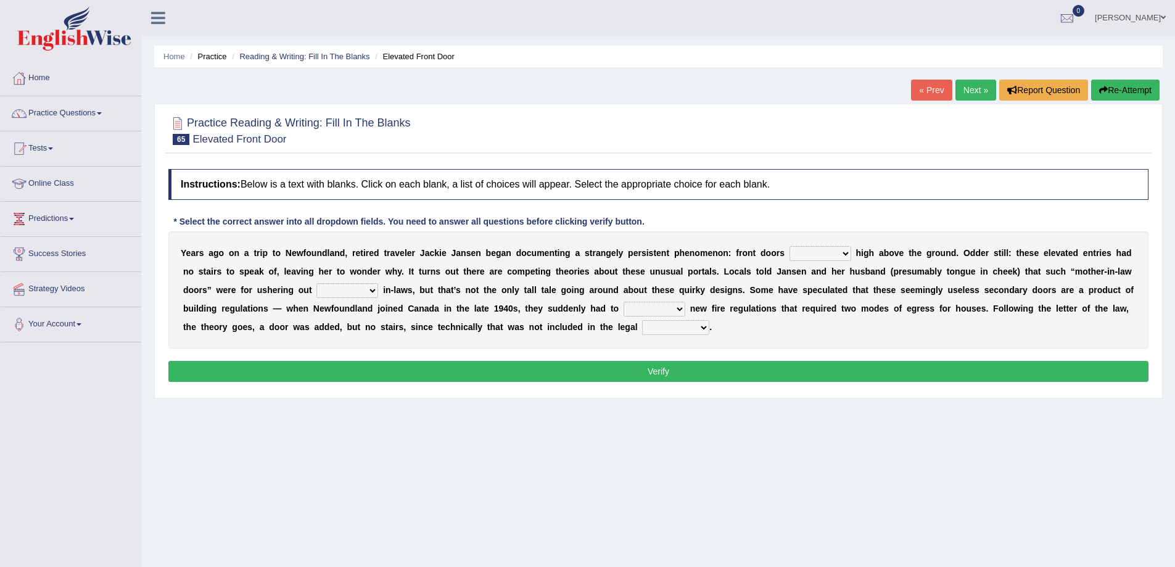
click at [821, 258] on select "raised visited painted lowered" at bounding box center [820, 253] width 62 height 15
select select "raised"
click at [789, 246] on select "raised visited painted lowered" at bounding box center [820, 253] width 62 height 15
click at [371, 288] on select "unbiased underlined unwanted united" at bounding box center [347, 290] width 62 height 15
select select "unbiased"
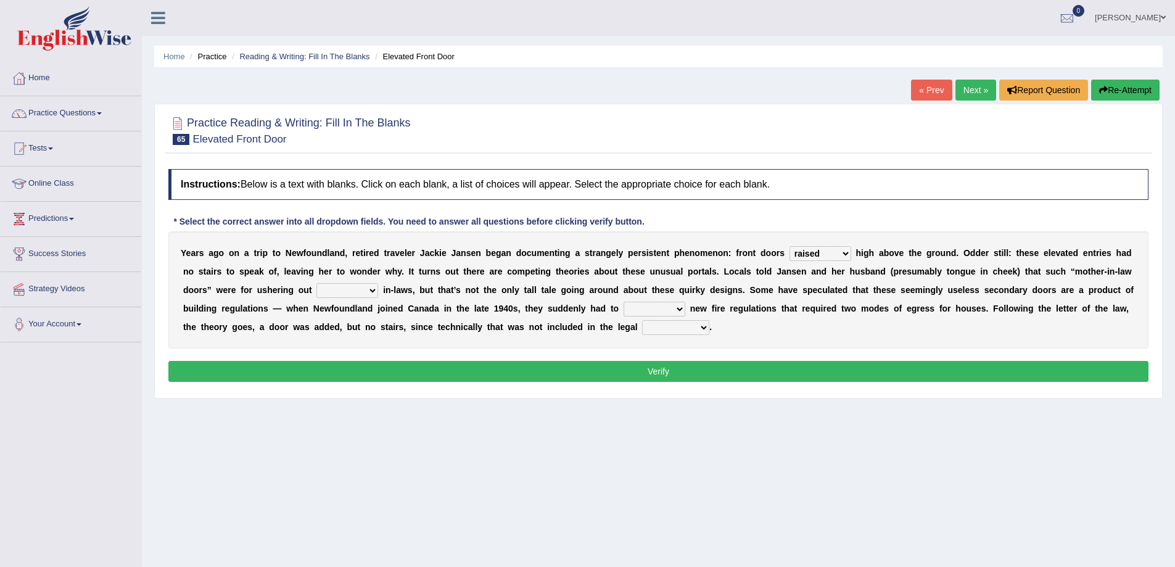
click at [316, 283] on select "unbiased underlined unwanted united" at bounding box center [347, 290] width 62 height 15
click at [657, 305] on select "illuminate appreciate match disobey" at bounding box center [654, 309] width 62 height 15
select select "illuminate"
click at [623, 302] on select "illuminate appreciate match disobey" at bounding box center [654, 309] width 62 height 15
click at [675, 306] on select "illuminate appreciate match disobey" at bounding box center [654, 309] width 62 height 15
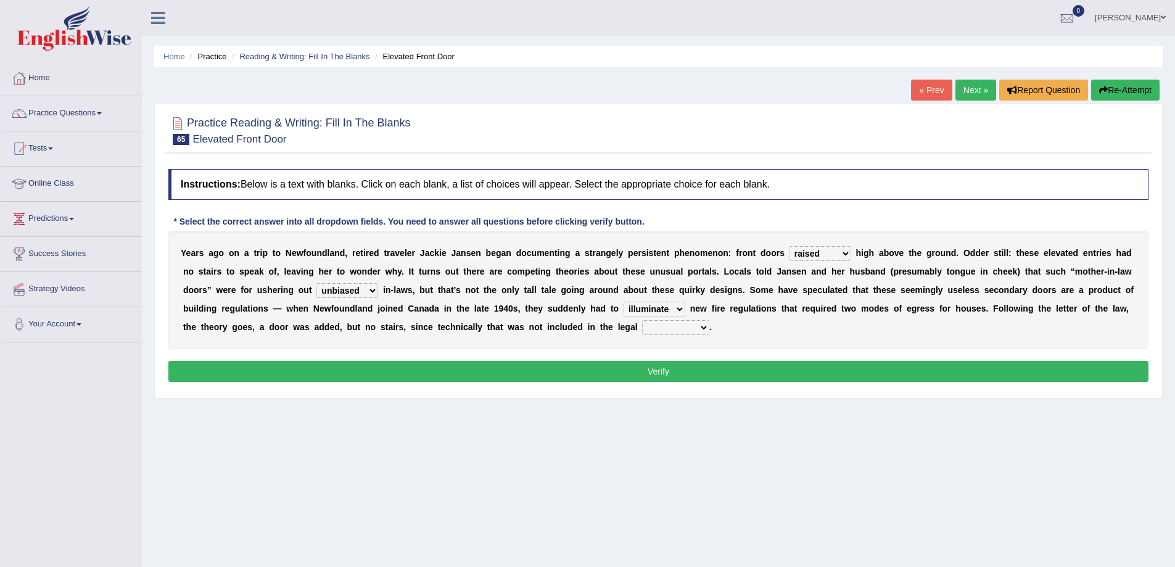
click at [733, 409] on div "Home Practice Reading & Writing: Fill In The Blanks Elevated Front Door « Prev …" at bounding box center [658, 308] width 1033 height 617
click at [683, 311] on select "illuminate appreciate match disobey" at bounding box center [654, 309] width 62 height 15
click at [705, 434] on div "Home Practice Reading & Writing: Fill In The Blanks Elevated Front Door « Prev …" at bounding box center [658, 308] width 1033 height 617
click at [653, 326] on select "religion paces manager requirement" at bounding box center [675, 327] width 67 height 15
select select "requirement"
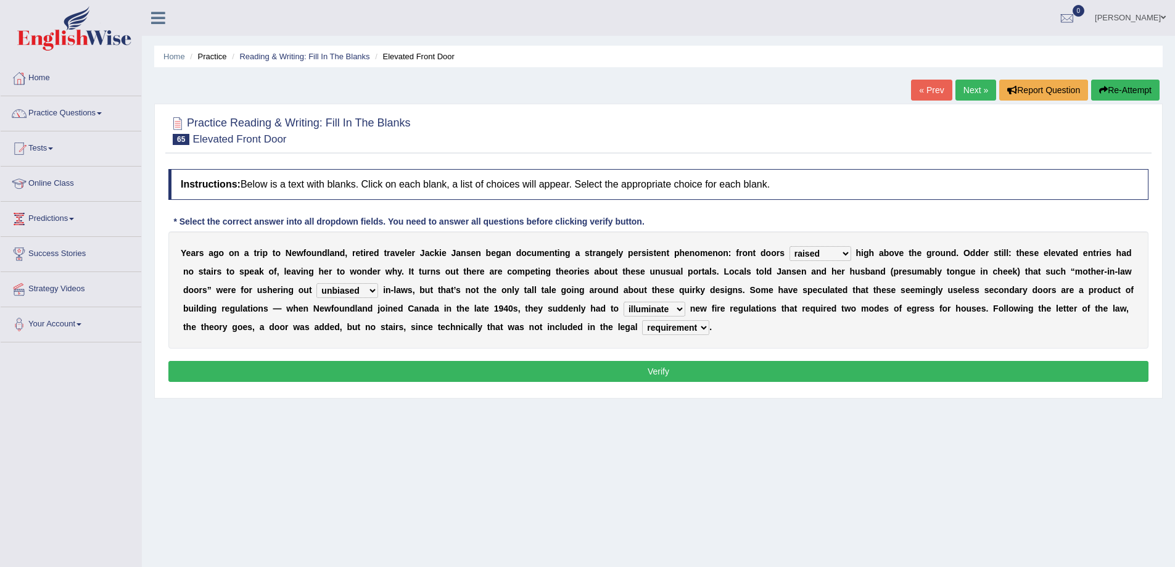
click at [642, 320] on select "religion paces manager requirement" at bounding box center [675, 327] width 67 height 15
click at [675, 306] on select "illuminate appreciate match disobey" at bounding box center [654, 309] width 62 height 15
select select "appreciate"
click at [623, 302] on select "illuminate appreciate match disobey" at bounding box center [654, 309] width 62 height 15
click at [660, 372] on button "Verify" at bounding box center [658, 371] width 980 height 21
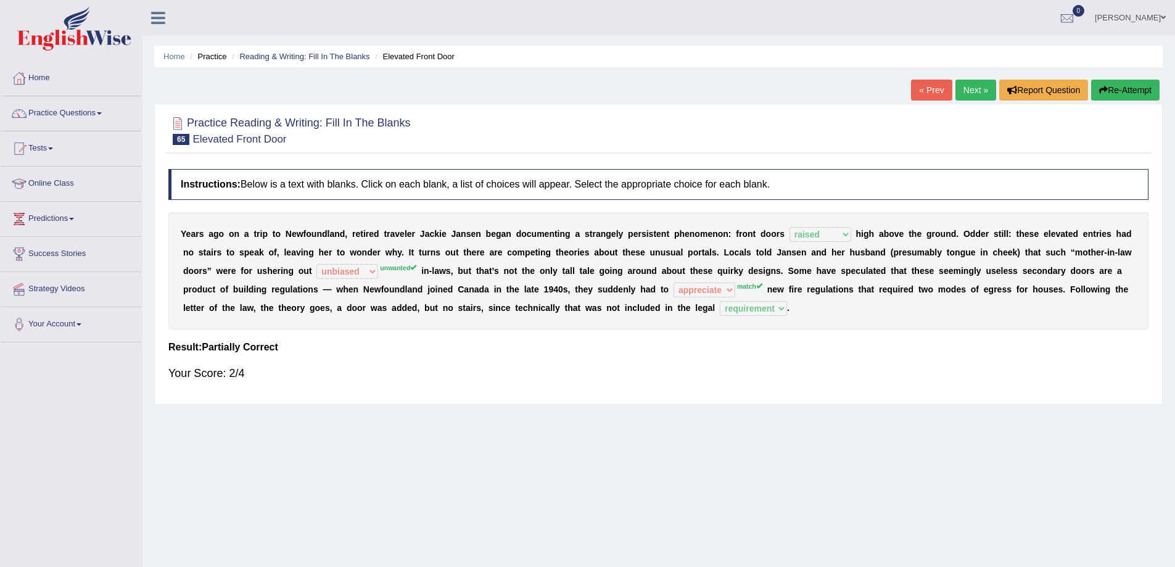
click at [1112, 86] on button "Re-Attempt" at bounding box center [1125, 90] width 68 height 21
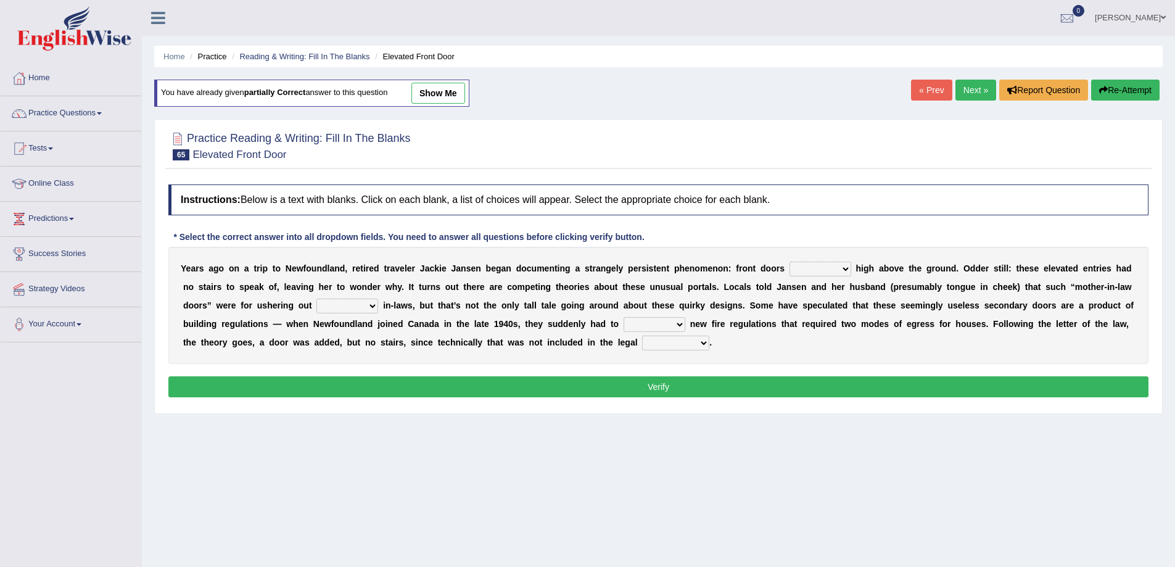
click at [804, 264] on select "raised visited painted lowered" at bounding box center [820, 268] width 62 height 15
select select "raised"
click at [789, 261] on select "raised visited painted lowered" at bounding box center [820, 268] width 62 height 15
click at [327, 302] on select "unbiased underlined unwanted united" at bounding box center [347, 305] width 62 height 15
select select "unwanted"
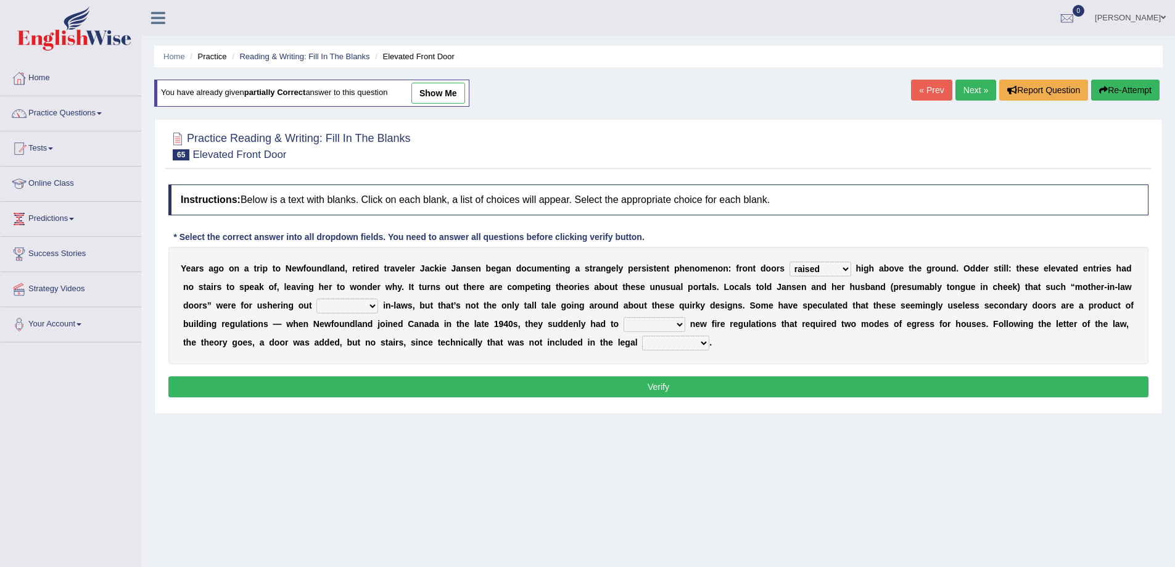
click at [316, 298] on select "unbiased underlined unwanted united" at bounding box center [347, 305] width 62 height 15
click at [641, 323] on select "illuminate appreciate match disobey" at bounding box center [654, 324] width 62 height 15
select select "match"
click at [623, 317] on select "illuminate appreciate match disobey" at bounding box center [654, 324] width 62 height 15
click at [673, 348] on select "religion paces manager requirement" at bounding box center [675, 342] width 67 height 15
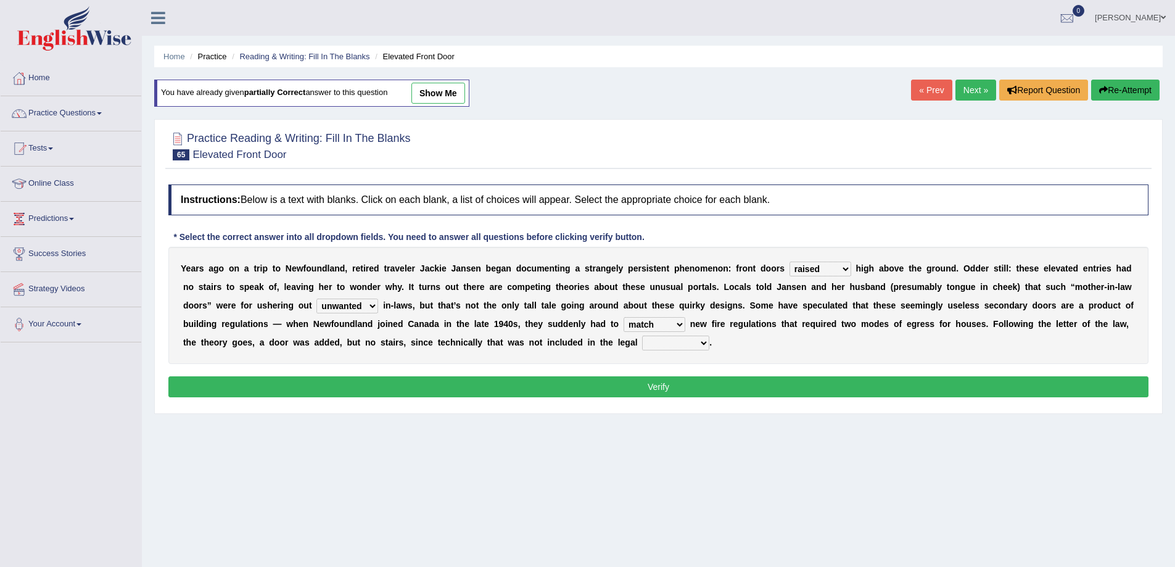
select select "requirement"
click at [642, 335] on select "religion paces manager requirement" at bounding box center [675, 342] width 67 height 15
click at [676, 387] on button "Verify" at bounding box center [658, 386] width 980 height 21
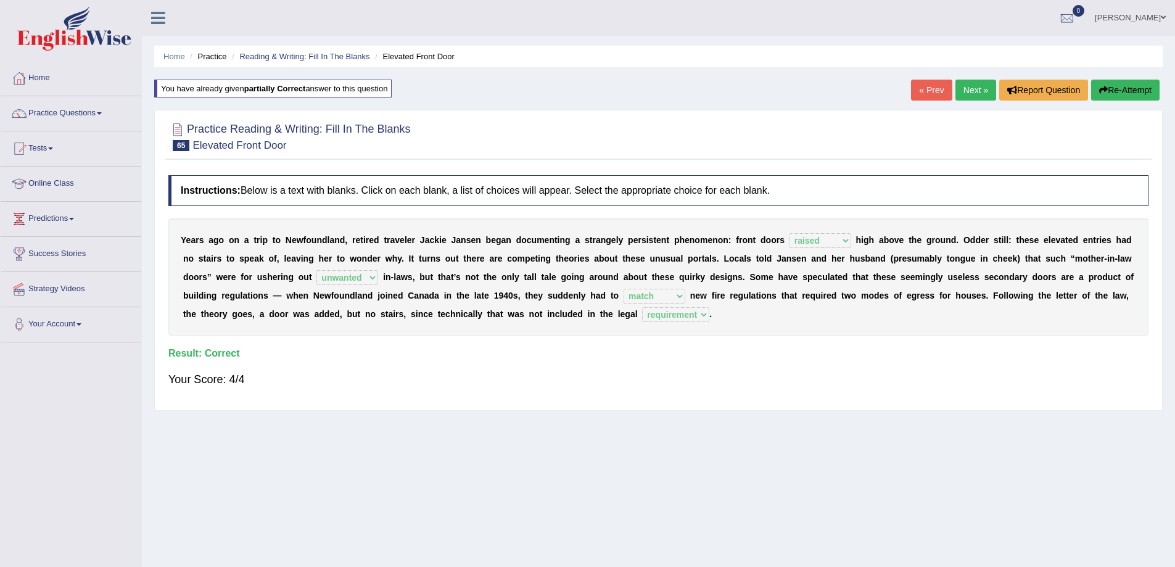
click at [960, 84] on link "Next »" at bounding box center [975, 90] width 41 height 21
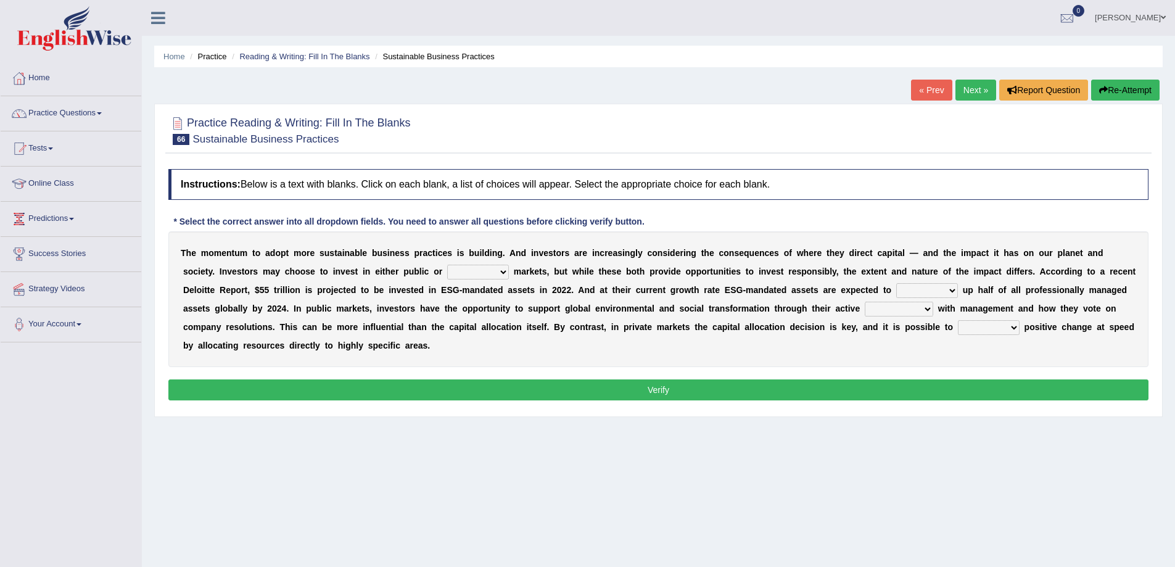
click at [482, 274] on select "financial material written private" at bounding box center [478, 272] width 62 height 15
select select "private"
click at [447, 265] on select "financial material written private" at bounding box center [478, 272] width 62 height 15
click at [926, 288] on select "build use make add" at bounding box center [927, 290] width 62 height 15
select select "add"
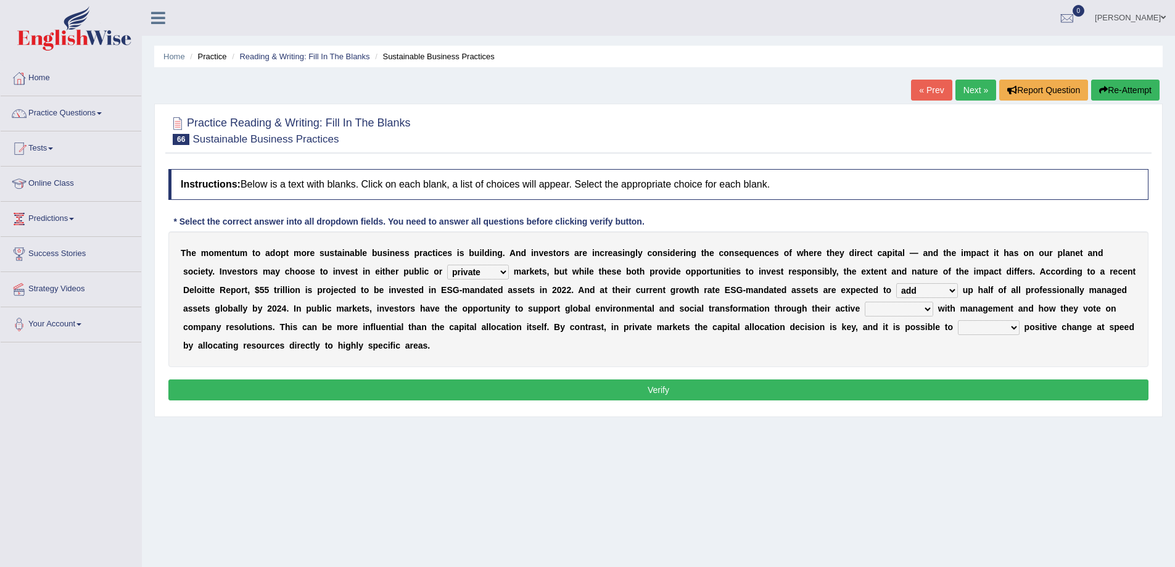
click at [896, 283] on select "build use make add" at bounding box center [927, 290] width 62 height 15
click at [917, 306] on select "engagement service squabble investment" at bounding box center [899, 309] width 68 height 15
select select "engagement"
click at [865, 302] on select "engagement service squabble investment" at bounding box center [899, 309] width 68 height 15
click at [980, 326] on select "prove collapse drive restore" at bounding box center [989, 327] width 62 height 15
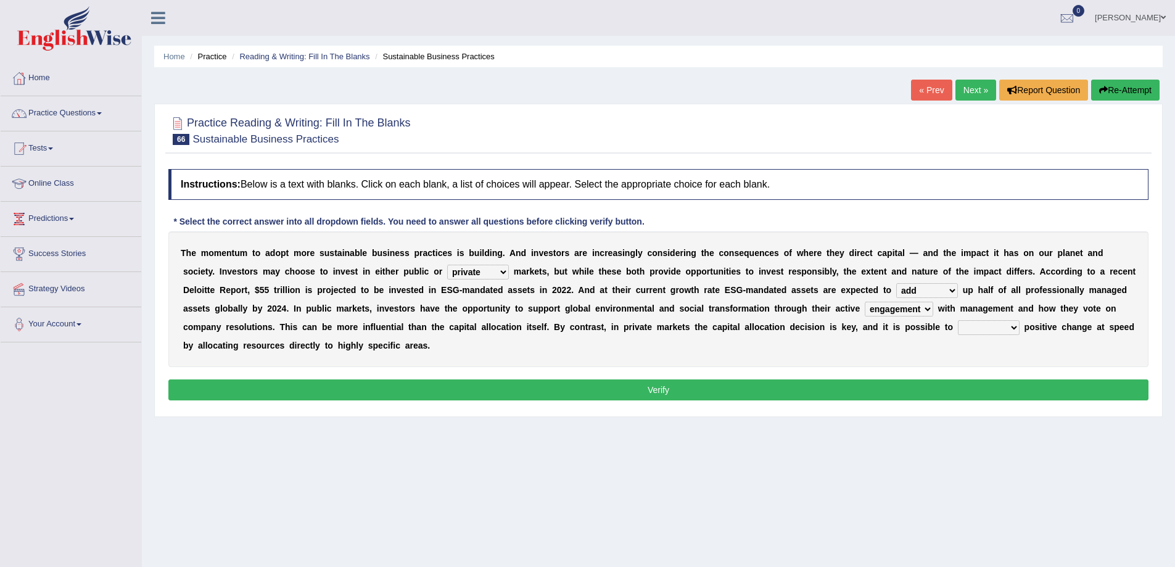
select select "prove"
click at [958, 320] on select "prove collapse drive restore" at bounding box center [989, 327] width 62 height 15
click at [956, 385] on button "Verify" at bounding box center [658, 389] width 980 height 21
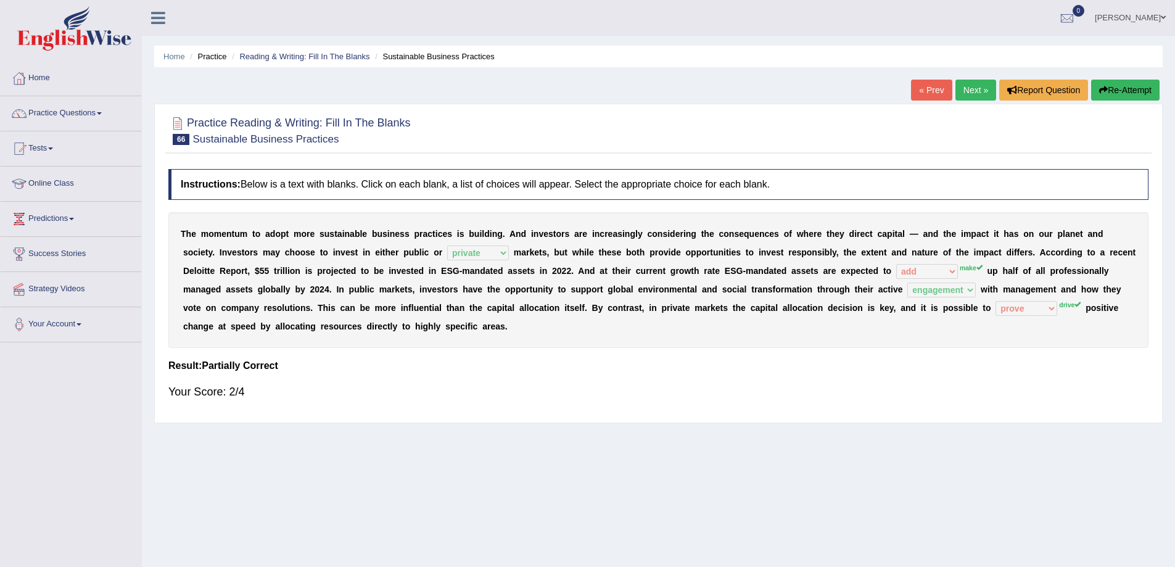
click at [1136, 88] on button "Re-Attempt" at bounding box center [1125, 90] width 68 height 21
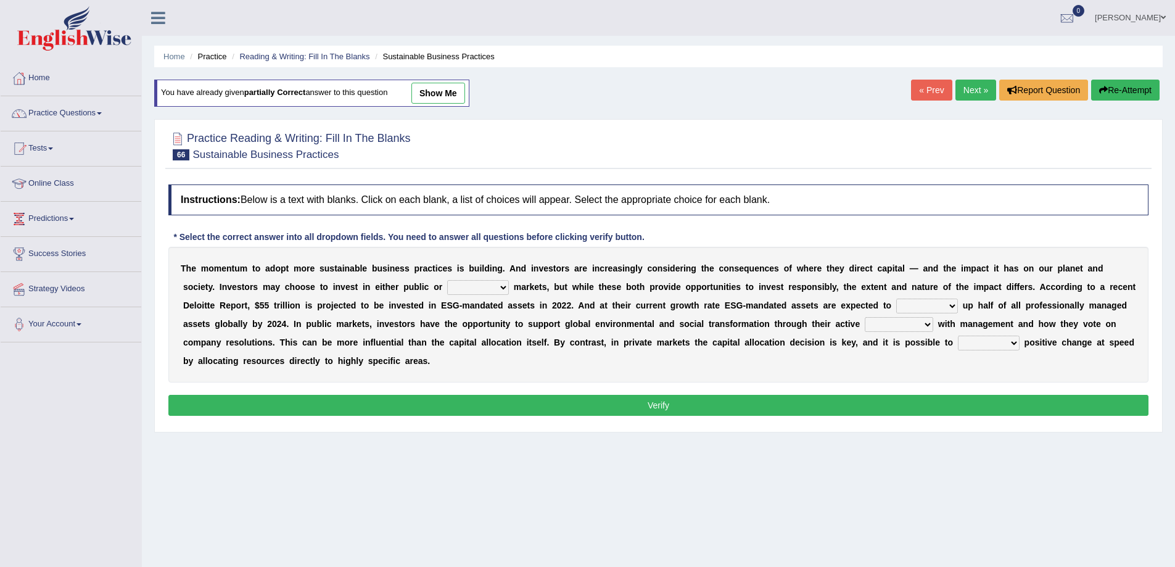
click at [471, 290] on select "financial material written private" at bounding box center [478, 287] width 62 height 15
select select "private"
click at [447, 280] on select "financial material written private" at bounding box center [478, 287] width 62 height 15
click at [906, 301] on select "build use make add" at bounding box center [927, 305] width 62 height 15
select select "make"
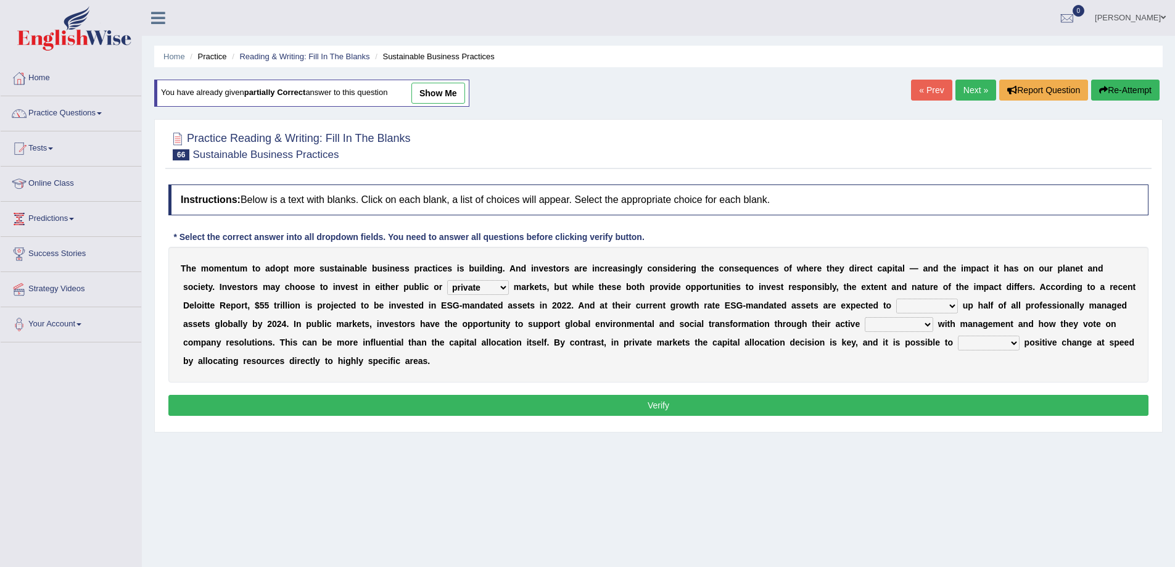
click at [896, 298] on select "build use make add" at bounding box center [927, 305] width 62 height 15
click at [902, 326] on select "engagement service squabble investment" at bounding box center [899, 324] width 68 height 15
select select "engagement"
click at [865, 317] on select "engagement service squabble investment" at bounding box center [899, 324] width 68 height 15
click at [980, 340] on select "prove collapse drive restore" at bounding box center [989, 342] width 62 height 15
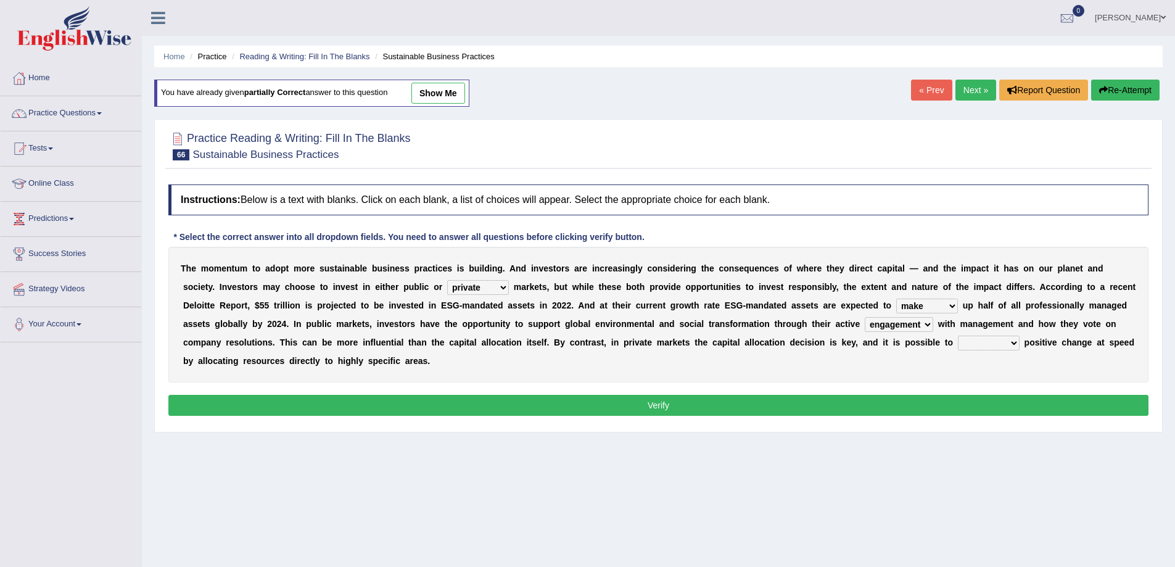
select select "drive"
click at [958, 335] on select "prove collapse drive restore" at bounding box center [989, 342] width 62 height 15
click at [889, 407] on button "Verify" at bounding box center [658, 405] width 980 height 21
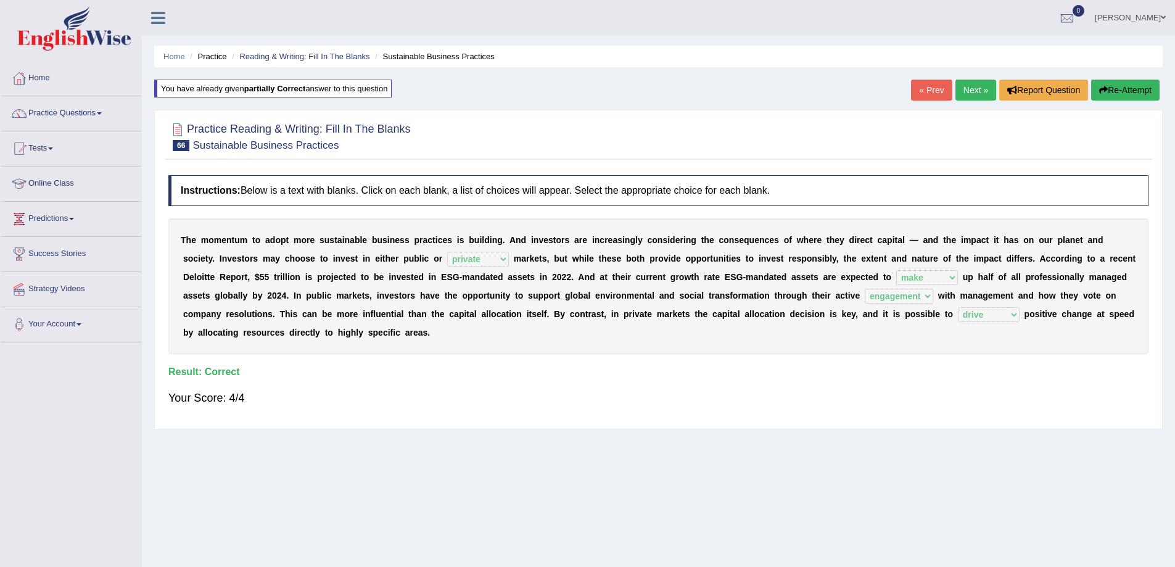
click at [980, 95] on link "Next »" at bounding box center [975, 90] width 41 height 21
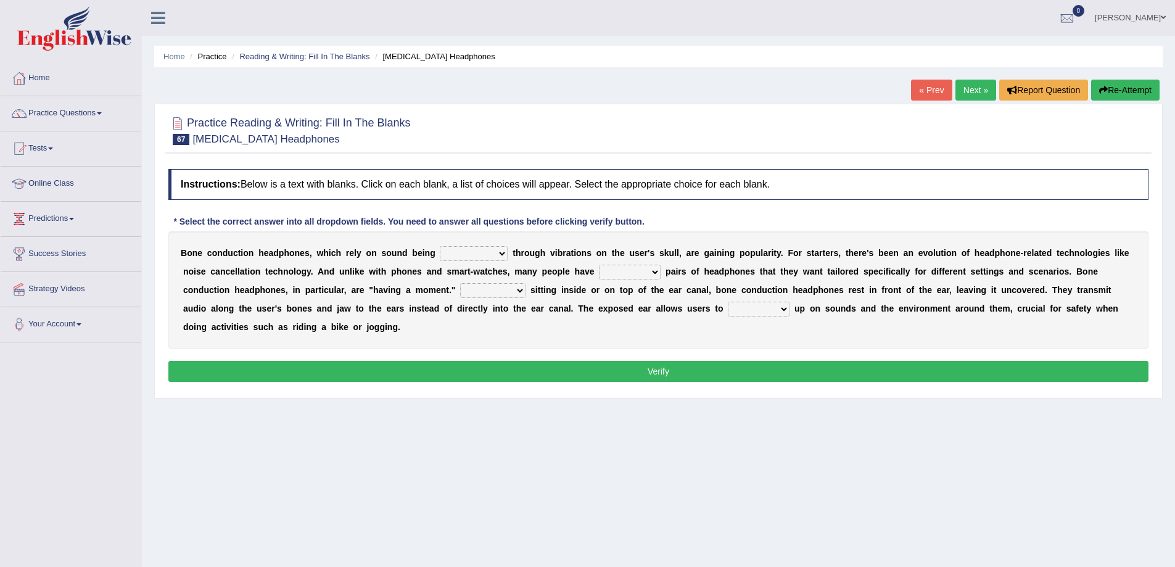
click at [501, 253] on select "formed counted transformed transmitted" at bounding box center [474, 253] width 68 height 15
select select "formed"
click at [440, 246] on select "formed counted transformed transmitted" at bounding box center [474, 253] width 68 height 15
click at [620, 273] on select "composite multiple imperfect integral" at bounding box center [630, 272] width 62 height 15
select select "multiple"
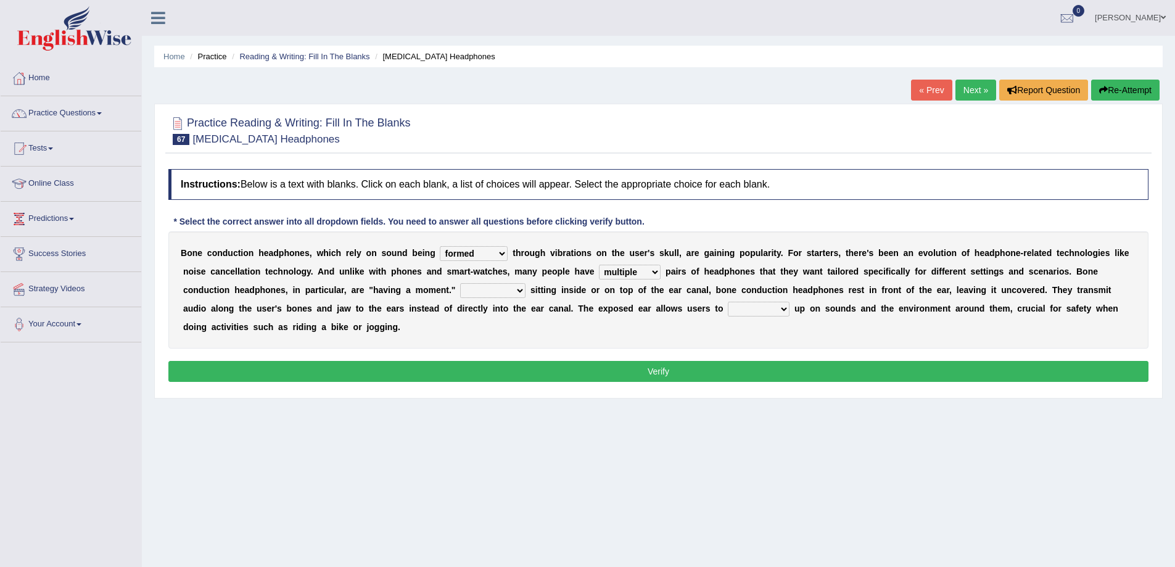
click at [599, 265] on select "composite multiple imperfect integral" at bounding box center [630, 272] width 62 height 15
click at [652, 266] on select "composite multiple imperfect integral" at bounding box center [630, 272] width 62 height 15
click at [710, 339] on div "B o n e c o n d u c t i o n h e a d p h o n e s , w h i c h r e l y o n s o u n…" at bounding box center [658, 289] width 980 height 117
click at [496, 288] on select "More than Despite of Less than Rather than" at bounding box center [492, 290] width 65 height 15
select select "Despite of"
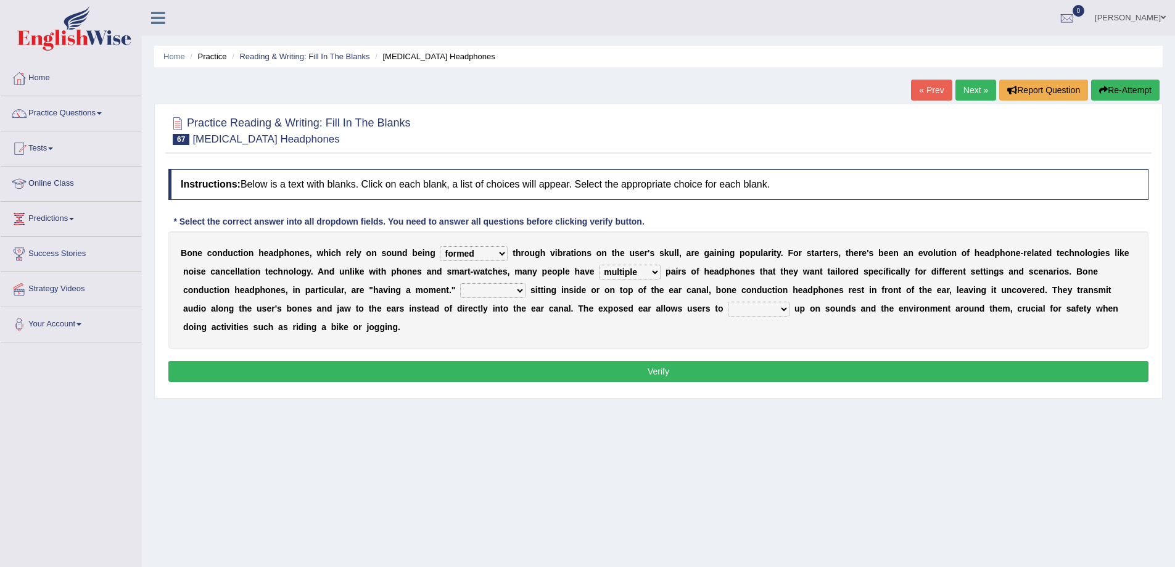
click at [460, 283] on select "More than Despite of Less than Rather than" at bounding box center [492, 290] width 65 height 15
click at [484, 246] on select "formed counted transformed transmitted" at bounding box center [474, 253] width 68 height 15
select select "transmitted"
click at [440, 246] on select "formed counted transformed transmitted" at bounding box center [474, 253] width 68 height 15
click at [752, 304] on select "level take make pick" at bounding box center [759, 309] width 62 height 15
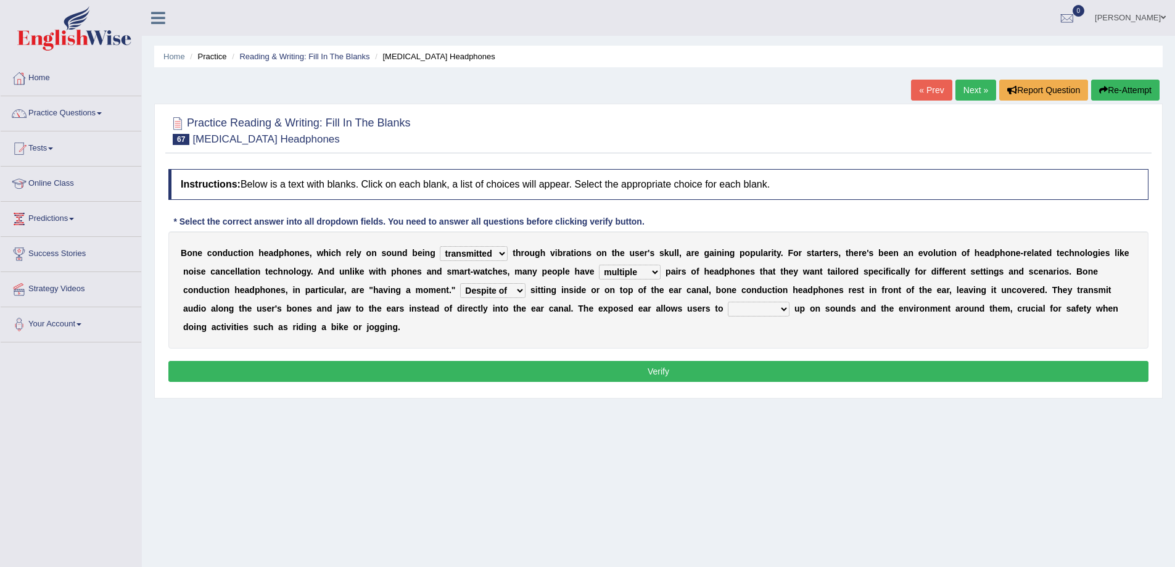
select select "level"
click at [728, 302] on select "level take make pick" at bounding box center [759, 309] width 62 height 15
click at [752, 366] on button "Verify" at bounding box center [658, 371] width 980 height 21
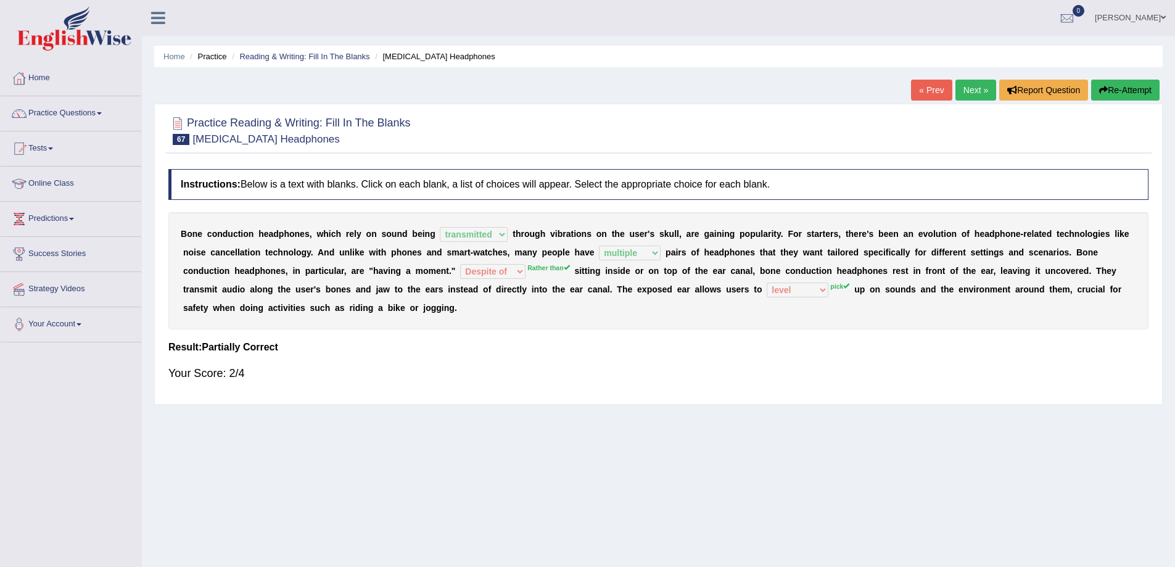
click at [1126, 92] on button "Re-Attempt" at bounding box center [1125, 90] width 68 height 21
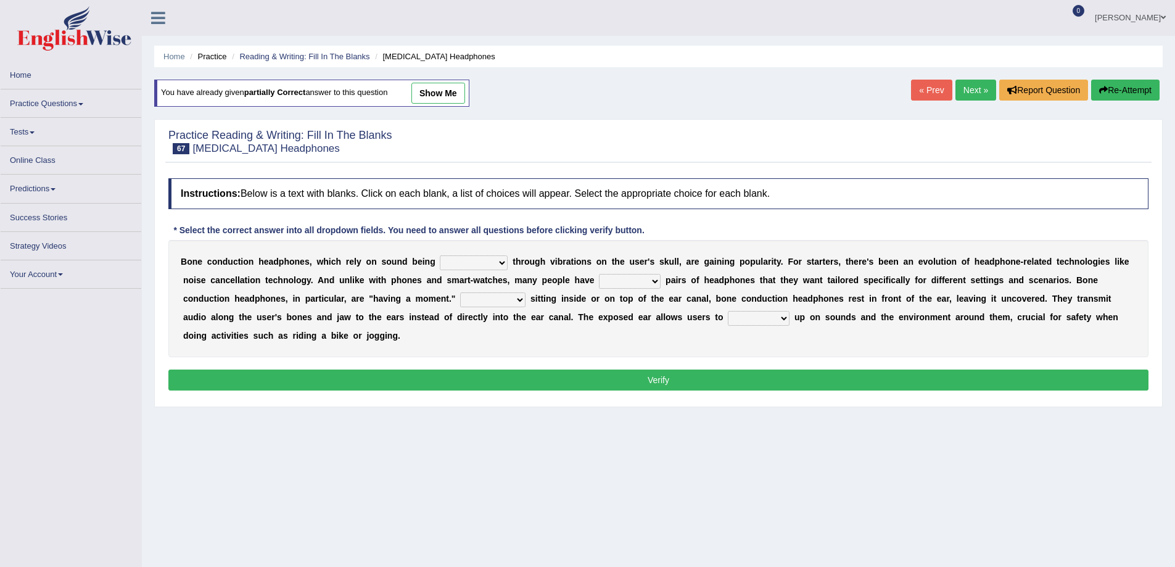
click at [479, 263] on select "formed counted transformed transmitted" at bounding box center [474, 262] width 68 height 15
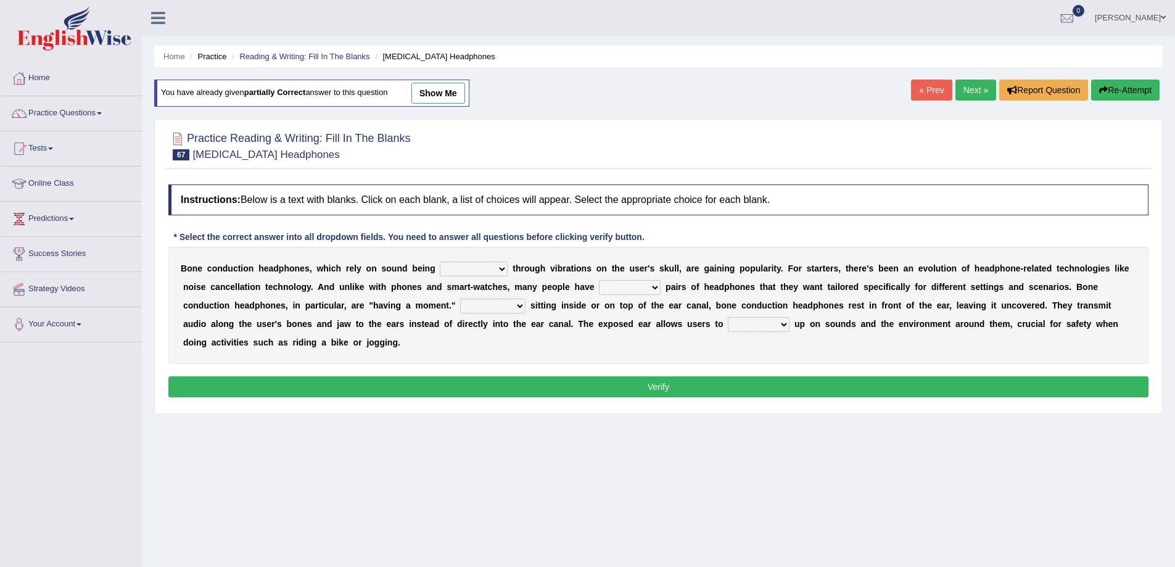
select select "transmitted"
click at [440, 261] on select "formed counted transformed transmitted" at bounding box center [474, 268] width 68 height 15
click at [629, 282] on select "composite multiple imperfect integral" at bounding box center [630, 287] width 62 height 15
select select "multiple"
click at [599, 280] on select "composite multiple imperfect integral" at bounding box center [630, 287] width 62 height 15
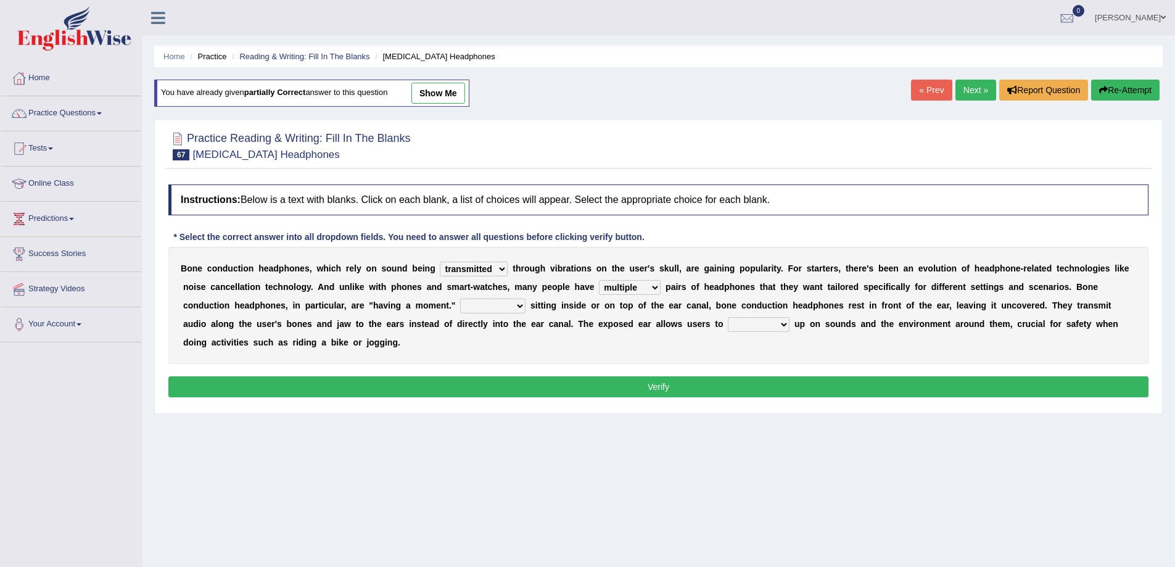
click at [516, 300] on select "More than Despite of Less than Rather than" at bounding box center [492, 305] width 65 height 15
select select "Rather than"
click at [460, 298] on select "More than Despite of Less than Rather than" at bounding box center [492, 305] width 65 height 15
click at [733, 319] on select "level take make pick" at bounding box center [759, 324] width 62 height 15
select select "pick"
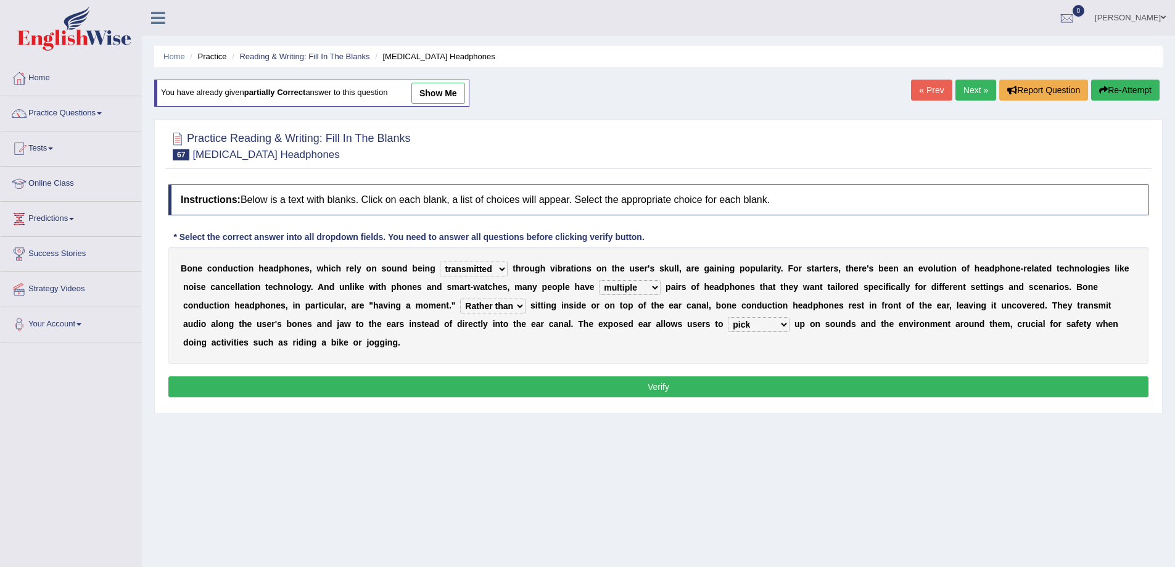
click at [728, 317] on select "level take make pick" at bounding box center [759, 324] width 62 height 15
click at [782, 388] on button "Verify" at bounding box center [658, 386] width 980 height 21
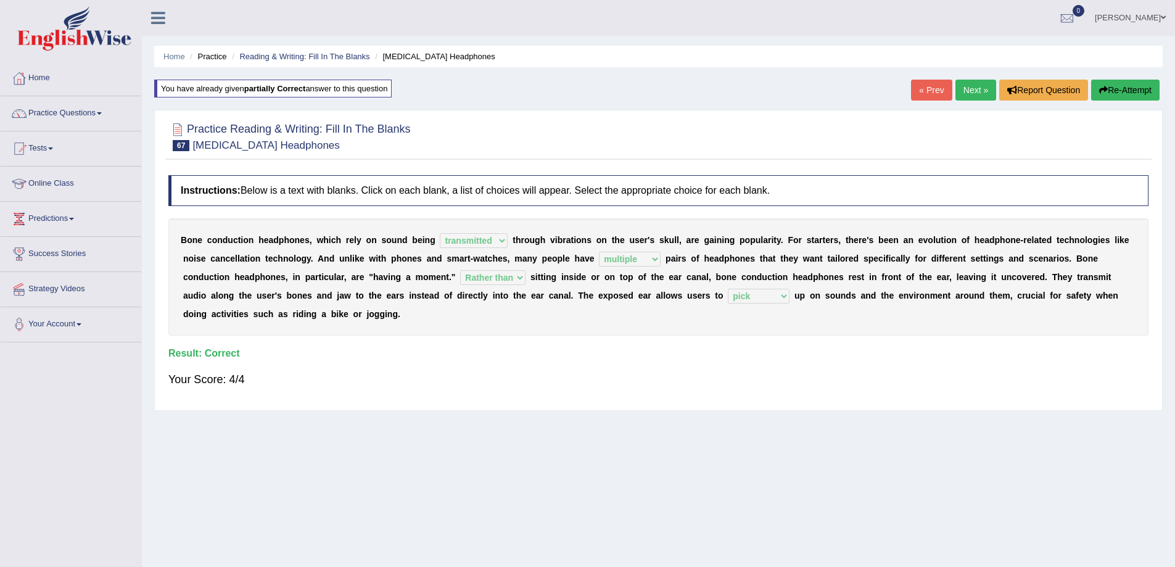
click at [963, 93] on link "Next »" at bounding box center [975, 90] width 41 height 21
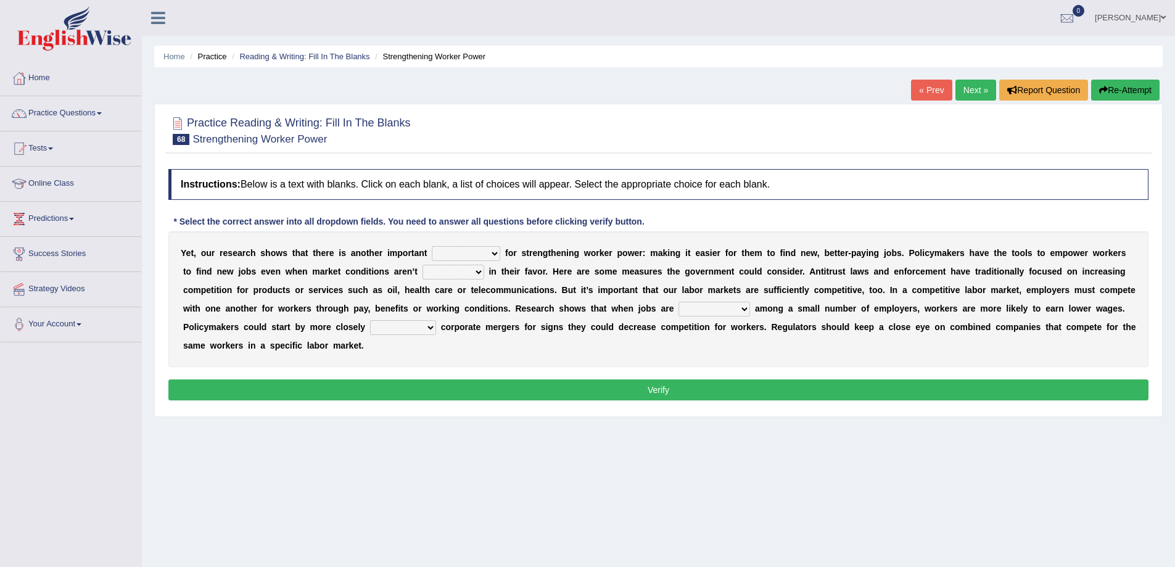
click at [437, 255] on select "avail engagement avenue annual" at bounding box center [466, 253] width 68 height 15
select select "avenue"
click at [432, 246] on select "avail engagement avenue annual" at bounding box center [466, 253] width 68 height 15
click at [450, 269] on select "profitable titchy temperate tilted" at bounding box center [453, 272] width 62 height 15
select select "temperate"
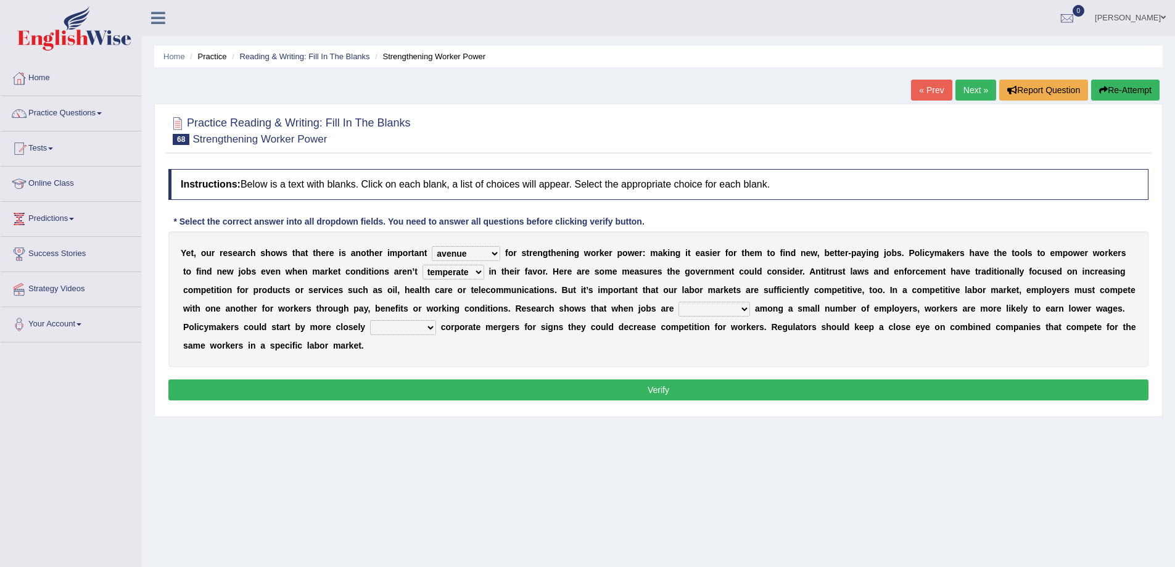
click at [422, 265] on select "profitable titchy temperate tilted" at bounding box center [453, 272] width 62 height 15
click at [704, 306] on select "constrained tremendous concentric concentrated" at bounding box center [714, 309] width 72 height 15
select select "constrained"
click at [678, 302] on select "constrained tremendous concentric concentrated" at bounding box center [714, 309] width 72 height 15
click at [415, 329] on select "scrutinizing originating scripting emulating" at bounding box center [403, 327] width 66 height 15
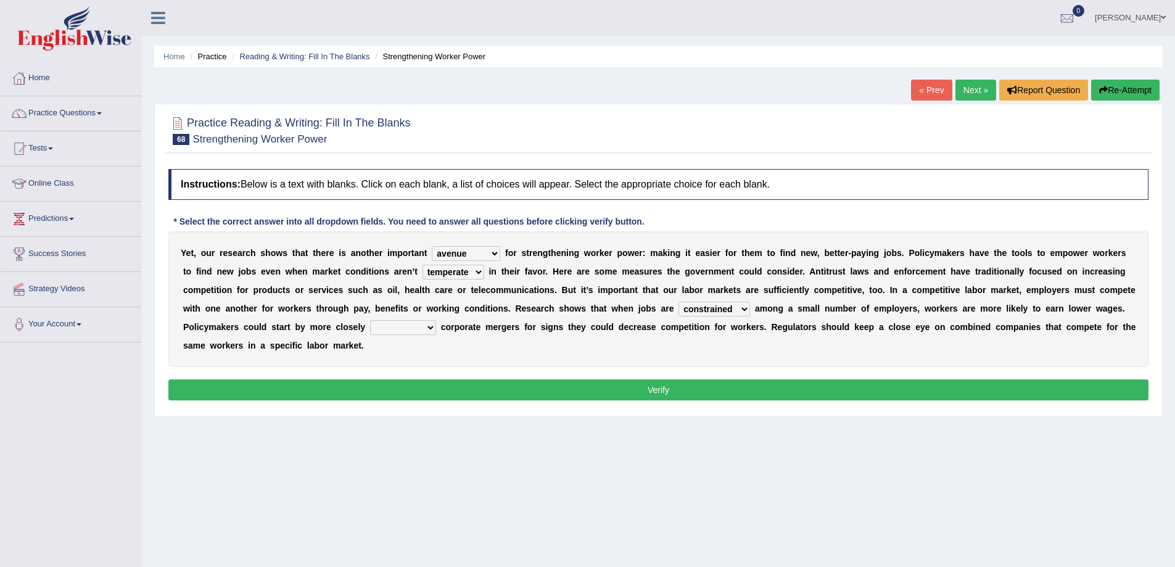
select select "originating"
click at [370, 320] on select "scrutinizing originating scripting emulating" at bounding box center [403, 327] width 66 height 15
click at [386, 388] on button "Verify" at bounding box center [658, 389] width 980 height 21
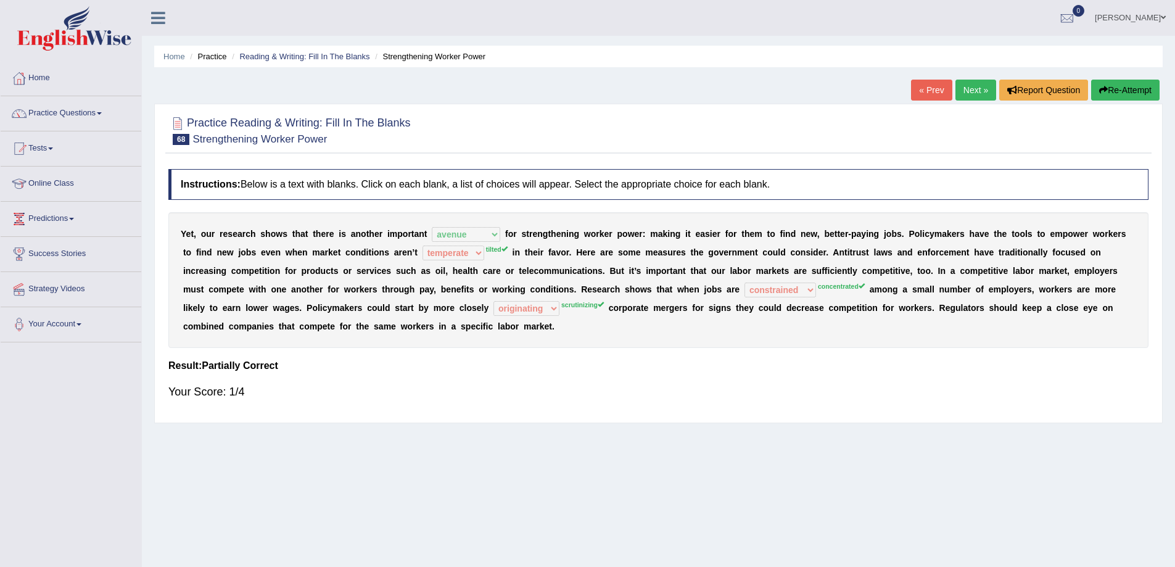
click at [1140, 95] on button "Re-Attempt" at bounding box center [1125, 90] width 68 height 21
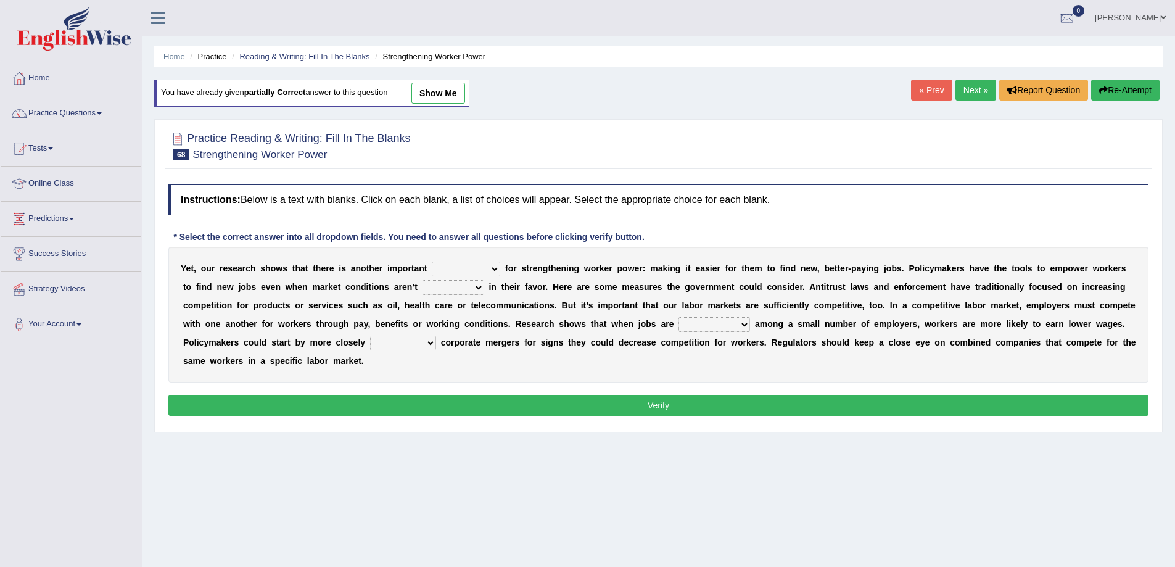
click at [492, 260] on div "Y e t , o u r r e s e a r c h s h o w s t h a t t h e r e i s a n o t h e r i m…" at bounding box center [658, 315] width 980 height 136
click at [485, 270] on select "avail engagement avenue annual" at bounding box center [466, 268] width 68 height 15
select select "avenue"
click at [432, 261] on select "avail engagement avenue annual" at bounding box center [466, 268] width 68 height 15
click at [476, 284] on select "profitable titchy temperate tilted" at bounding box center [453, 287] width 62 height 15
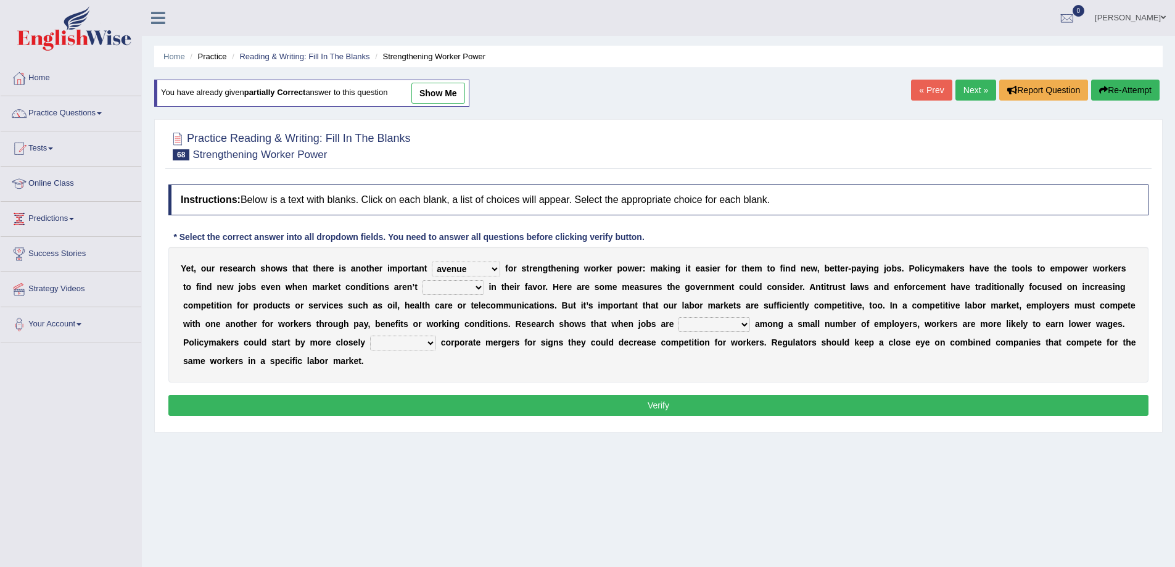
select select "tilted"
click at [422, 280] on select "profitable titchy temperate tilted" at bounding box center [453, 287] width 62 height 15
click at [730, 324] on select "constrained tremendous concentric concentrated" at bounding box center [714, 324] width 72 height 15
select select "concentrated"
click at [678, 317] on select "constrained tremendous concentric concentrated" at bounding box center [714, 324] width 72 height 15
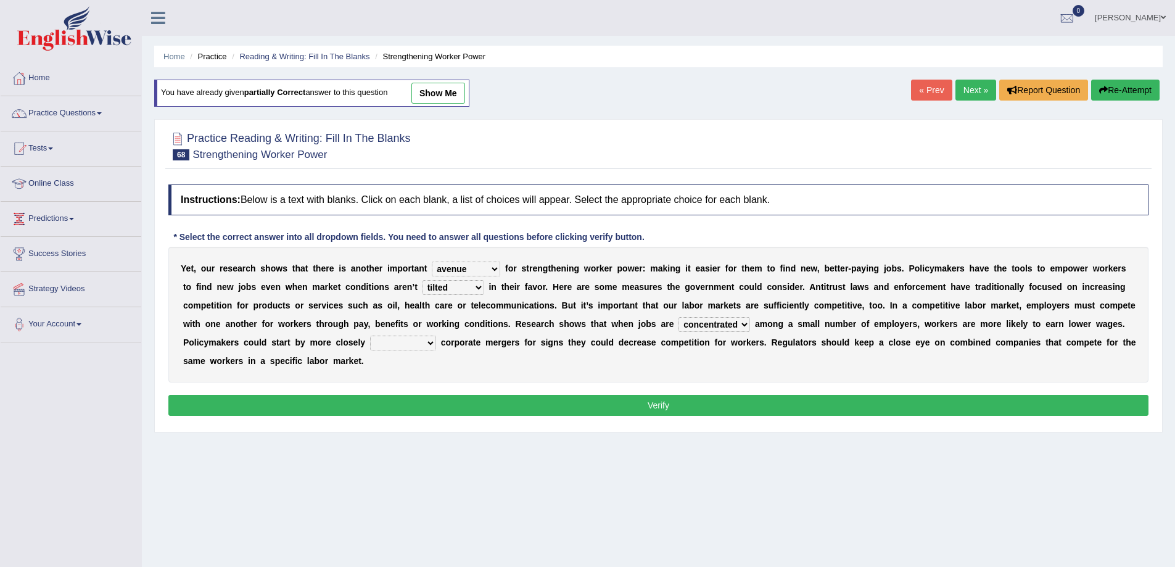
click at [424, 342] on select "scrutinizing originating scripting emulating" at bounding box center [403, 342] width 66 height 15
select select "scrutinizing"
click at [370, 335] on select "scrutinizing originating scripting emulating" at bounding box center [403, 342] width 66 height 15
click at [413, 408] on button "Verify" at bounding box center [658, 405] width 980 height 21
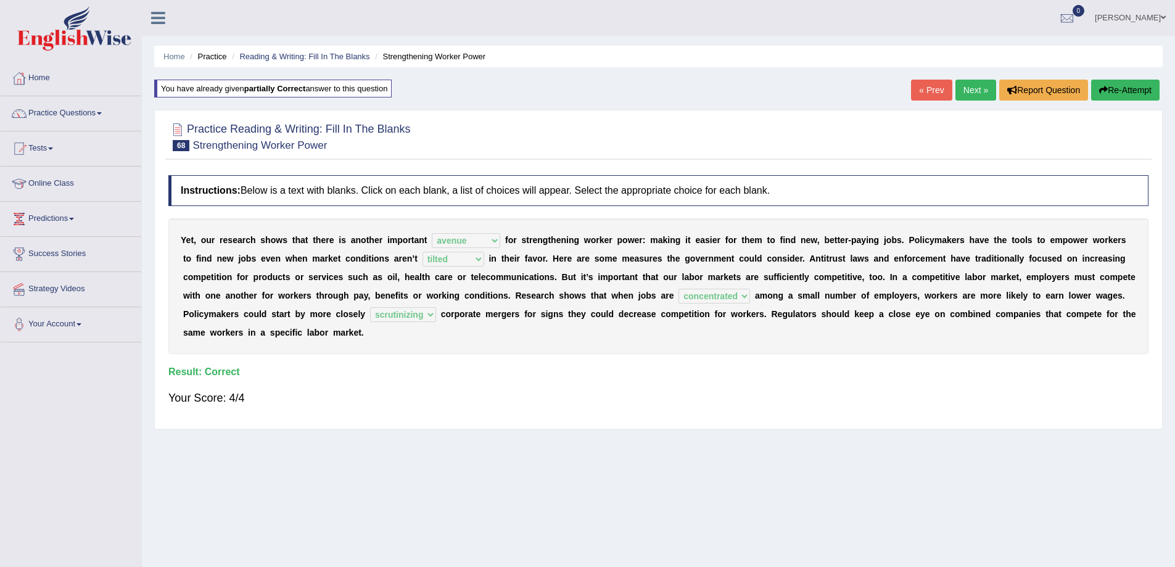
click at [974, 96] on link "Next »" at bounding box center [975, 90] width 41 height 21
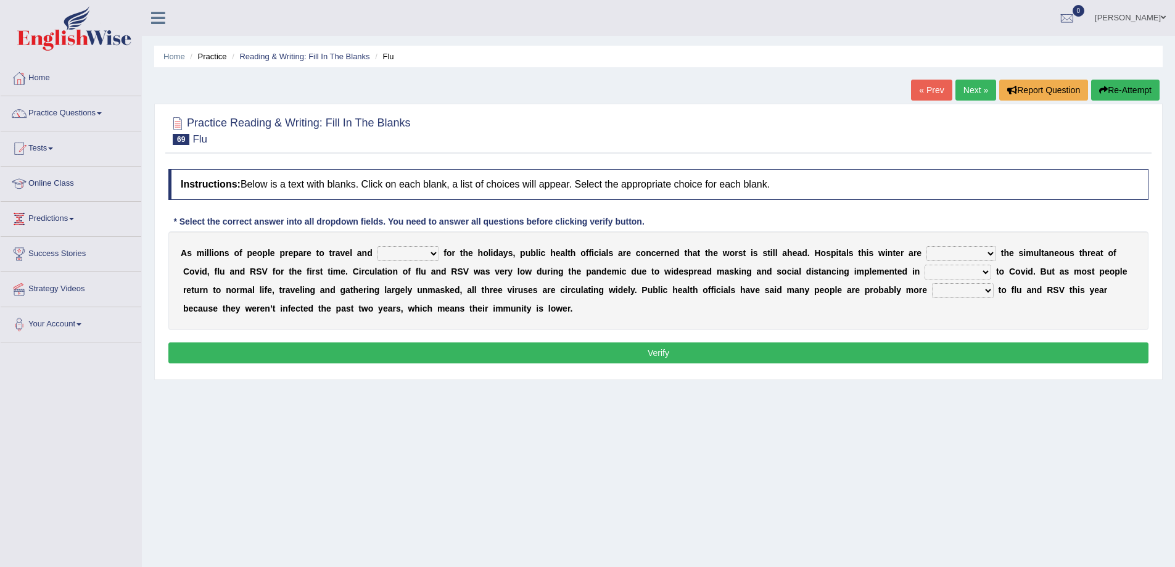
click at [431, 253] on select "gather hide slumber migrate" at bounding box center [408, 253] width 62 height 15
select select "migrate"
click at [377, 246] on select "gather hide slumber migrate" at bounding box center [408, 253] width 62 height 15
click at [958, 251] on select "facing accounting challenging constructing" at bounding box center [961, 253] width 70 height 15
select select "facing"
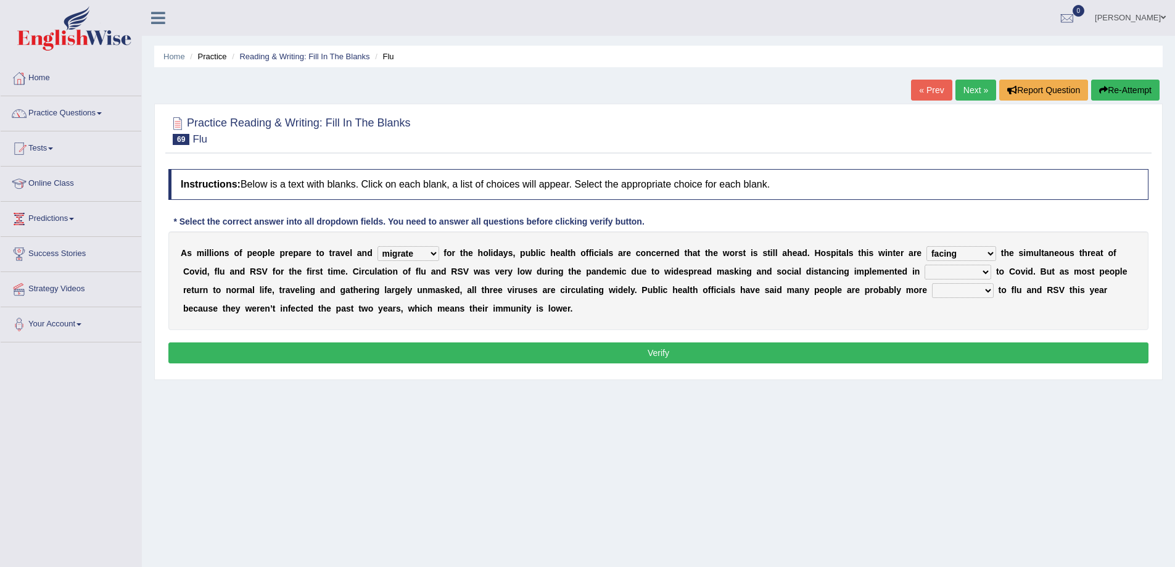
click at [926, 246] on select "facing accounting challenging constructing" at bounding box center [961, 253] width 70 height 15
click at [939, 271] on select "comparison response place order" at bounding box center [957, 272] width 67 height 15
select select "response"
click at [924, 265] on select "comparison response place order" at bounding box center [957, 272] width 67 height 15
click at [427, 255] on select "gather hide slumber migrate" at bounding box center [408, 253] width 62 height 15
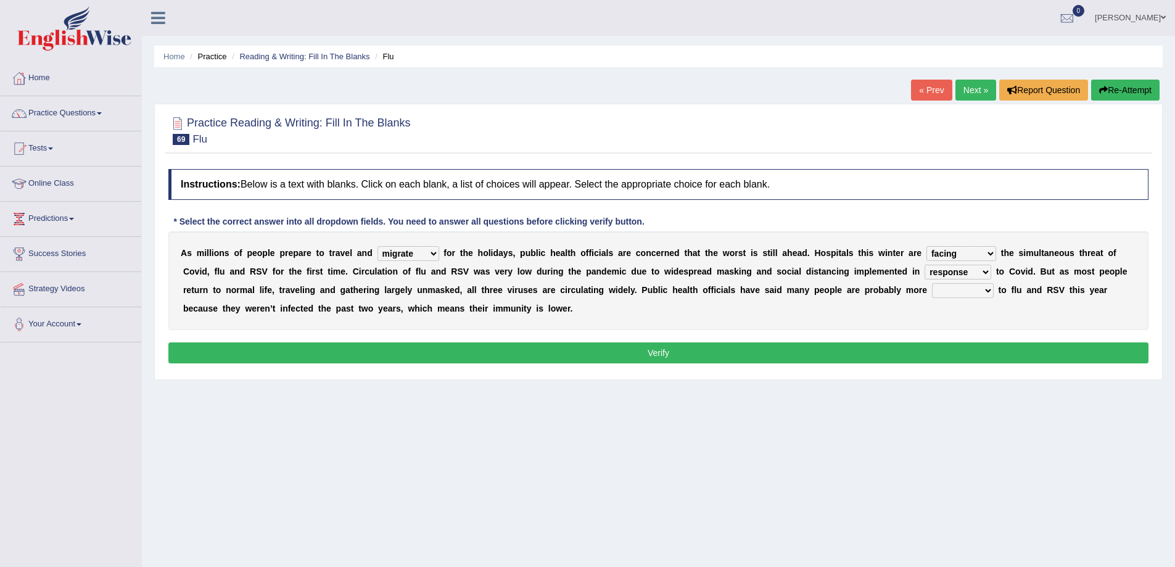
select select "gather"
click at [377, 246] on select "gather hide slumber migrate" at bounding box center [408, 253] width 62 height 15
click at [964, 290] on select "attainable sensible vulnerable accessible" at bounding box center [963, 290] width 62 height 15
select select "vulnerable"
click at [932, 283] on select "attainable sensible vulnerable accessible" at bounding box center [963, 290] width 62 height 15
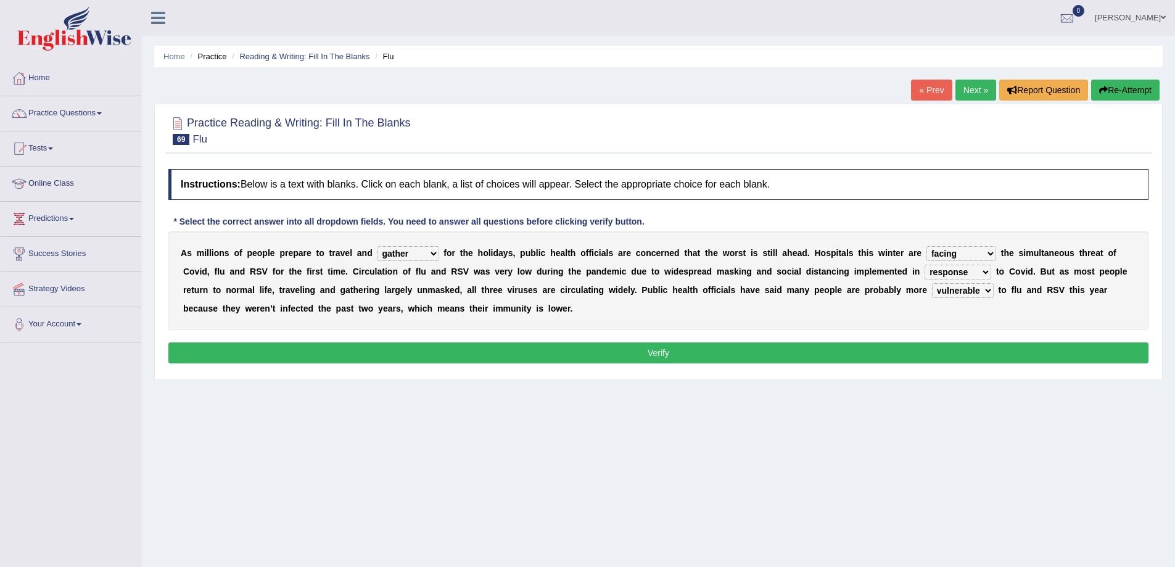
click at [900, 351] on button "Verify" at bounding box center [658, 352] width 980 height 21
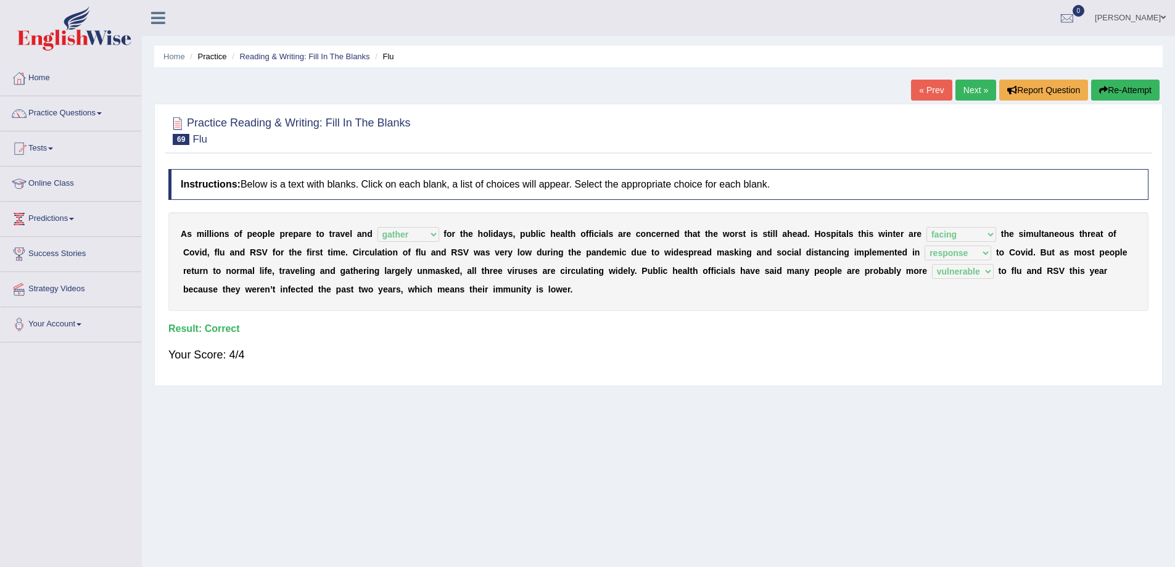
click at [967, 93] on link "Next »" at bounding box center [975, 90] width 41 height 21
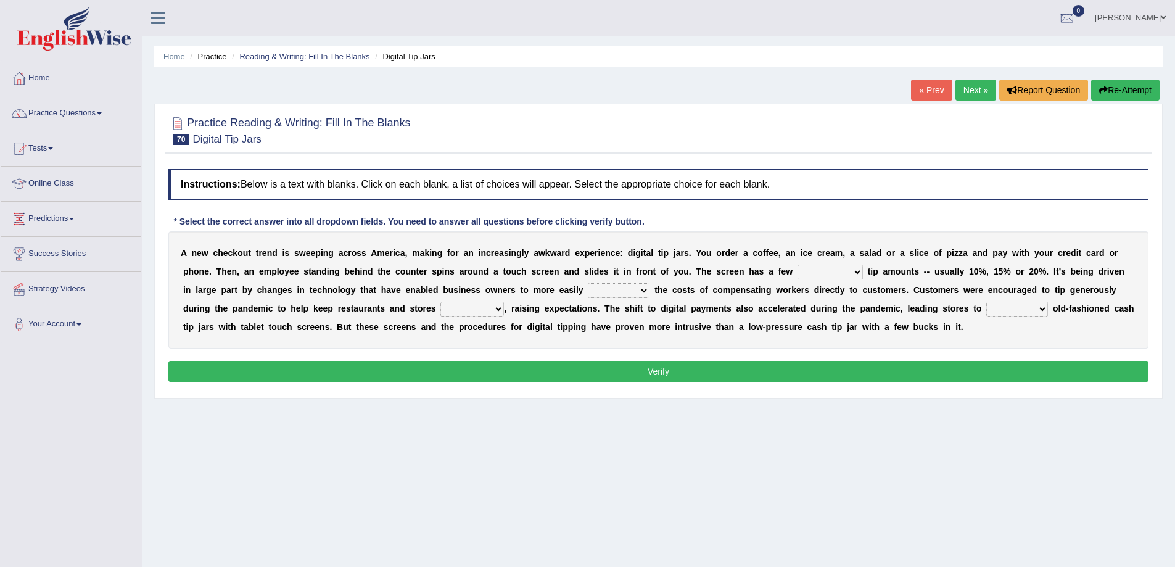
click at [834, 270] on select "suggested combined exceptional rigorous" at bounding box center [829, 272] width 65 height 15
select select "exceptional"
click at [797, 265] on select "suggested combined exceptional rigorous" at bounding box center [829, 272] width 65 height 15
click at [612, 291] on select "abide covet diverge shift" at bounding box center [619, 290] width 62 height 15
select select "covet"
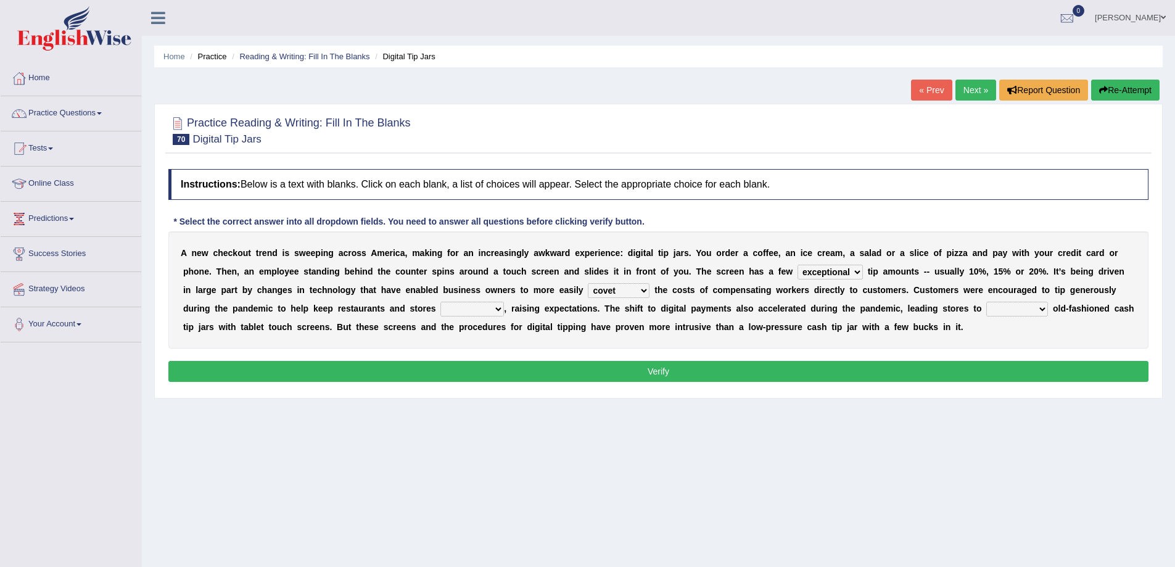
click at [588, 283] on select "abide covet diverge shift" at bounding box center [619, 290] width 62 height 15
click at [483, 308] on select "afloat overlapped affable concise" at bounding box center [472, 309] width 64 height 15
select select "afloat"
click at [440, 302] on select "afloat overlapped affable concise" at bounding box center [472, 309] width 64 height 15
click at [1009, 311] on select "replace exchange occupy retrieve" at bounding box center [1017, 309] width 62 height 15
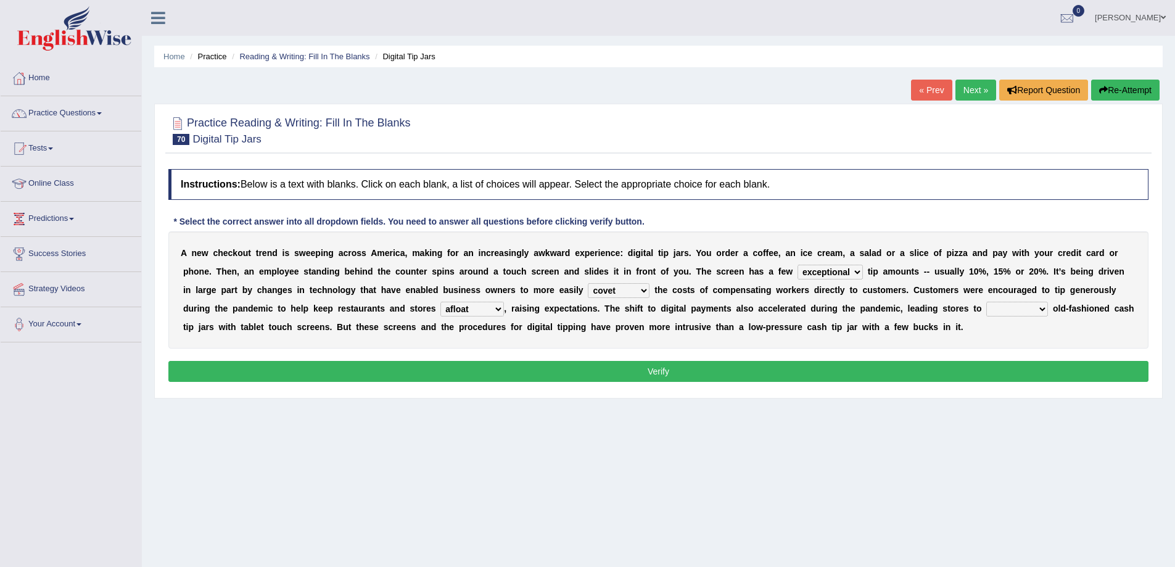
select select "replace"
click at [986, 302] on select "replace exchange occupy retrieve" at bounding box center [1017, 309] width 62 height 15
click at [901, 364] on button "Verify" at bounding box center [658, 371] width 980 height 21
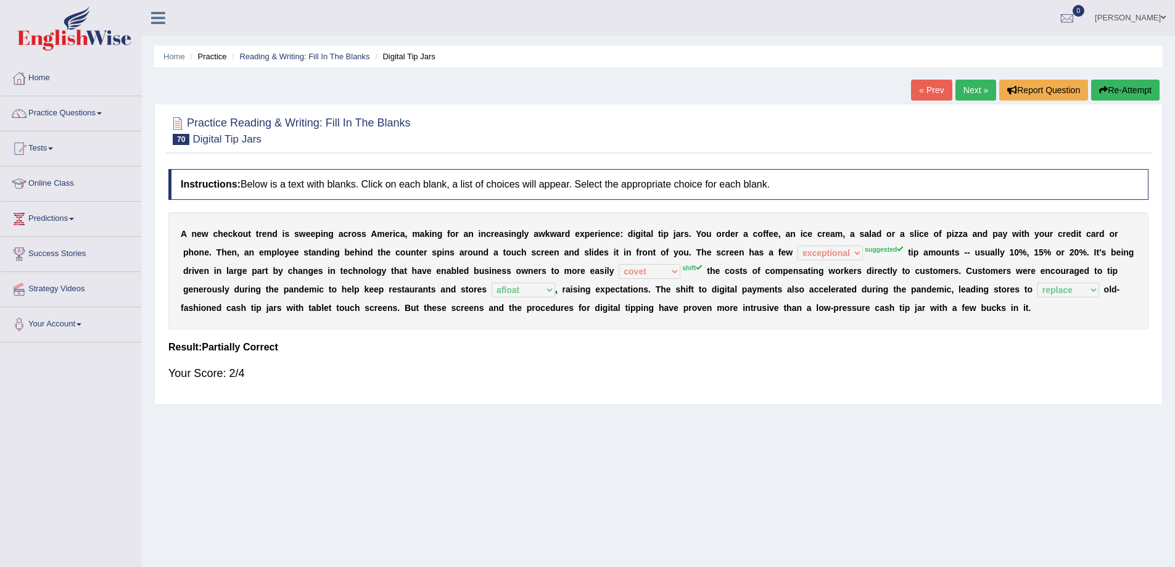
click at [1123, 92] on button "Re-Attempt" at bounding box center [1125, 90] width 68 height 21
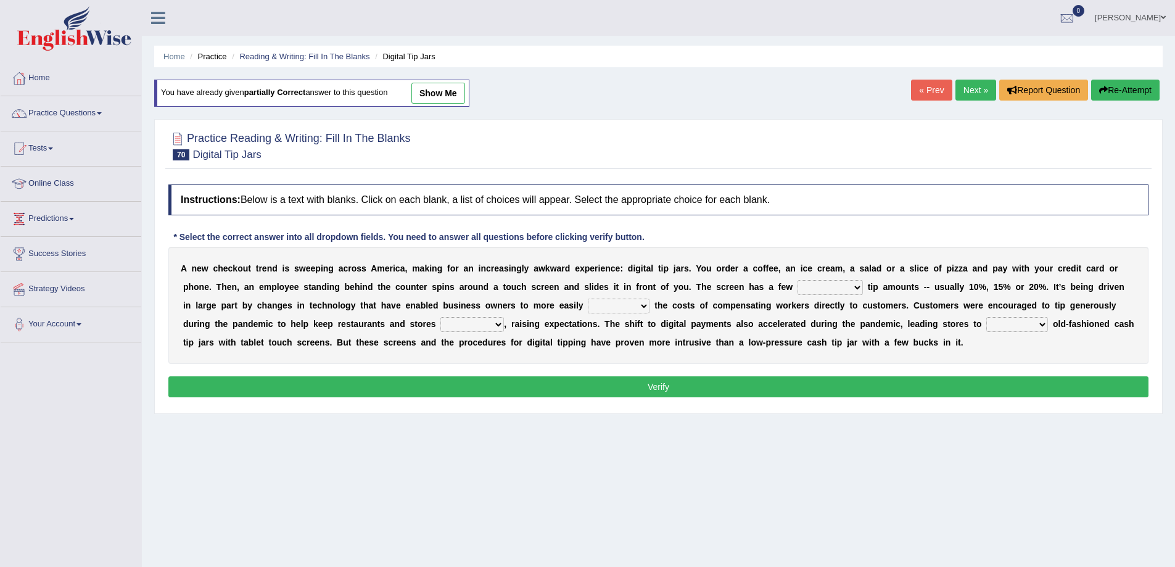
click at [843, 286] on select "suggested combined exceptional rigorous" at bounding box center [829, 287] width 65 height 15
select select "suggested"
click at [797, 280] on select "suggested combined exceptional rigorous" at bounding box center [829, 287] width 65 height 15
click at [638, 308] on select "abide covet diverge shift" at bounding box center [619, 305] width 62 height 15
select select "shift"
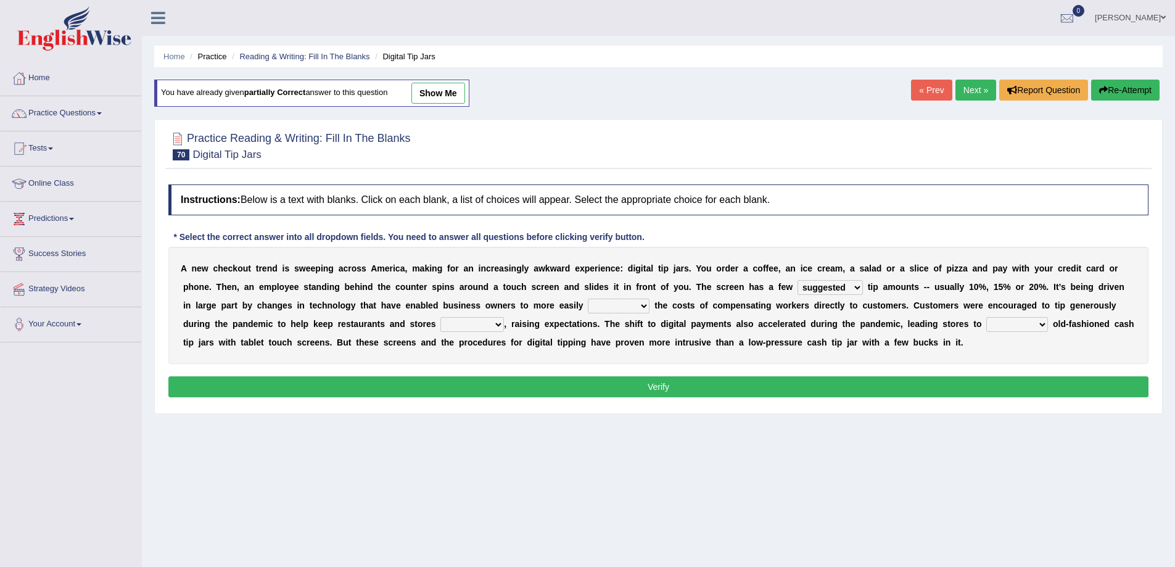
click at [588, 298] on select "abide covet diverge shift" at bounding box center [619, 305] width 62 height 15
click at [468, 325] on select "afloat overlapped affable concise" at bounding box center [472, 324] width 64 height 15
select select "afloat"
click at [440, 317] on select "afloat overlapped affable concise" at bounding box center [472, 324] width 64 height 15
click at [1017, 321] on select "replace exchange occupy retrieve" at bounding box center [1017, 324] width 62 height 15
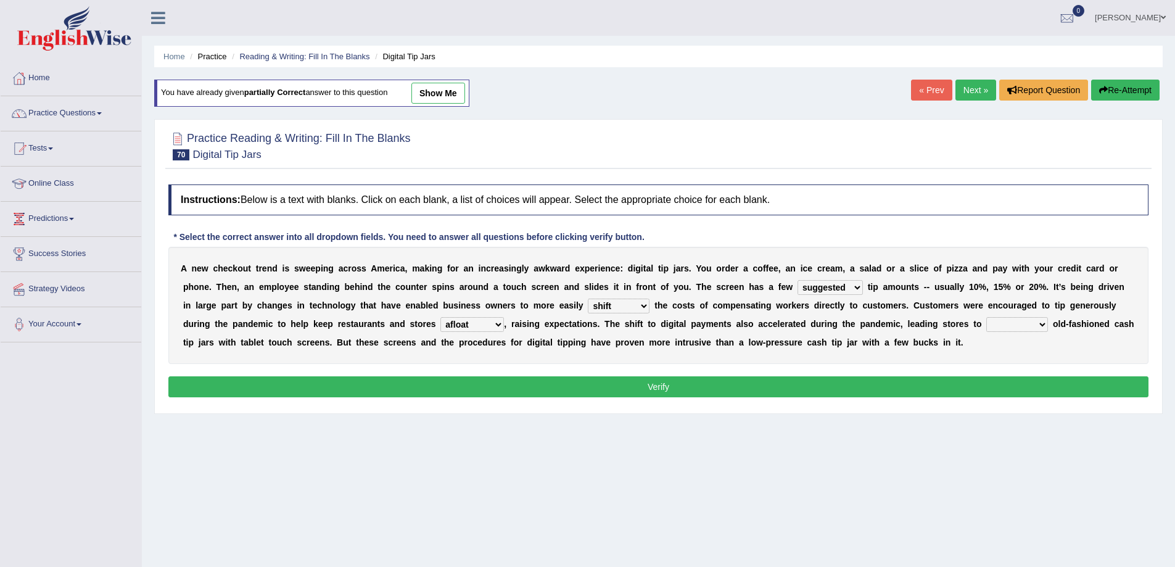
select select "replace"
click at [986, 317] on select "replace exchange occupy retrieve" at bounding box center [1017, 324] width 62 height 15
click at [849, 382] on button "Verify" at bounding box center [658, 386] width 980 height 21
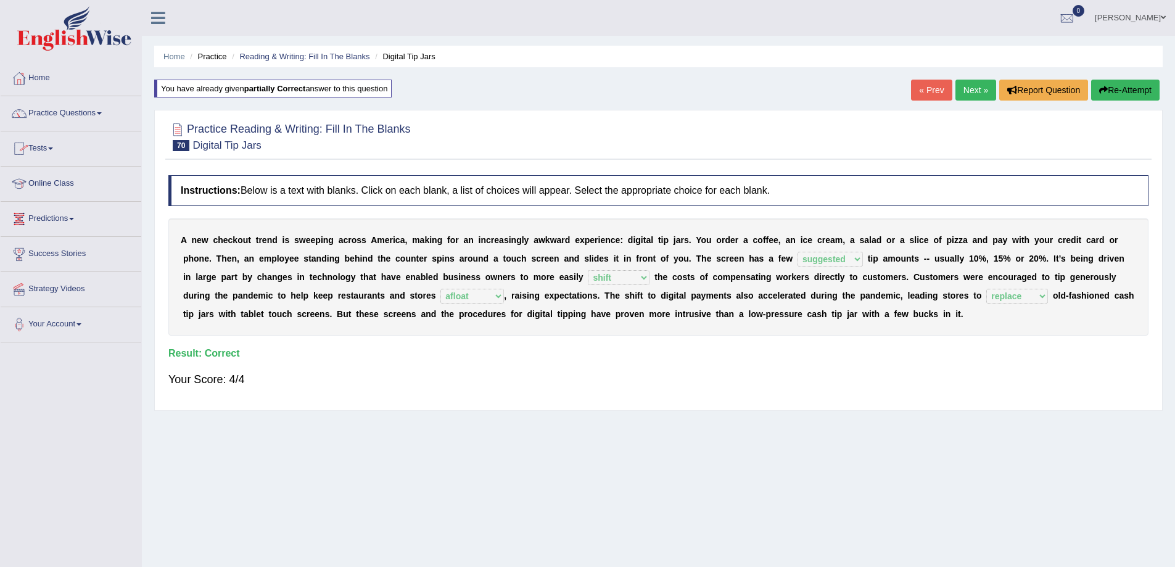
click at [963, 94] on link "Next »" at bounding box center [975, 90] width 41 height 21
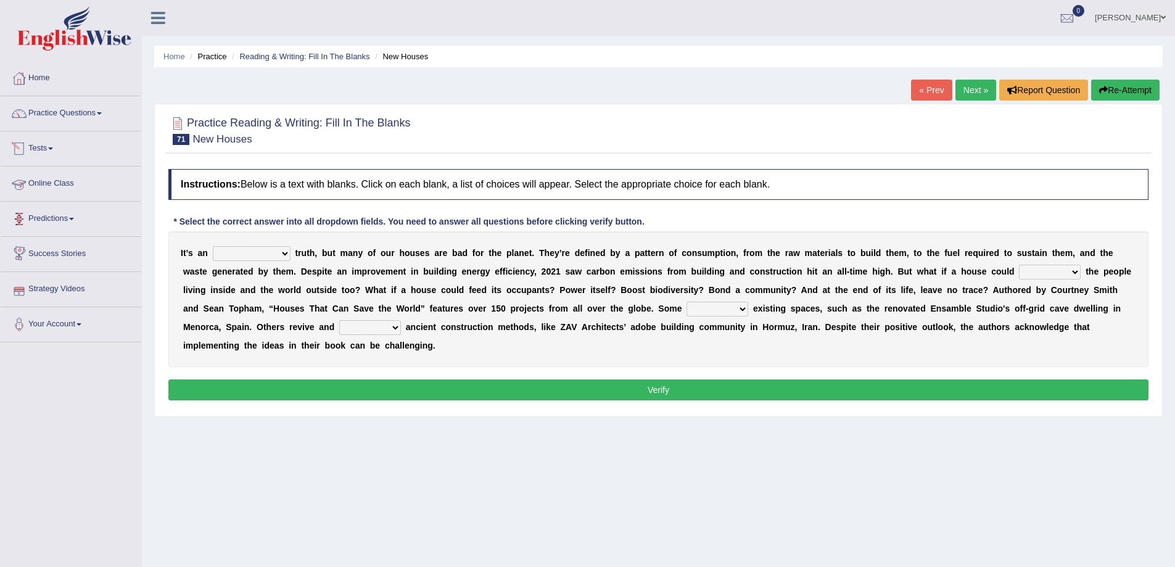
click at [281, 253] on select "unrivaled unstable uncomfortable uncapped" at bounding box center [252, 253] width 78 height 15
select select "unrivaled"
click at [213, 246] on select "unrivaled unstable uncomfortable uncapped" at bounding box center [252, 253] width 78 height 15
click at [1053, 269] on select "survive mimic dominate nurture" at bounding box center [1050, 272] width 62 height 15
select select "nurture"
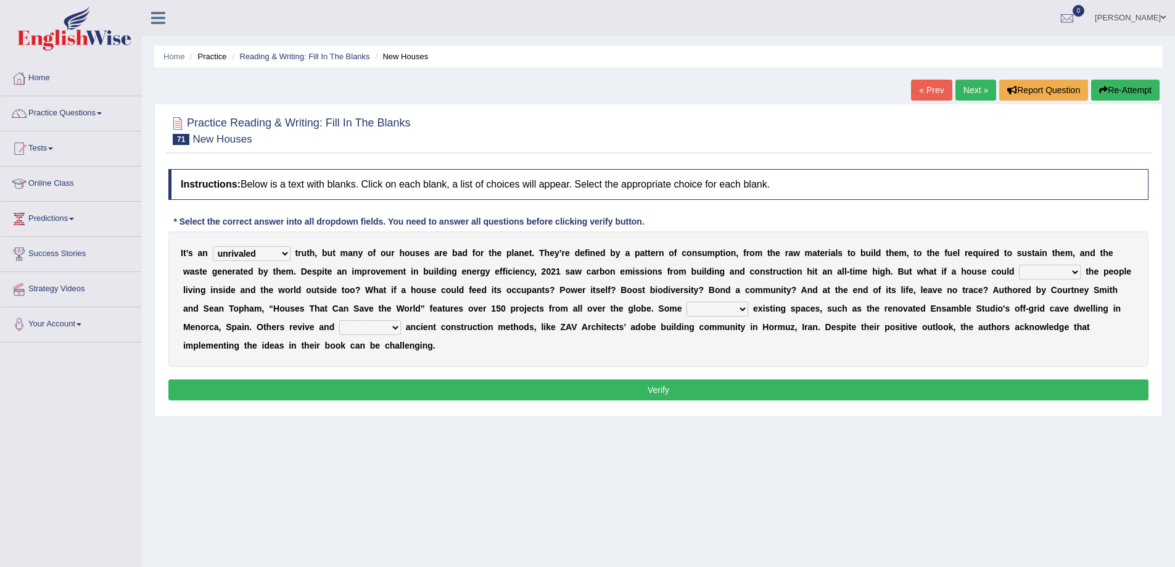
click at [1019, 265] on select "survive mimic dominate nurture" at bounding box center [1050, 272] width 62 height 15
click at [726, 310] on select "delve automate repurpose reckon" at bounding box center [717, 309] width 62 height 15
select select "delve"
click at [686, 302] on select "delve automate repurpose reckon" at bounding box center [717, 309] width 62 height 15
click at [350, 323] on select "produce relate update change" at bounding box center [370, 327] width 62 height 15
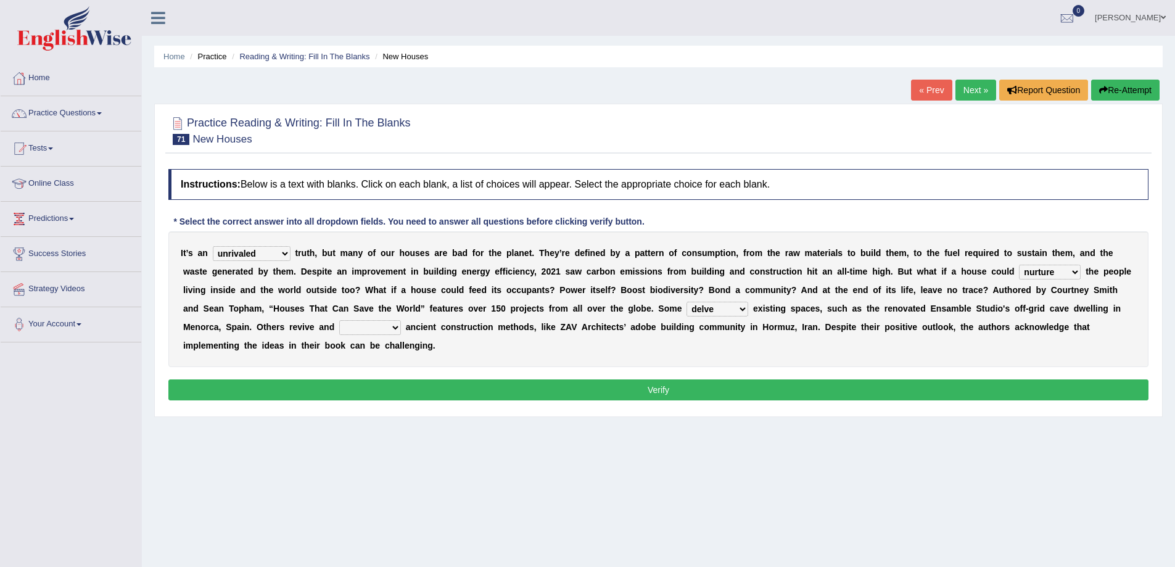
select select "relate"
click at [339, 320] on select "produce relate update change" at bounding box center [370, 327] width 62 height 15
click at [362, 393] on button "Verify" at bounding box center [658, 389] width 980 height 21
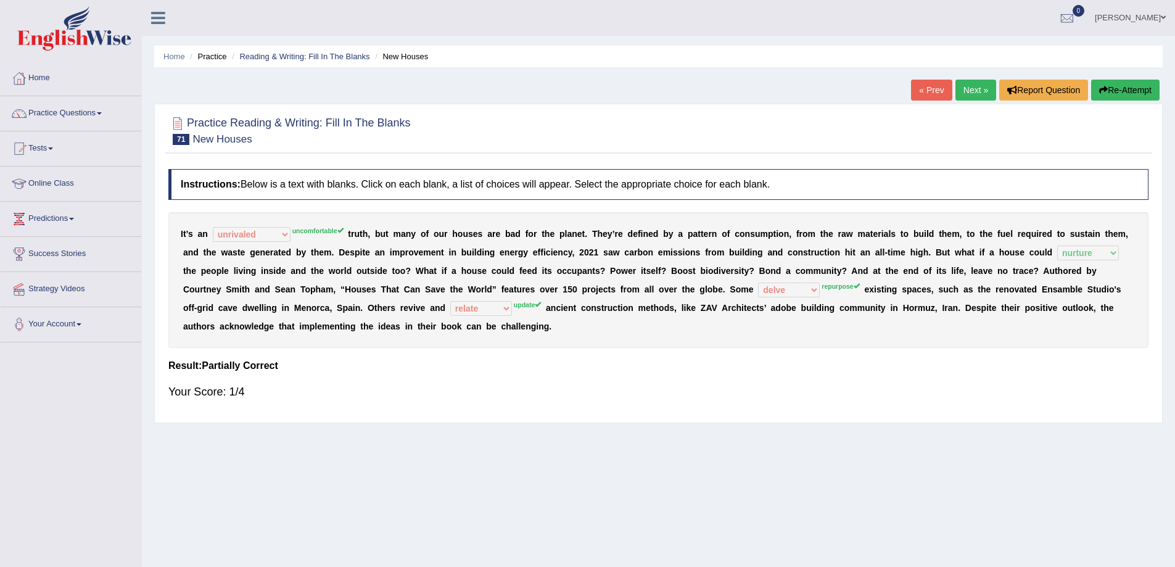
click at [1104, 88] on icon "button" at bounding box center [1103, 90] width 9 height 9
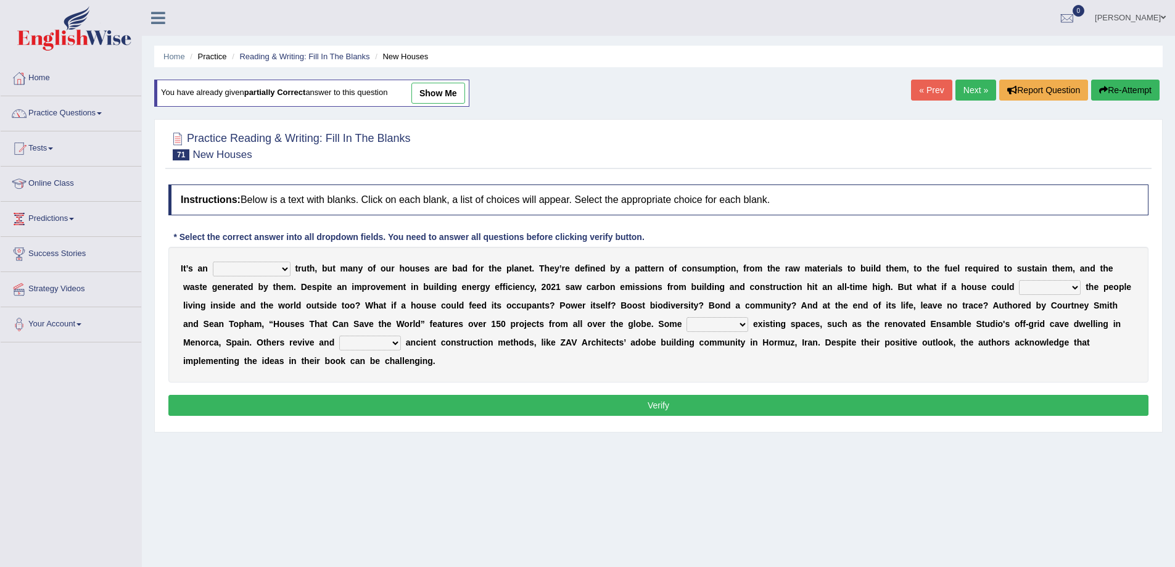
click at [213, 260] on div "I t ’ s a n unrivaled unstable uncomfortable uncapped t r u t h , b u t m a n y…" at bounding box center [658, 315] width 980 height 136
click at [244, 265] on select "unrivaled unstable uncomfortable uncapped" at bounding box center [252, 268] width 78 height 15
select select "uncomfortable"
click at [213, 261] on select "unrivaled unstable uncomfortable uncapped" at bounding box center [252, 268] width 78 height 15
click at [393, 341] on select "produce relate update change" at bounding box center [370, 342] width 62 height 15
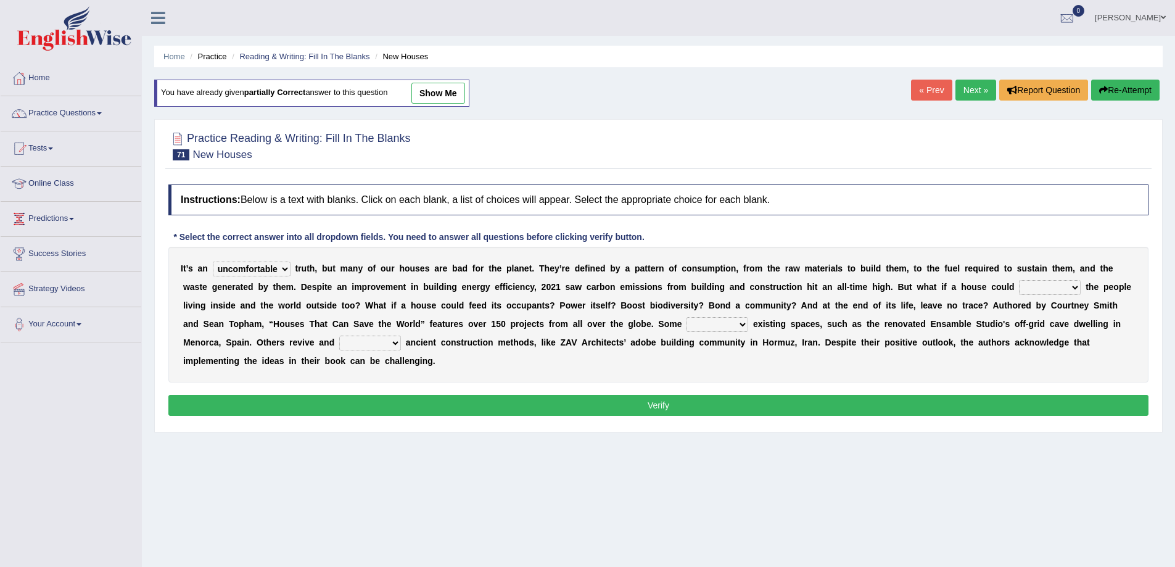
select select "update"
click at [339, 335] on select "produce relate update change" at bounding box center [370, 342] width 62 height 15
click at [732, 321] on select "delve automate repurpose reckon" at bounding box center [717, 324] width 62 height 15
select select "repurpose"
click at [686, 317] on select "delve automate repurpose reckon" at bounding box center [717, 324] width 62 height 15
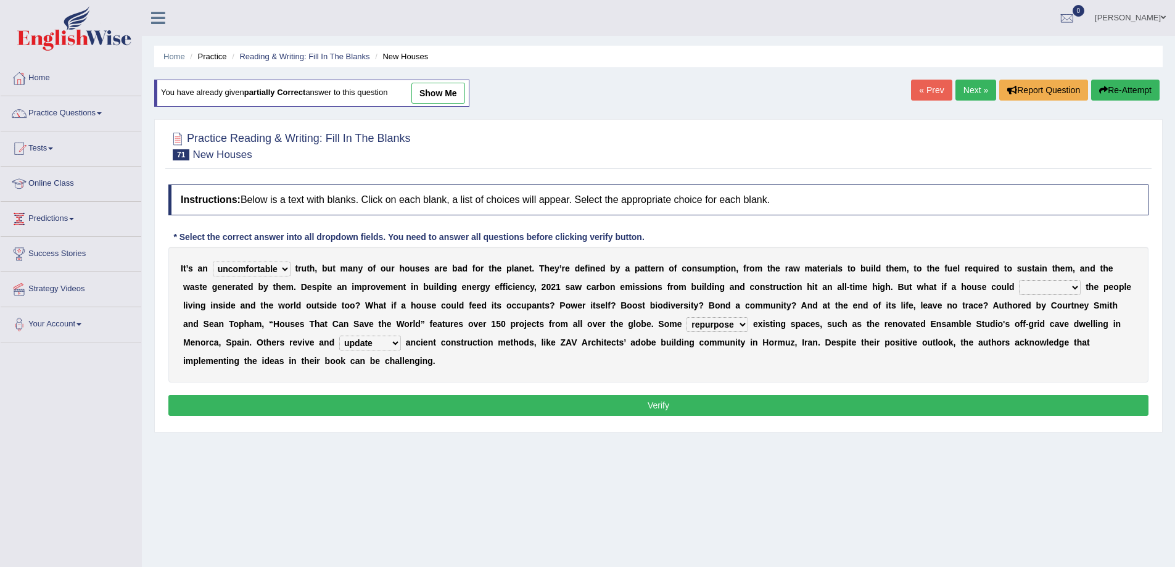
click at [1061, 290] on select "survive mimic dominate nurture" at bounding box center [1050, 287] width 62 height 15
select select "nurture"
click at [1019, 280] on select "survive mimic dominate nurture" at bounding box center [1050, 287] width 62 height 15
click at [440, 409] on button "Verify" at bounding box center [658, 405] width 980 height 21
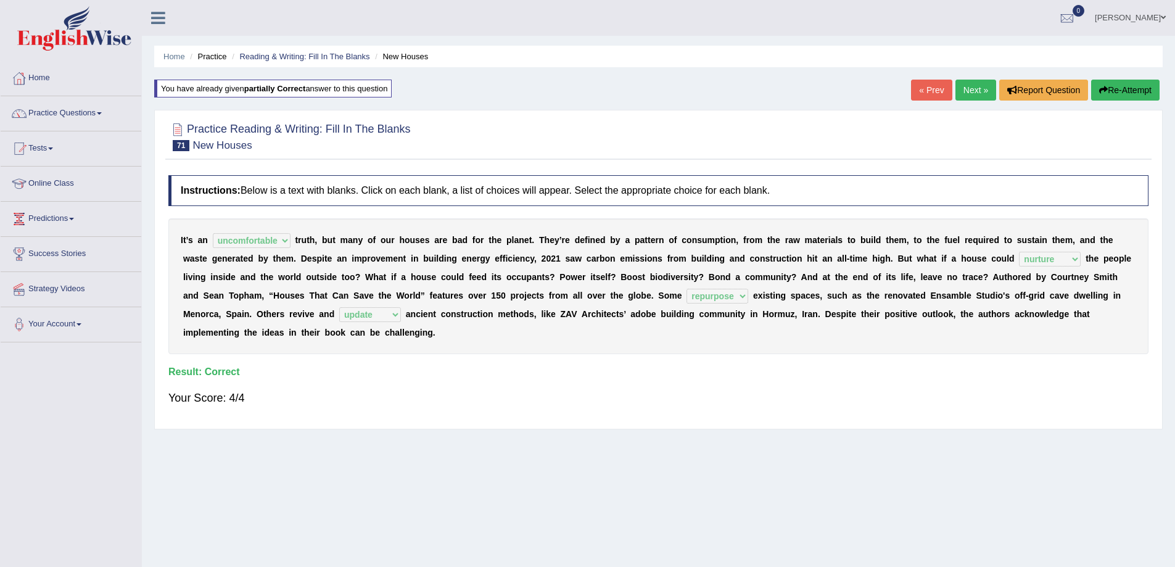
click at [968, 92] on link "Next »" at bounding box center [975, 90] width 41 height 21
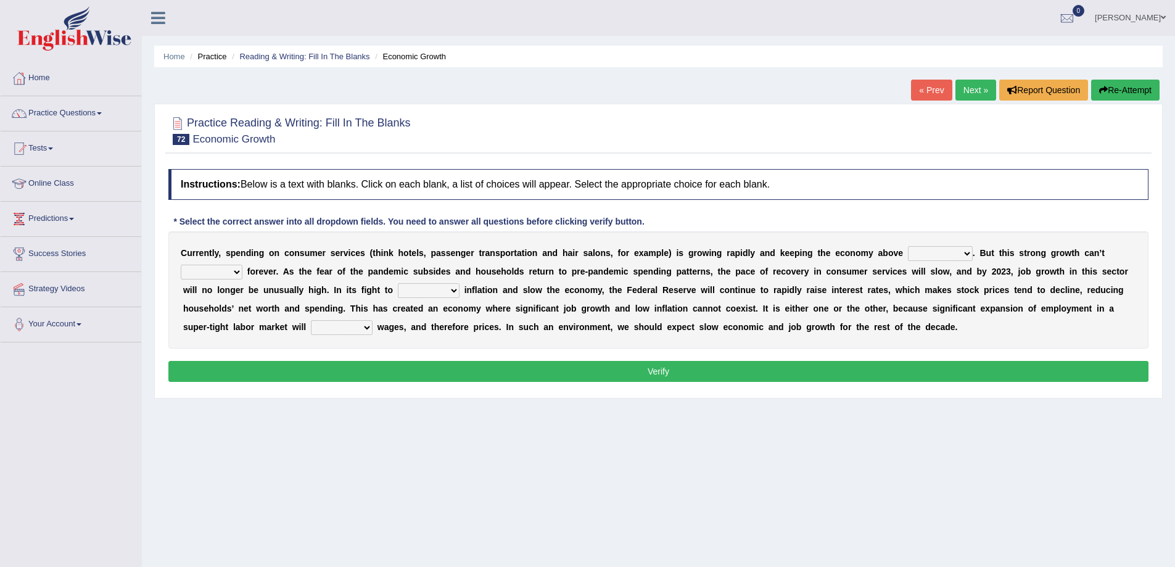
click at [963, 253] on select "board water all themselves" at bounding box center [940, 253] width 65 height 15
select select "all"
click at [908, 246] on select "board water all themselves" at bounding box center [940, 253] width 65 height 15
click at [226, 271] on select "perceive persist stride underlie" at bounding box center [212, 272] width 62 height 15
select select "perceive"
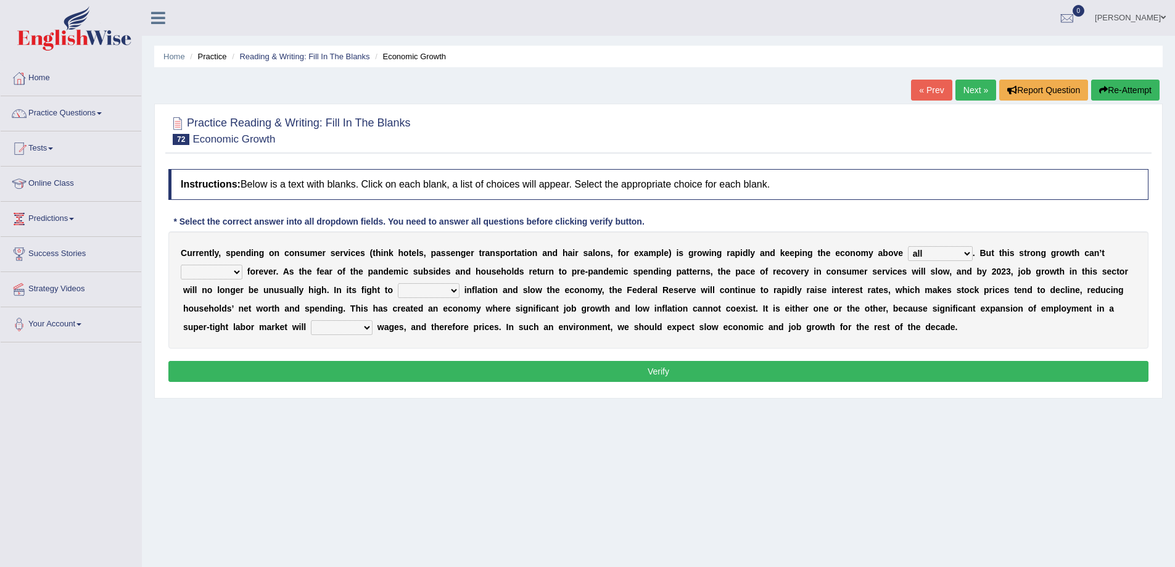
click at [181, 265] on select "perceive persist stride underlie" at bounding box center [212, 272] width 62 height 15
click at [450, 290] on select "inflow disarm tame distaste" at bounding box center [429, 290] width 62 height 15
select select "inflow"
click at [398, 283] on select "inflow disarm tame distaste" at bounding box center [429, 290] width 62 height 15
click at [435, 289] on select "inflow disarm tame distaste" at bounding box center [429, 290] width 62 height 15
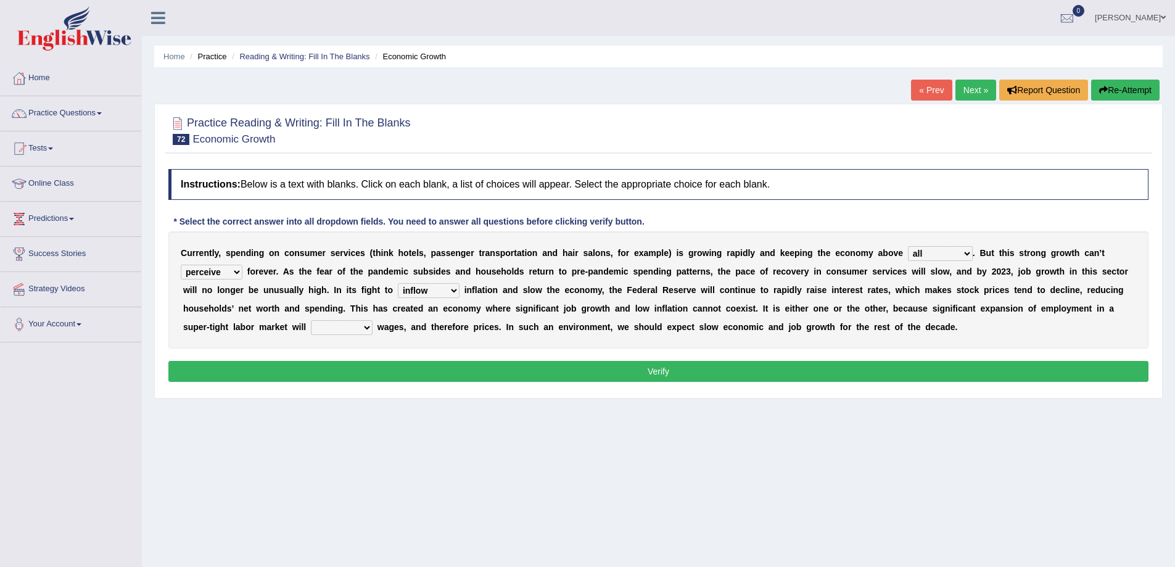
click at [609, 353] on div "Instructions: Below is a text with blanks. Click on each blank, a list of choic…" at bounding box center [658, 277] width 986 height 229
click at [342, 326] on select "precede rupture accede accelerate" at bounding box center [342, 327] width 62 height 15
select select "accelerate"
click at [311, 320] on select "precede rupture accede accelerate" at bounding box center [342, 327] width 62 height 15
click at [800, 369] on button "Verify" at bounding box center [658, 371] width 980 height 21
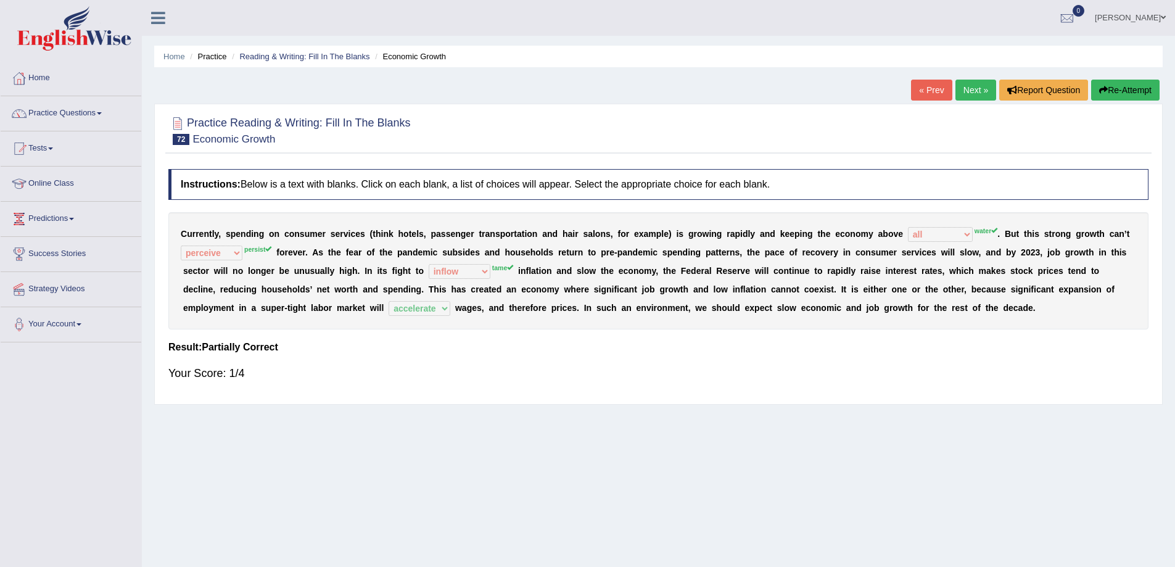
click at [1127, 88] on button "Re-Attempt" at bounding box center [1125, 90] width 68 height 21
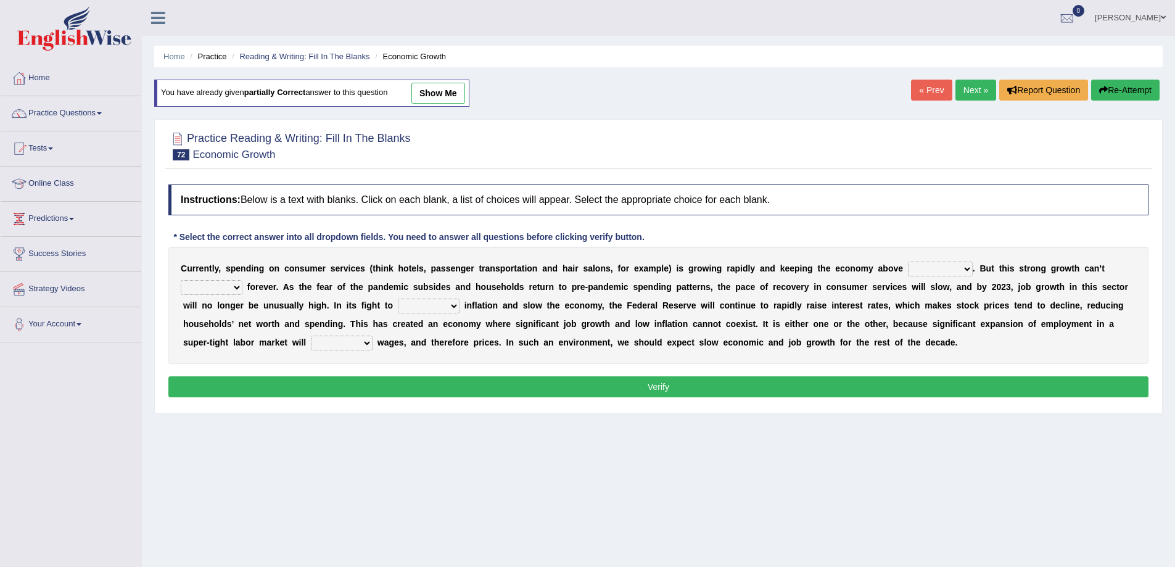
click at [956, 265] on select "board water all themselves" at bounding box center [940, 268] width 65 height 15
select select "water"
click at [908, 261] on select "board water all themselves" at bounding box center [940, 268] width 65 height 15
click at [229, 287] on select "perceive persist stride underlie" at bounding box center [212, 287] width 62 height 15
select select "persist"
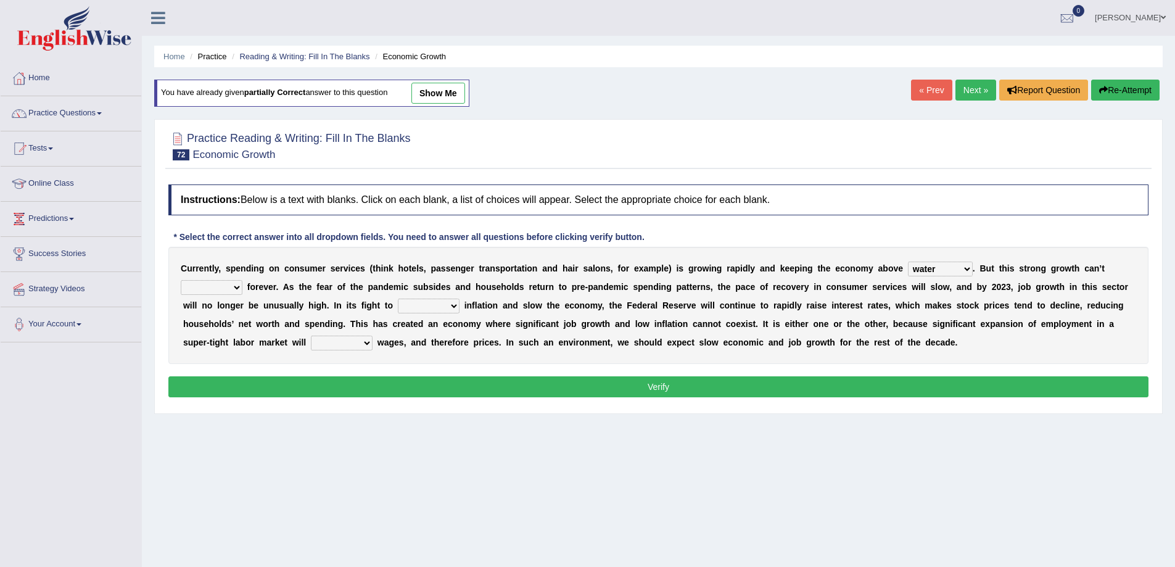
click at [181, 280] on select "perceive persist stride underlie" at bounding box center [212, 287] width 62 height 15
click at [449, 303] on select "inflow disarm tame distaste" at bounding box center [429, 305] width 62 height 15
select select "tame"
click at [398, 298] on select "inflow disarm tame distaste" at bounding box center [429, 305] width 62 height 15
click at [324, 342] on select "precede rupture accede accelerate" at bounding box center [342, 342] width 62 height 15
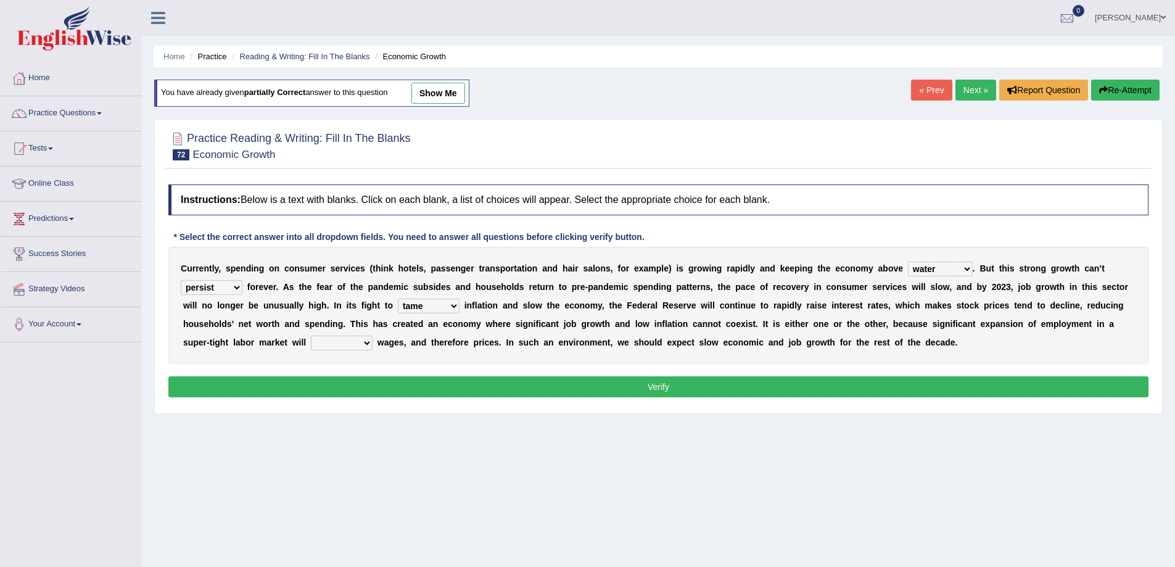
select select "accelerate"
click at [311, 335] on select "precede rupture accede accelerate" at bounding box center [342, 342] width 62 height 15
click at [525, 374] on div "Instructions: Below is a text with blanks. Click on each blank, a list of choic…" at bounding box center [658, 292] width 986 height 229
click at [525, 397] on div "Instructions: Below is a text with blanks. Click on each blank, a list of choic…" at bounding box center [658, 292] width 986 height 229
click at [522, 392] on button "Verify" at bounding box center [658, 386] width 980 height 21
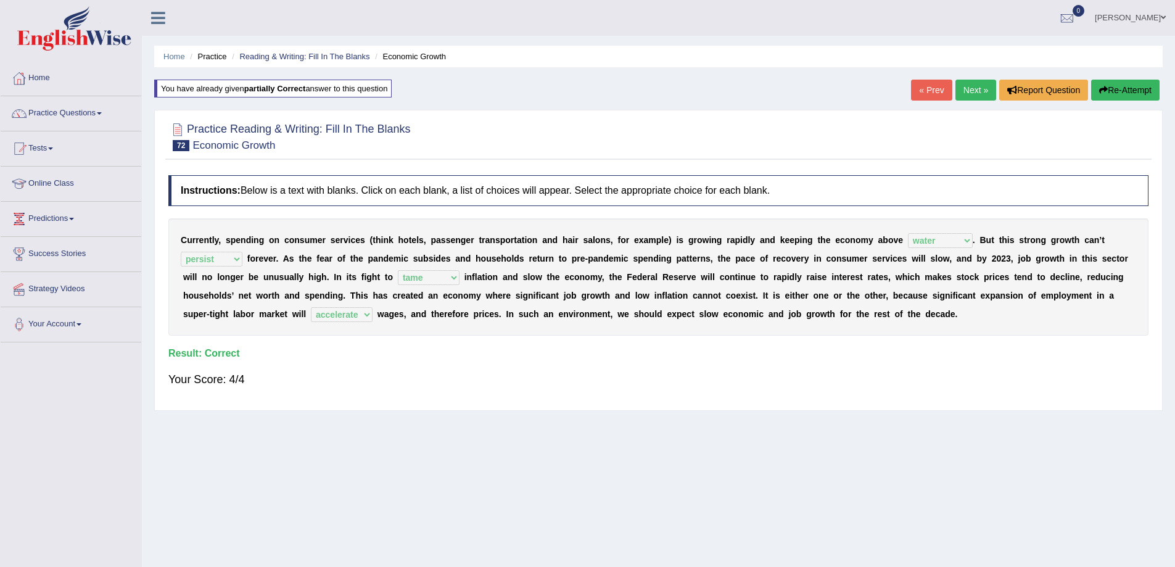
click at [978, 94] on link "Next »" at bounding box center [975, 90] width 41 height 21
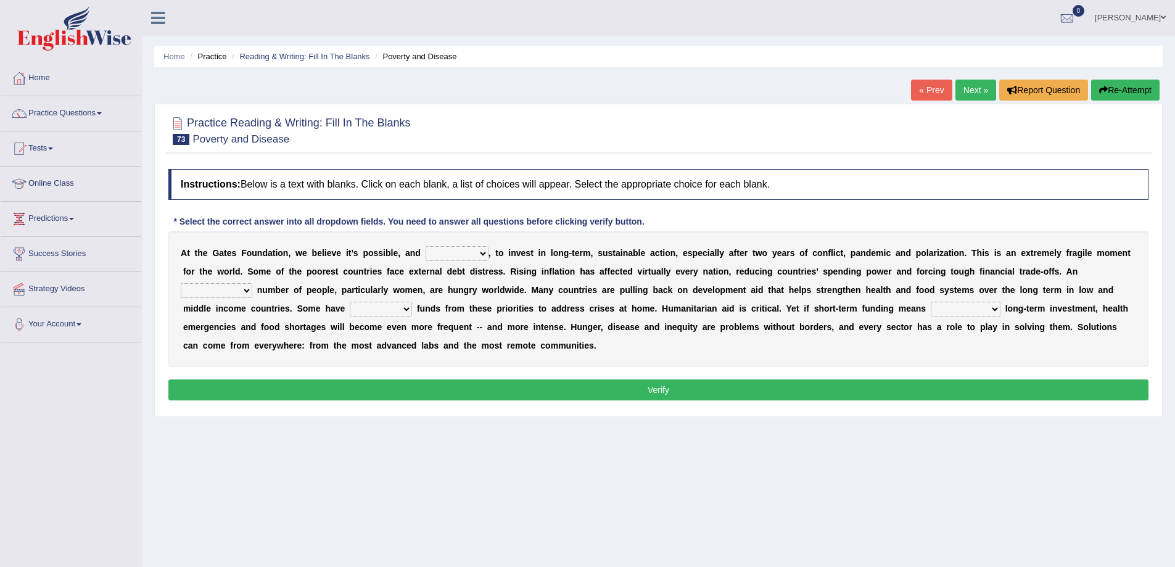
click at [486, 250] on select "impaired impalpable imperative impressive" at bounding box center [456, 253] width 63 height 15
select select "imperative"
click at [425, 246] on select "impaired impalpable imperative impressive" at bounding box center [456, 253] width 63 height 15
click at [250, 289] on select "alarming unintentional implicit absolute" at bounding box center [217, 290] width 72 height 15
select select "implicit"
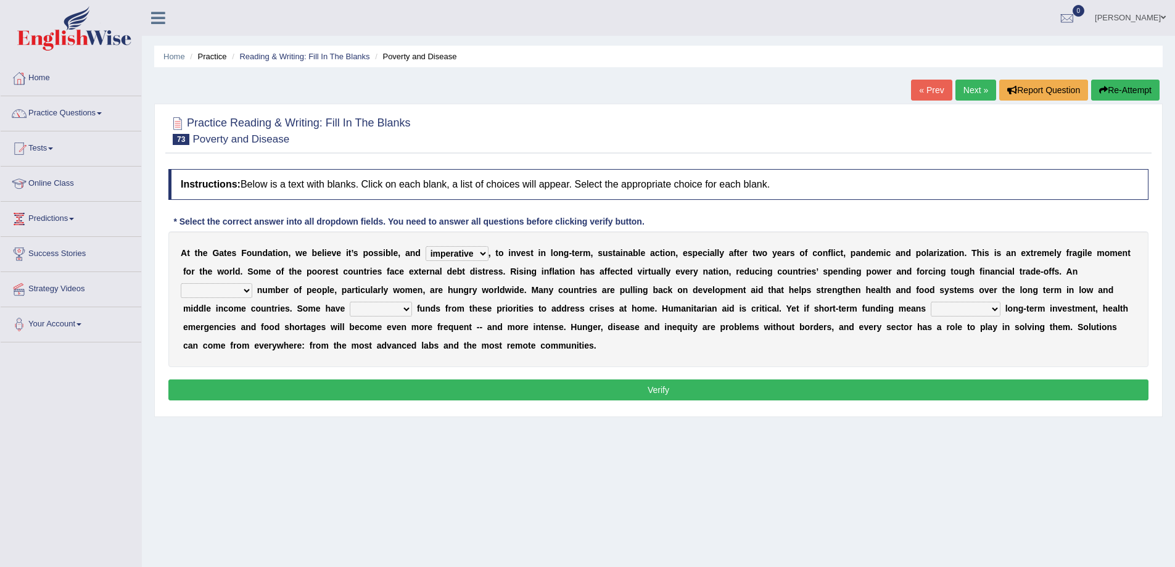
click at [181, 283] on select "alarming unintentional implicit absolute" at bounding box center [217, 290] width 72 height 15
click at [397, 310] on select "rebounded expended recouped redirected" at bounding box center [381, 309] width 62 height 15
select select "expended"
click at [350, 302] on select "rebounded expended recouped redirected" at bounding box center [381, 309] width 62 height 15
click at [940, 308] on select "emphasizing alerting covening neglecting" at bounding box center [966, 309] width 70 height 15
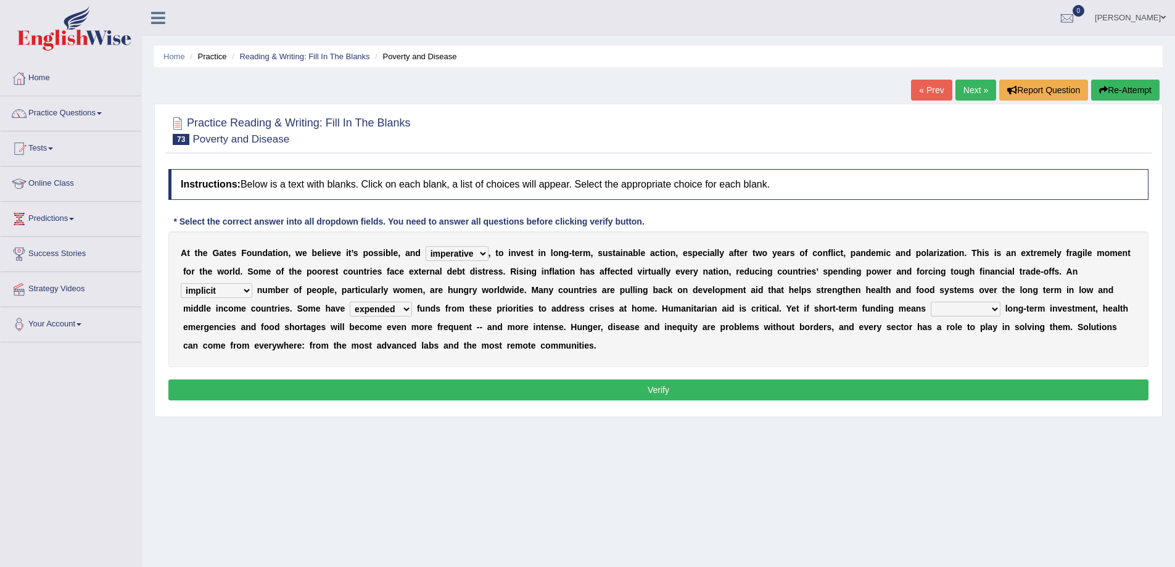
select select "neglecting"
click at [931, 302] on select "emphasizing alerting covening neglecting" at bounding box center [966, 309] width 70 height 15
click at [951, 388] on button "Verify" at bounding box center [658, 389] width 980 height 21
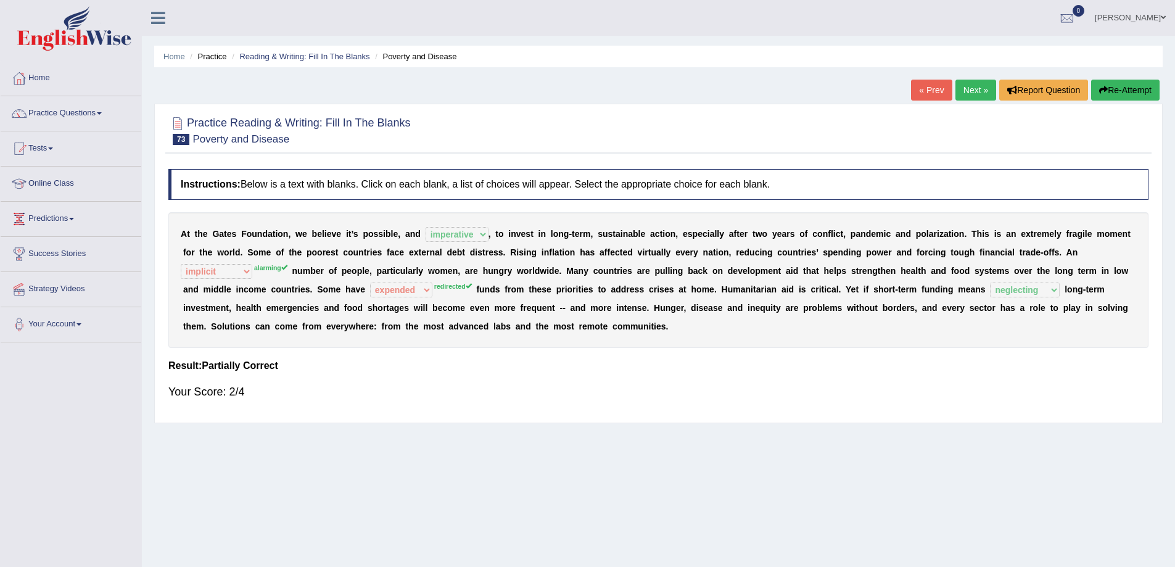
click at [1127, 87] on button "Re-Attempt" at bounding box center [1125, 90] width 68 height 21
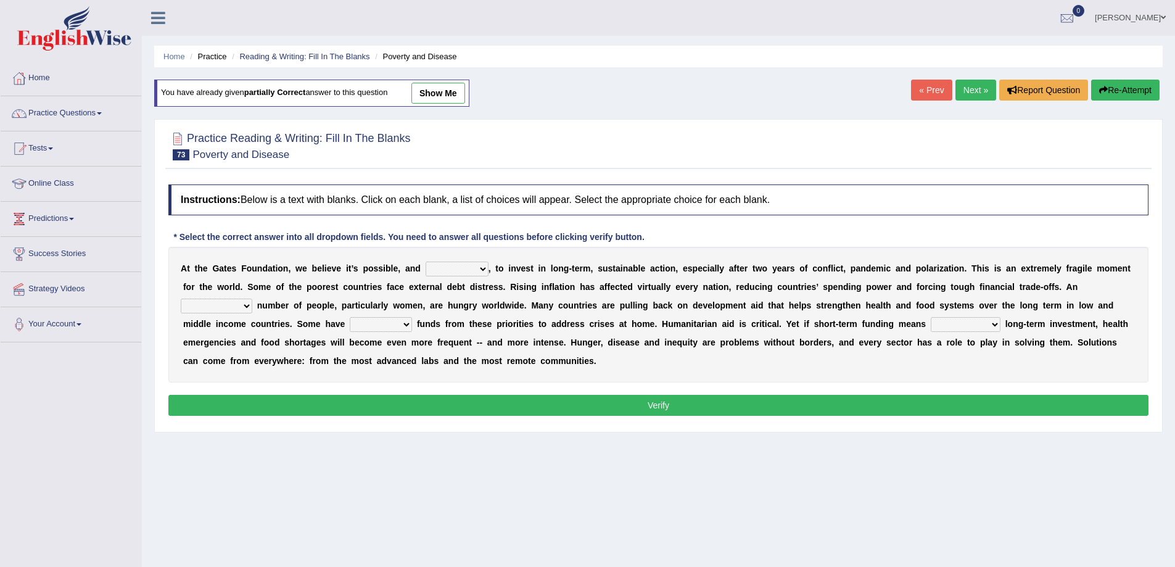
click at [432, 273] on select "impaired impalpable imperative impressive" at bounding box center [456, 268] width 63 height 15
select select "imperative"
click at [425, 261] on select "impaired impalpable imperative impressive" at bounding box center [456, 268] width 63 height 15
click at [217, 307] on select "alarming unintentional implicit absolute" at bounding box center [217, 305] width 72 height 15
select select "alarming"
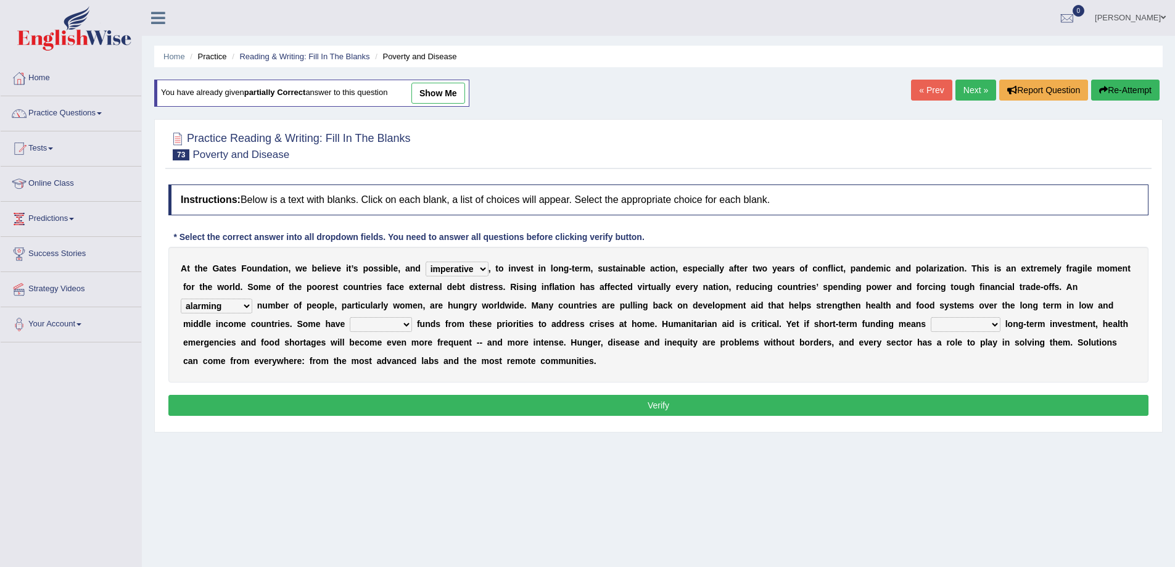
click at [181, 298] on select "alarming unintentional implicit absolute" at bounding box center [217, 305] width 72 height 15
click at [371, 323] on select "rebounded expended recouped redirected" at bounding box center [381, 324] width 62 height 15
select select "redirected"
click at [350, 317] on select "rebounded expended recouped redirected" at bounding box center [381, 324] width 62 height 15
click at [973, 326] on select "emphasizing alerting covening neglecting" at bounding box center [966, 324] width 70 height 15
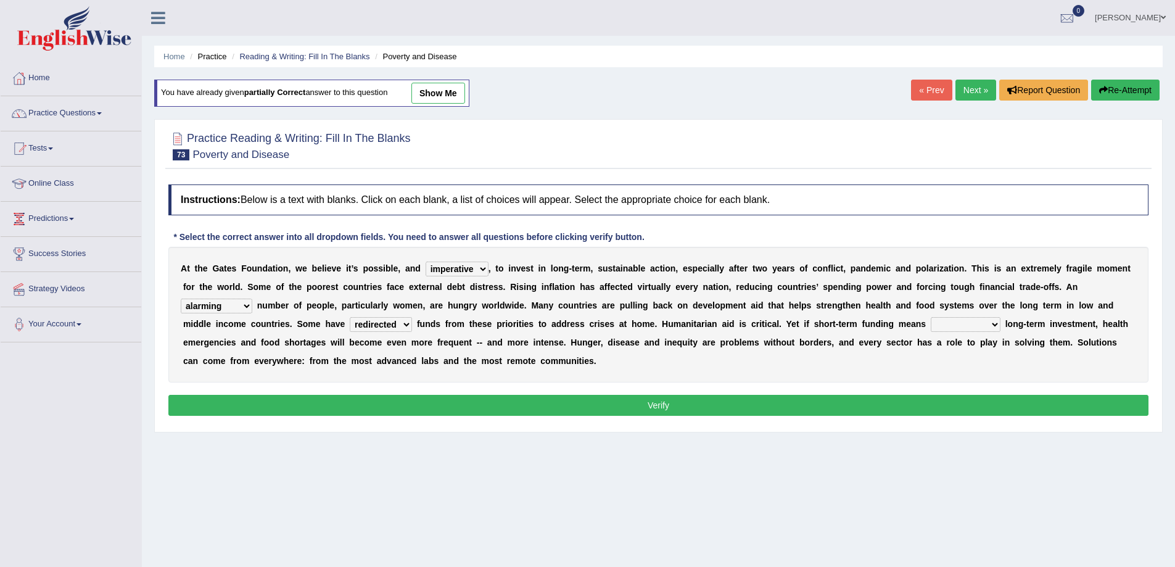
select select "neglecting"
click at [931, 317] on select "emphasizing alerting covening neglecting" at bounding box center [966, 324] width 70 height 15
click at [910, 399] on button "Verify" at bounding box center [658, 405] width 980 height 21
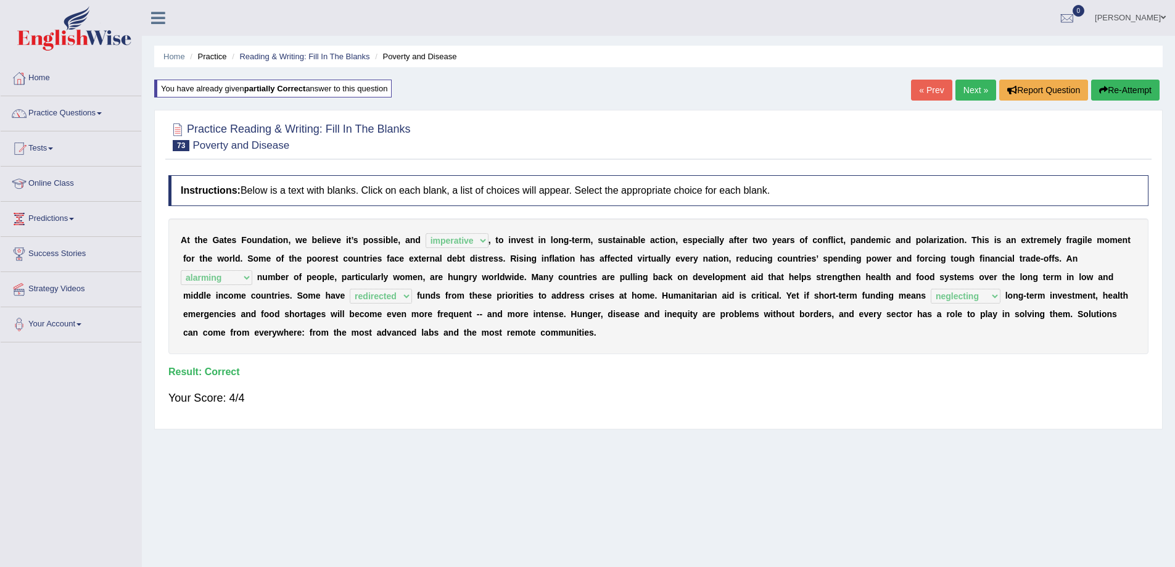
click at [968, 80] on link "Next »" at bounding box center [975, 90] width 41 height 21
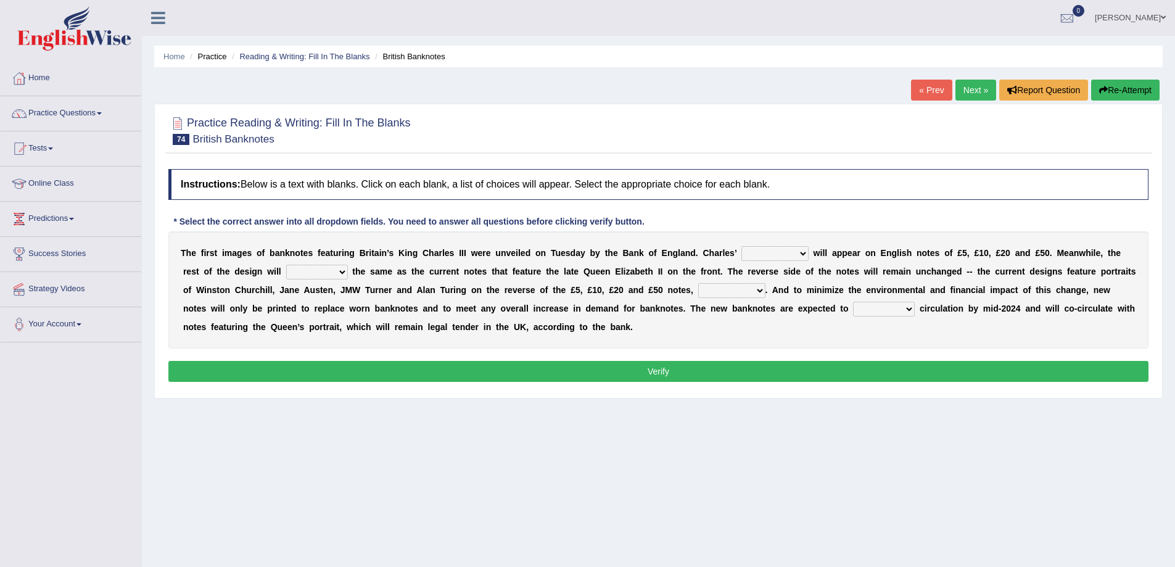
click at [760, 255] on select "cornerstone portion plagiarism portrait" at bounding box center [774, 253] width 67 height 15
select select "cornerstone"
click at [741, 246] on select "cornerstone portion plagiarism portrait" at bounding box center [774, 253] width 67 height 15
click at [324, 271] on select "remain surpass signify replicate" at bounding box center [317, 272] width 62 height 15
select select "remain"
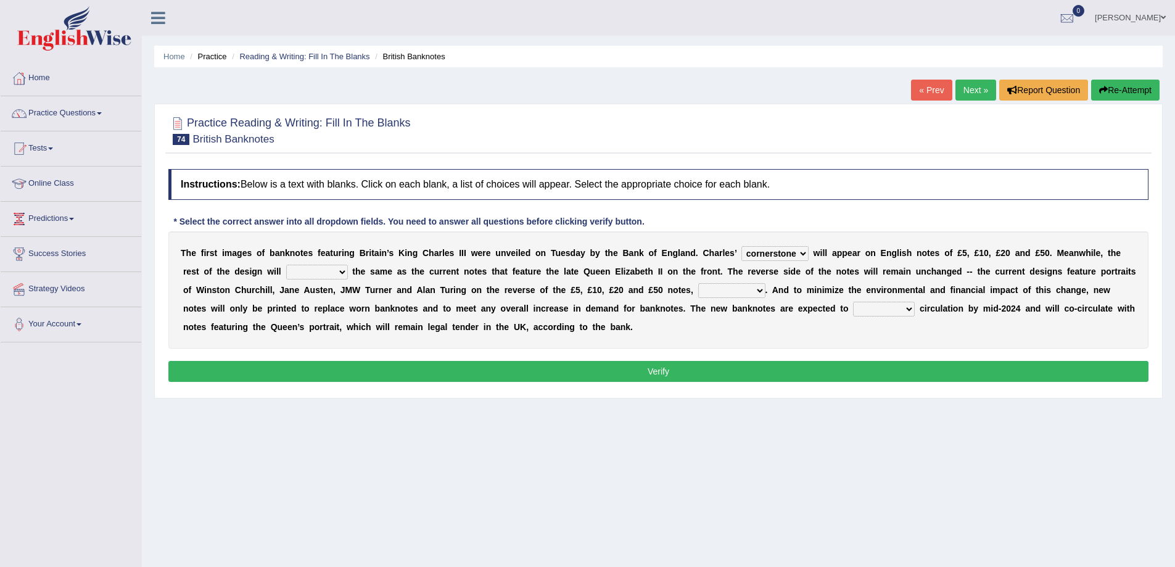
click at [286, 265] on select "remain surpass signify replicate" at bounding box center [317, 272] width 62 height 15
click at [731, 290] on select "pervasively variously audaciously respectively" at bounding box center [731, 290] width 67 height 15
select select "respectively"
click at [698, 283] on select "pervasively variously audaciously respectively" at bounding box center [731, 290] width 67 height 15
click at [871, 310] on select "hinge divert enter inoculate" at bounding box center [884, 309] width 62 height 15
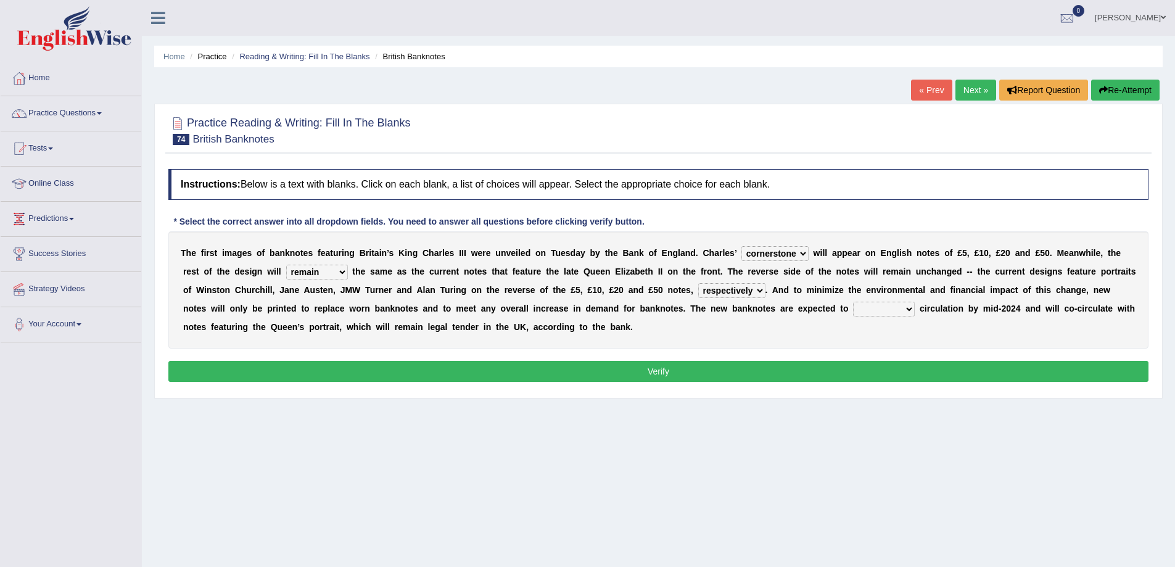
select select "divert"
click at [853, 302] on select "hinge divert enter inoculate" at bounding box center [884, 309] width 62 height 15
click at [807, 251] on select "cornerstone portion plagiarism portrait" at bounding box center [774, 253] width 67 height 15
select select "plagiarism"
click at [741, 246] on select "cornerstone portion plagiarism portrait" at bounding box center [774, 253] width 67 height 15
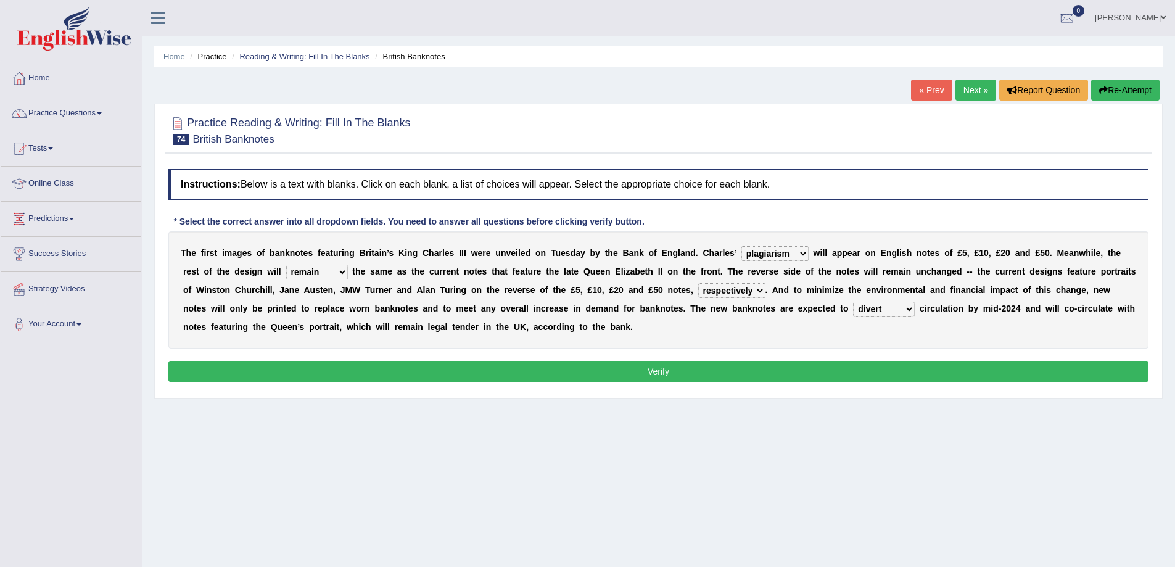
click at [719, 375] on button "Verify" at bounding box center [658, 371] width 980 height 21
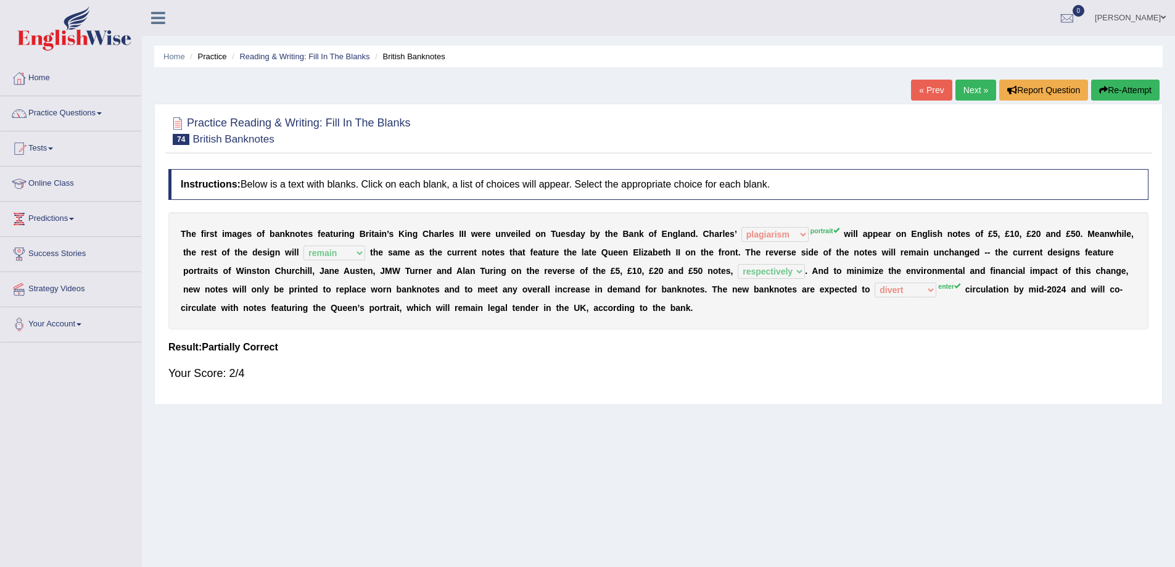
click at [1141, 93] on button "Re-Attempt" at bounding box center [1125, 90] width 68 height 21
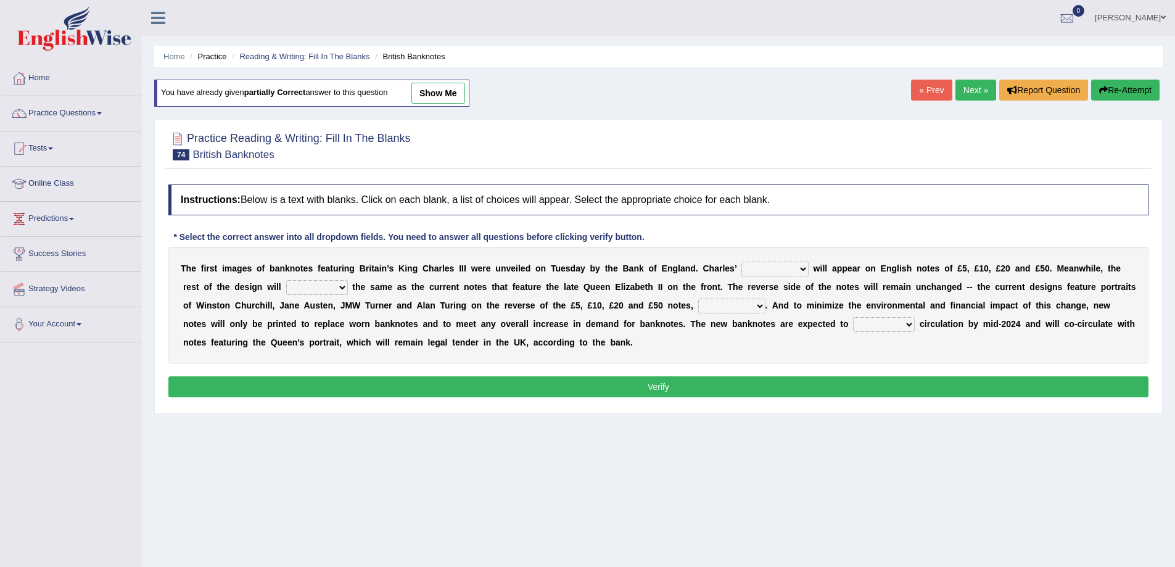
click at [765, 264] on select "cornerstone portion plagiarism portrait" at bounding box center [774, 268] width 67 height 15
select select "portrait"
click at [741, 261] on select "cornerstone portion plagiarism portrait" at bounding box center [774, 268] width 67 height 15
click at [336, 289] on select "remain surpass signify replicate" at bounding box center [317, 287] width 62 height 15
click at [286, 280] on select "remain surpass signify replicate" at bounding box center [317, 287] width 62 height 15
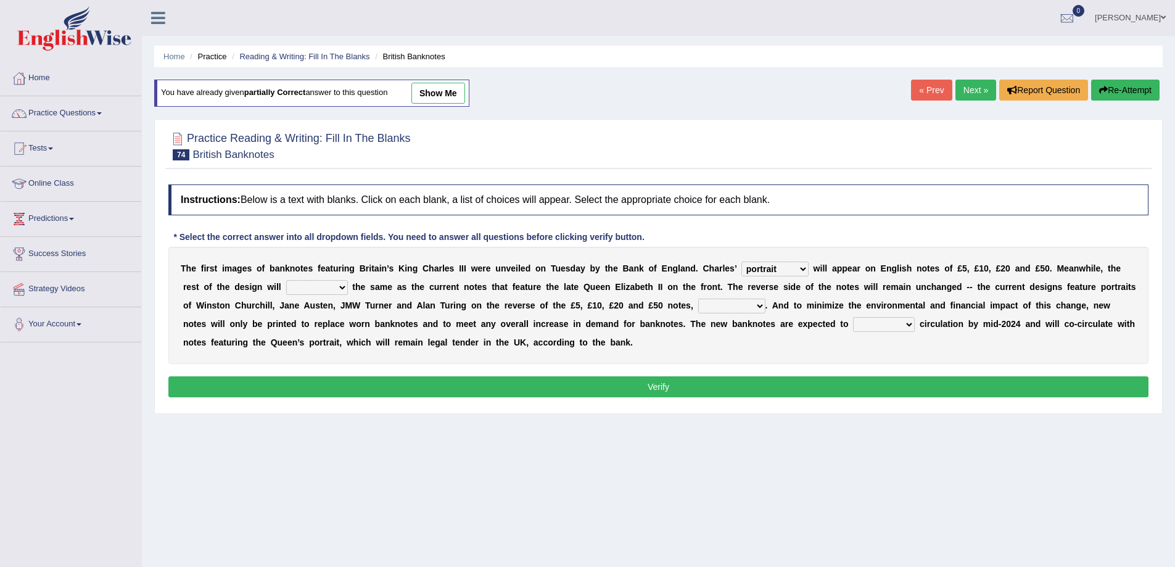
click at [339, 287] on select "remain surpass signify replicate" at bounding box center [317, 287] width 62 height 15
select select "remain"
click at [286, 280] on select "remain surpass signify replicate" at bounding box center [317, 287] width 62 height 15
click at [748, 302] on select "pervasively variously audaciously respectively" at bounding box center [731, 305] width 67 height 15
select select "respectively"
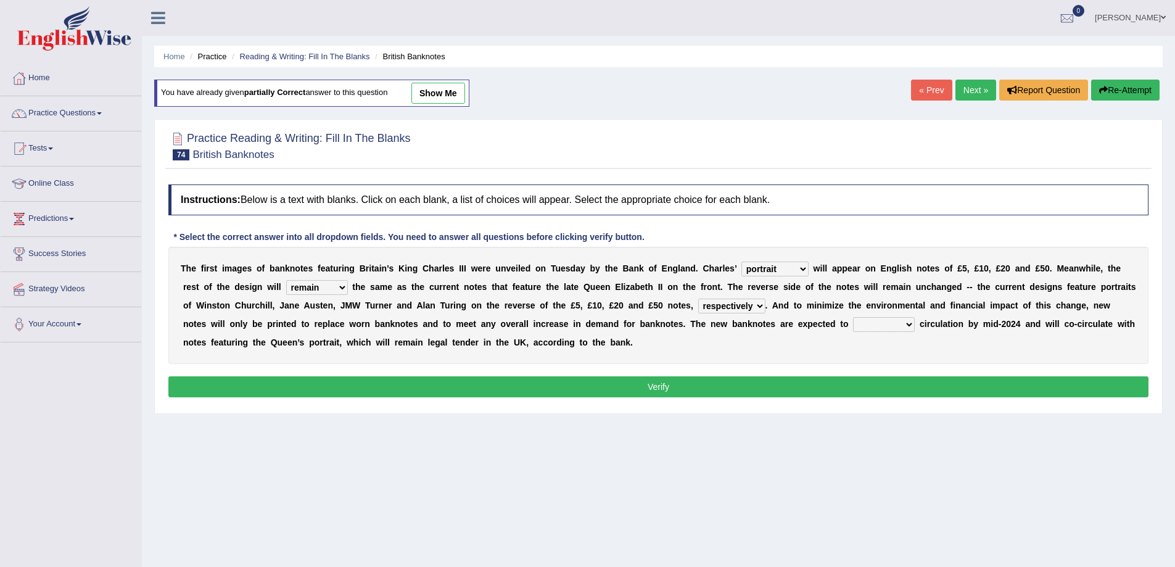
click at [698, 298] on select "pervasively variously audaciously respectively" at bounding box center [731, 305] width 67 height 15
click at [875, 322] on select "hinge divert enter inoculate" at bounding box center [884, 324] width 62 height 15
select select "enter"
click at [853, 317] on select "hinge divert enter inoculate" at bounding box center [884, 324] width 62 height 15
click at [857, 392] on button "Verify" at bounding box center [658, 386] width 980 height 21
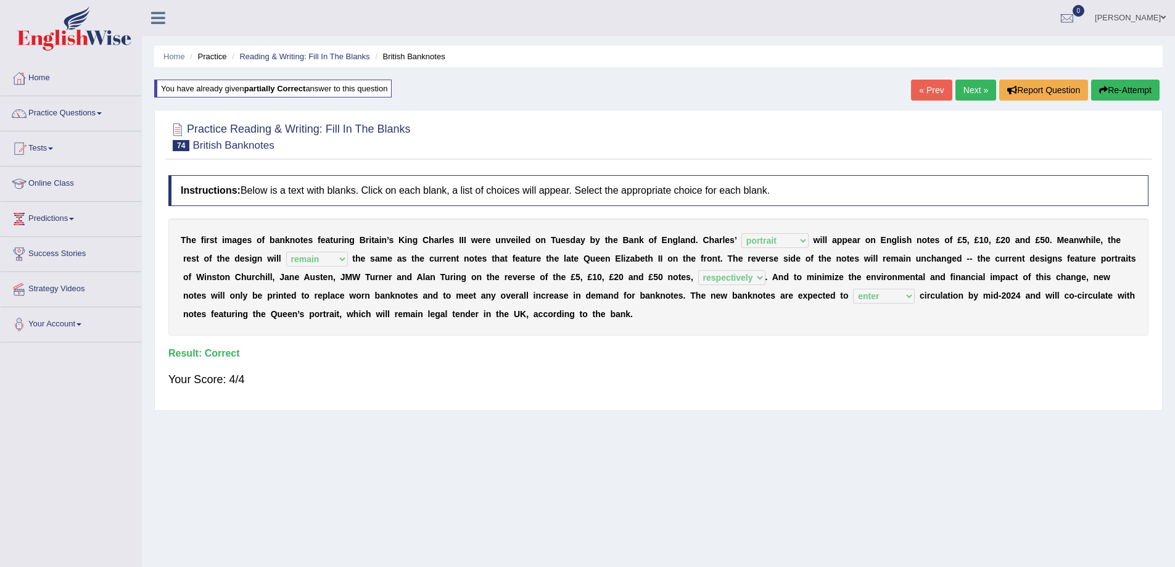
click at [978, 86] on link "Next »" at bounding box center [975, 90] width 41 height 21
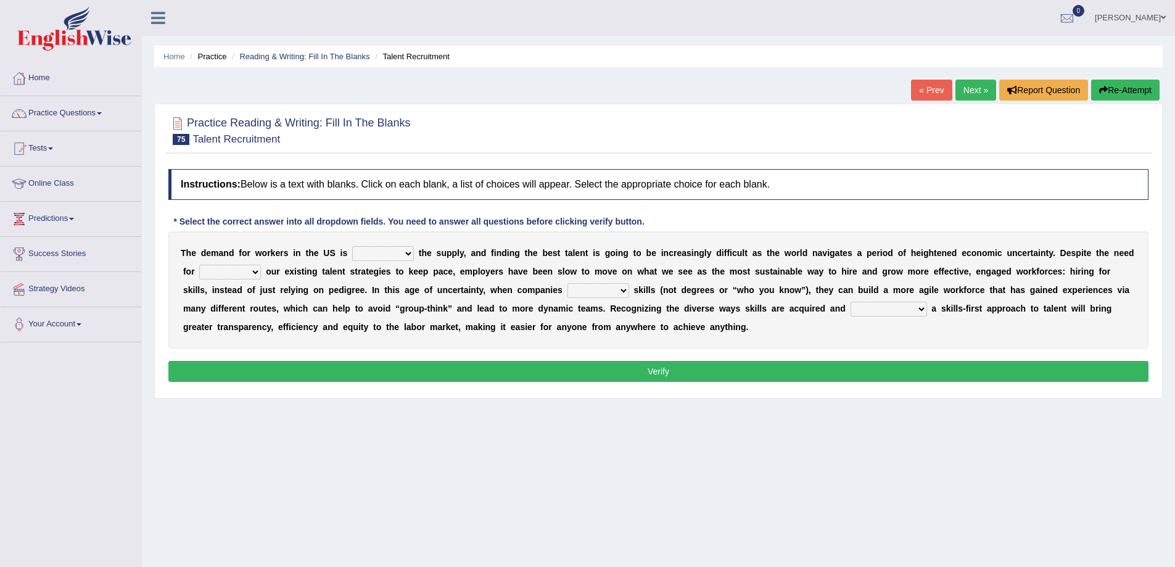
click at [375, 253] on select "outpacing falling flipping irrigating" at bounding box center [383, 253] width 62 height 15
click at [414, 430] on div "Home Practice Reading & Writing: Fill In The Blanks Talent Recruitment « Prev N…" at bounding box center [658, 308] width 1033 height 617
click at [412, 257] on select "outpacing falling flipping irrigating" at bounding box center [383, 253] width 62 height 15
select select "irrigating"
click at [352, 246] on select "outpacing falling flipping irrigating" at bounding box center [383, 253] width 62 height 15
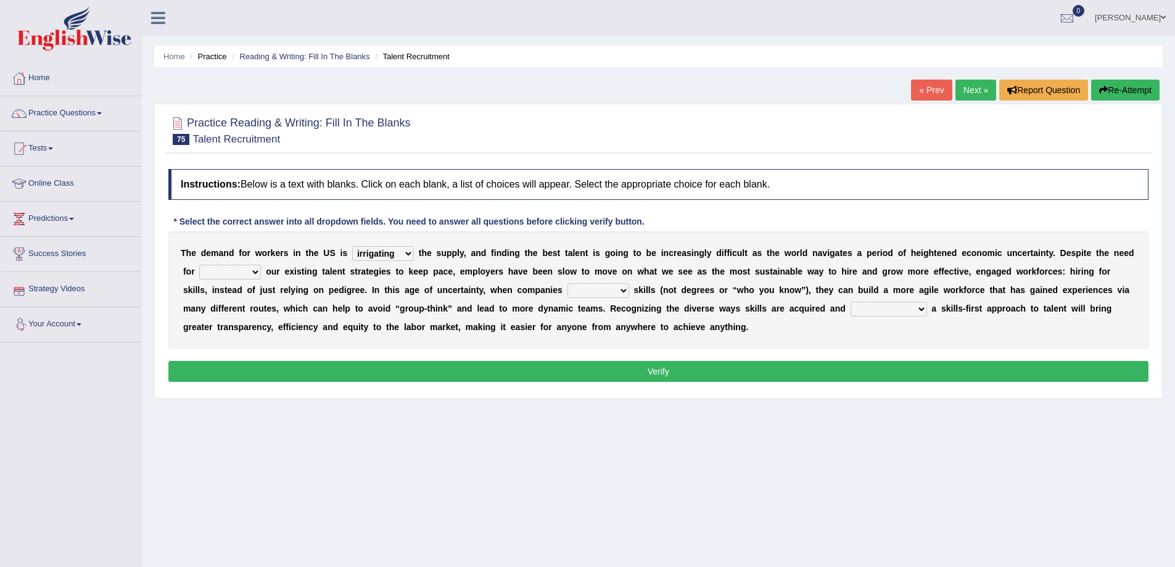
click at [206, 271] on select "reveling reflecting revamping inverting" at bounding box center [230, 272] width 62 height 15
select select "revamping"
click at [199, 265] on select "reveling reflecting revamping inverting" at bounding box center [230, 272] width 62 height 15
click at [620, 291] on select "neglect prioritize worsen alleviate" at bounding box center [598, 290] width 62 height 15
select select "prioritize"
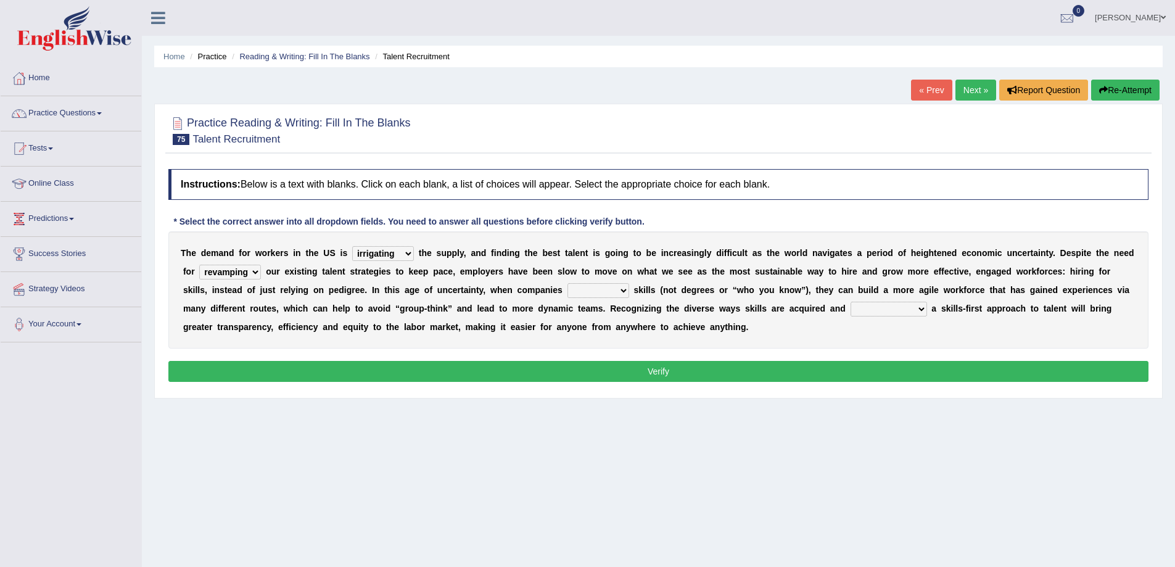
click at [567, 283] on select "neglect prioritize worsen alleviate" at bounding box center [598, 290] width 62 height 15
click at [900, 312] on select "distinguishing digitizing attempting adopting" at bounding box center [888, 309] width 76 height 15
select select "adopting"
click at [850, 302] on select "distinguishing digitizing attempting adopting" at bounding box center [888, 309] width 76 height 15
click at [910, 372] on button "Verify" at bounding box center [658, 371] width 980 height 21
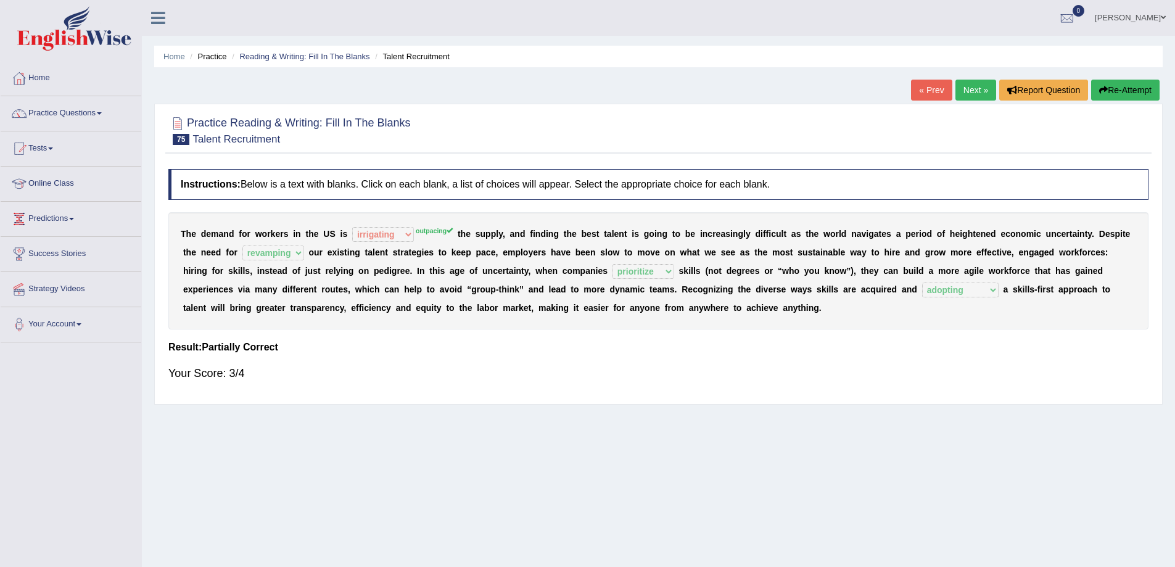
click at [961, 92] on link "Next »" at bounding box center [975, 90] width 41 height 21
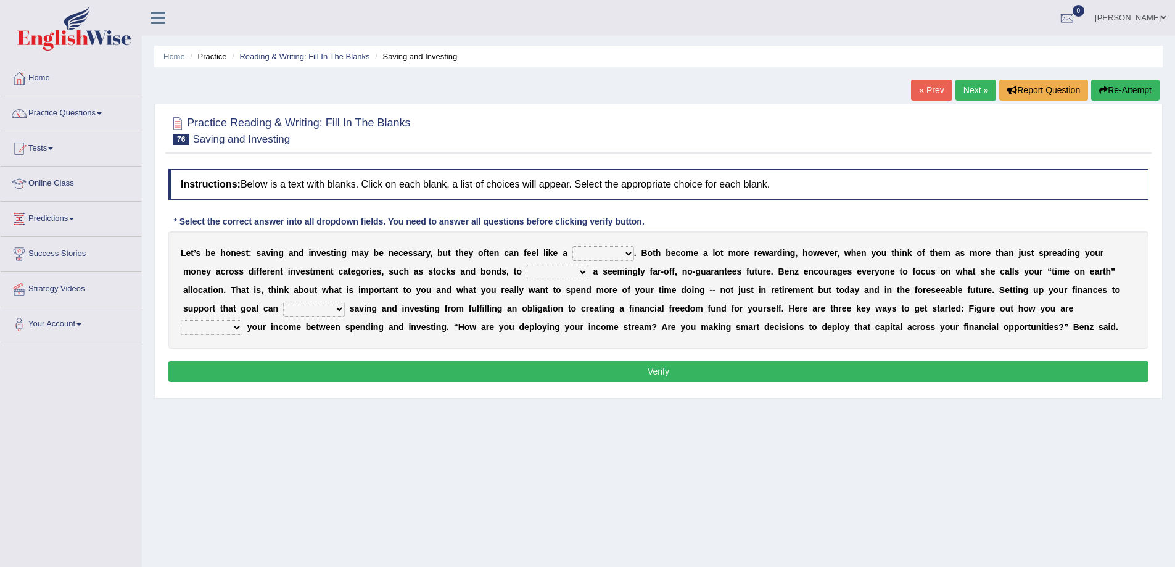
click at [599, 255] on select "nuance choice recidivist chore" at bounding box center [603, 253] width 62 height 15
select select "choice"
click at [572, 246] on select "nuance choice recidivist chore" at bounding box center [603, 253] width 62 height 15
click at [554, 264] on div "L e t ’ s b e h o n e s t : s a v i n g a n d i n v e s t i n g m a y b e n e c…" at bounding box center [658, 289] width 980 height 117
click at [548, 266] on select "fulminate fund categorize fend" at bounding box center [558, 272] width 62 height 15
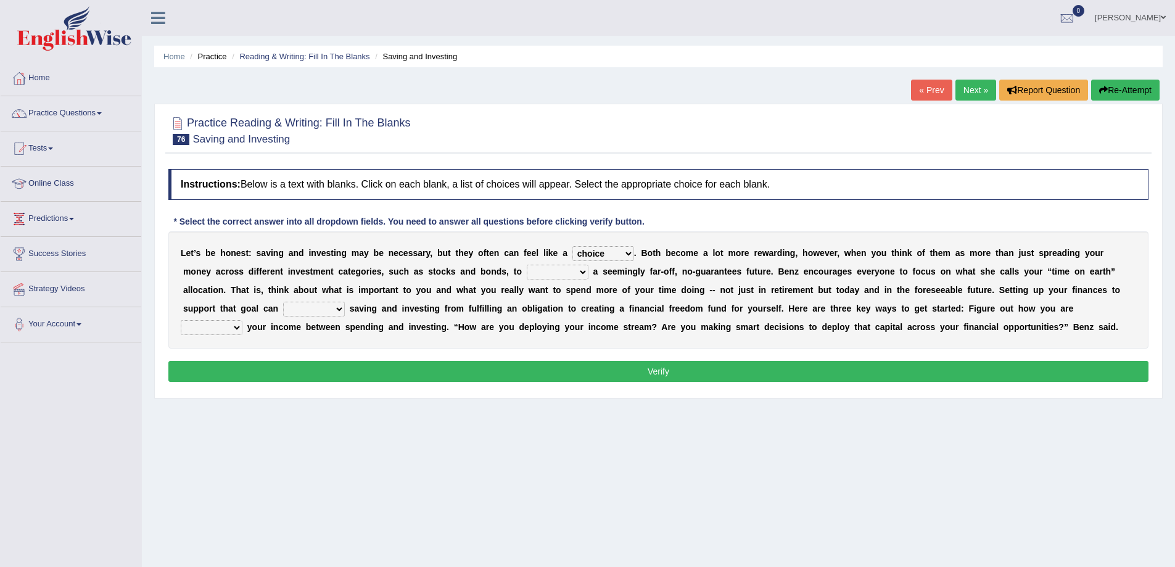
select select "categorize"
click at [527, 265] on select "fulminate fund categorize fend" at bounding box center [558, 272] width 62 height 15
click at [321, 310] on select "transcend transact transport transform" at bounding box center [314, 309] width 62 height 15
select select "transform"
click at [283, 302] on select "transcend transact transport transform" at bounding box center [314, 309] width 62 height 15
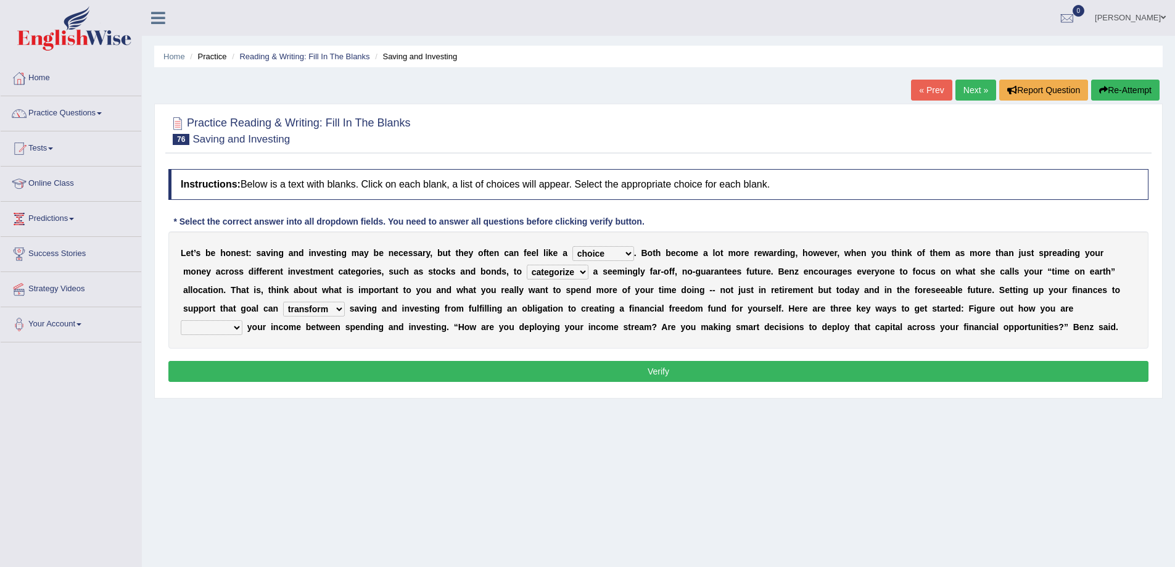
click at [333, 304] on select "transcend transact transport transform" at bounding box center [314, 309] width 62 height 15
click at [364, 432] on div "Home Practice Reading & Writing: Fill In The Blanks Saving and Investing « Prev…" at bounding box center [658, 308] width 1033 height 617
click at [232, 328] on select "affording spiking allocating delegating" at bounding box center [212, 327] width 62 height 15
select select "allocating"
click at [181, 320] on select "affording spiking allocating delegating" at bounding box center [212, 327] width 62 height 15
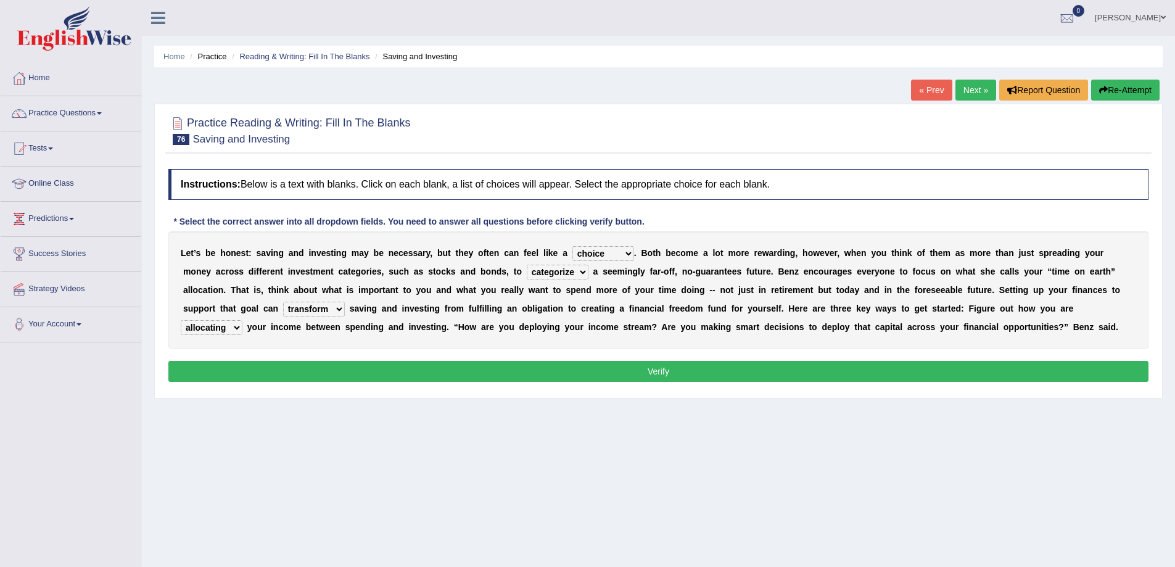
click at [289, 367] on button "Verify" at bounding box center [658, 371] width 980 height 21
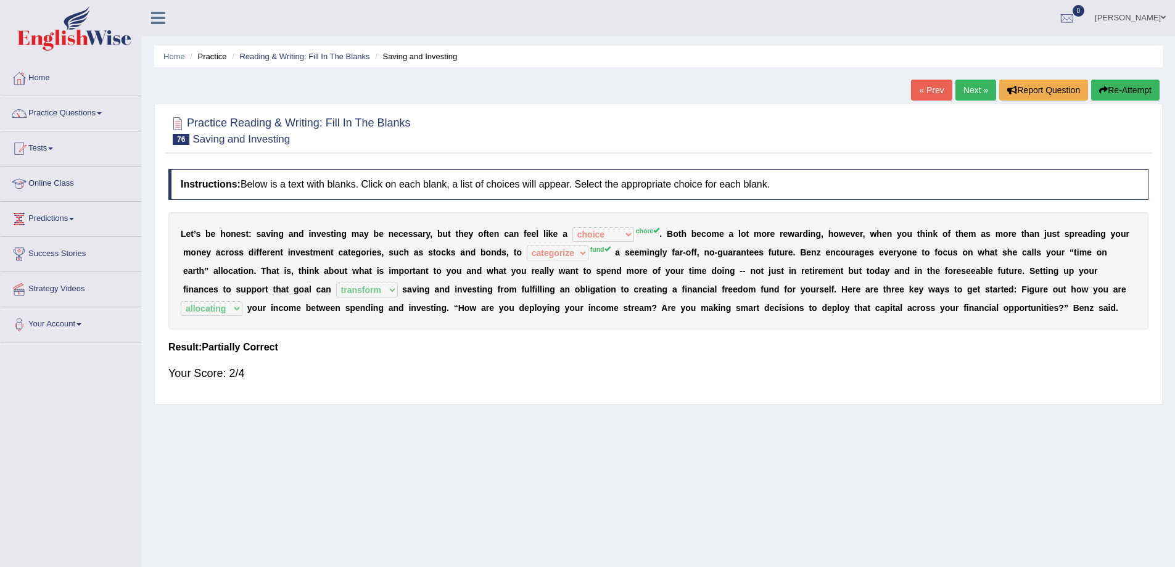
click at [977, 89] on link "Next »" at bounding box center [975, 90] width 41 height 21
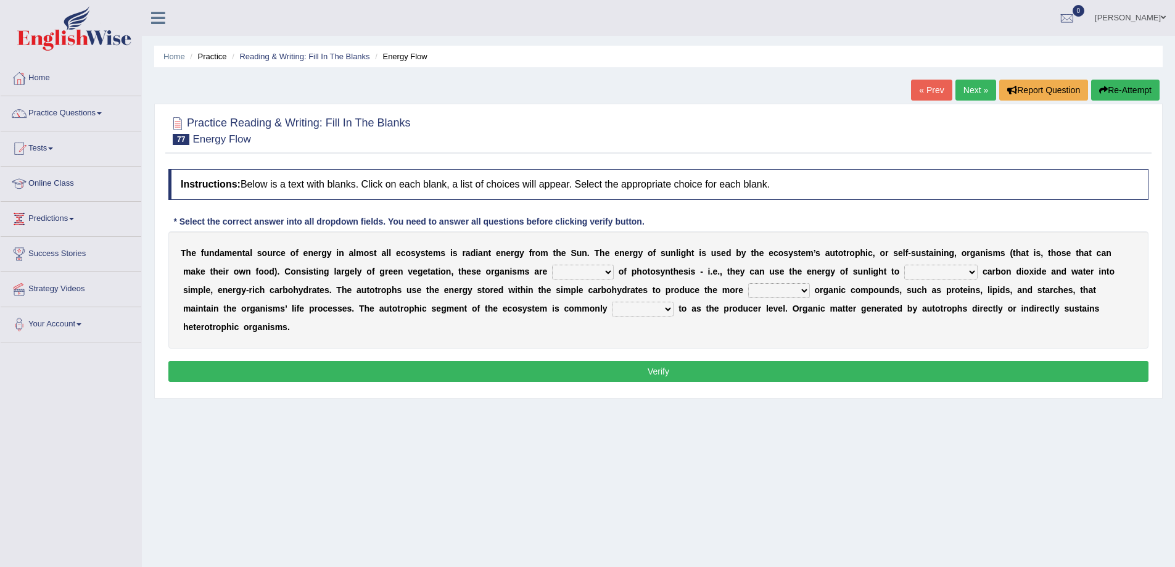
click at [568, 271] on select "aware capable proud guilty" at bounding box center [583, 272] width 62 height 15
select select "capable"
click at [552, 265] on select "aware capable proud guilty" at bounding box center [583, 272] width 62 height 15
click at [955, 268] on select "communicate build convert force" at bounding box center [940, 272] width 73 height 15
select select "convert"
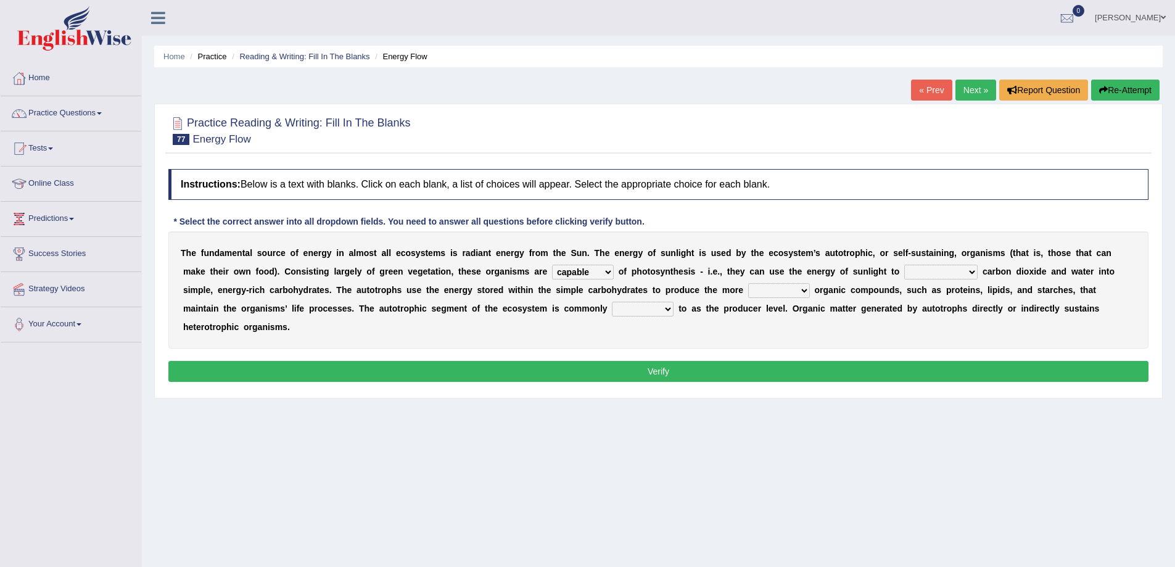
click at [904, 265] on select "communicate build convert force" at bounding box center [940, 272] width 73 height 15
click at [770, 292] on select "normal complex authentic futile" at bounding box center [779, 290] width 62 height 15
select select "authentic"
click at [748, 283] on select "normal complex authentic futile" at bounding box center [779, 290] width 62 height 15
click at [627, 308] on select "made known provided referred" at bounding box center [643, 309] width 62 height 15
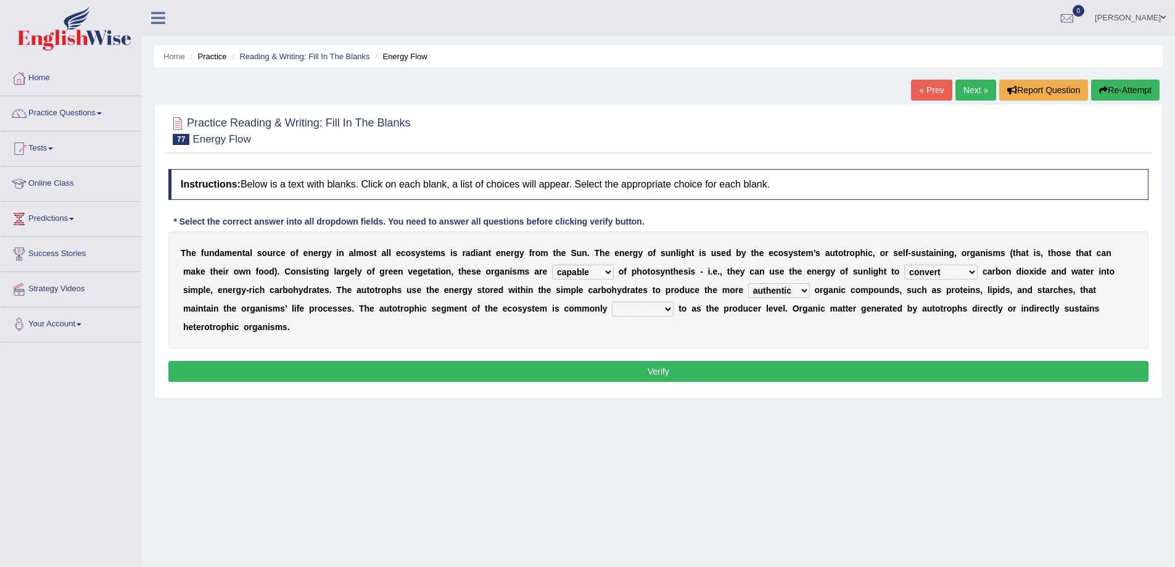
select select "referred"
click at [612, 302] on select "made known provided referred" at bounding box center [643, 309] width 62 height 15
click at [657, 378] on button "Verify" at bounding box center [658, 371] width 980 height 21
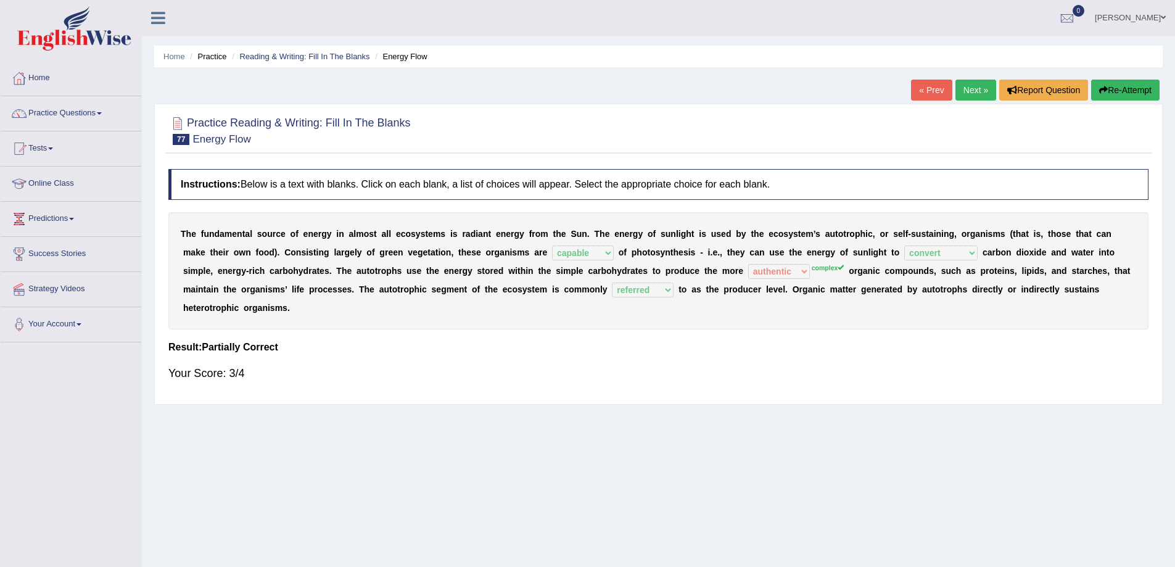
click at [966, 84] on link "Next »" at bounding box center [975, 90] width 41 height 21
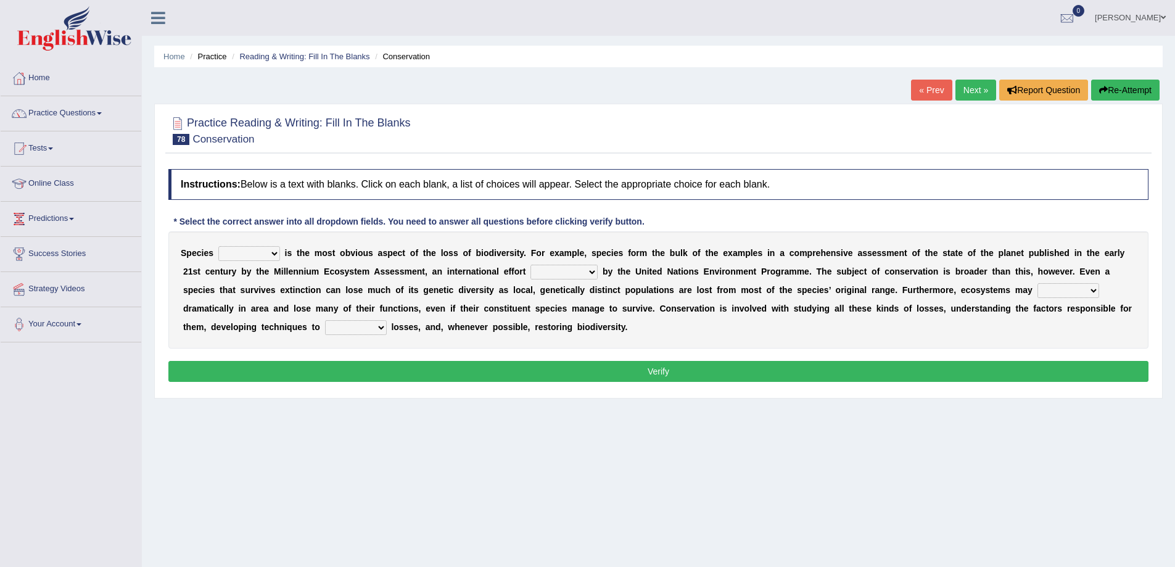
click at [229, 252] on select "richness extinction migration diversity" at bounding box center [249, 253] width 62 height 15
select select "extinction"
click at [218, 246] on select "richness extinction migration diversity" at bounding box center [249, 253] width 62 height 15
click at [267, 249] on select "richness extinction migration diversity" at bounding box center [249, 253] width 62 height 15
click at [218, 246] on select "richness extinction migration diversity" at bounding box center [249, 253] width 62 height 15
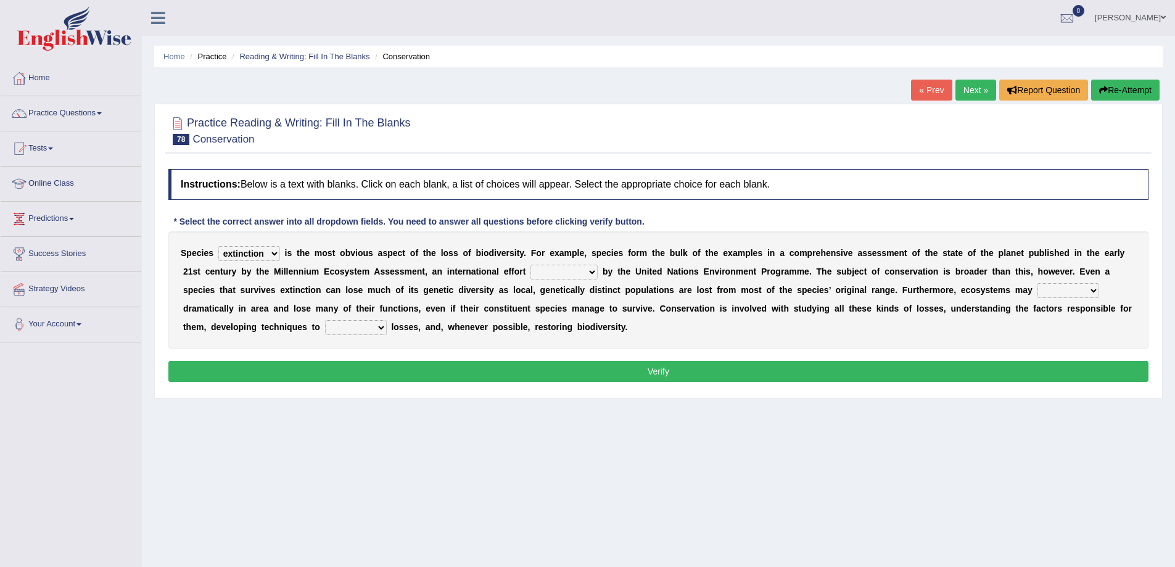
click at [577, 273] on select "confounded consulted converted coordinated" at bounding box center [563, 272] width 67 height 15
select select "confounded"
click at [530, 265] on select "confounded consulted converted coordinated" at bounding box center [563, 272] width 67 height 15
click at [591, 273] on select "confounded consulted converted coordinated" at bounding box center [563, 272] width 67 height 15
click at [547, 432] on div "Home Practice Reading & Writing: Fill In The Blanks Conservation « Prev Next » …" at bounding box center [658, 308] width 1033 height 617
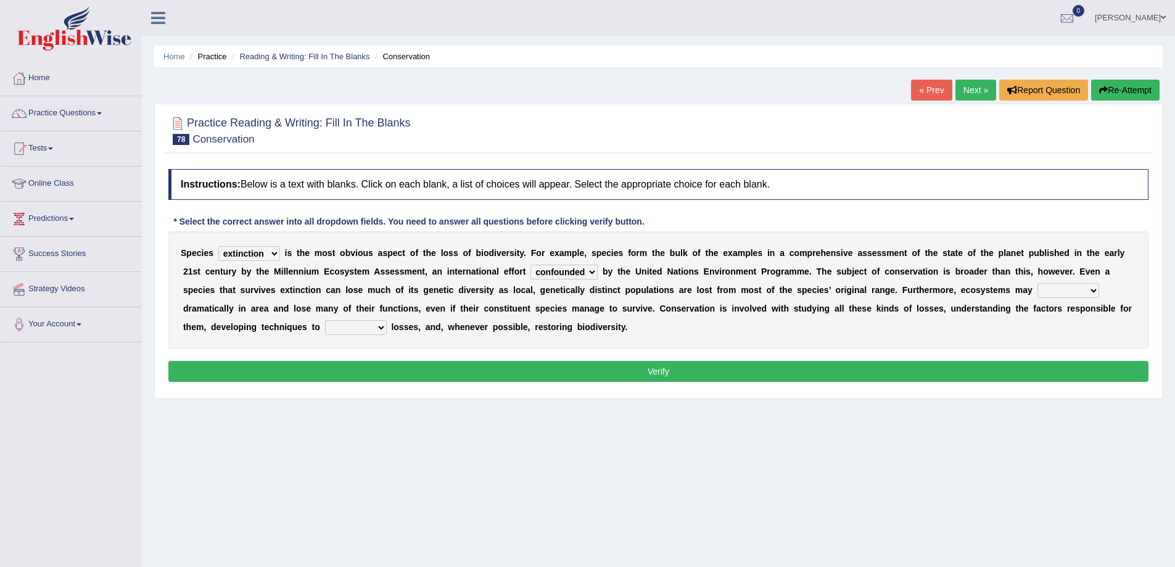
click at [1072, 286] on select "expand remain shrink extend" at bounding box center [1068, 290] width 62 height 15
select select "remain"
click at [1037, 283] on select "expand remain shrink extend" at bounding box center [1068, 290] width 62 height 15
click at [372, 322] on select "prevent praise accelerate prompt" at bounding box center [356, 327] width 62 height 15
select select "prevent"
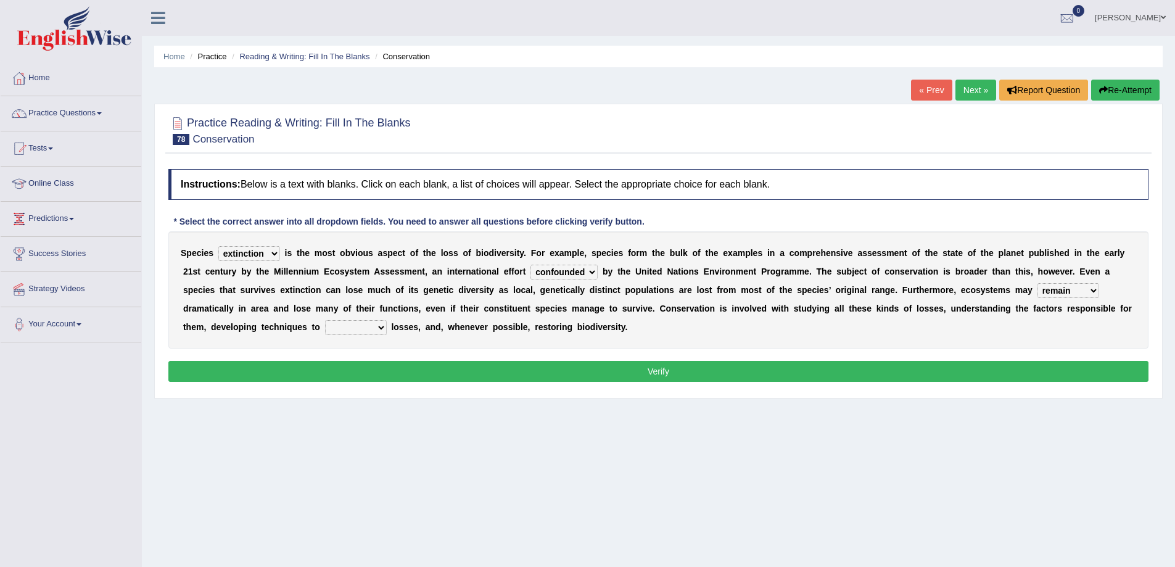
click at [325, 320] on select "prevent praise accelerate prompt" at bounding box center [356, 327] width 62 height 15
click at [358, 371] on button "Verify" at bounding box center [658, 371] width 980 height 21
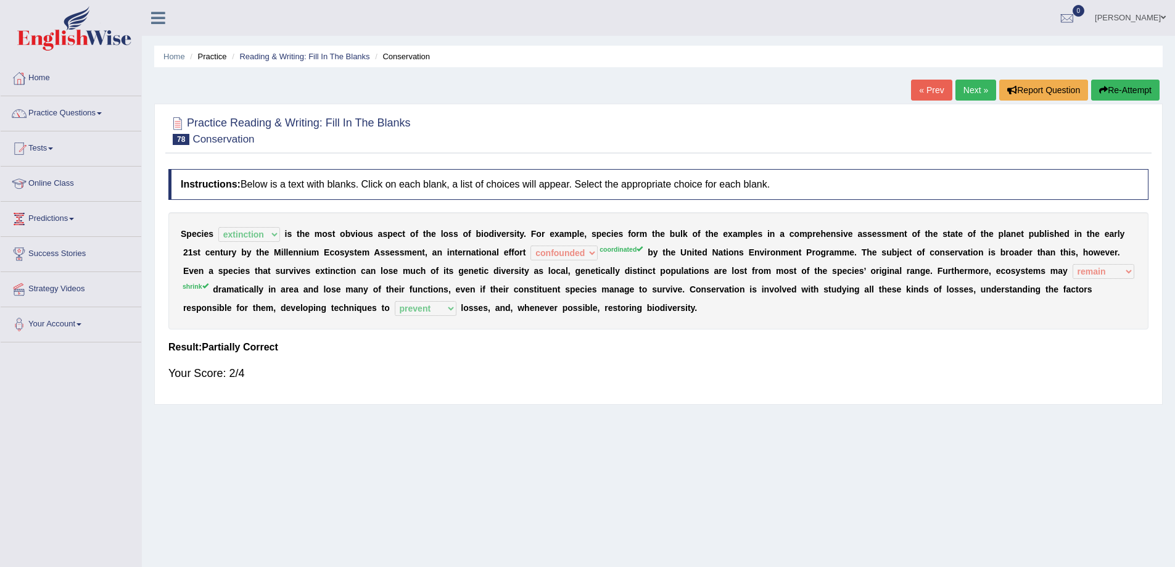
click at [980, 86] on link "Next »" at bounding box center [975, 90] width 41 height 21
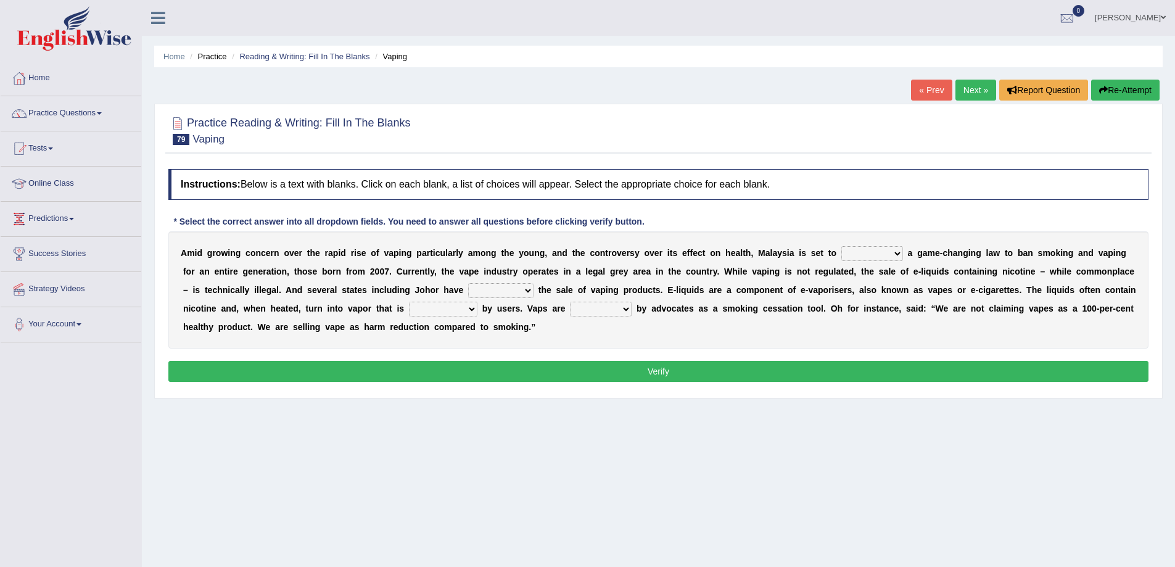
click at [895, 255] on select "introduce adapt lift enroll" at bounding box center [872, 253] width 62 height 15
select select "introduce"
click at [841, 246] on select "introduce adapt lift enroll" at bounding box center [872, 253] width 62 height 15
click at [490, 287] on select "proposed proliferated prohibited promoted" at bounding box center [500, 290] width 65 height 15
select select "prohibited"
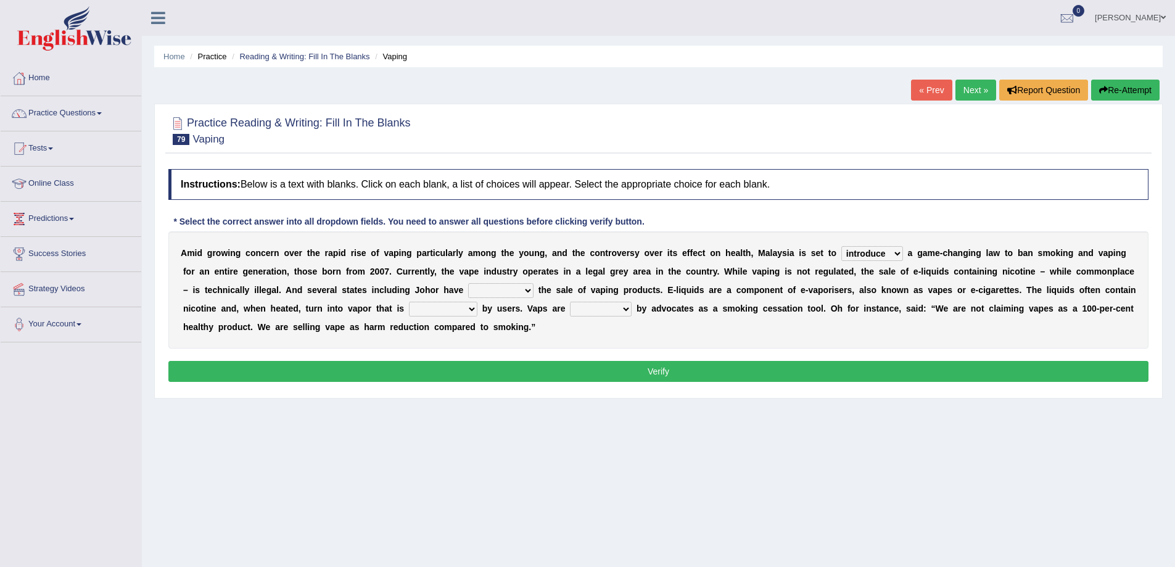
click at [468, 283] on select "proposed proliferated prohibited promoted" at bounding box center [500, 290] width 65 height 15
click at [462, 308] on select "comprised inhaled compressed exhaled" at bounding box center [443, 309] width 68 height 15
select select "inhaled"
click at [409, 302] on select "comprised inhaled compressed exhaled" at bounding box center [443, 309] width 68 height 15
click at [589, 305] on select "touted despised criticized destroyed" at bounding box center [601, 309] width 62 height 15
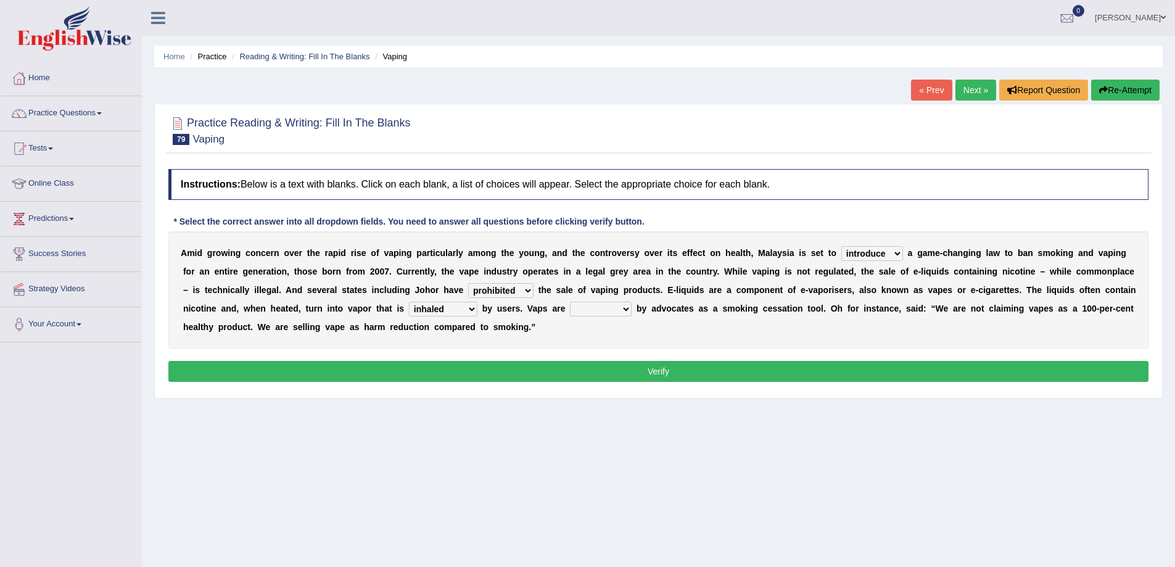
select select "criticized"
click at [570, 302] on select "touted despised criticized destroyed" at bounding box center [601, 309] width 62 height 15
click at [597, 371] on button "Verify" at bounding box center [658, 371] width 980 height 21
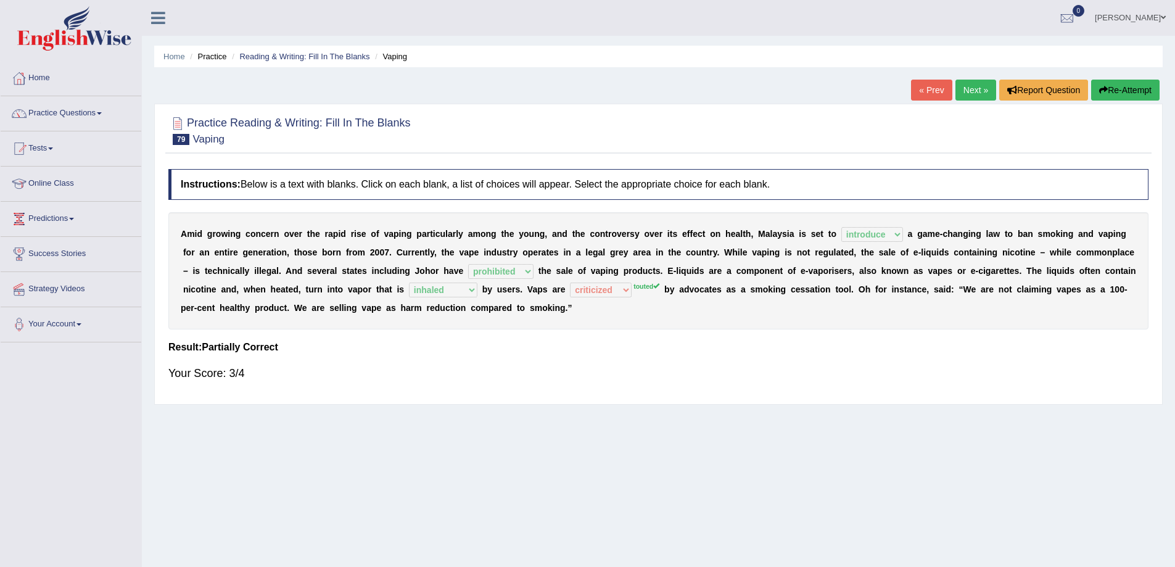
click at [963, 86] on link "Next »" at bounding box center [975, 90] width 41 height 21
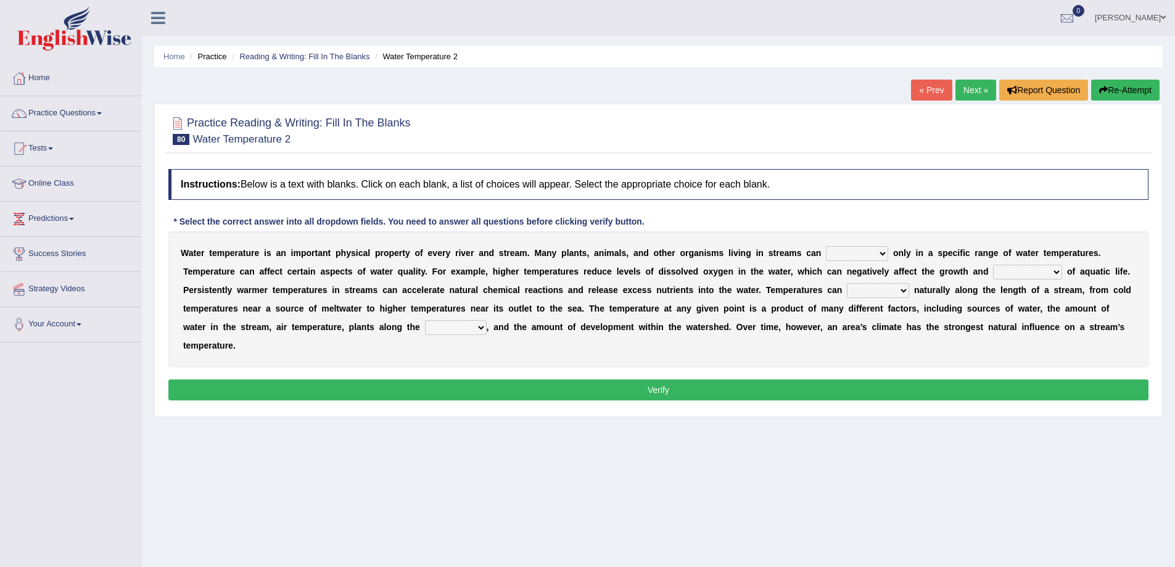
click at [877, 253] on select "wither perish flourish deteriorate" at bounding box center [857, 253] width 62 height 15
select select "flourish"
click at [826, 246] on select "wither perish flourish deteriorate" at bounding box center [857, 253] width 62 height 15
click at [884, 253] on select "wither perish flourish deteriorate" at bounding box center [857, 253] width 62 height 15
click at [914, 207] on div "Instructions: Below is a text with blanks. Click on each blank, a list of choic…" at bounding box center [658, 286] width 986 height 247
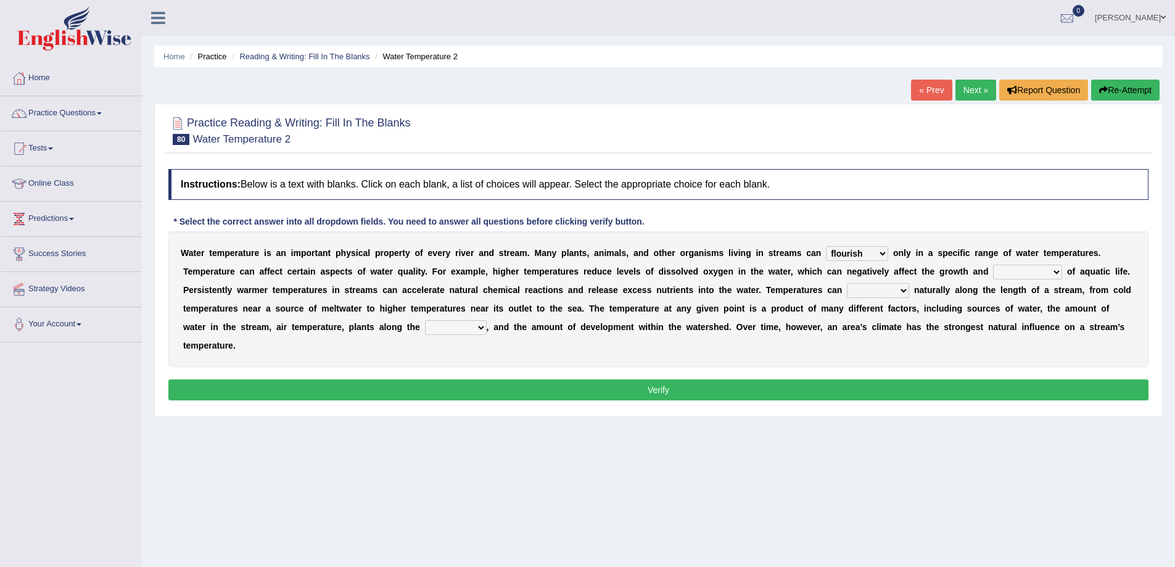
click at [1034, 273] on select "productivity corrosion appreciation degradation" at bounding box center [1027, 272] width 69 height 15
select select "productivity"
click at [993, 265] on select "productivity corrosion appreciation degradation" at bounding box center [1027, 272] width 69 height 15
click at [900, 289] on select "decline vary remain deteriorate" at bounding box center [878, 290] width 62 height 15
click at [847, 283] on select "decline vary remain deteriorate" at bounding box center [878, 290] width 62 height 15
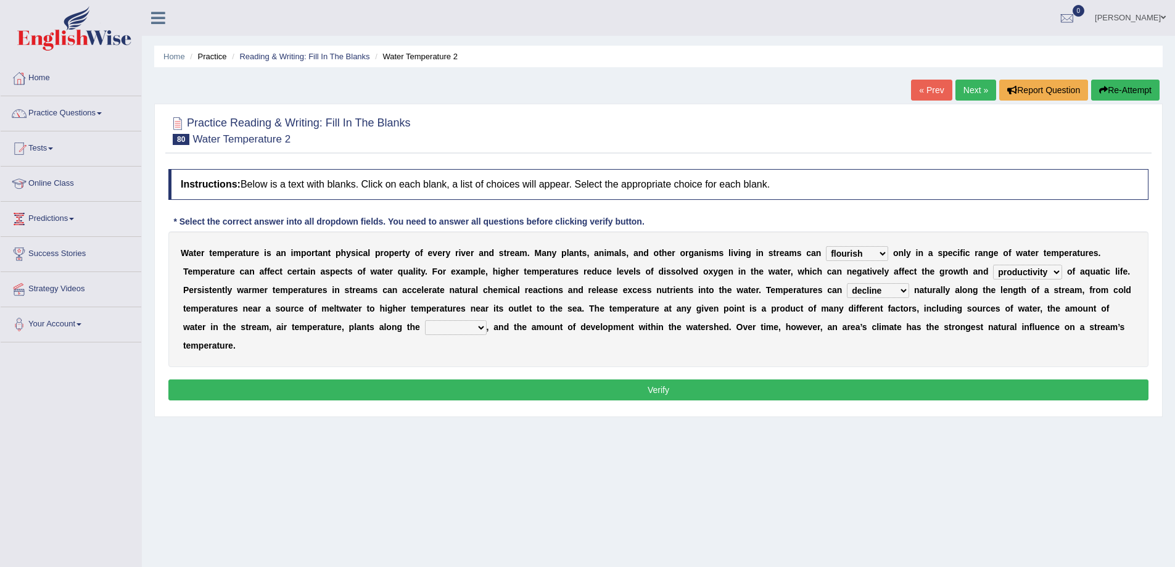
click at [898, 285] on select "decline vary remain deteriorate" at bounding box center [878, 290] width 62 height 15
select select "vary"
click at [847, 283] on select "decline vary remain deteriorate" at bounding box center [878, 290] width 62 height 15
click at [445, 328] on select "mountains road forest bank" at bounding box center [456, 327] width 62 height 15
select select "bank"
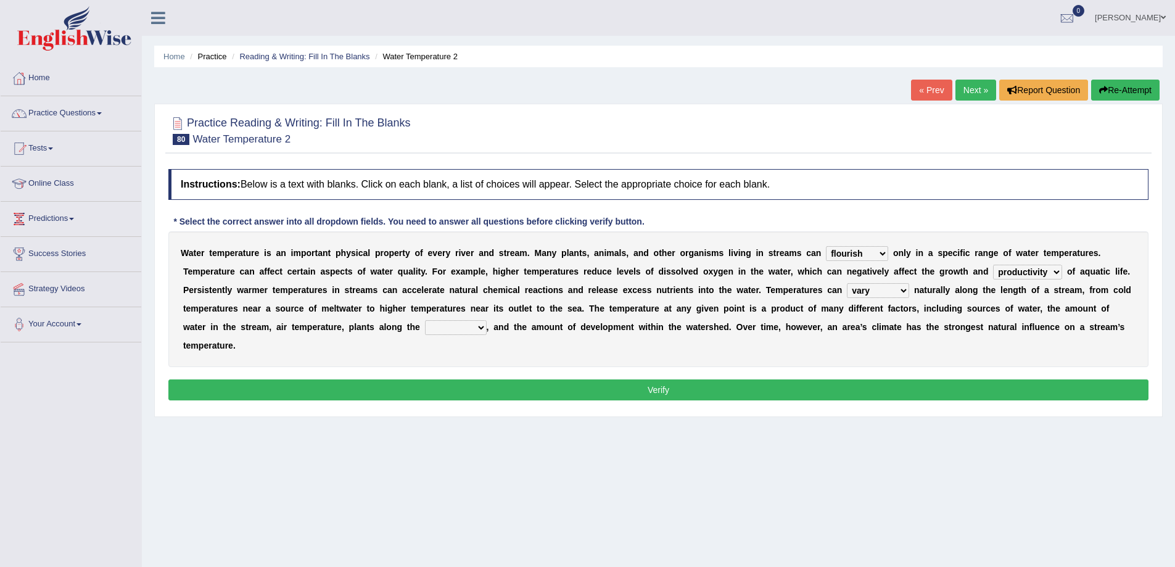
click at [425, 320] on select "mountains road forest bank" at bounding box center [456, 327] width 62 height 15
click at [482, 387] on button "Verify" at bounding box center [658, 389] width 980 height 21
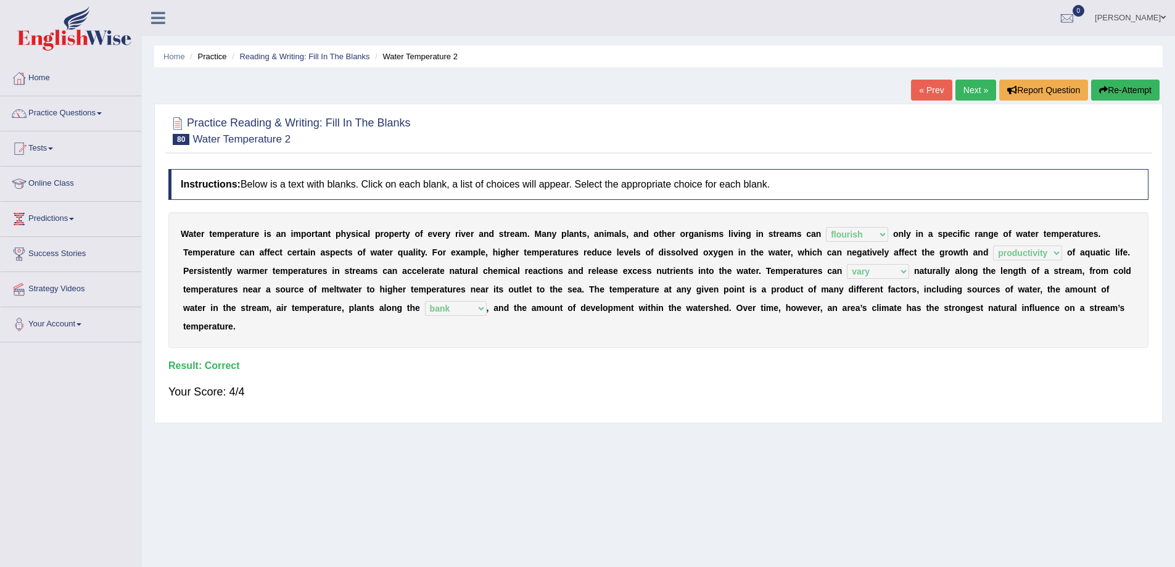
click at [971, 90] on link "Next »" at bounding box center [975, 90] width 41 height 21
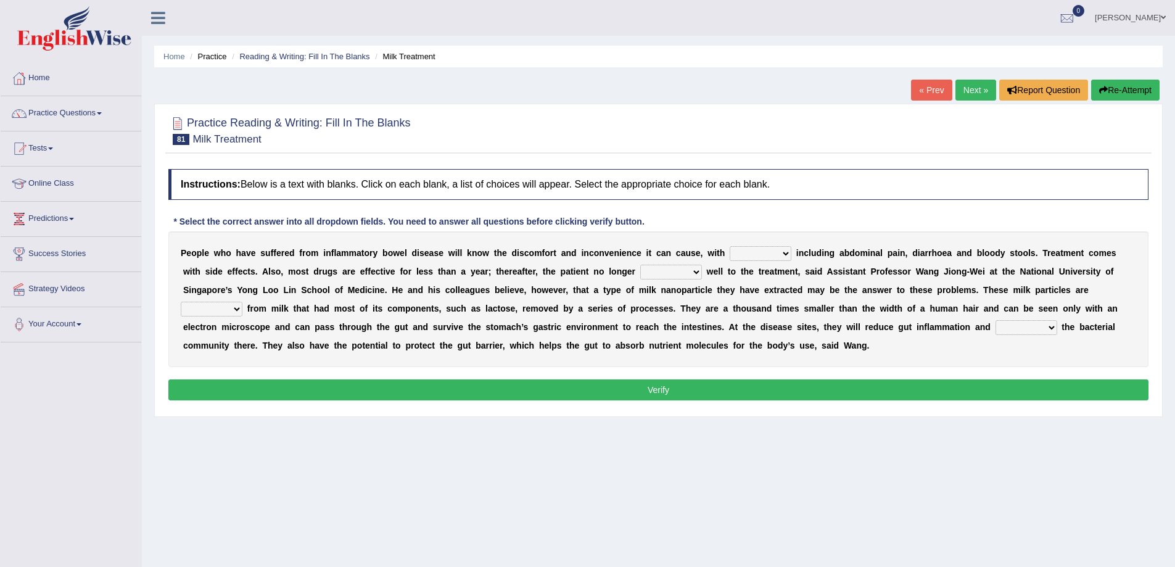
click at [778, 255] on select "symptoms sources causes benefits" at bounding box center [761, 253] width 62 height 15
select select "symptoms"
click at [730, 246] on select "symptoms sources causes benefits" at bounding box center [761, 253] width 62 height 15
click at [702, 269] on b at bounding box center [704, 271] width 5 height 10
click at [698, 270] on select "returns refers responds refuses" at bounding box center [671, 272] width 62 height 15
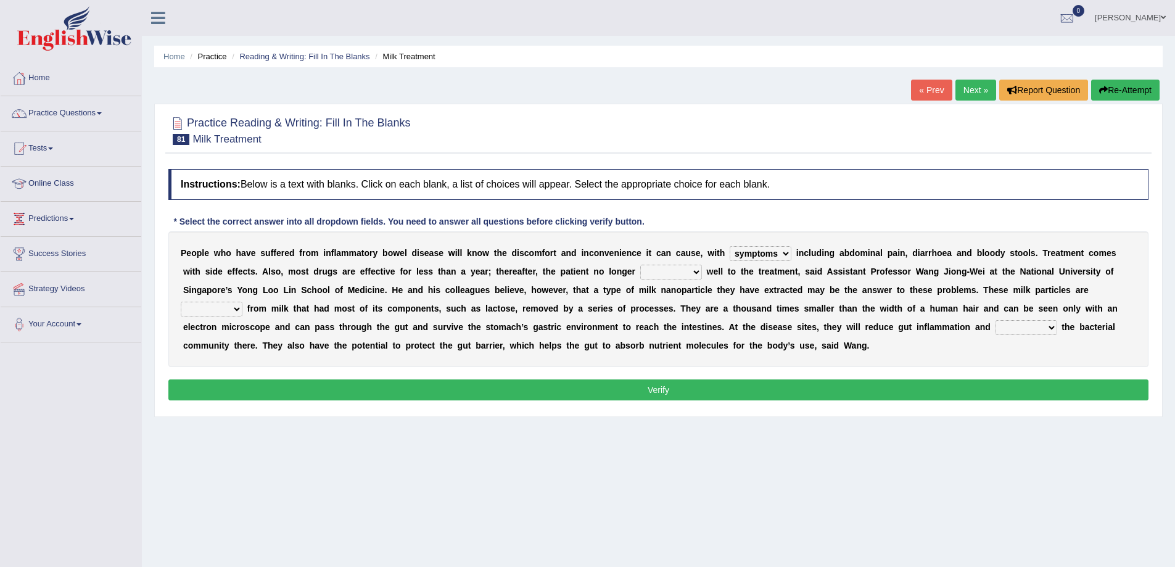
select select "responds"
click at [640, 265] on select "returns refers responds refuses" at bounding box center [671, 272] width 62 height 15
click at [192, 308] on select "prohibited derived missed prevented" at bounding box center [212, 309] width 62 height 15
click at [181, 302] on select "prohibited derived missed prevented" at bounding box center [212, 309] width 62 height 15
click at [229, 312] on select "prohibited derived missed prevented" at bounding box center [212, 309] width 62 height 15
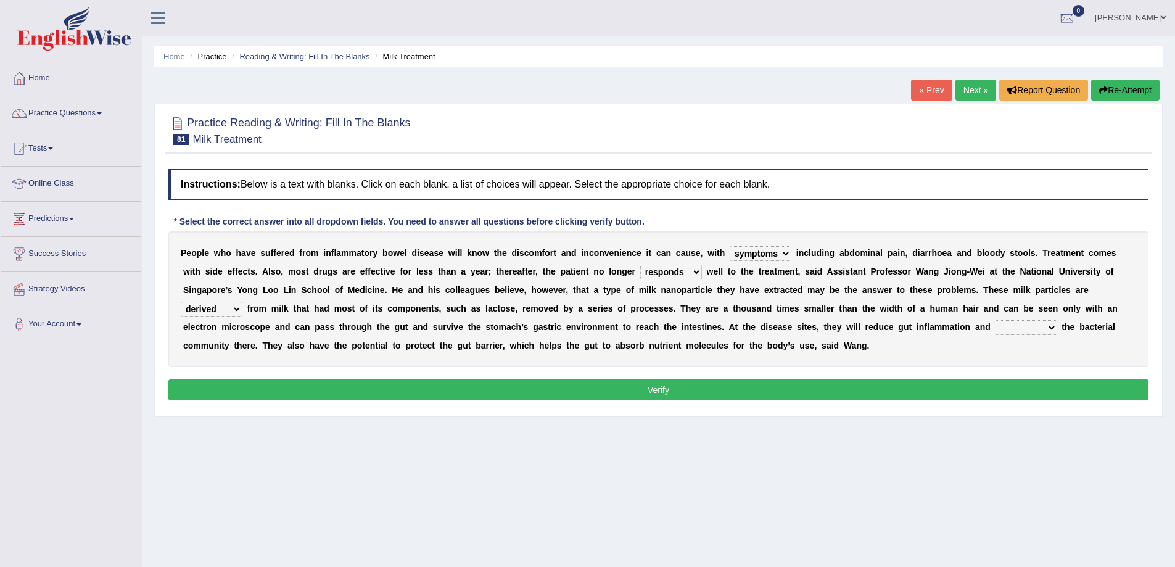
select select "prevented"
click at [181, 302] on select "prohibited derived missed prevented" at bounding box center [212, 309] width 62 height 15
click at [1012, 327] on select "restore erase quarantine disturb" at bounding box center [1026, 327] width 62 height 15
select select "erase"
click at [995, 320] on select "restore erase quarantine disturb" at bounding box center [1026, 327] width 62 height 15
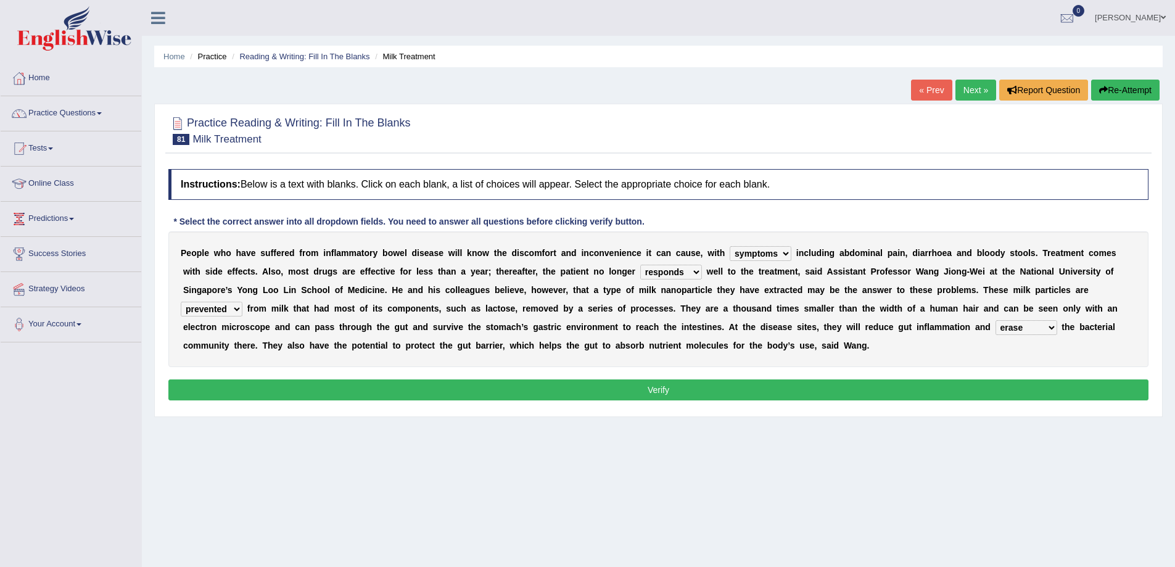
click at [681, 395] on button "Verify" at bounding box center [658, 389] width 980 height 21
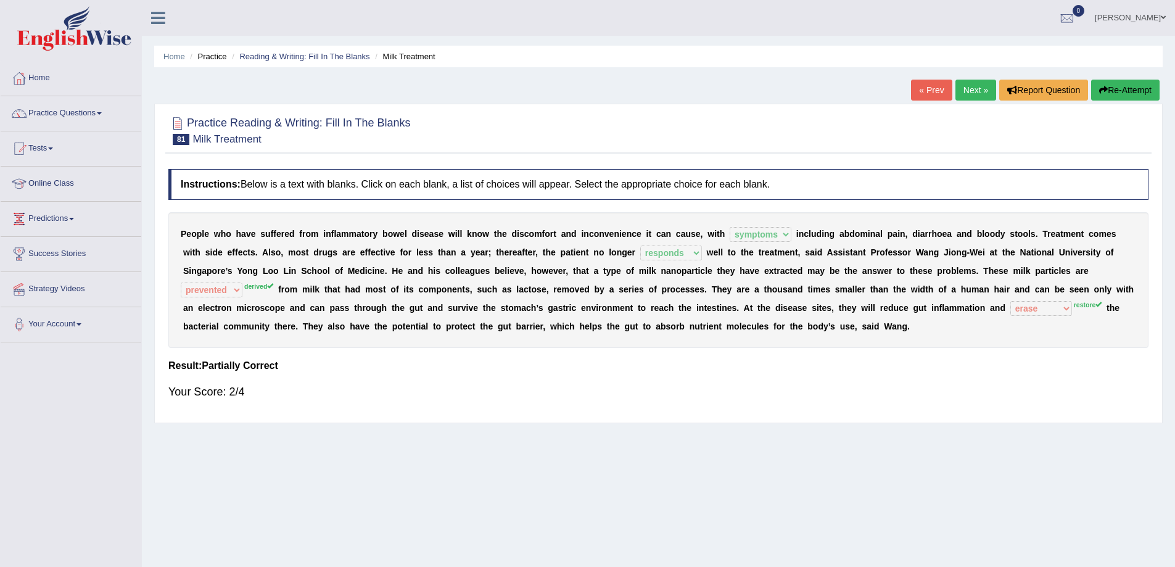
click at [1119, 90] on button "Re-Attempt" at bounding box center [1125, 90] width 68 height 21
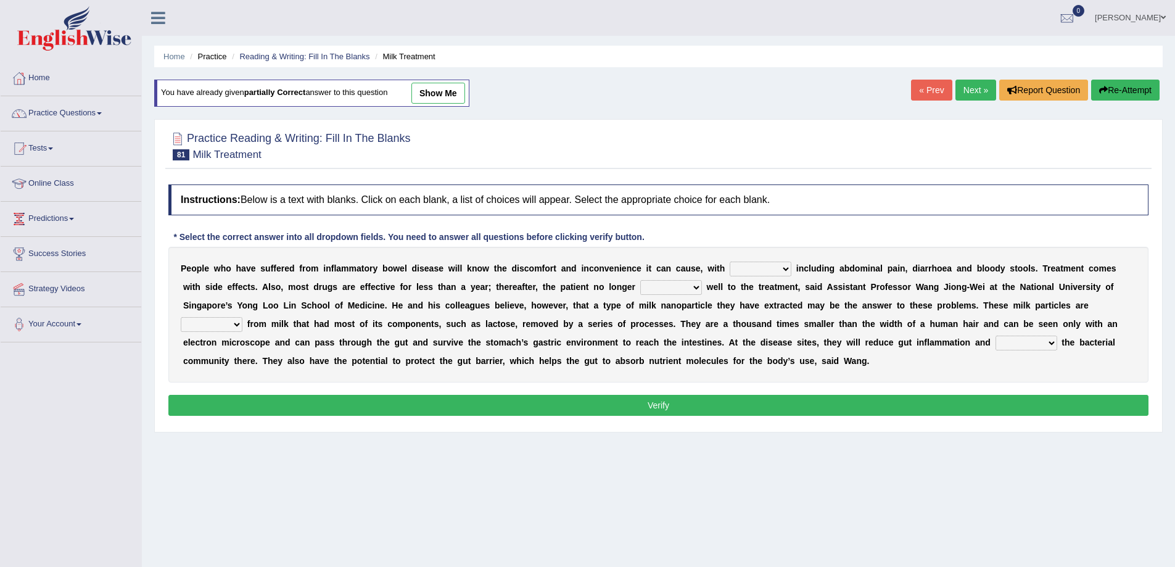
click at [763, 273] on select "symptoms sources causes benefits" at bounding box center [761, 268] width 62 height 15
select select "symptoms"
click at [730, 261] on select "symptoms sources causes benefits" at bounding box center [761, 268] width 62 height 15
click at [686, 286] on select "returns refers responds refuses" at bounding box center [671, 287] width 62 height 15
select select "responds"
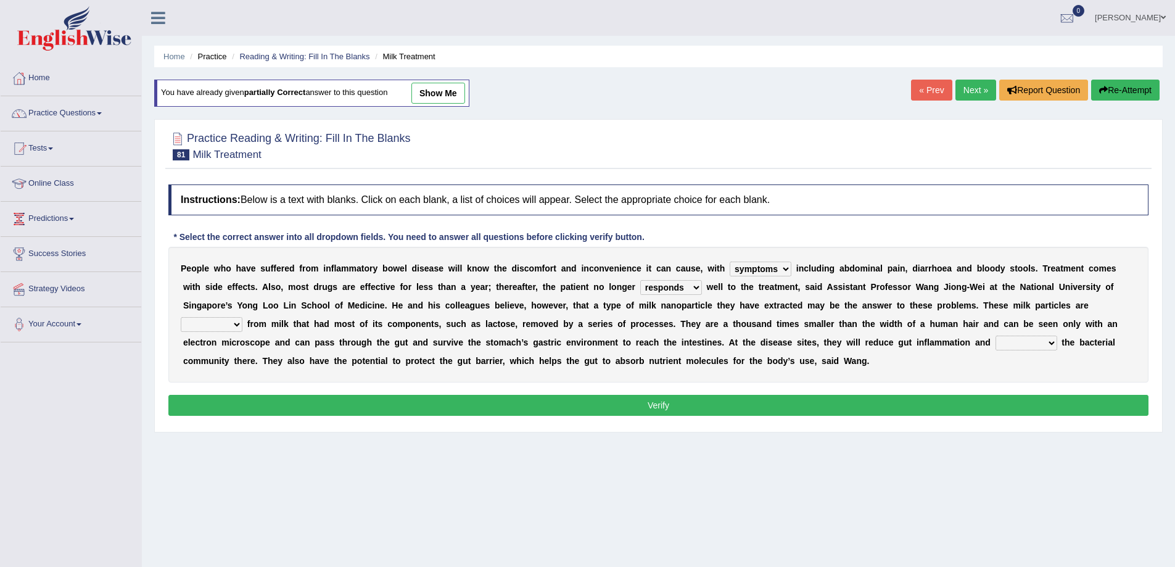
click at [640, 280] on select "returns refers responds refuses" at bounding box center [671, 287] width 62 height 15
click at [236, 322] on select "prohibited derived missed prevented" at bounding box center [212, 324] width 62 height 15
select select "derived"
click at [181, 317] on select "prohibited derived missed prevented" at bounding box center [212, 324] width 62 height 15
click at [1004, 337] on select "restore erase quarantine disturb" at bounding box center [1026, 342] width 62 height 15
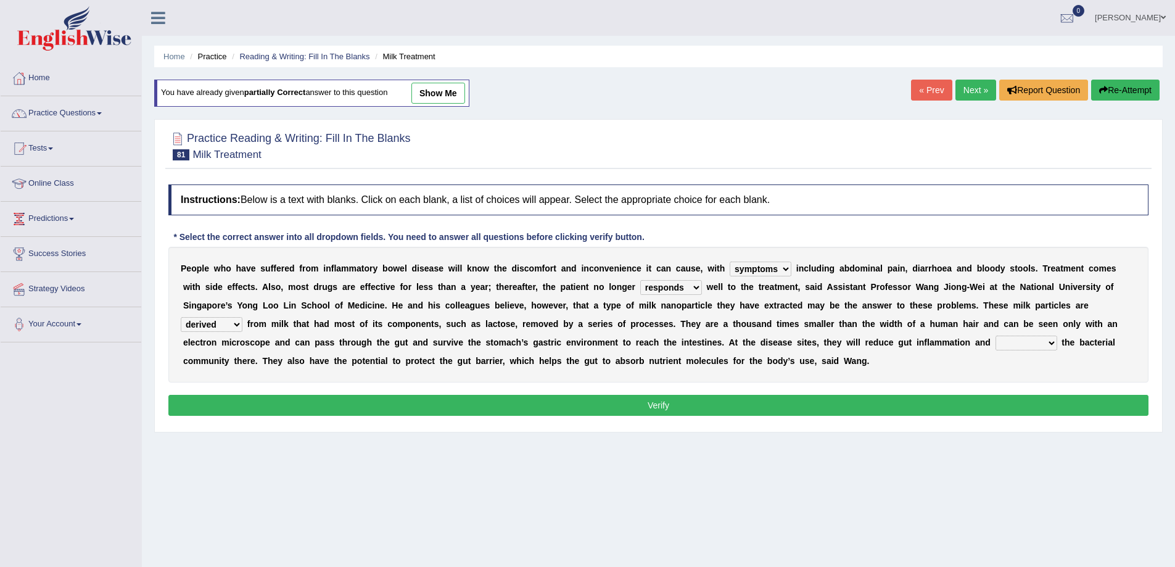
select select "restore"
click at [995, 335] on select "restore erase quarantine disturb" at bounding box center [1026, 342] width 62 height 15
click at [972, 412] on button "Verify" at bounding box center [658, 405] width 980 height 21
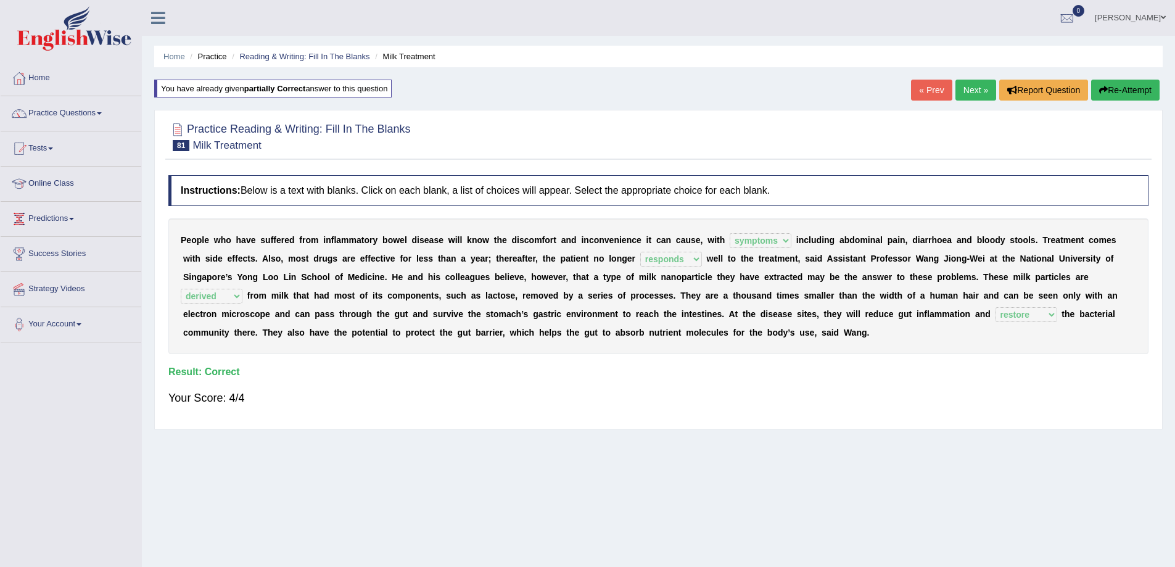
click at [980, 92] on link "Next »" at bounding box center [975, 90] width 41 height 21
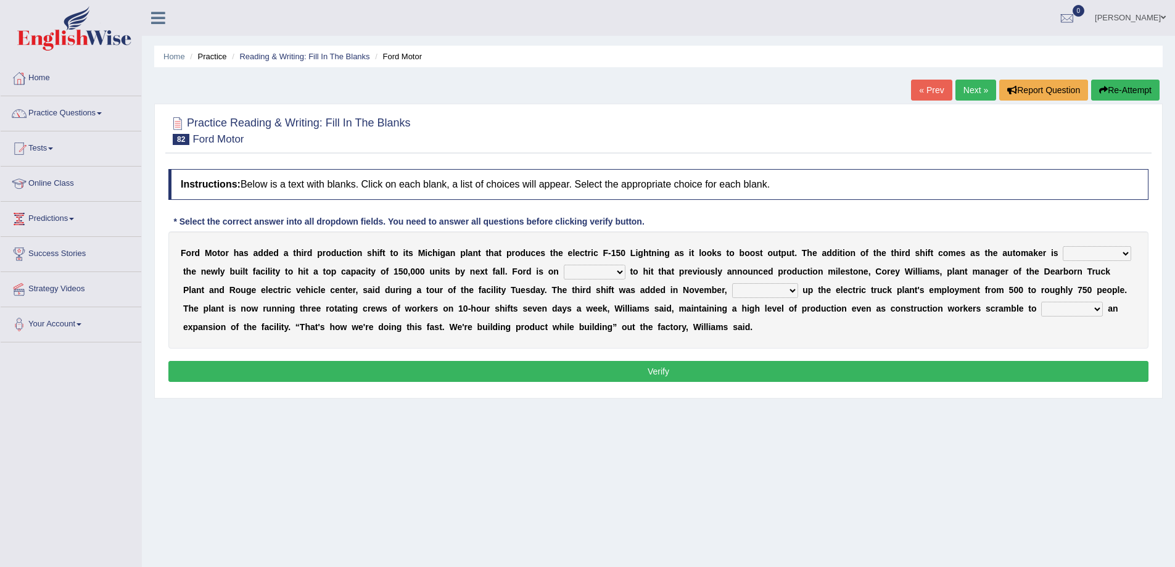
click at [1088, 252] on select "selling decorating demolishing expanding" at bounding box center [1097, 253] width 68 height 15
select select "expanding"
click at [1063, 246] on select "selling decorating demolishing expanding" at bounding box center [1097, 253] width 68 height 15
click at [572, 269] on select "foot table time track" at bounding box center [595, 272] width 62 height 15
select select "track"
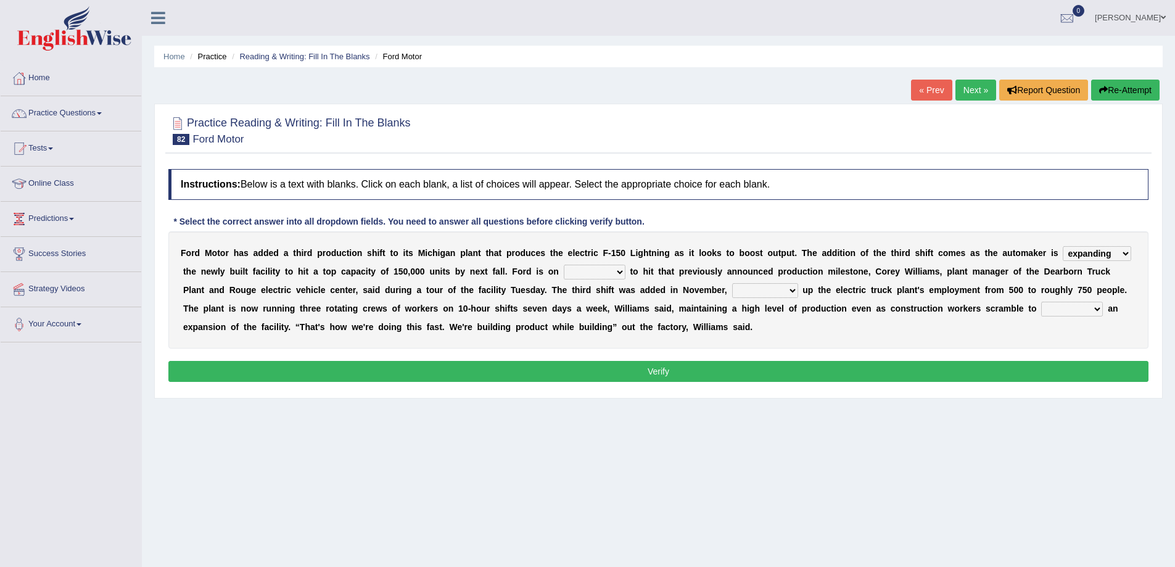
click at [564, 265] on select "foot table time track" at bounding box center [595, 272] width 62 height 15
click at [590, 269] on select "foot table time track" at bounding box center [595, 272] width 62 height 15
click at [640, 434] on div "Home Practice Reading & Writing: Fill In The Blanks Ford Motor « Prev Next » Re…" at bounding box center [658, 308] width 1033 height 617
click at [781, 291] on select "maintaining diminishing decreasing bumping" at bounding box center [765, 290] width 66 height 15
select select "bumping"
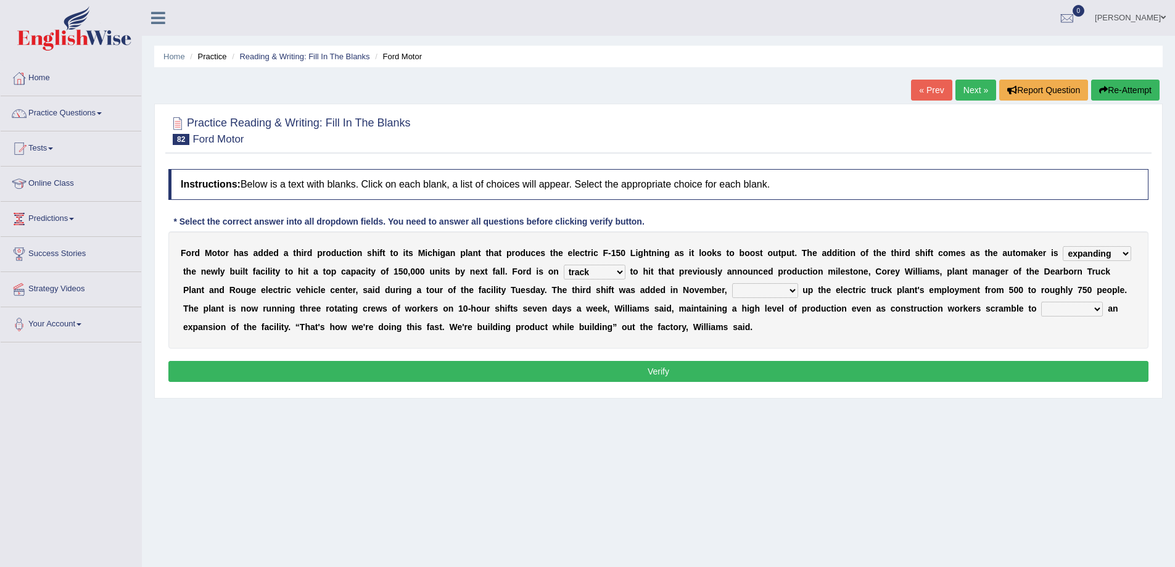
click at [732, 283] on select "maintaining diminishing decreasing bumping" at bounding box center [765, 290] width 66 height 15
click at [1050, 305] on select "cease postpone complete reverse" at bounding box center [1072, 309] width 62 height 15
select select "reverse"
click at [1041, 302] on select "cease postpone complete reverse" at bounding box center [1072, 309] width 62 height 15
click at [595, 369] on button "Verify" at bounding box center [658, 371] width 980 height 21
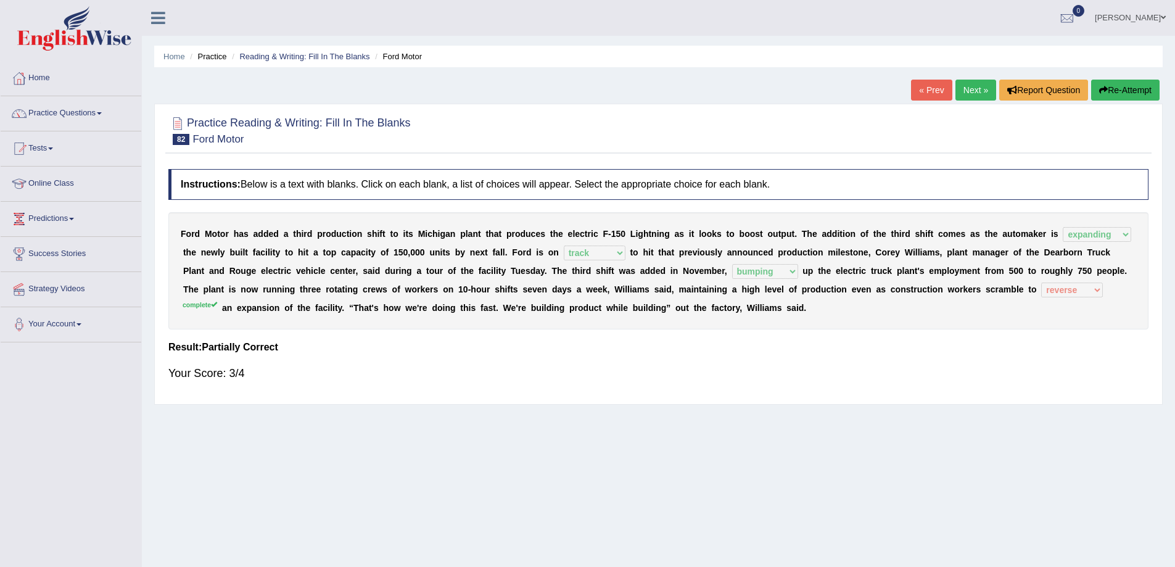
click at [961, 91] on link "Next »" at bounding box center [975, 90] width 41 height 21
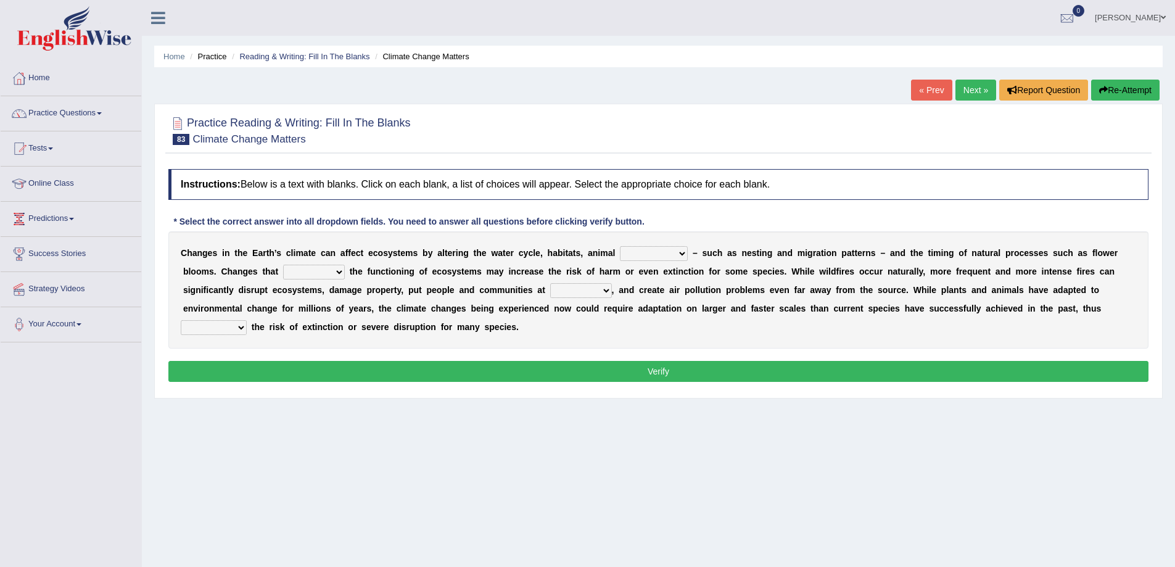
click at [677, 255] on select "creativity behavior weaknesses amounts" at bounding box center [654, 253] width 68 height 15
select select "behavior"
click at [620, 246] on select "creativity behavior weaknesses amounts" at bounding box center [654, 253] width 68 height 15
click at [290, 271] on select "enclose interfere disrupt benefit" at bounding box center [314, 272] width 62 height 15
select select "disrupt"
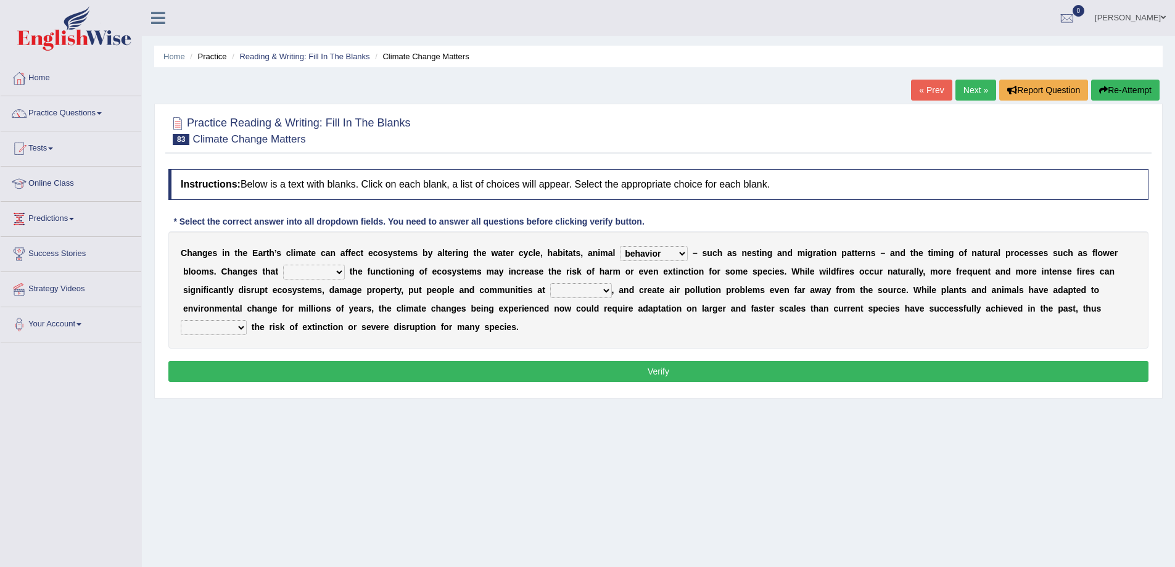
click at [283, 265] on select "enclose interfere disrupt benefit" at bounding box center [314, 272] width 62 height 15
click at [595, 286] on select "ease front risk first" at bounding box center [581, 290] width 62 height 15
select select "risk"
click at [550, 283] on select "ease front risk first" at bounding box center [581, 290] width 62 height 15
click at [188, 325] on select "mitigating increasing maintaining decreasing" at bounding box center [214, 327] width 66 height 15
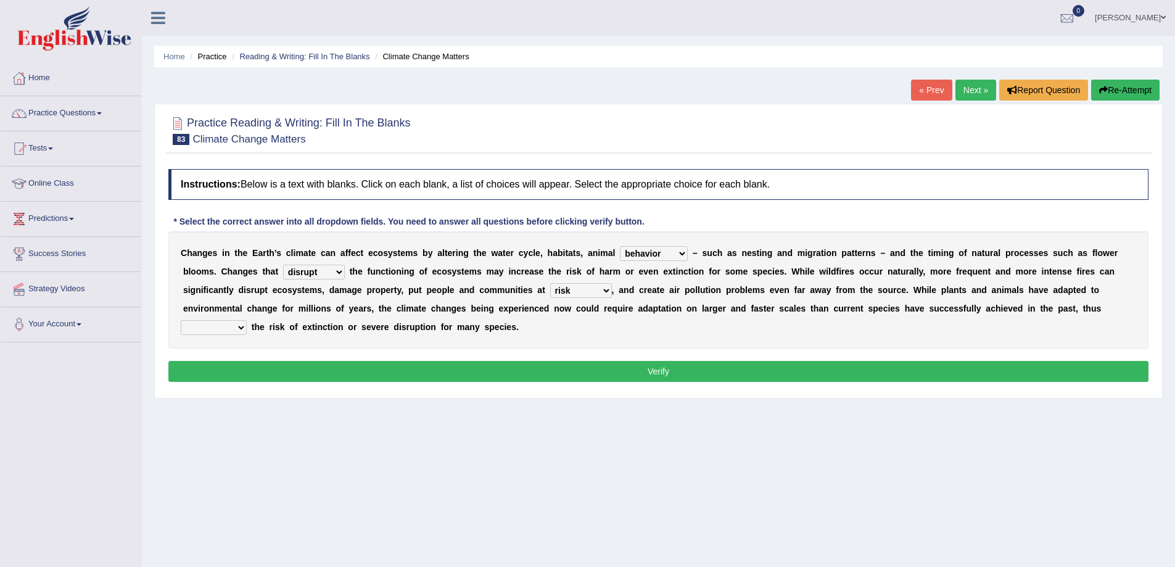
select select "increasing"
click at [181, 320] on select "mitigating increasing maintaining decreasing" at bounding box center [214, 327] width 66 height 15
click at [317, 369] on button "Verify" at bounding box center [658, 371] width 980 height 21
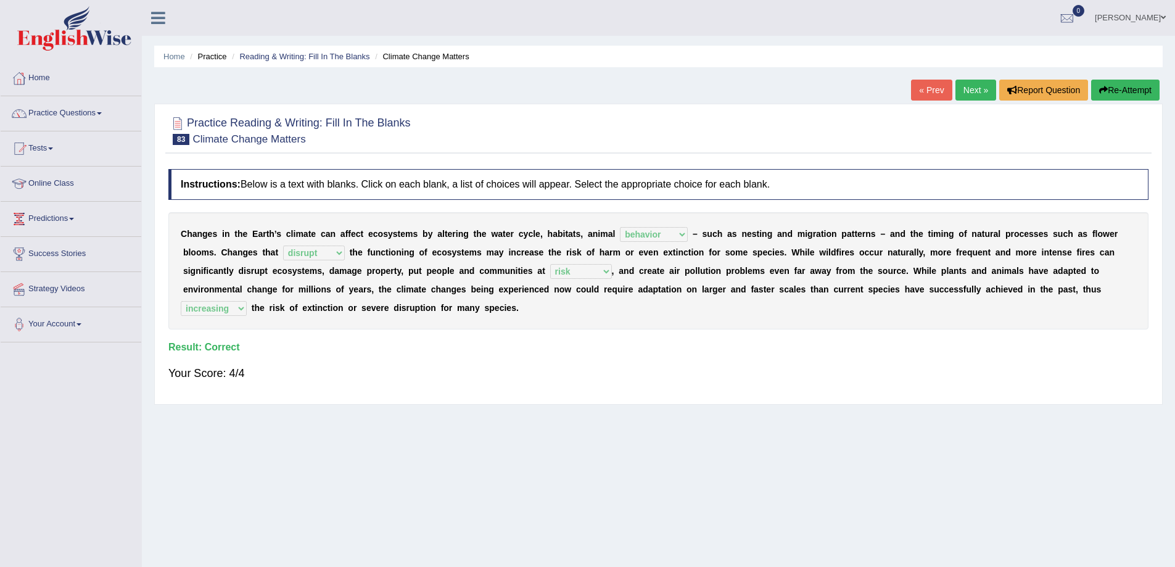
click at [104, 120] on link "Practice Questions" at bounding box center [71, 111] width 141 height 31
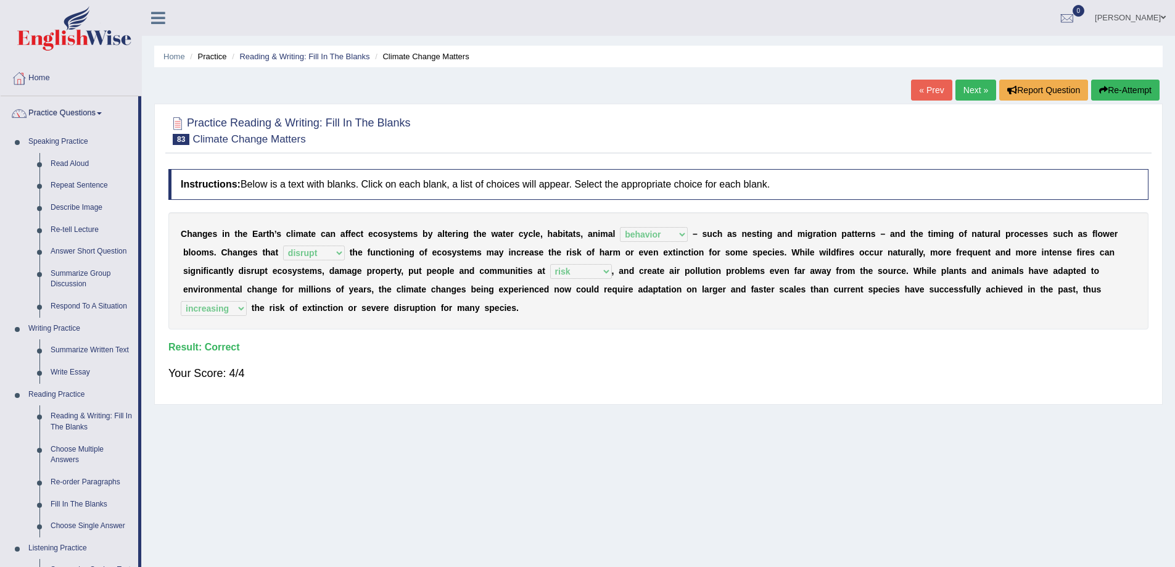
click at [1165, 18] on span at bounding box center [1163, 18] width 5 height 8
click at [1080, 165] on link "Log out" at bounding box center [1106, 160] width 133 height 28
